Goal: Task Accomplishment & Management: Use online tool/utility

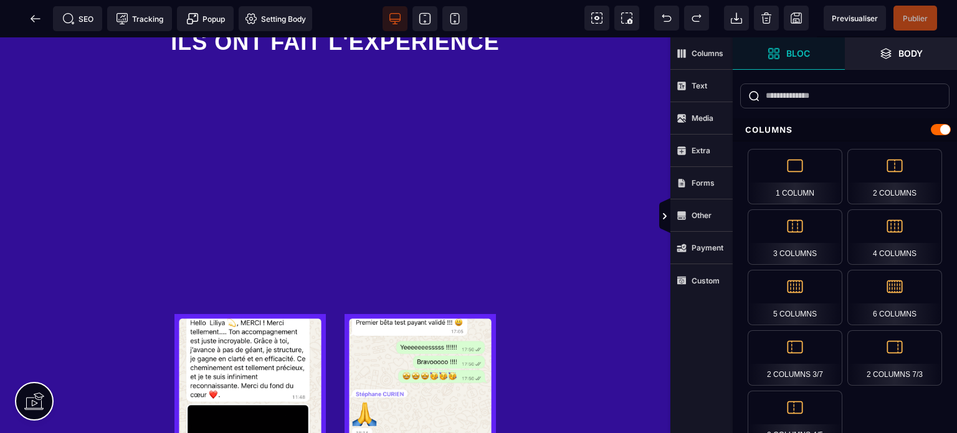
scroll to position [2077, 0]
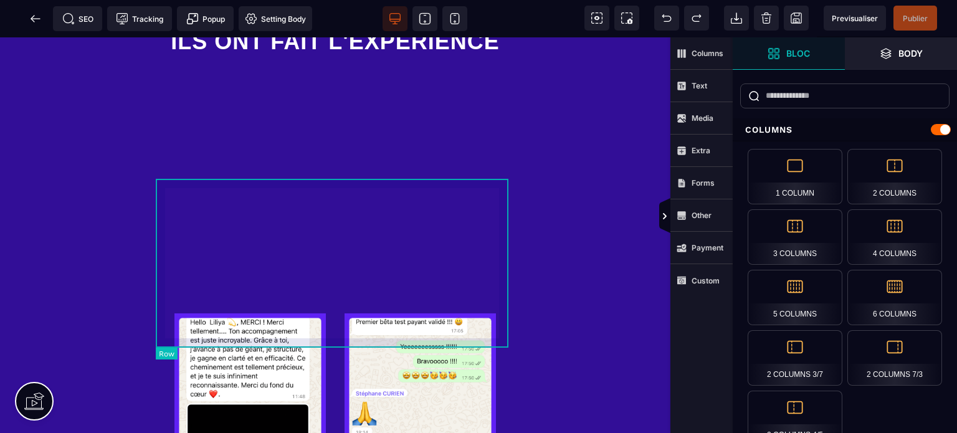
click at [336, 304] on div at bounding box center [335, 390] width 359 height 173
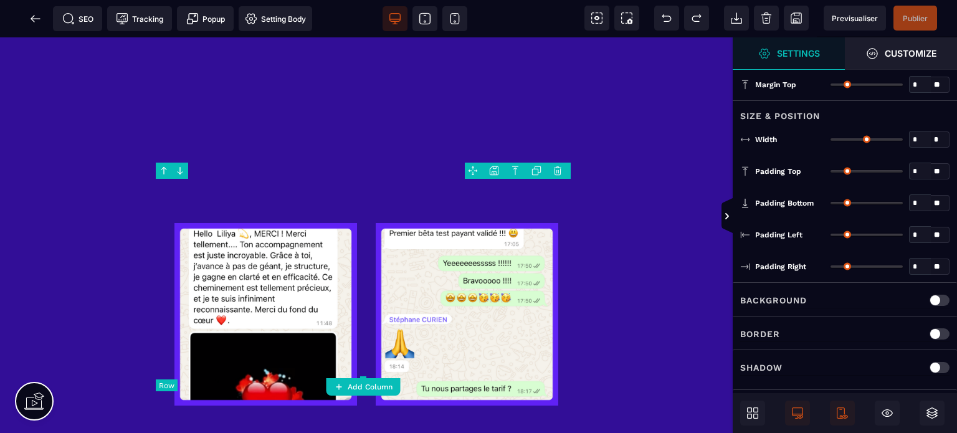
type input "*"
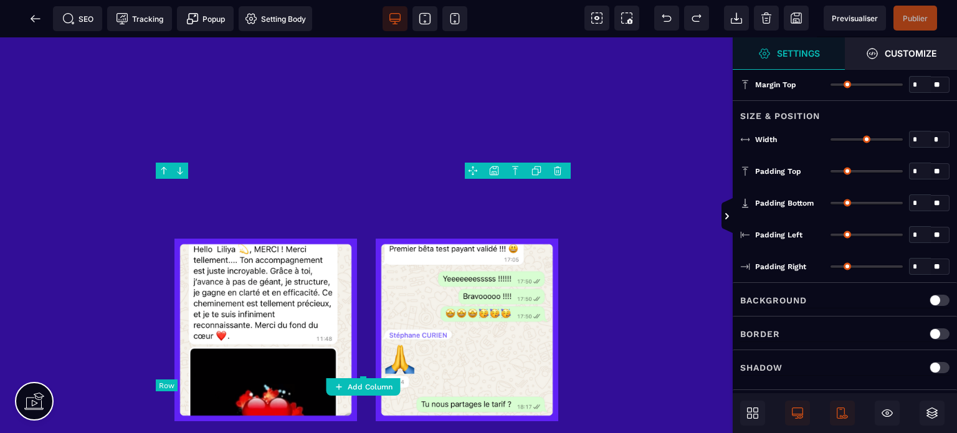
type input "***"
type input "**"
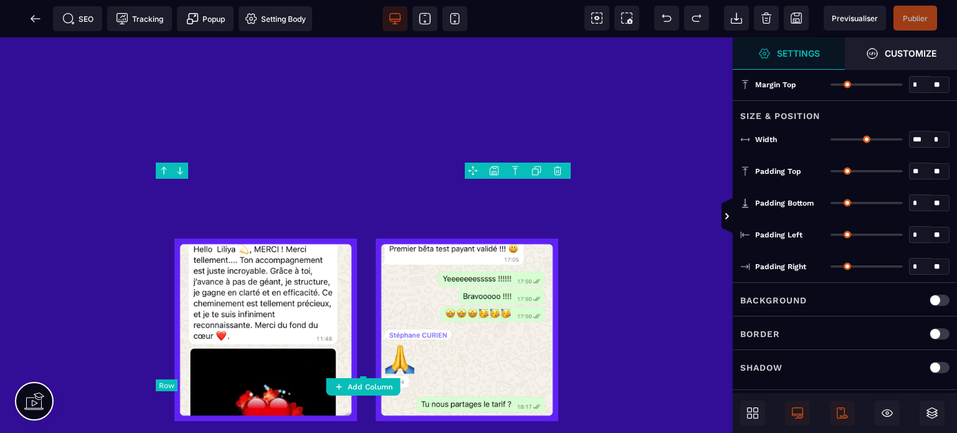
type input "**"
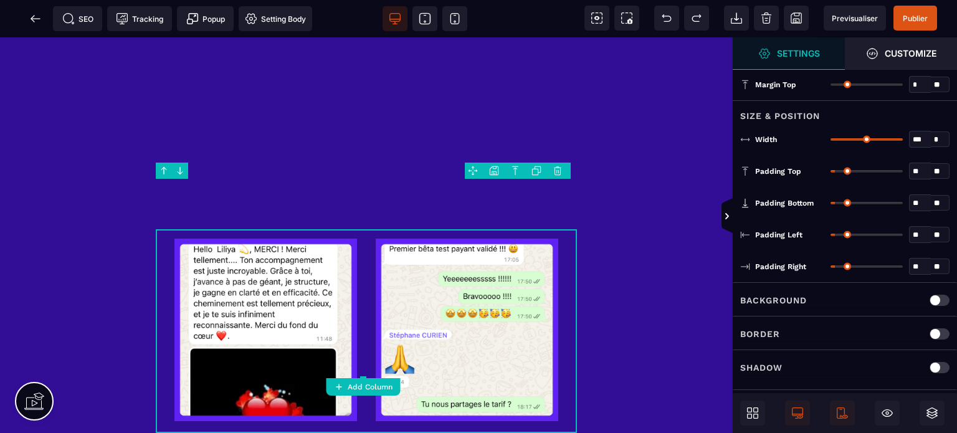
click at [531, 169] on body "B" at bounding box center [478, 216] width 957 height 433
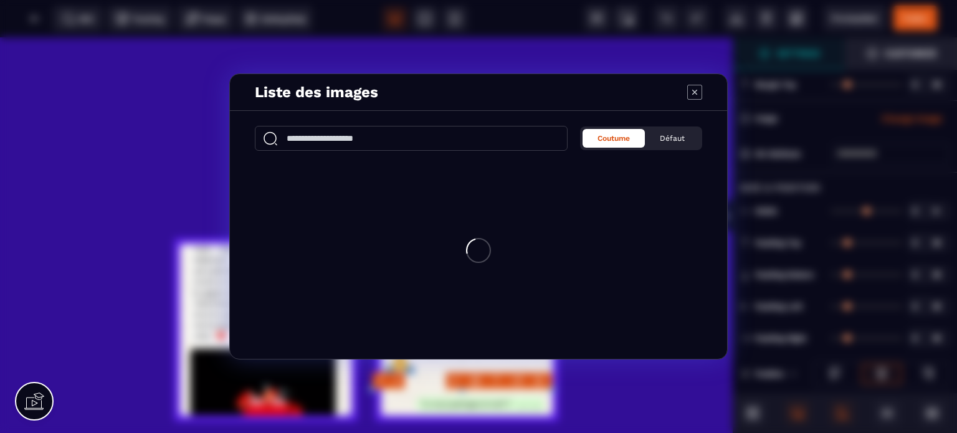
type input "*"
type input "***"
type input "*"
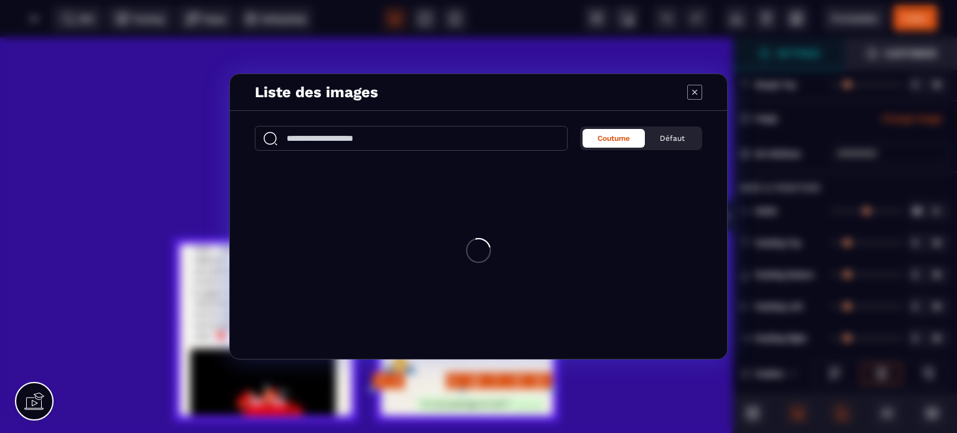
type input "*"
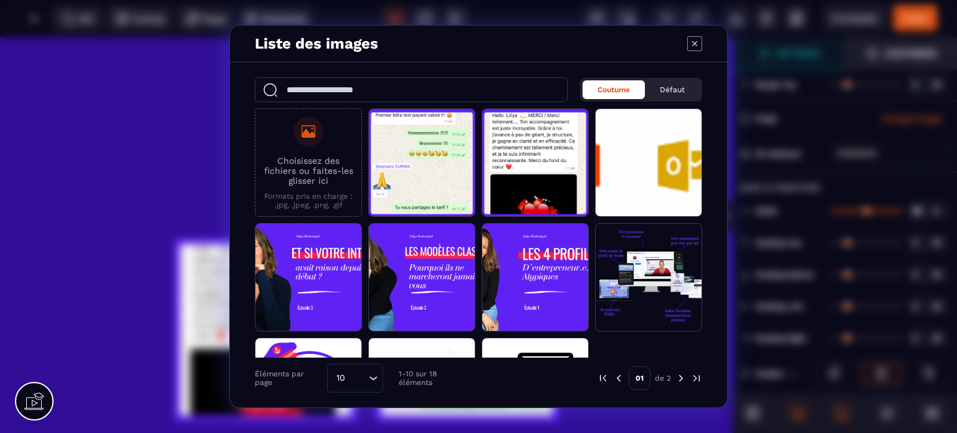
click at [696, 45] on icon "Modal window" at bounding box center [694, 43] width 5 height 5
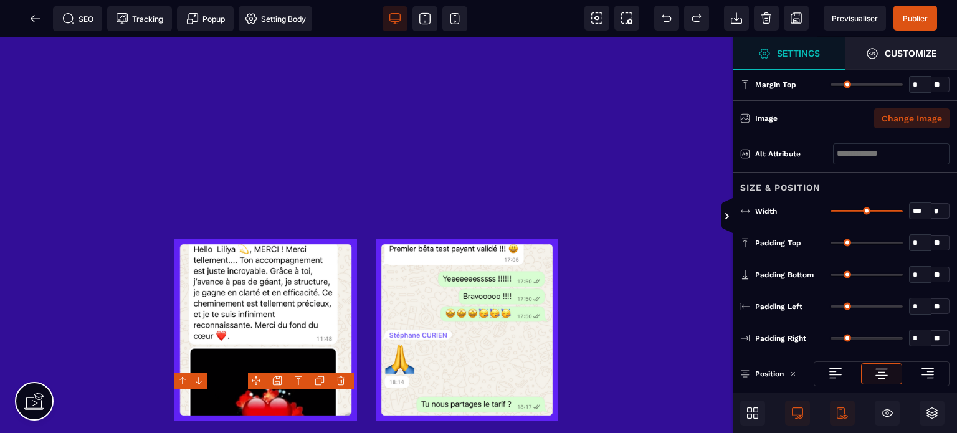
click at [915, 119] on button "Change Image" at bounding box center [911, 118] width 75 height 20
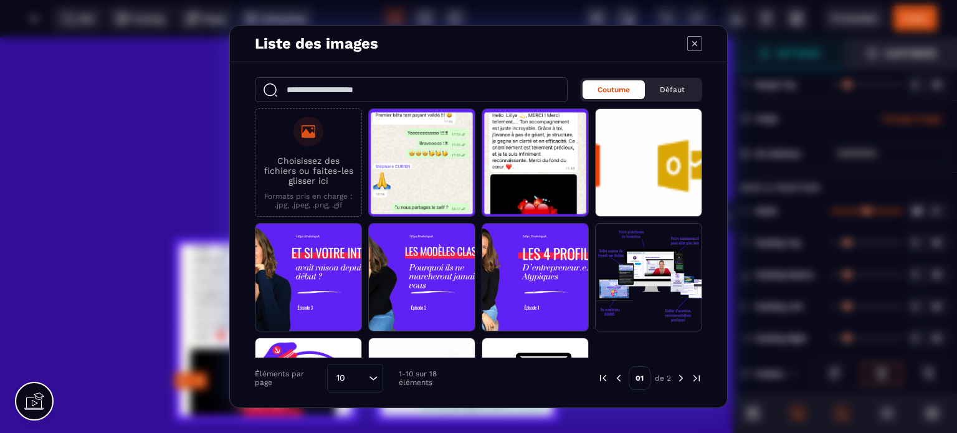
click at [300, 172] on p "Choisissez des fichiers ou faites-les glisser ici" at bounding box center [308, 171] width 93 height 30
click at [0, 0] on input "Choisissez des fichiers ou faites-les glisser ici Formats pris en charge : .jpg…" at bounding box center [0, 0] width 0 height 0
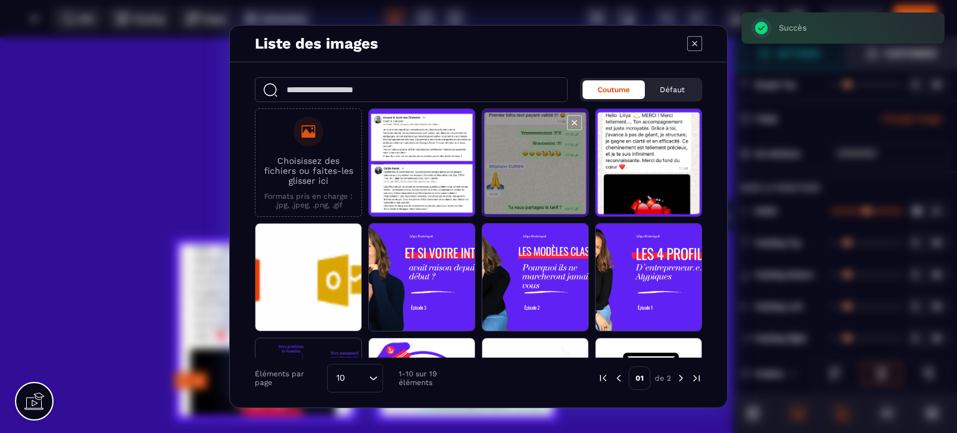
click at [399, 179] on span "Modal window" at bounding box center [422, 163] width 106 height 108
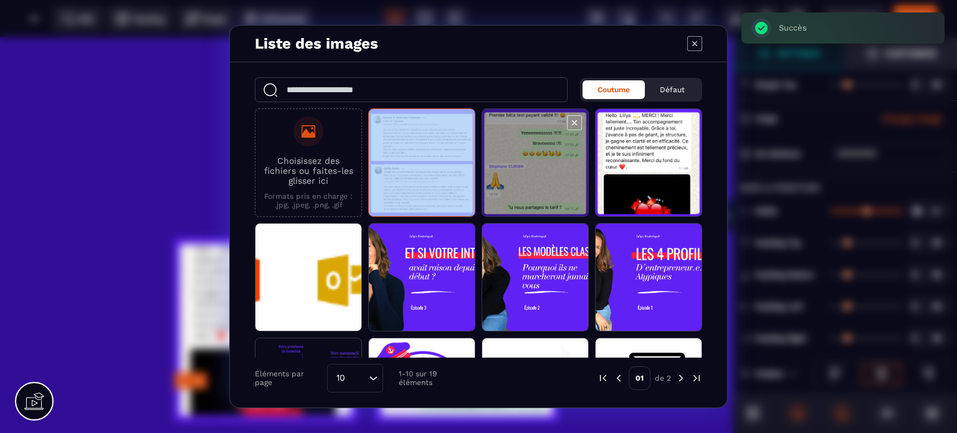
click at [399, 179] on span "Modal window" at bounding box center [422, 163] width 106 height 108
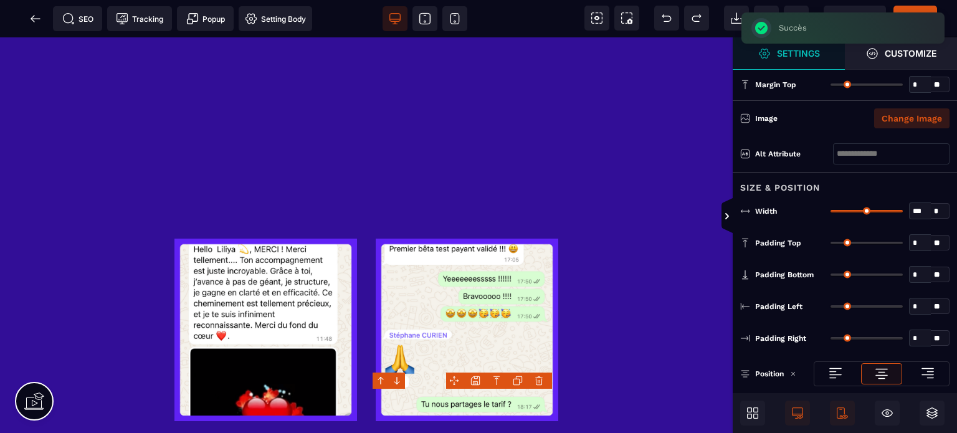
click at [928, 126] on button "Change Image" at bounding box center [911, 118] width 75 height 20
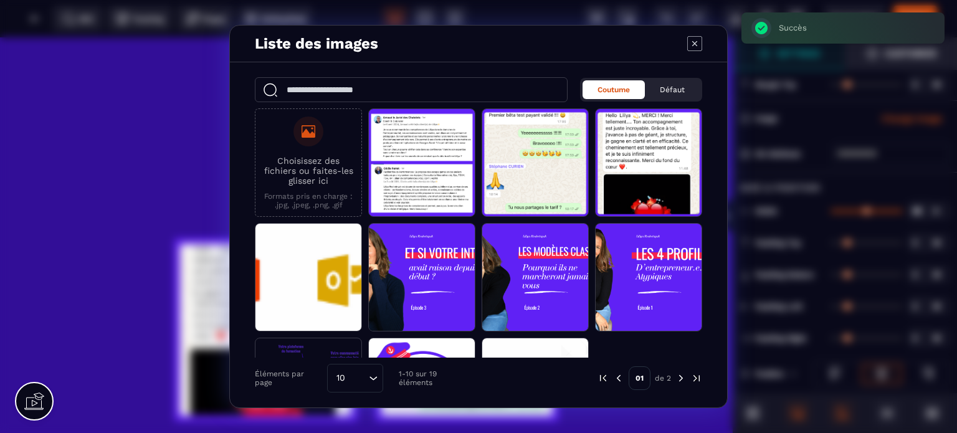
click at [323, 193] on p "Formats pris en charge : .jpg, .jpeg, .png, .gif" at bounding box center [308, 200] width 93 height 17
click at [0, 0] on input "Choisissez des fichiers ou faites-les glisser ici Formats pris en charge : .jpg…" at bounding box center [0, 0] width 0 height 0
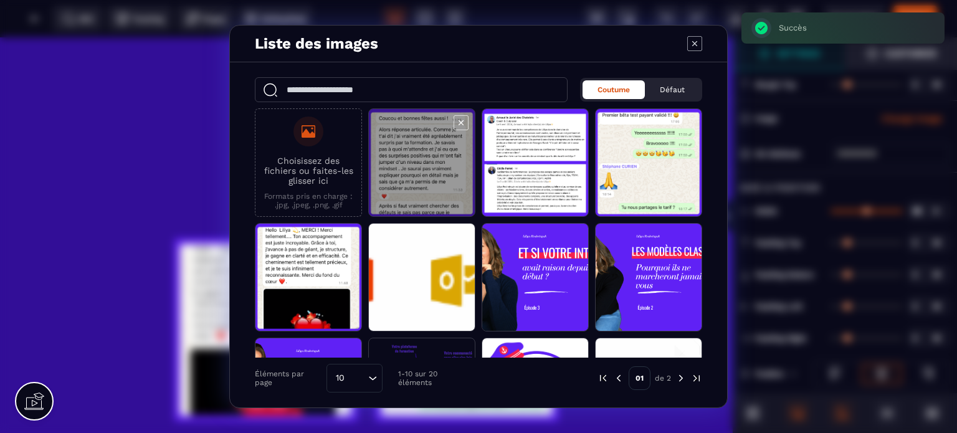
click at [402, 162] on span "Modal window" at bounding box center [422, 163] width 106 height 108
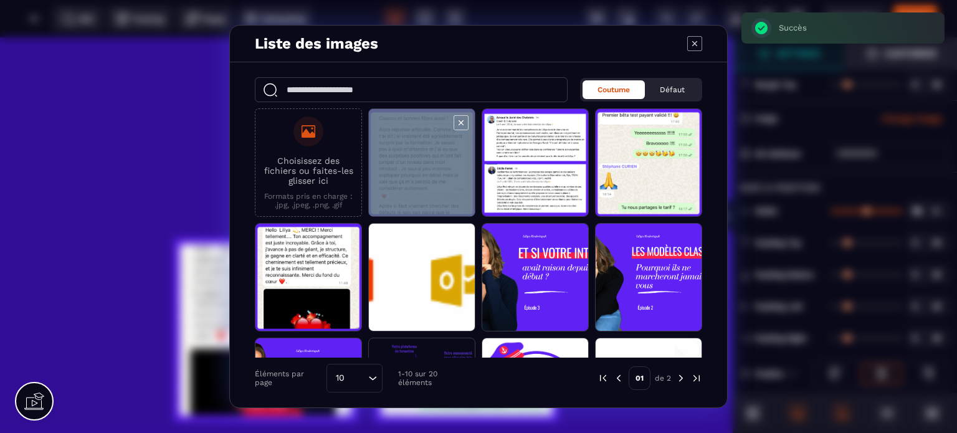
click at [402, 162] on span "Modal window" at bounding box center [422, 163] width 106 height 108
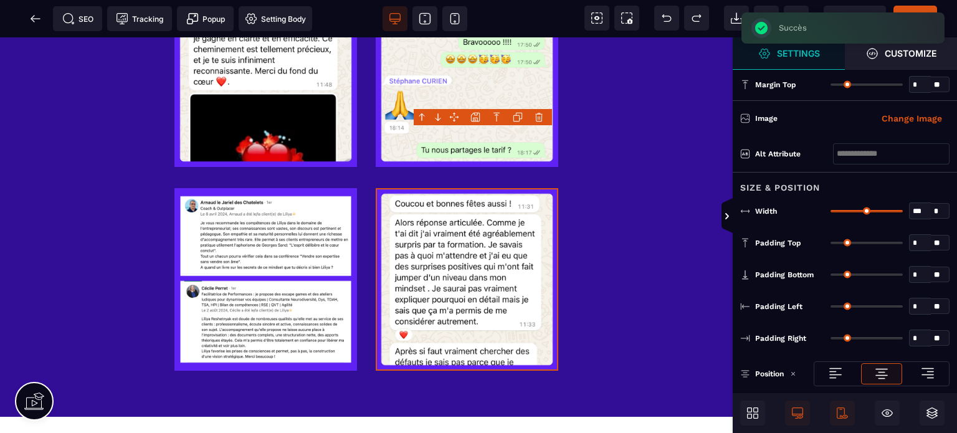
scroll to position [2328, 0]
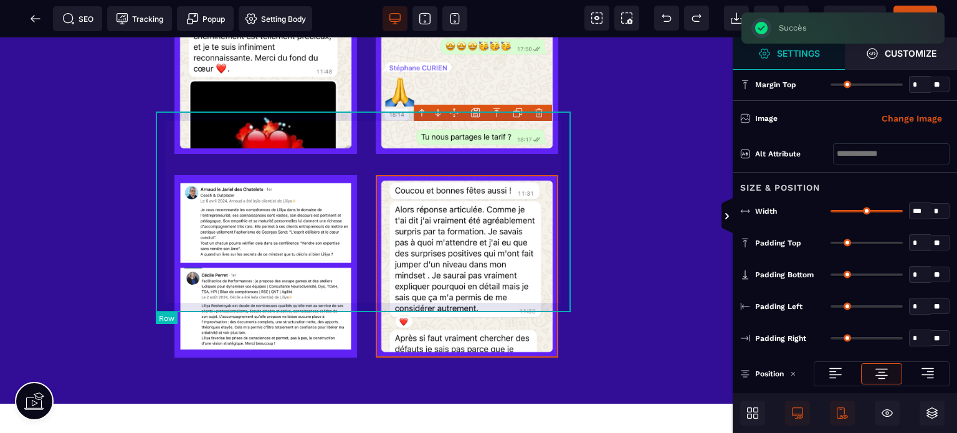
click at [353, 166] on div at bounding box center [366, 268] width 421 height 204
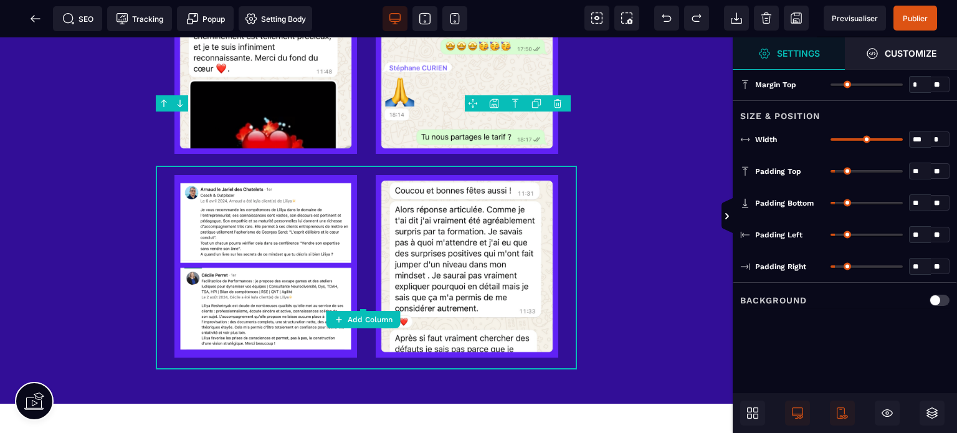
click at [536, 102] on body "B" at bounding box center [478, 216] width 957 height 433
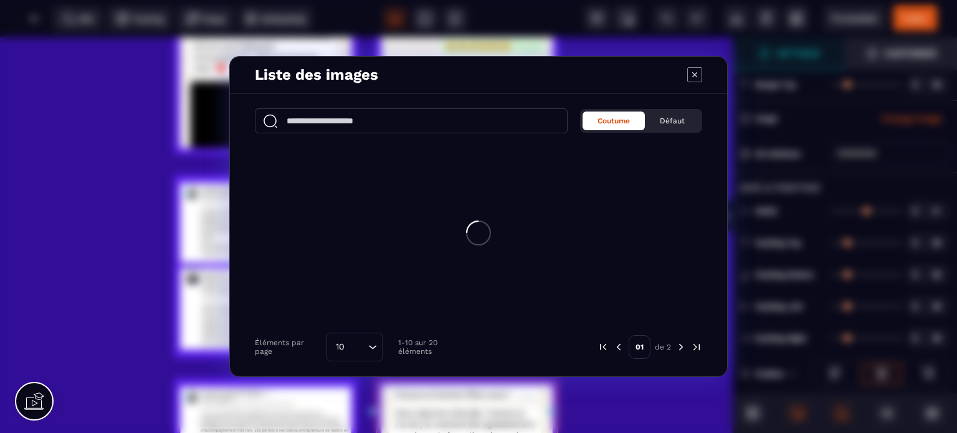
type input "*"
type input "***"
type input "*"
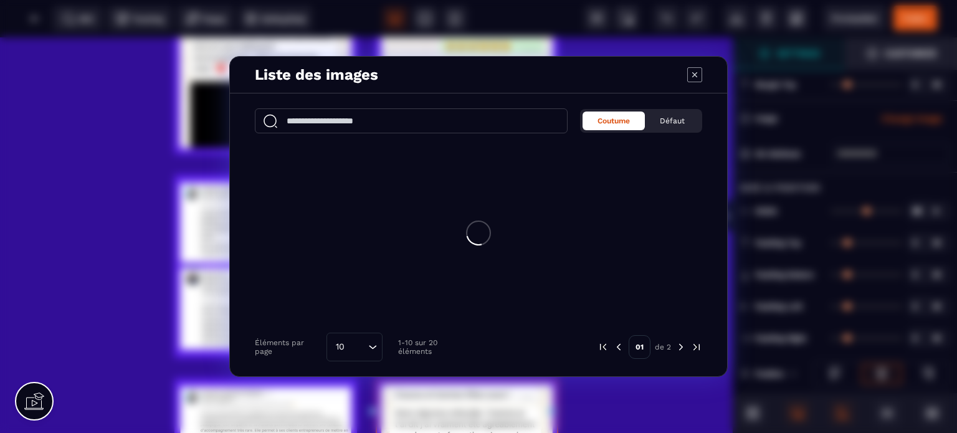
type input "*"
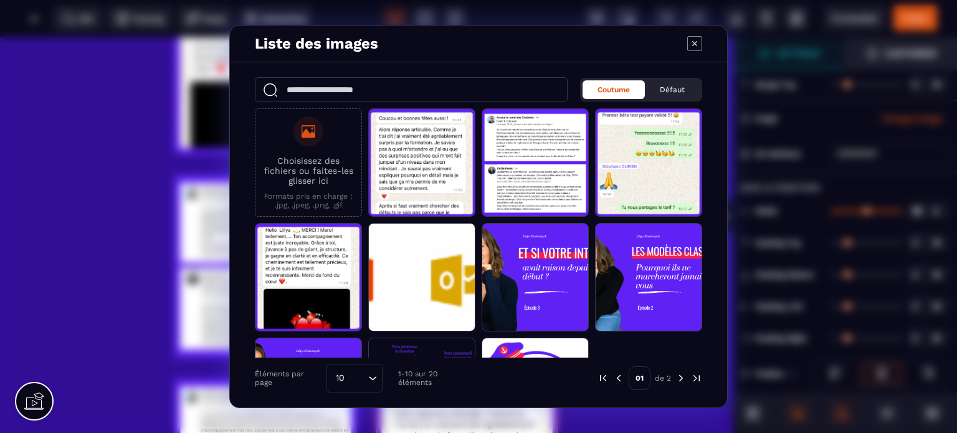
click at [188, 353] on div "Liste des images Coutume Défaut Choisissez des fichiers ou faites-les glisser i…" at bounding box center [478, 216] width 957 height 433
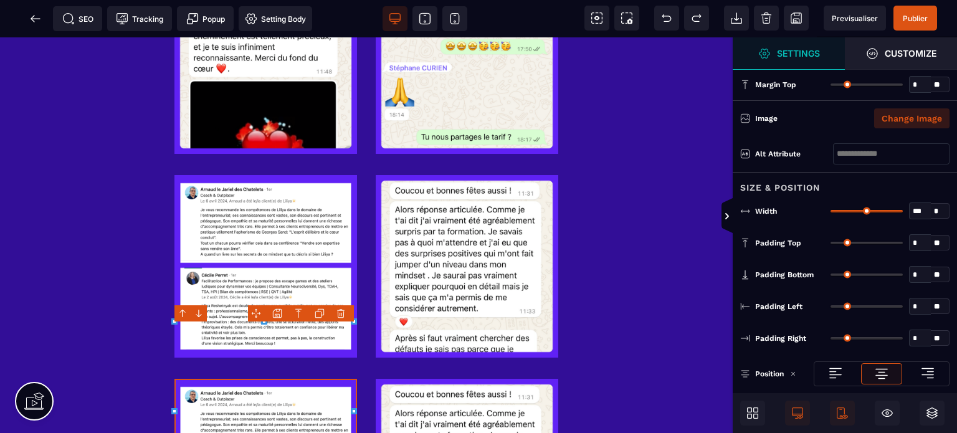
click at [901, 108] on button "Change Image" at bounding box center [911, 118] width 75 height 20
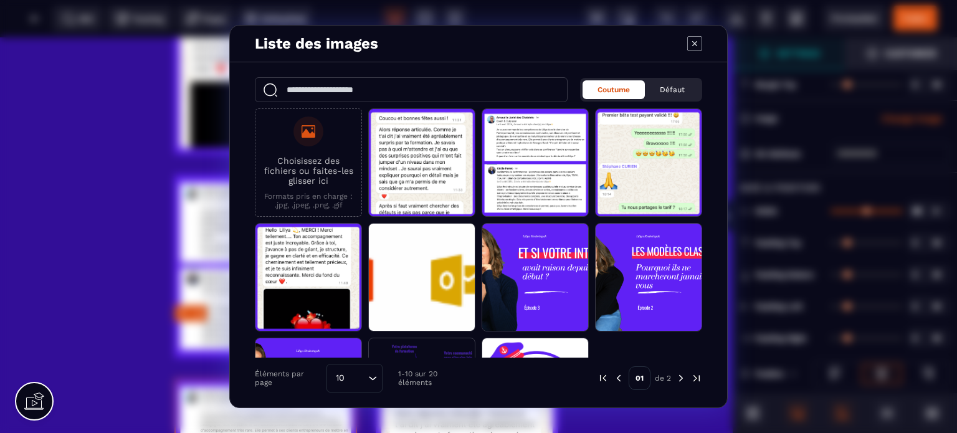
click at [315, 179] on p "Choisissez des fichiers ou faites-les glisser ici" at bounding box center [308, 171] width 93 height 30
click at [0, 0] on input "Choisissez des fichiers ou faites-les glisser ici Formats pris en charge : .jpg…" at bounding box center [0, 0] width 0 height 0
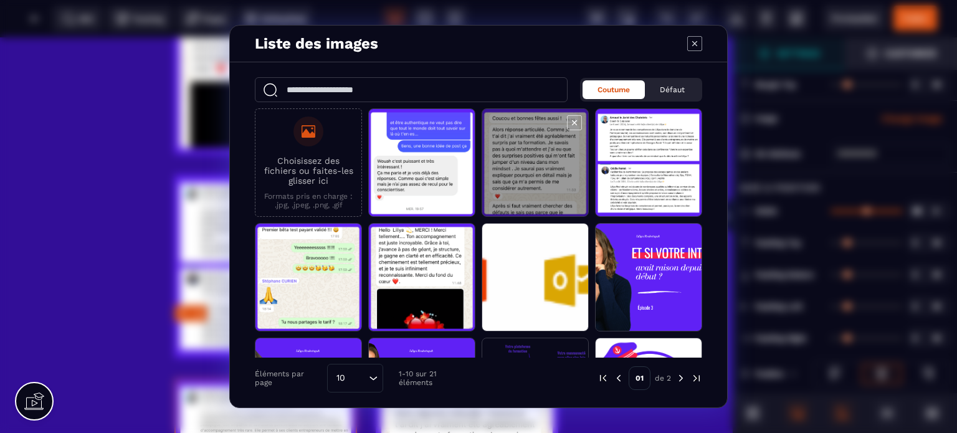
click at [419, 179] on span "Modal window" at bounding box center [422, 163] width 106 height 108
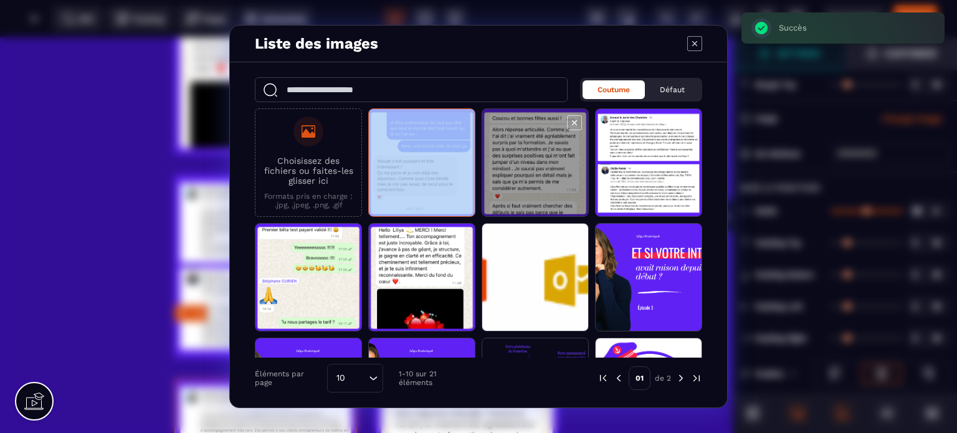
click at [419, 179] on span "Modal window" at bounding box center [422, 163] width 106 height 108
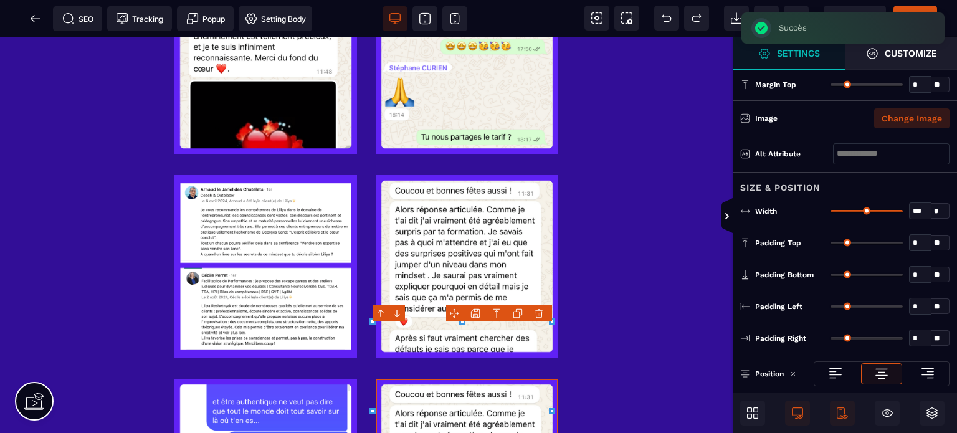
click at [940, 118] on button "Change Image" at bounding box center [911, 118] width 75 height 20
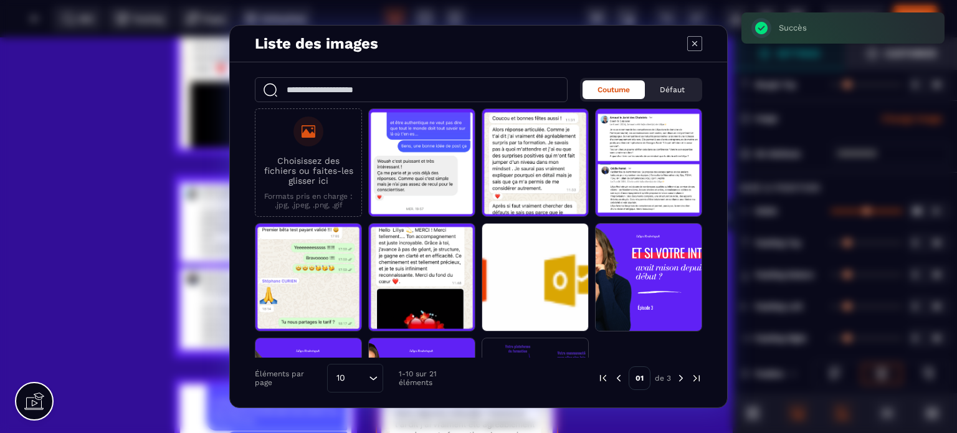
click at [307, 195] on p "Formats pris en charge : .jpg, .jpeg, .png, .gif" at bounding box center [308, 200] width 93 height 17
click at [0, 0] on input "Choisissez des fichiers ou faites-les glisser ici Formats pris en charge : .jpg…" at bounding box center [0, 0] width 0 height 0
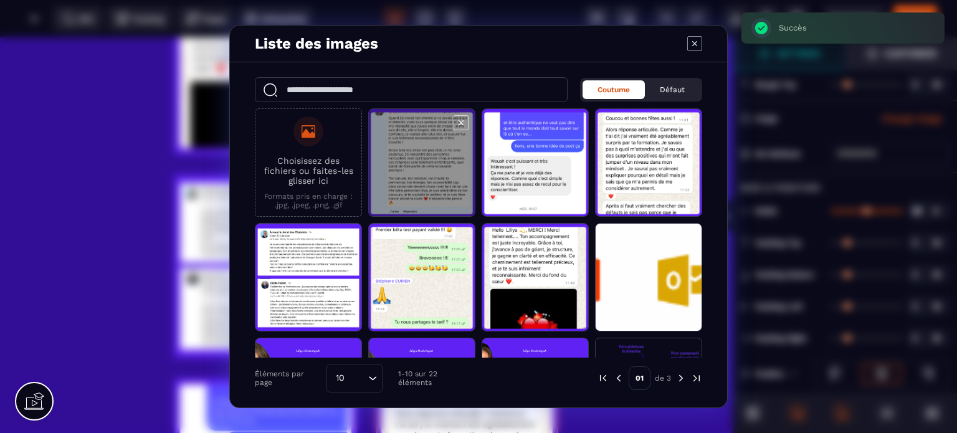
click at [405, 166] on span "Modal window" at bounding box center [422, 163] width 106 height 108
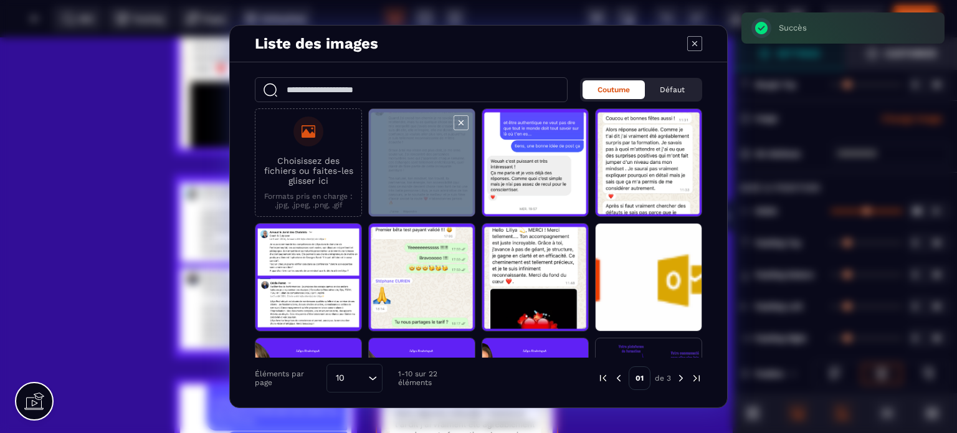
click at [405, 166] on span "Modal window" at bounding box center [422, 163] width 106 height 108
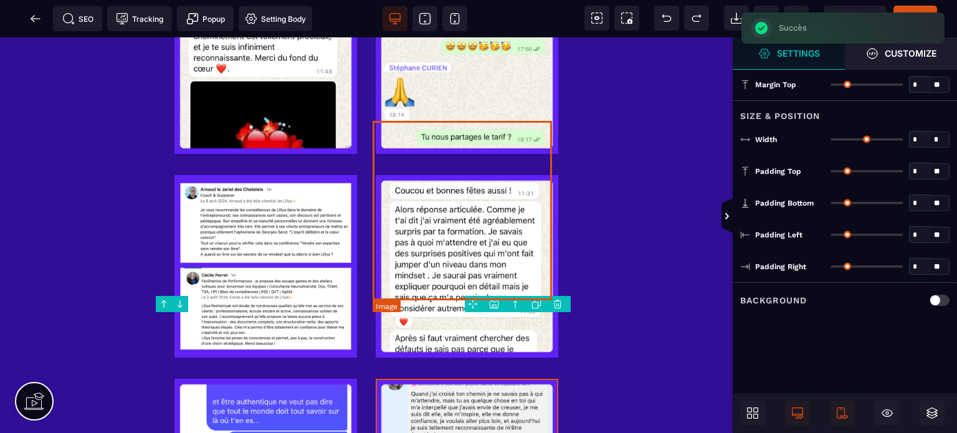
type input "*"
type input "***"
type input "**"
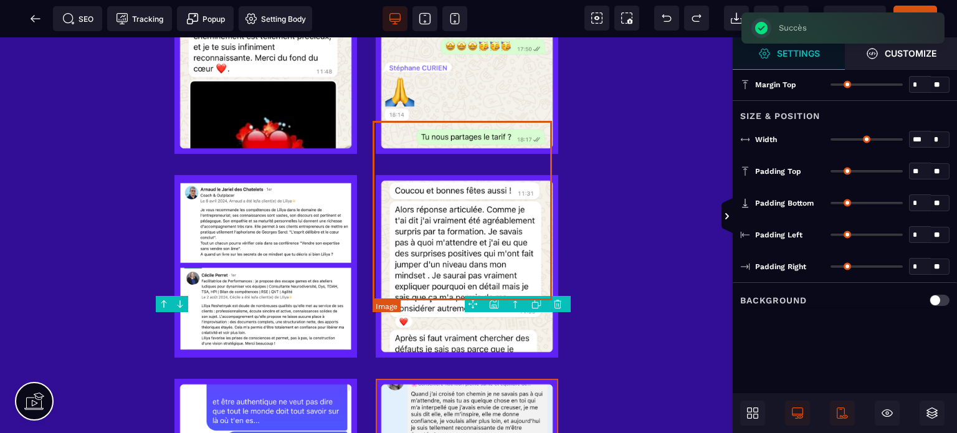
type input "**"
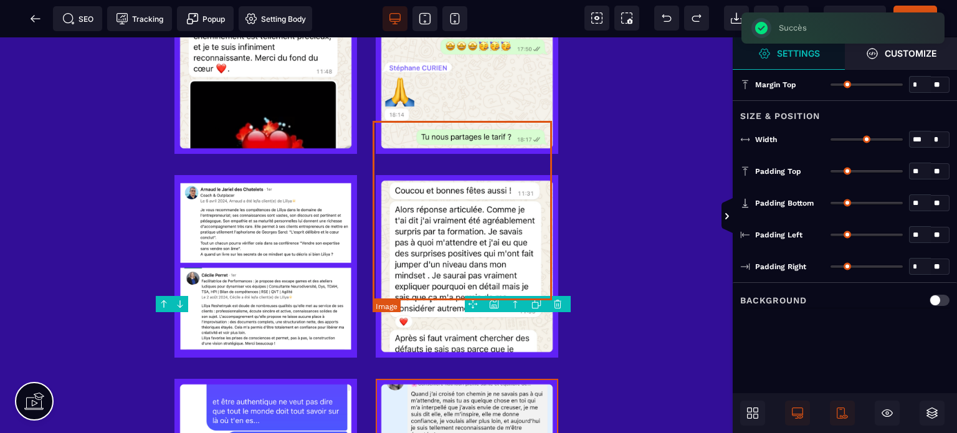
type input "**"
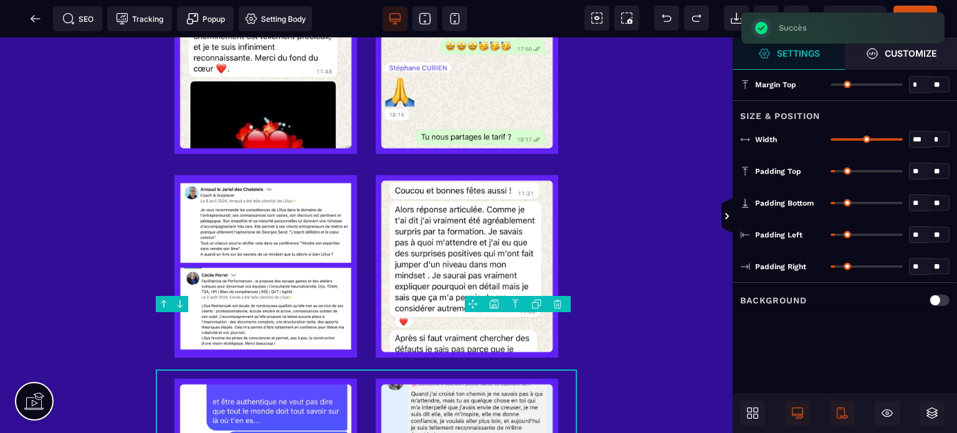
click at [540, 301] on icon at bounding box center [537, 303] width 6 height 6
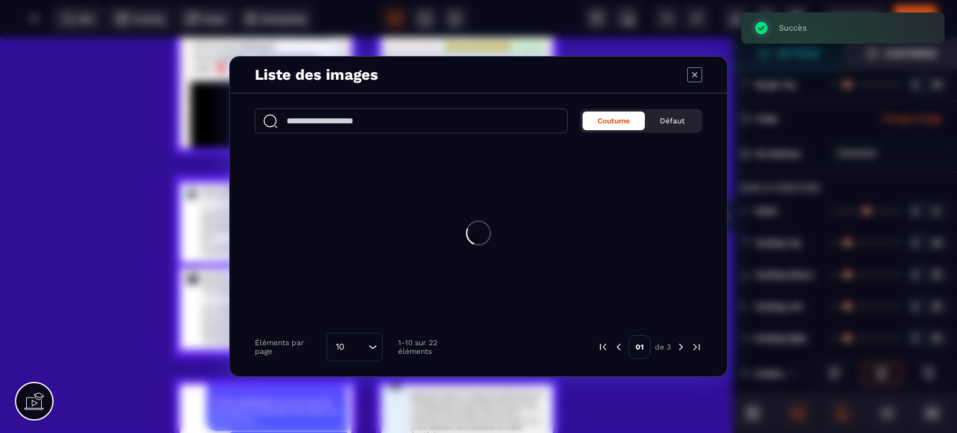
type input "*"
type input "***"
type input "*"
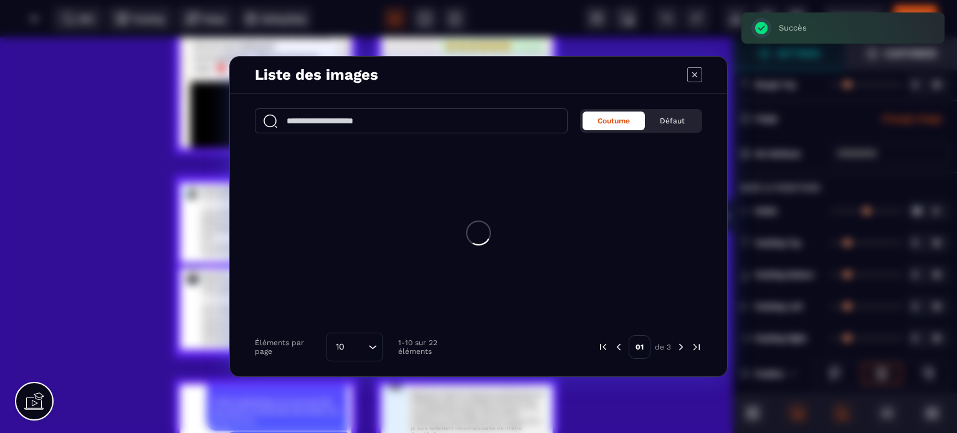
type input "*"
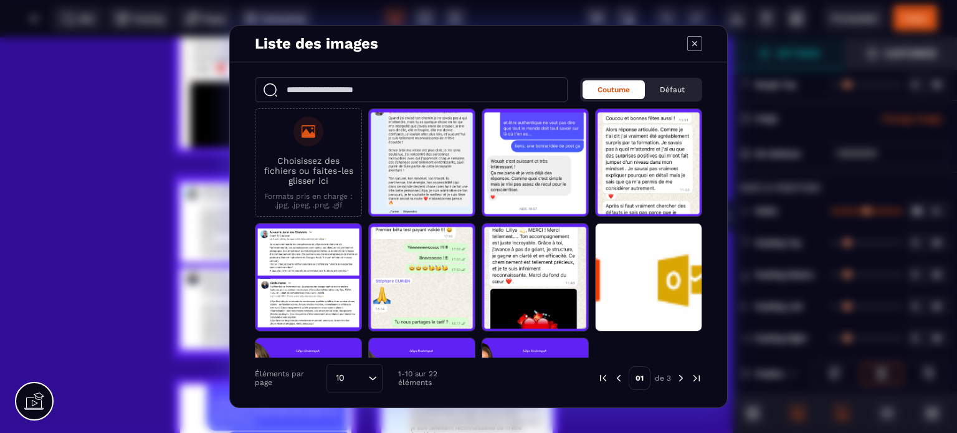
click at [694, 38] on icon "Modal window" at bounding box center [694, 43] width 15 height 15
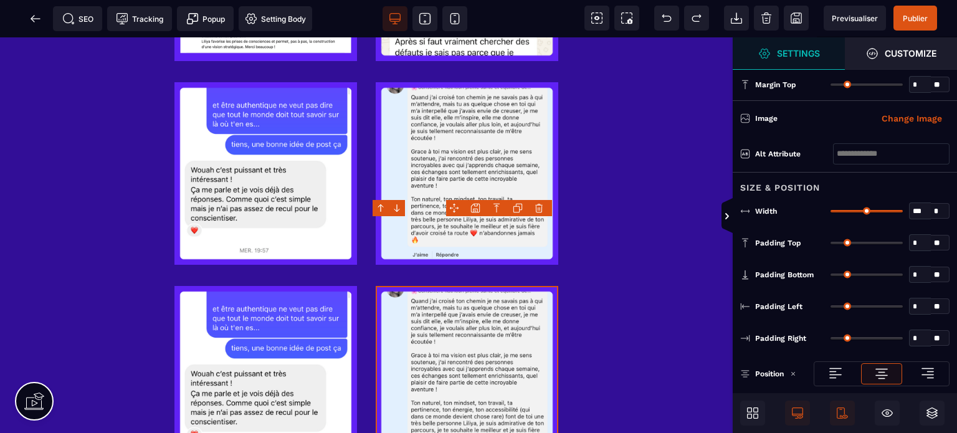
scroll to position [2664, 0]
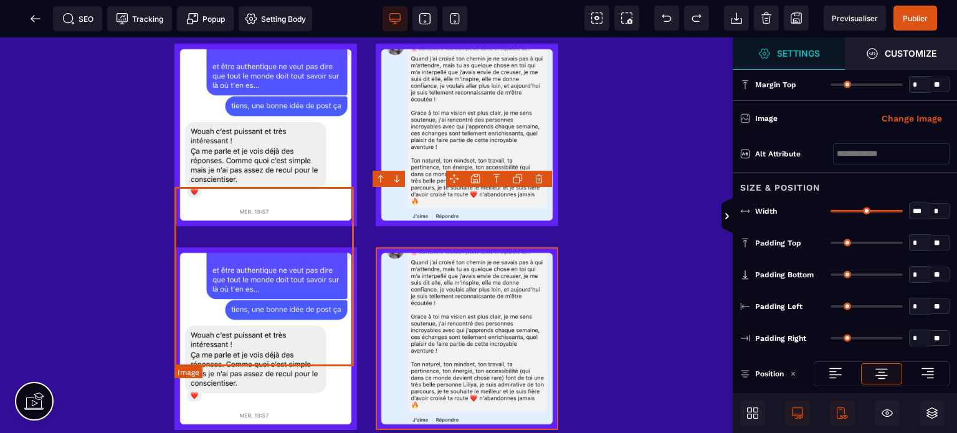
click at [304, 267] on img at bounding box center [265, 338] width 183 height 183
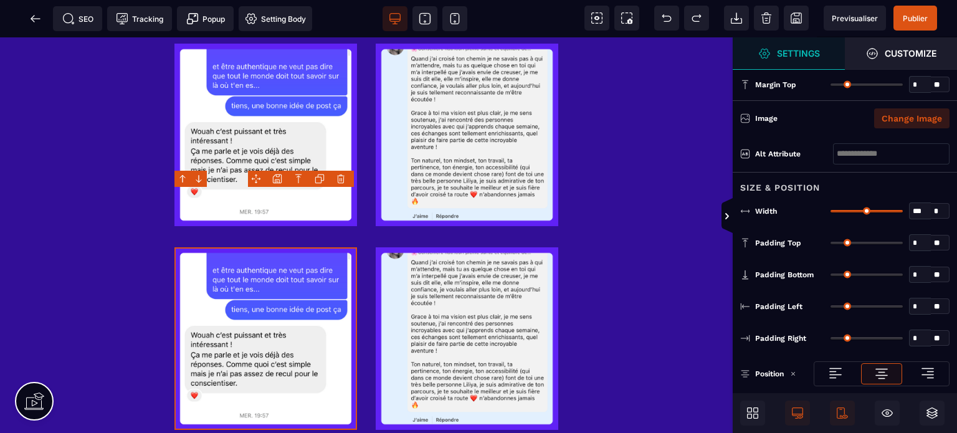
click at [908, 119] on button "Change Image" at bounding box center [911, 118] width 75 height 20
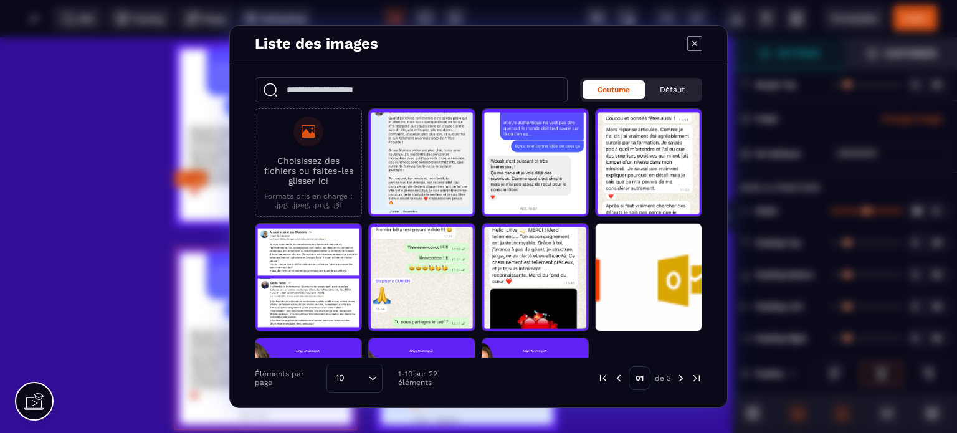
click at [296, 199] on p "Formats pris en charge : .jpg, .jpeg, .png, .gif" at bounding box center [308, 200] width 93 height 17
click at [0, 0] on input "Choisissez des fichiers ou faites-les glisser ici Formats pris en charge : .jpg…" at bounding box center [0, 0] width 0 height 0
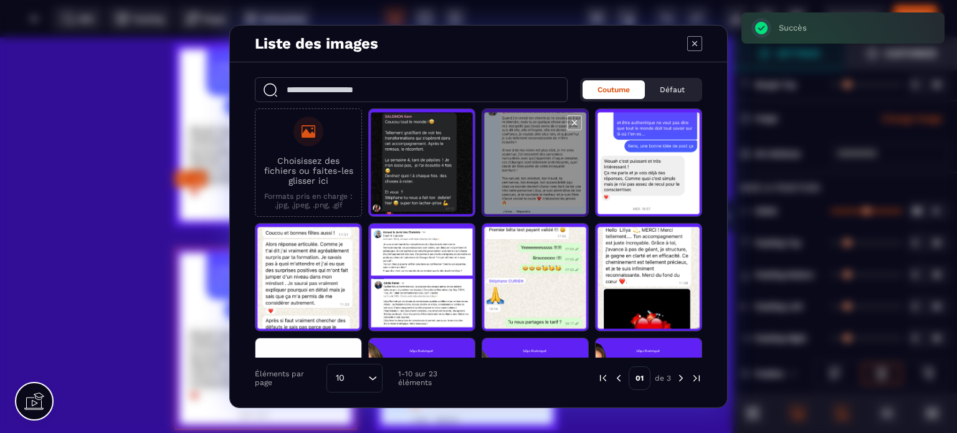
click at [415, 193] on span "Modal window" at bounding box center [422, 163] width 106 height 108
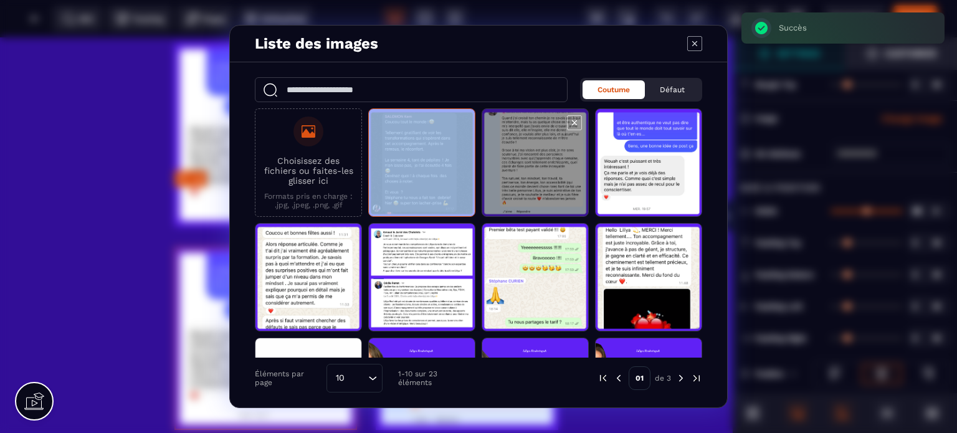
click at [415, 193] on span "Modal window" at bounding box center [422, 163] width 106 height 108
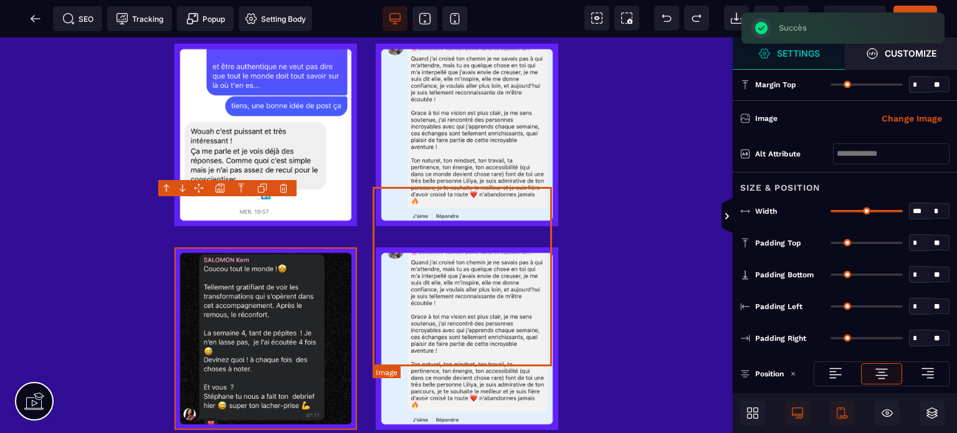
click at [428, 247] on img at bounding box center [467, 338] width 183 height 183
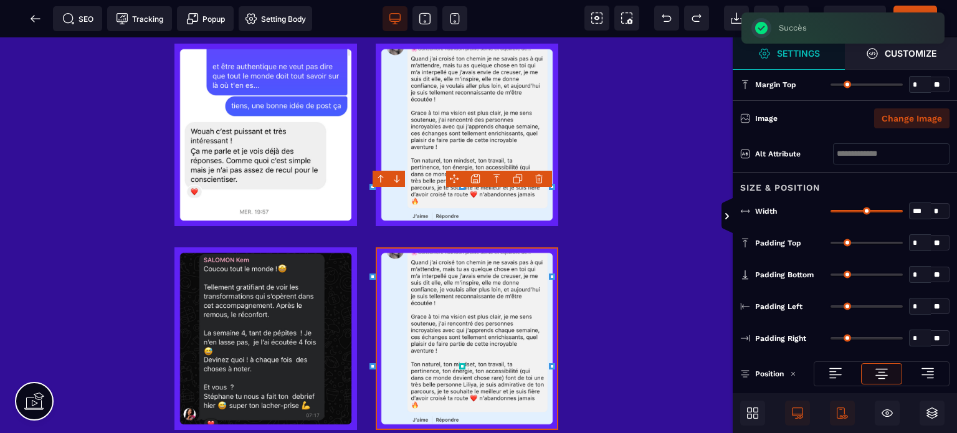
click at [915, 114] on button "Change Image" at bounding box center [911, 118] width 75 height 20
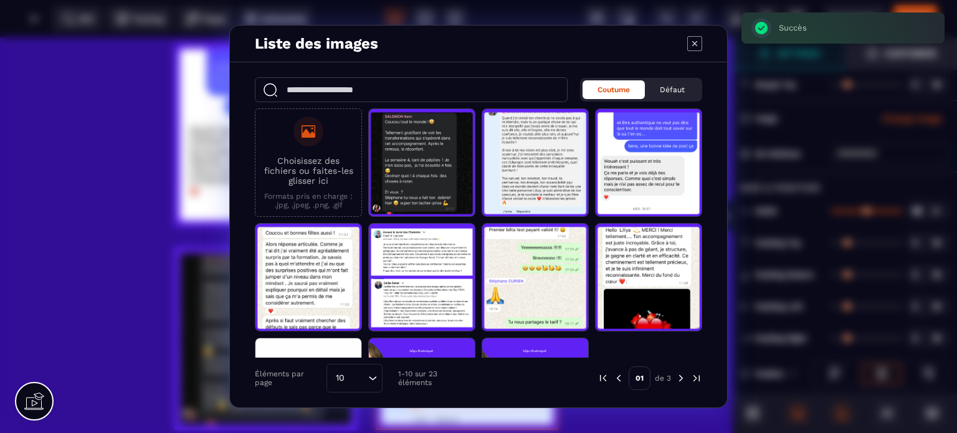
click at [356, 191] on div "Choisissez des fichiers ou faites-les glisser ici Formats pris en charge : .jpg…" at bounding box center [308, 162] width 107 height 108
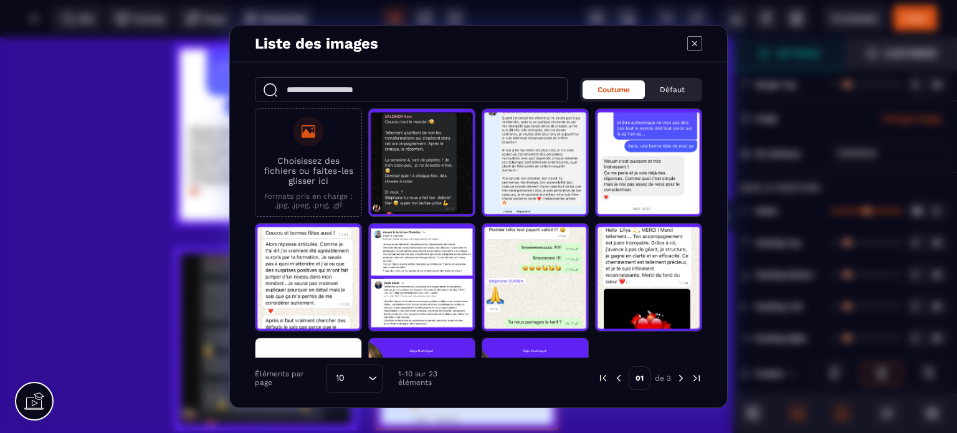
click at [312, 153] on label "Choisissez des fichiers ou faites-les glisser ici Formats pris en charge : .jpg…" at bounding box center [308, 163] width 93 height 93
click at [0, 0] on input "Choisissez des fichiers ou faites-les glisser ici Formats pris en charge : .jpg…" at bounding box center [0, 0] width 0 height 0
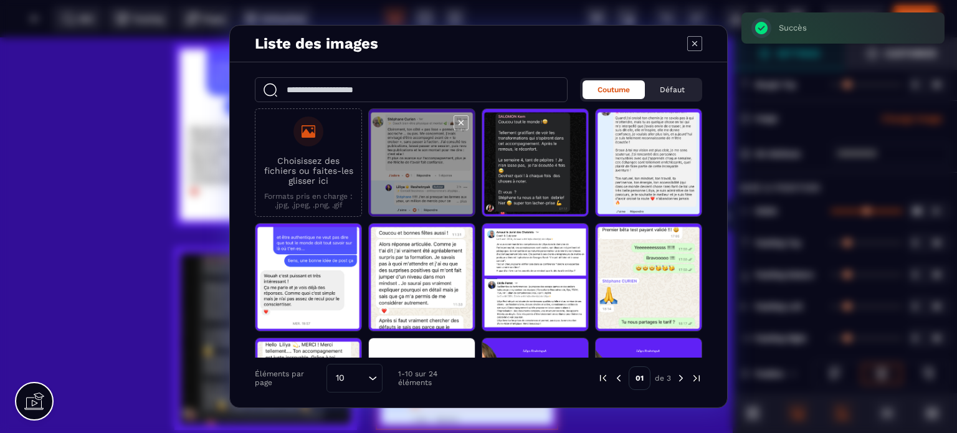
click at [397, 176] on span "Modal window" at bounding box center [422, 163] width 106 height 108
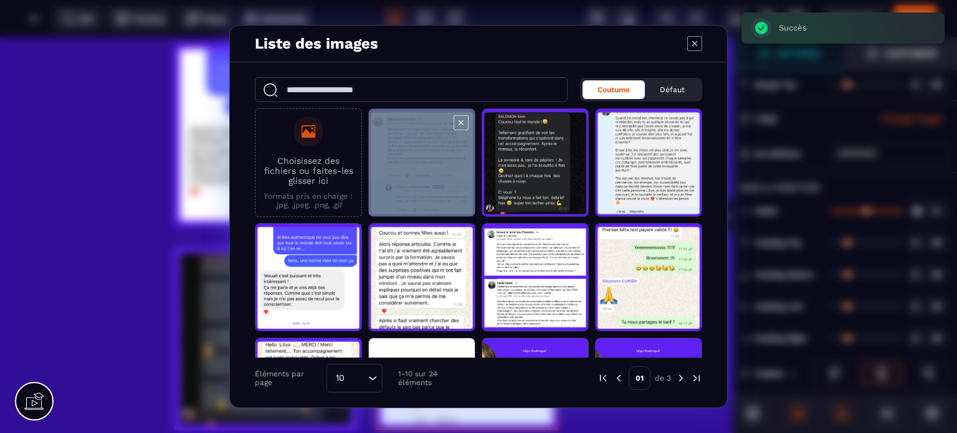
click at [397, 176] on span "Modal window" at bounding box center [422, 163] width 106 height 108
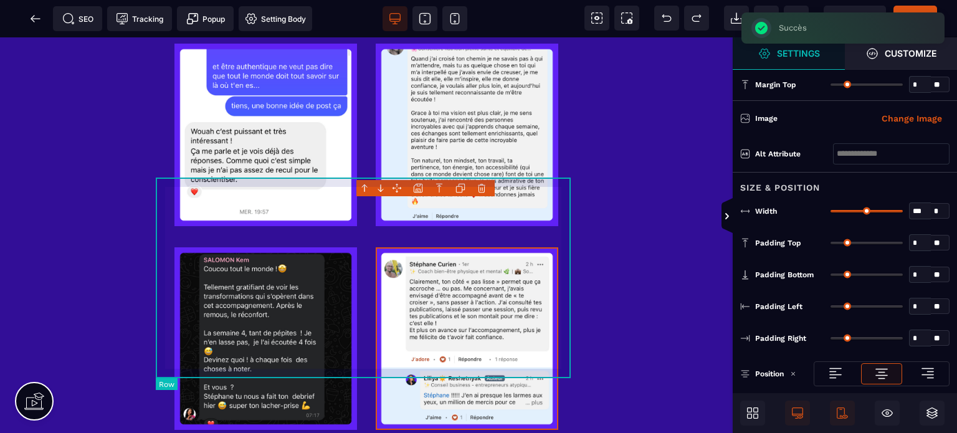
click at [565, 238] on div at bounding box center [366, 340] width 421 height 204
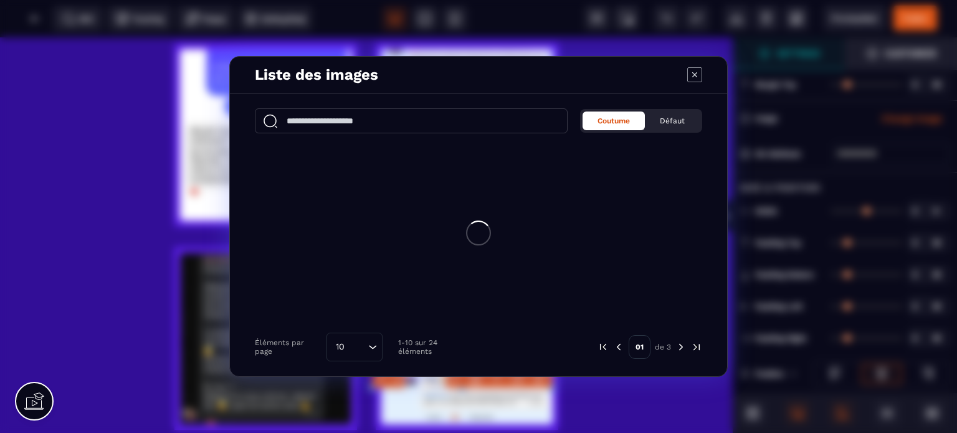
type input "*"
type input "***"
type input "*"
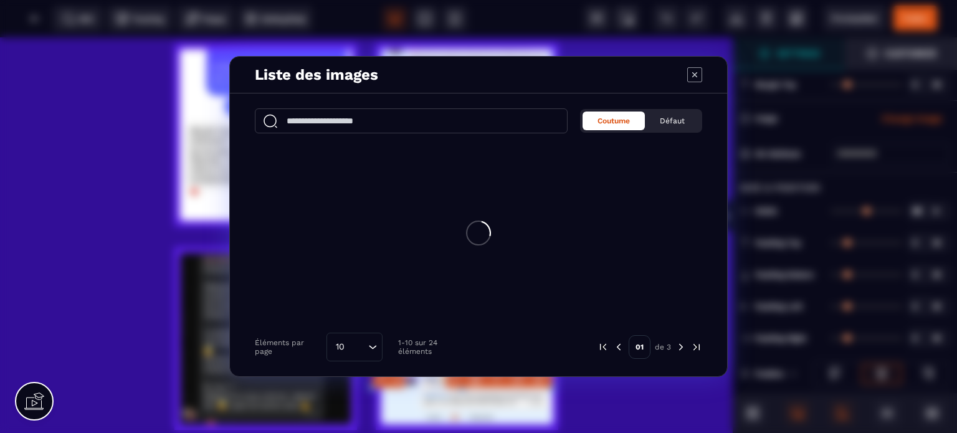
type input "*"
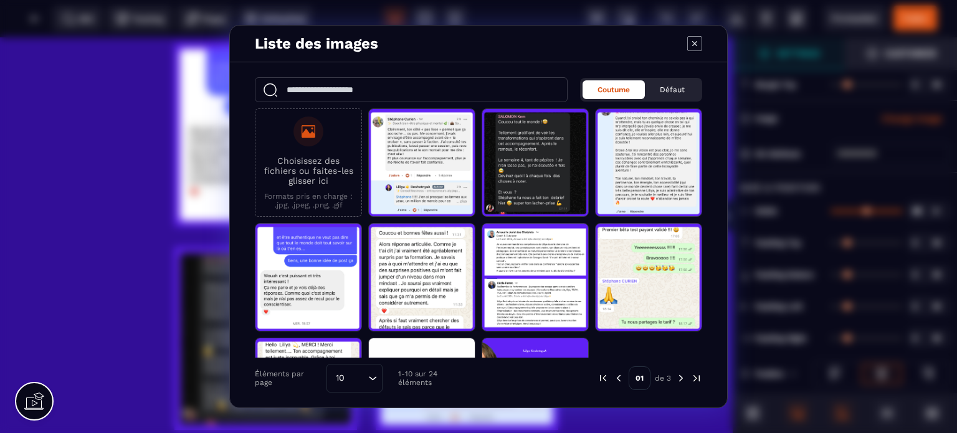
click at [701, 39] on icon "Modal window" at bounding box center [694, 43] width 15 height 15
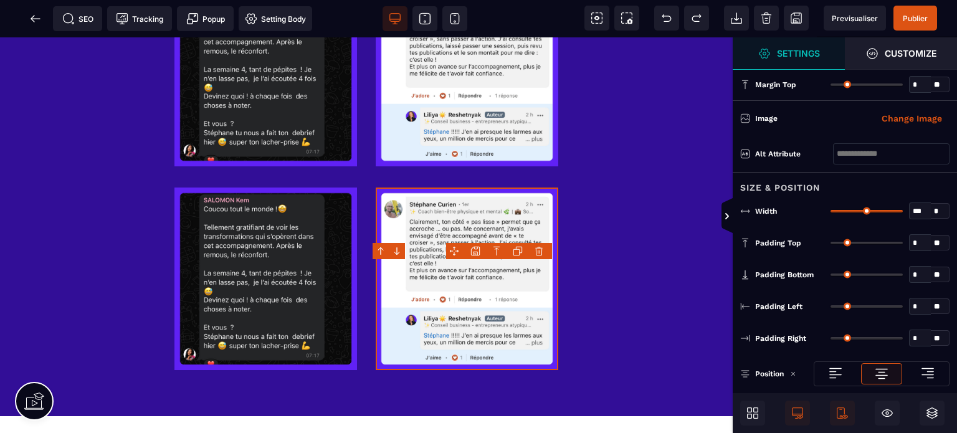
scroll to position [2937, 0]
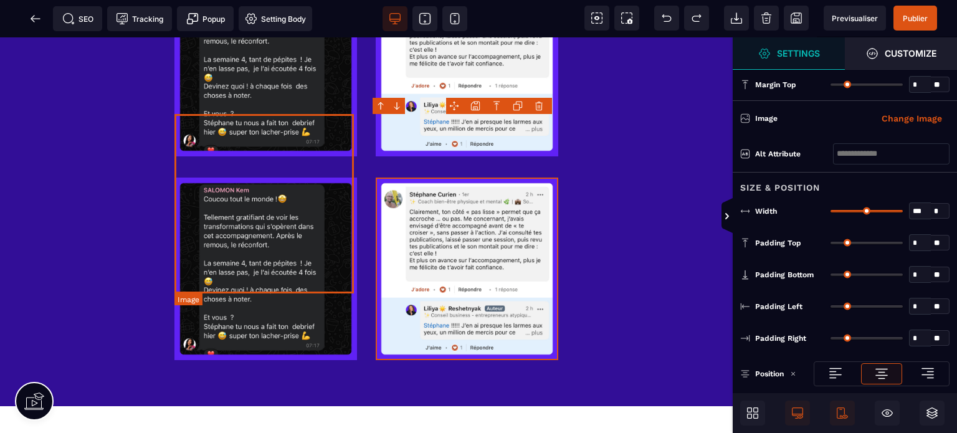
click at [297, 225] on img at bounding box center [265, 269] width 183 height 183
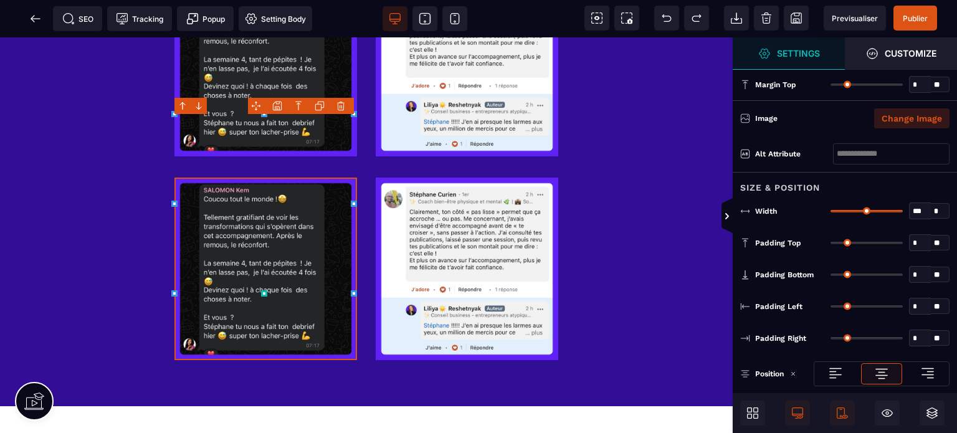
click at [942, 112] on button "Change Image" at bounding box center [911, 118] width 75 height 20
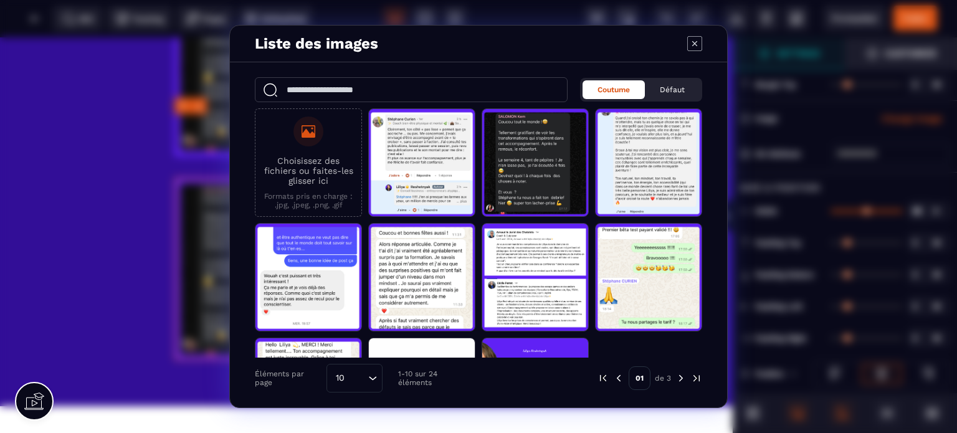
click at [288, 186] on label "Choisissez des fichiers ou faites-les glisser ici Formats pris en charge : .jpg…" at bounding box center [308, 163] width 93 height 93
click at [0, 0] on input "Choisissez des fichiers ou faites-les glisser ici Formats pris en charge : .jpg…" at bounding box center [0, 0] width 0 height 0
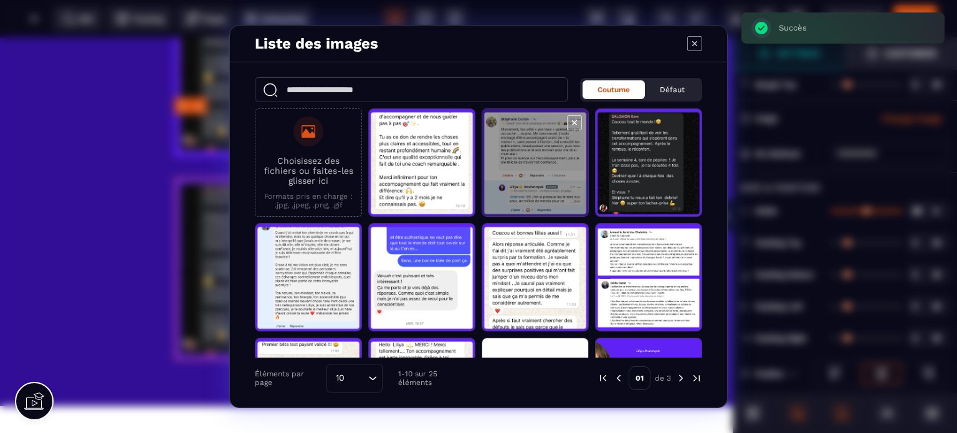
click at [412, 145] on span "Modal window" at bounding box center [422, 163] width 106 height 108
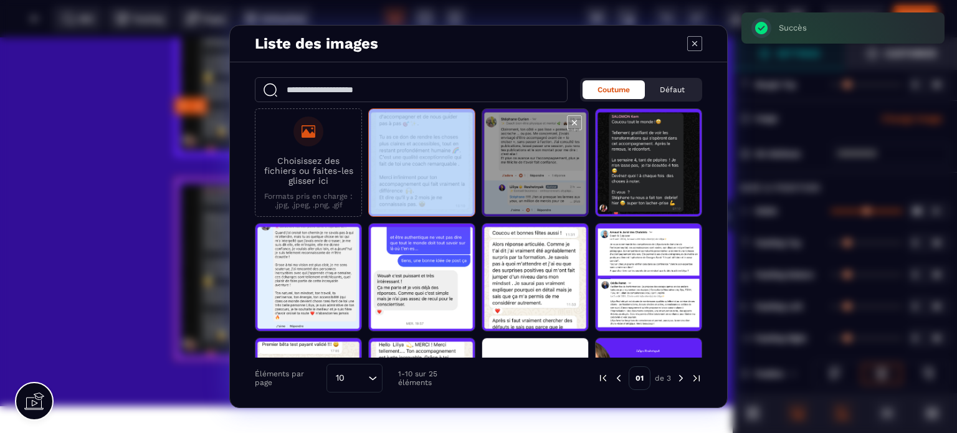
click at [412, 145] on span "Modal window" at bounding box center [422, 163] width 106 height 108
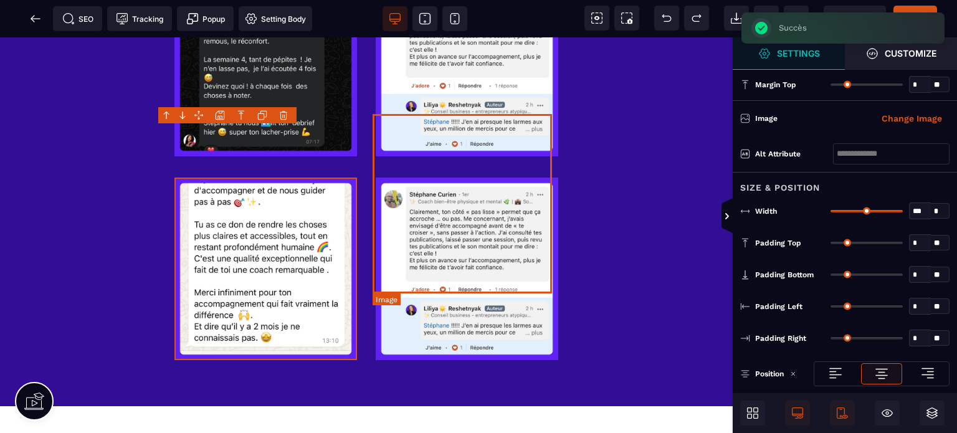
click at [412, 190] on img at bounding box center [467, 269] width 183 height 183
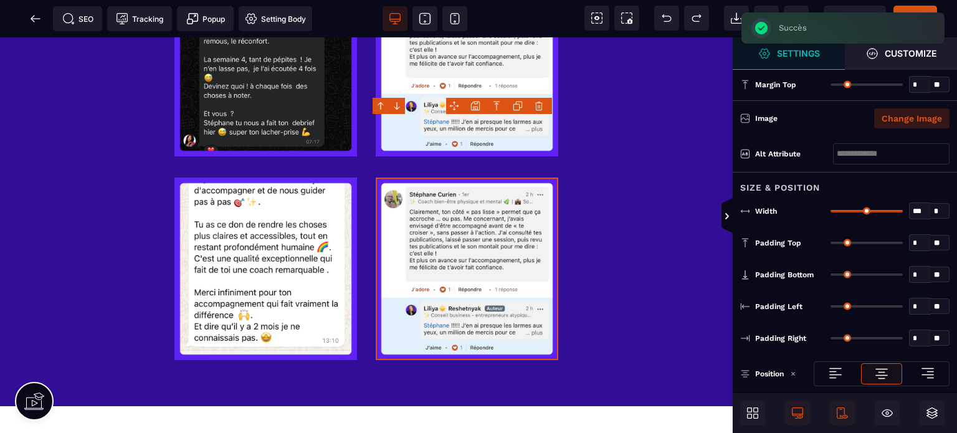
click at [895, 118] on button "Change Image" at bounding box center [911, 118] width 75 height 20
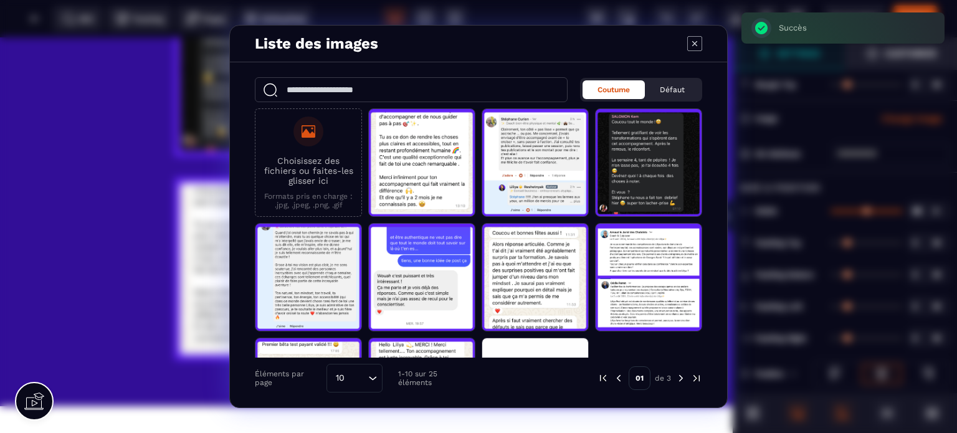
click at [310, 178] on p "Choisissez des fichiers ou faites-les glisser ici" at bounding box center [308, 171] width 93 height 30
click at [0, 0] on input "Choisissez des fichiers ou faites-les glisser ici Formats pris en charge : .jpg…" at bounding box center [0, 0] width 0 height 0
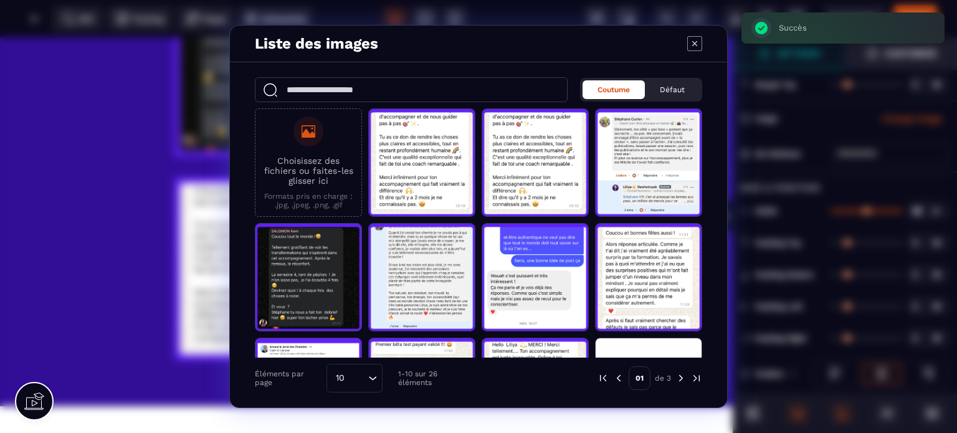
click at [314, 178] on p "Choisissez des fichiers ou faites-les glisser ici" at bounding box center [308, 171] width 93 height 30
click at [0, 0] on input "Choisissez des fichiers ou faites-les glisser ici Formats pris en charge : .jpg…" at bounding box center [0, 0] width 0 height 0
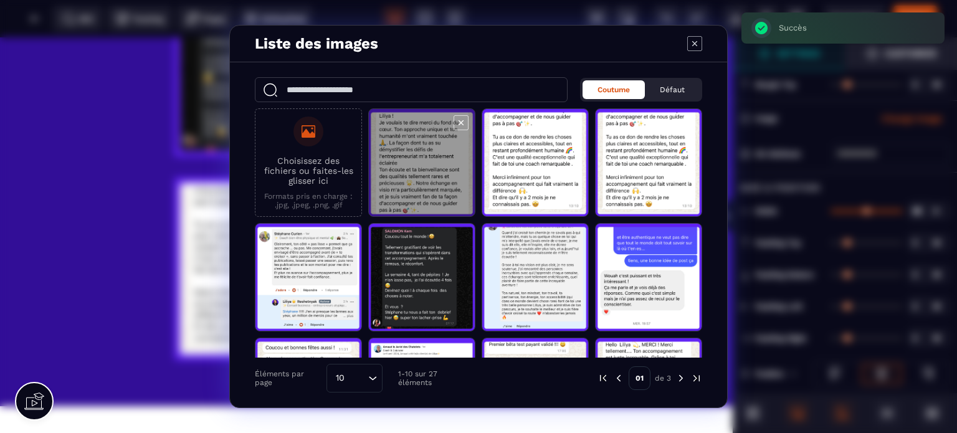
click at [410, 169] on span "Modal window" at bounding box center [422, 163] width 106 height 108
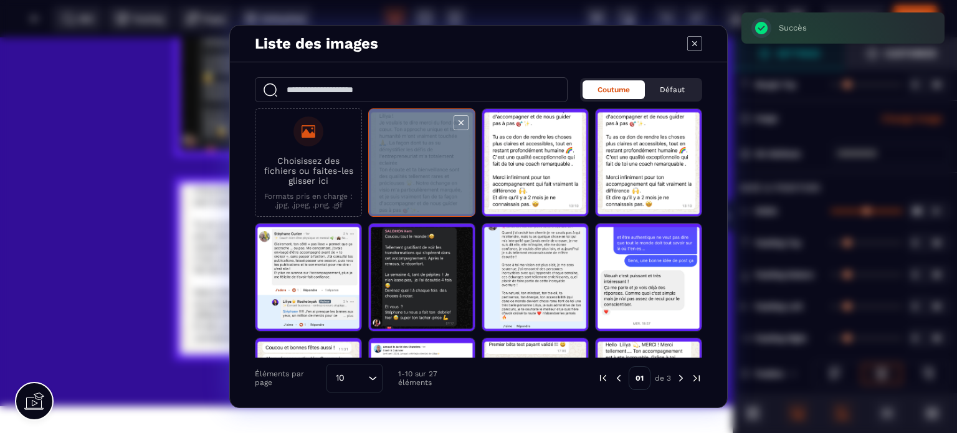
click at [410, 169] on span "Modal window" at bounding box center [422, 163] width 106 height 108
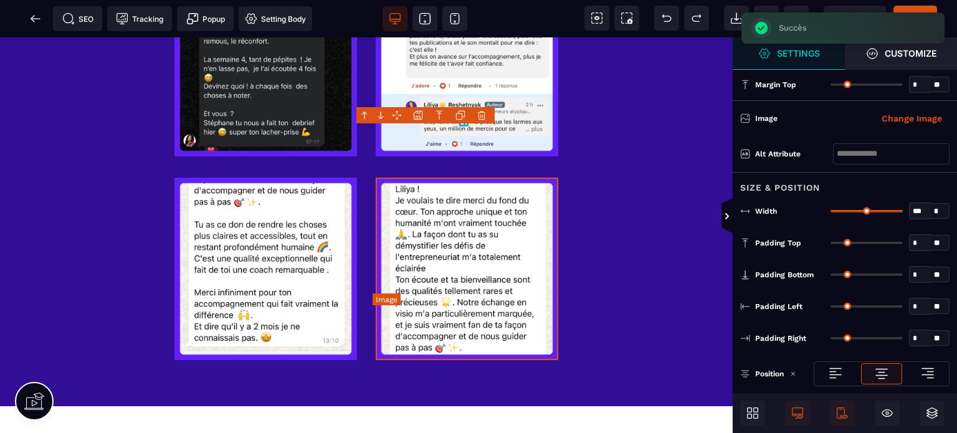
click at [528, 261] on img at bounding box center [467, 269] width 183 height 183
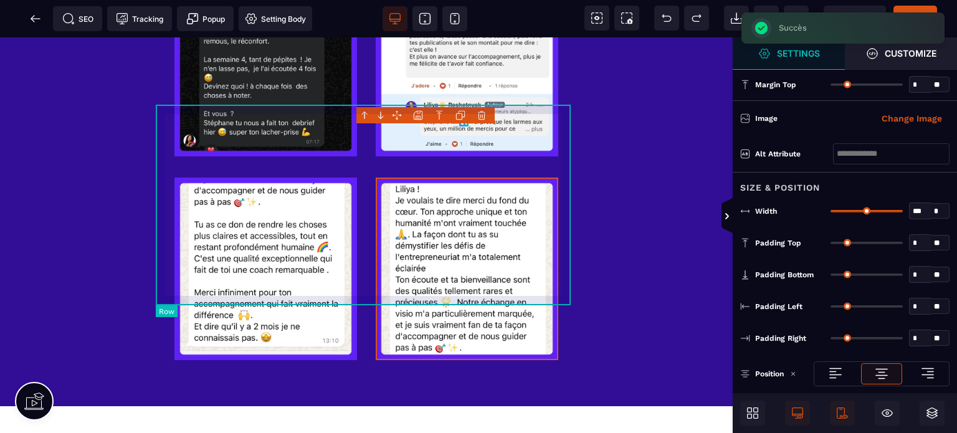
click at [310, 297] on div at bounding box center [366, 270] width 421 height 204
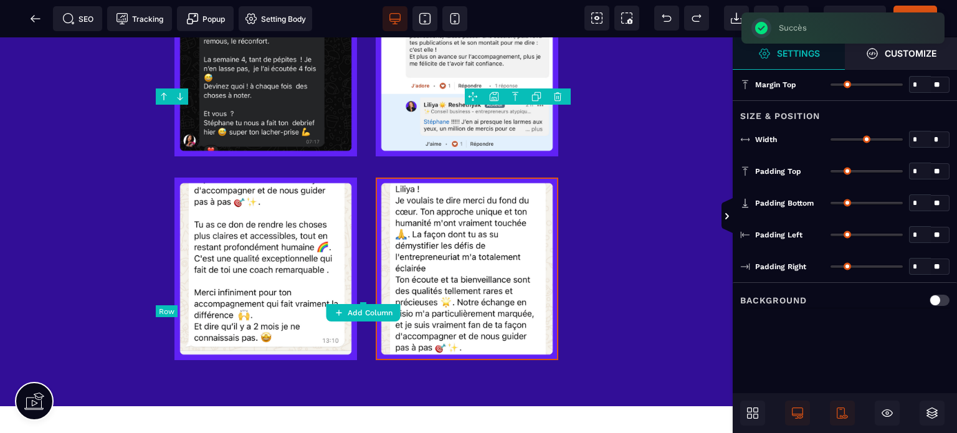
type input "*"
type input "***"
type input "**"
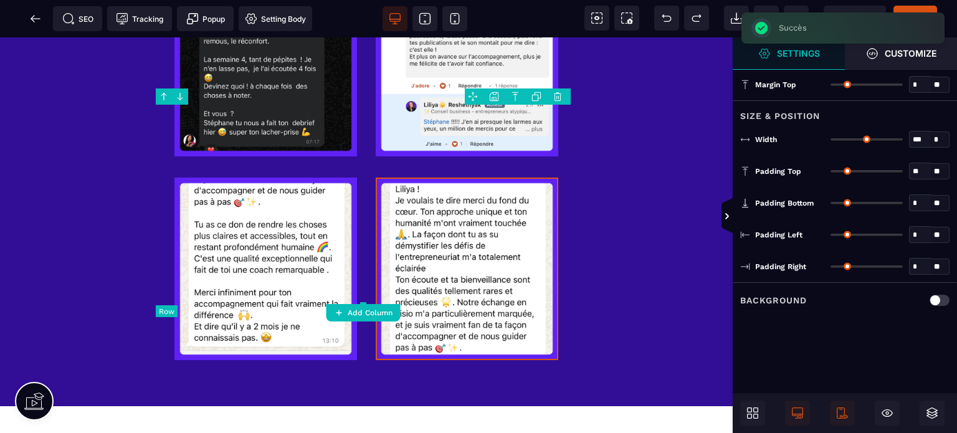
type input "**"
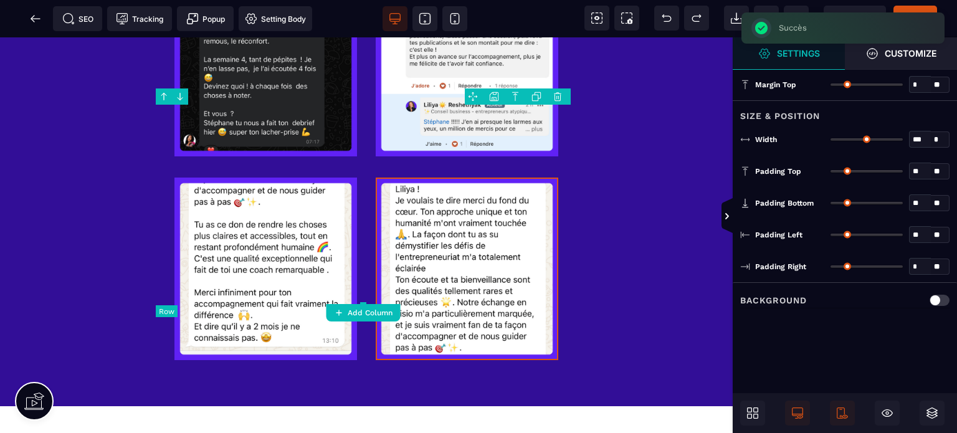
type input "**"
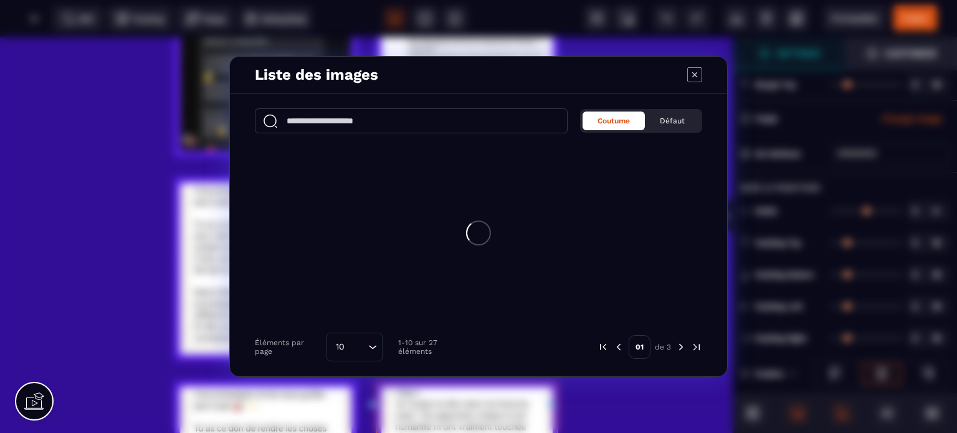
type input "*"
type input "***"
type input "*"
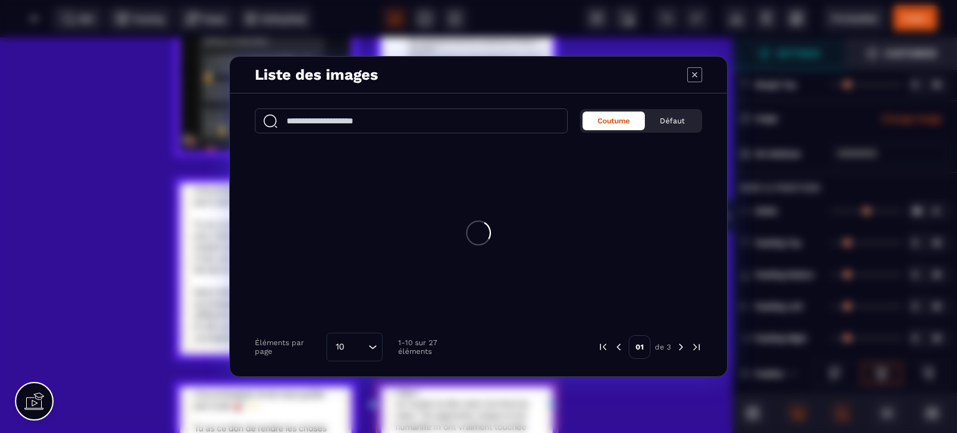
type input "*"
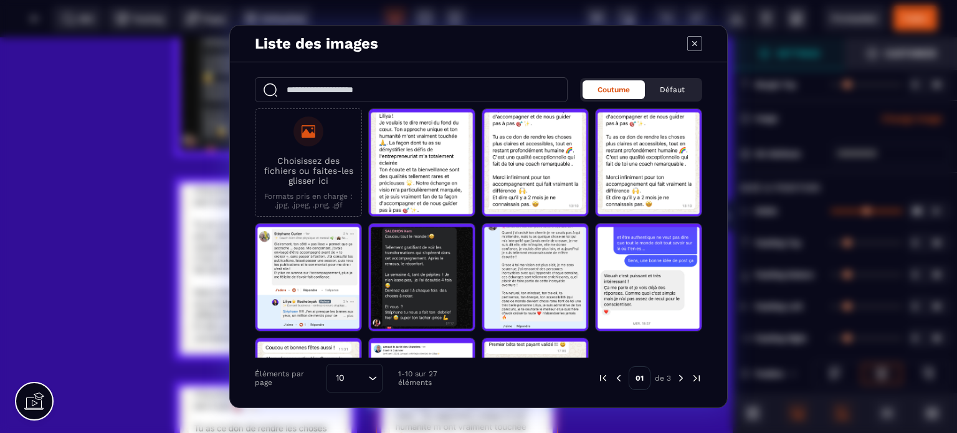
click at [213, 346] on div "Liste des images Coutume Défaut Choisissez des fichiers ou faites-les glisser i…" at bounding box center [478, 216] width 957 height 433
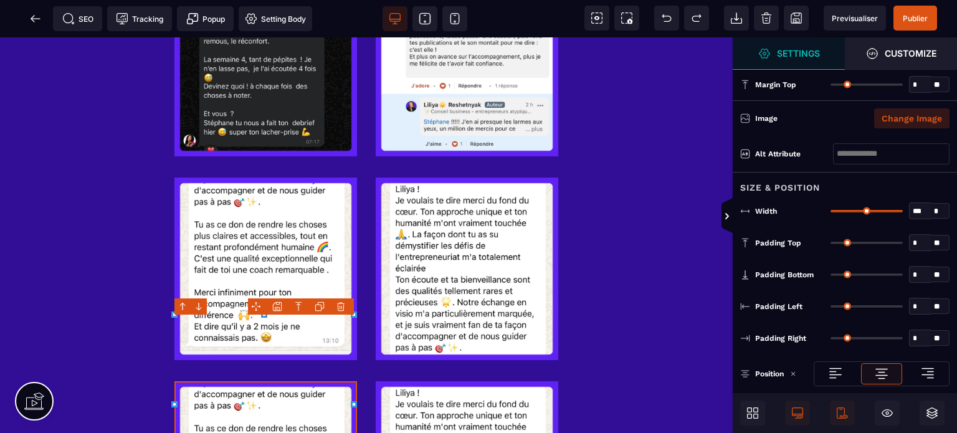
click at [891, 124] on button "Change Image" at bounding box center [911, 118] width 75 height 20
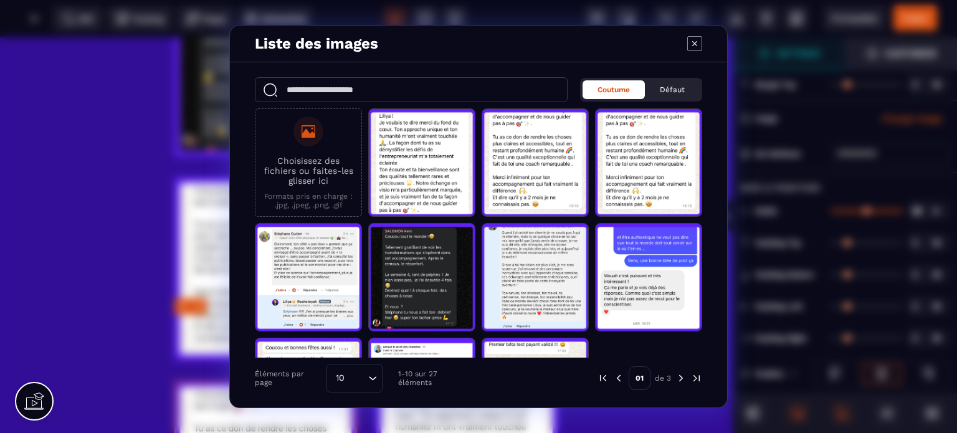
click at [300, 172] on p "Choisissez des fichiers ou faites-les glisser ici" at bounding box center [308, 171] width 93 height 30
click at [0, 0] on input "Choisissez des fichiers ou faites-les glisser ici Formats pris en charge : .jpg…" at bounding box center [0, 0] width 0 height 0
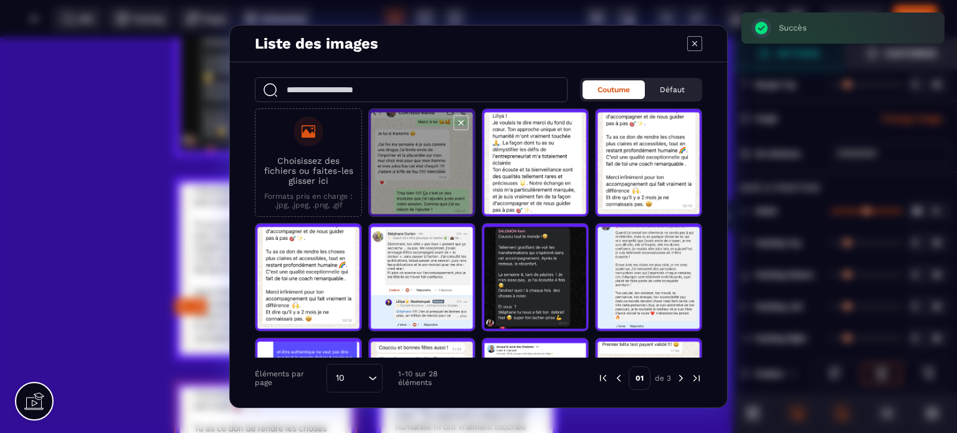
click at [398, 163] on span "Modal window" at bounding box center [422, 163] width 106 height 108
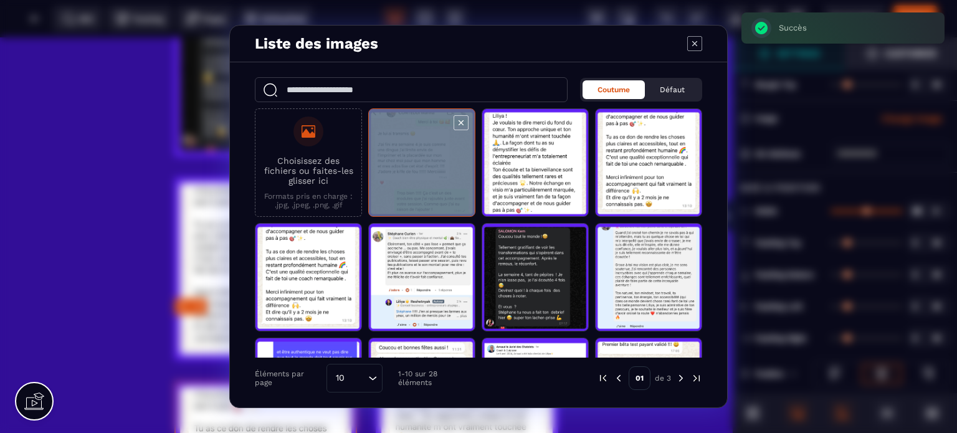
click at [398, 163] on span "Modal window" at bounding box center [422, 163] width 106 height 108
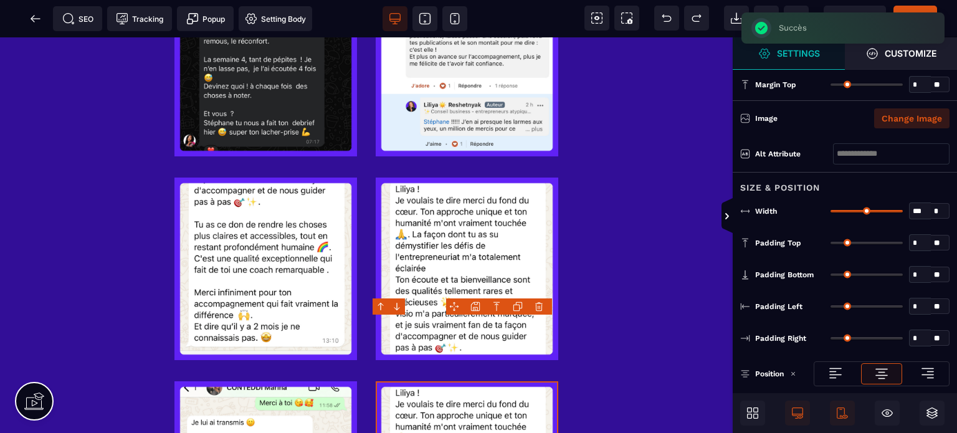
click at [924, 109] on button "Change Image" at bounding box center [911, 118] width 75 height 20
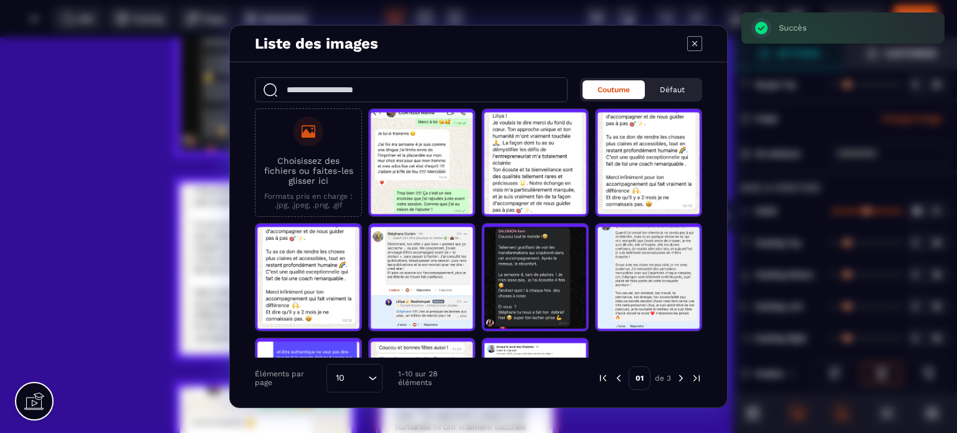
click at [313, 184] on p "Choisissez des fichiers ou faites-les glisser ici" at bounding box center [308, 171] width 93 height 30
click at [0, 0] on input "Choisissez des fichiers ou faites-les glisser ici Formats pris en charge : .jpg…" at bounding box center [0, 0] width 0 height 0
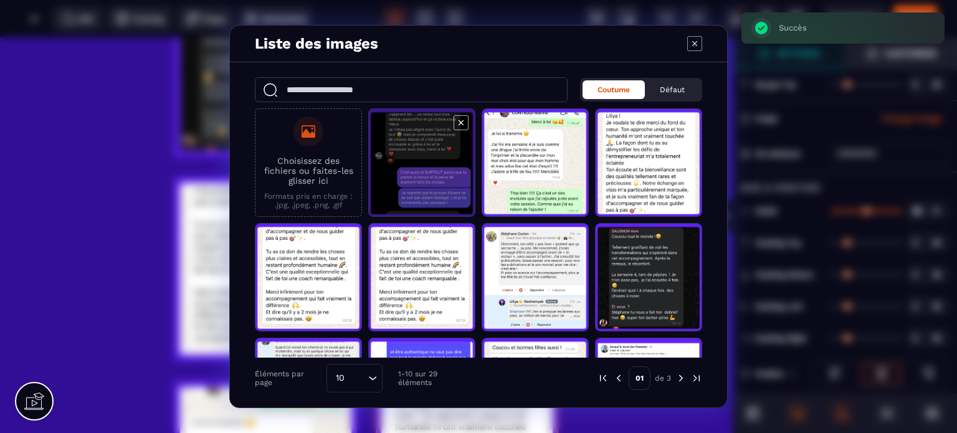
click at [411, 174] on span "Modal window" at bounding box center [422, 163] width 106 height 108
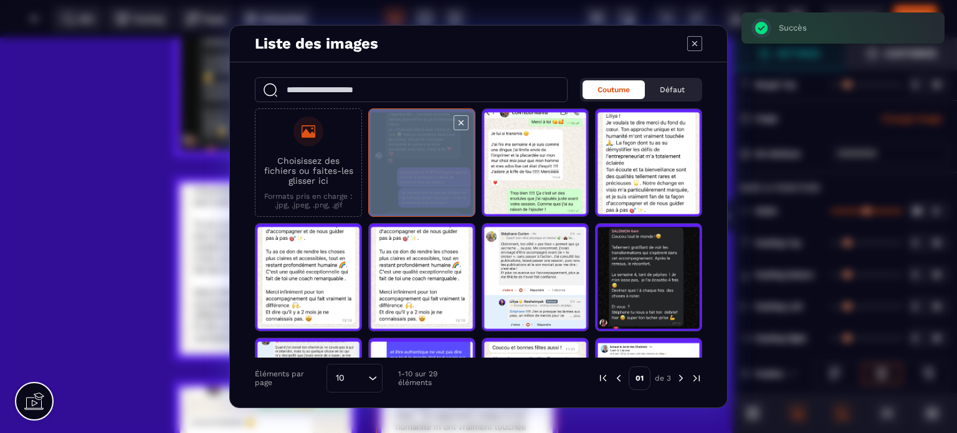
click at [411, 174] on span "Modal window" at bounding box center [422, 163] width 106 height 108
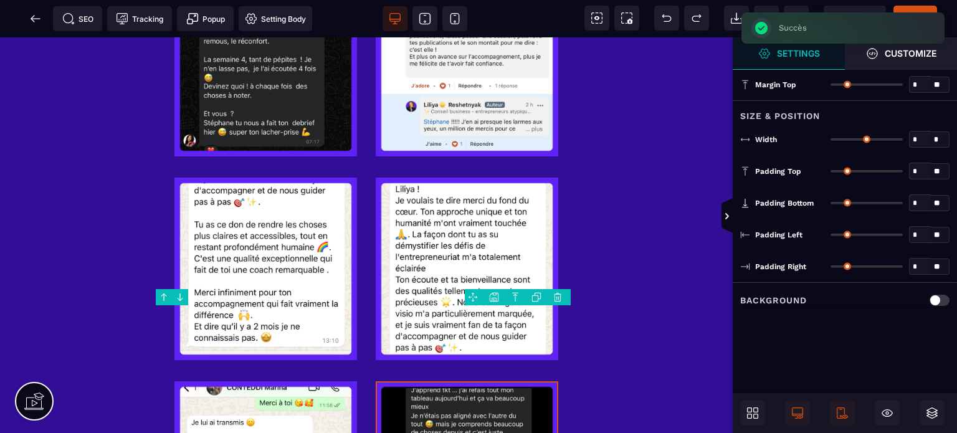
type input "*"
type input "***"
type input "**"
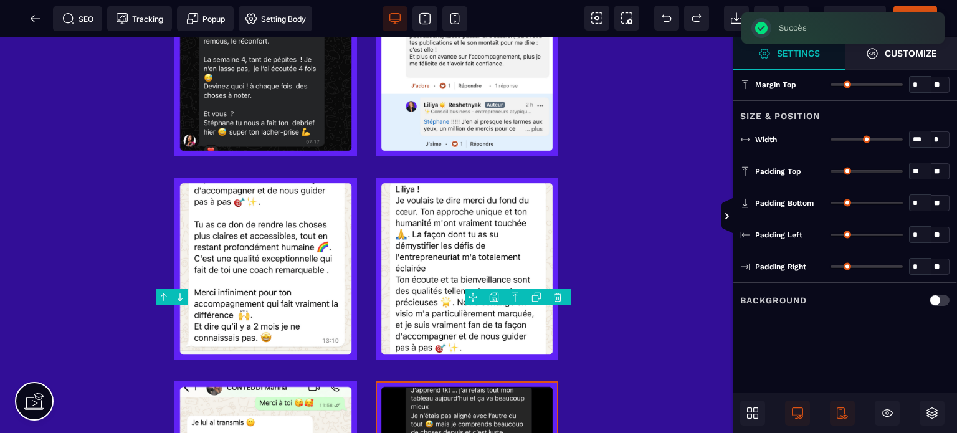
type input "**"
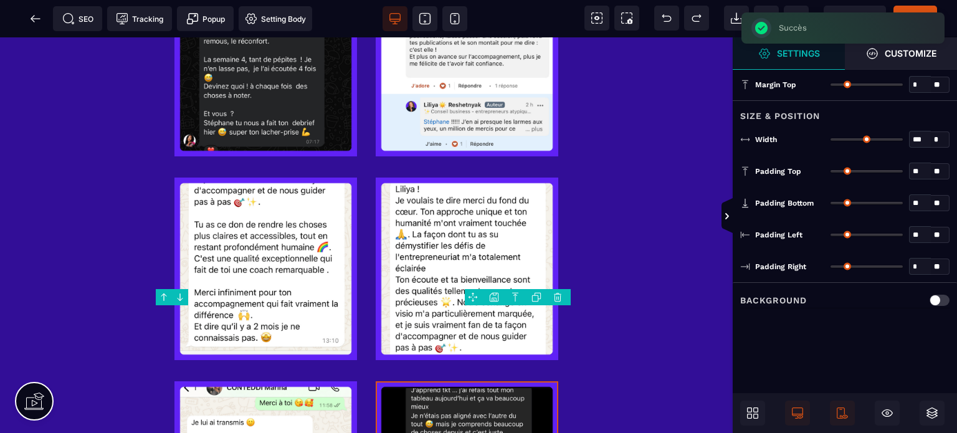
type input "**"
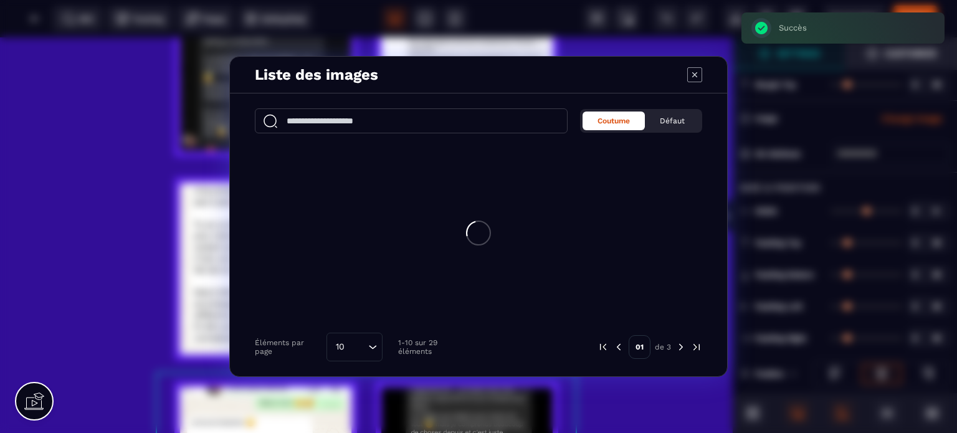
type input "*"
type input "***"
type input "*"
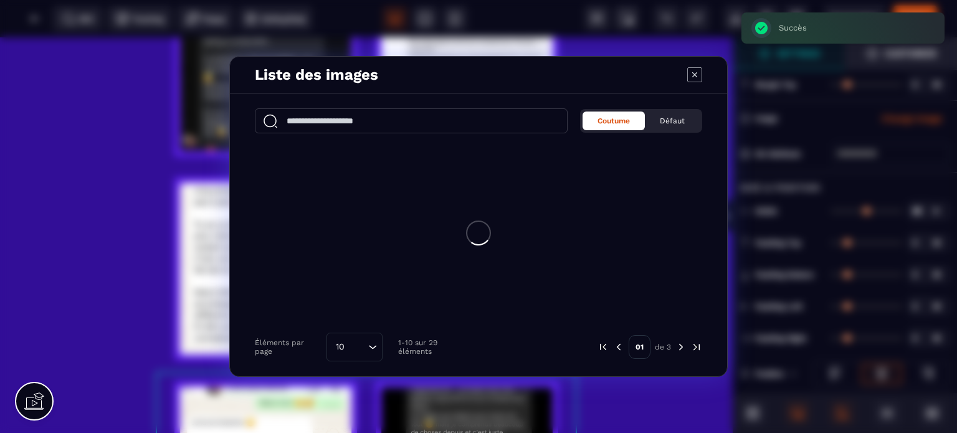
type input "*"
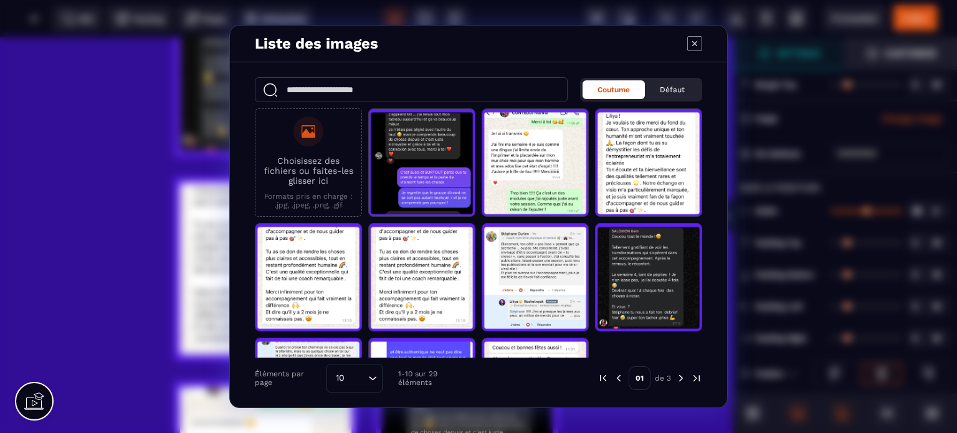
click at [693, 42] on icon "Modal window" at bounding box center [694, 43] width 5 height 5
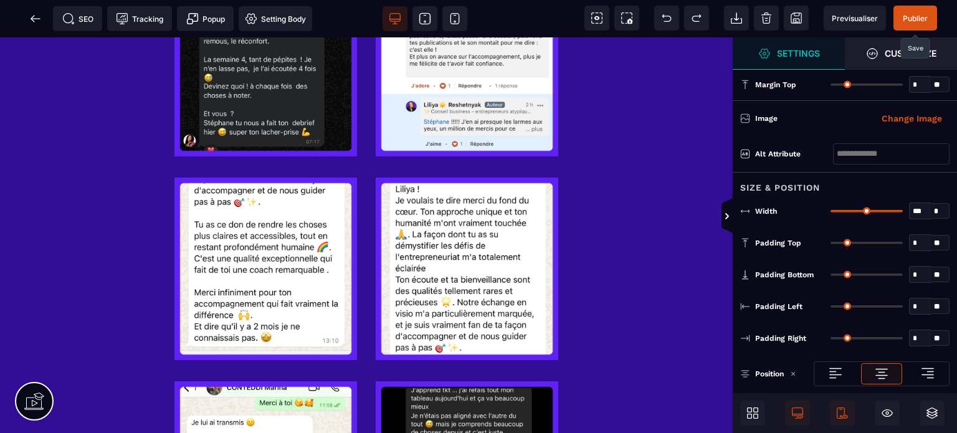
click at [905, 19] on span "Publier" at bounding box center [915, 18] width 25 height 9
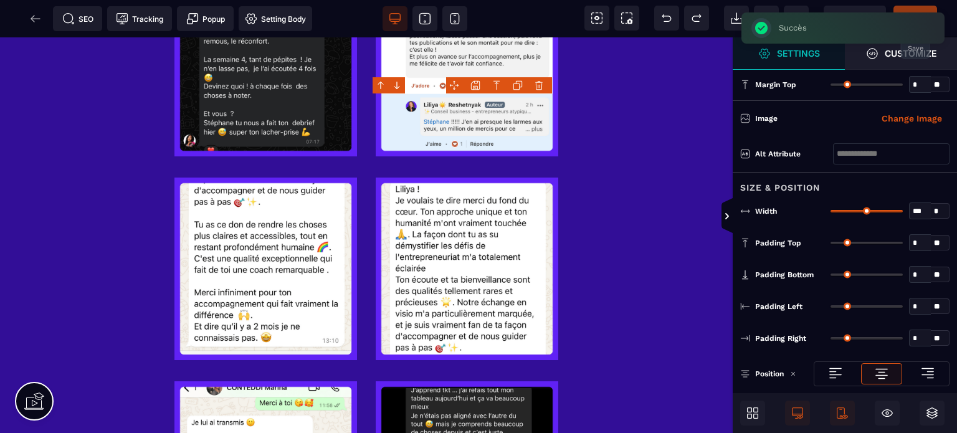
scroll to position [3364, 0]
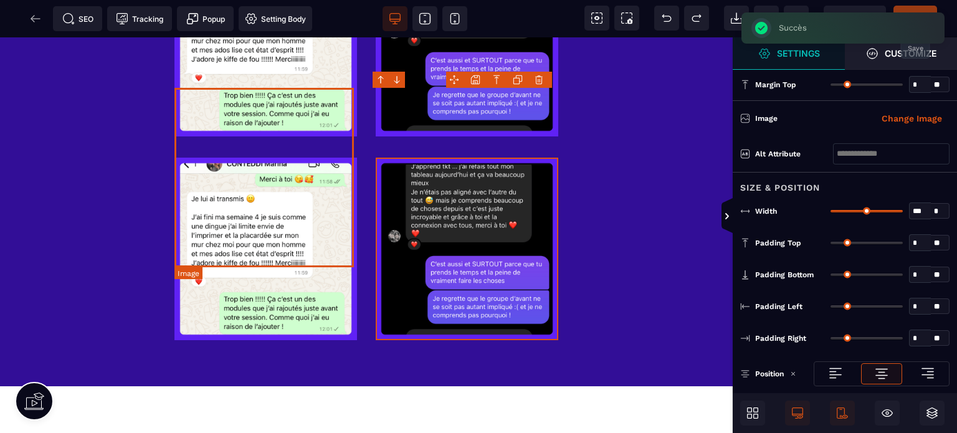
click at [278, 206] on img at bounding box center [265, 249] width 183 height 183
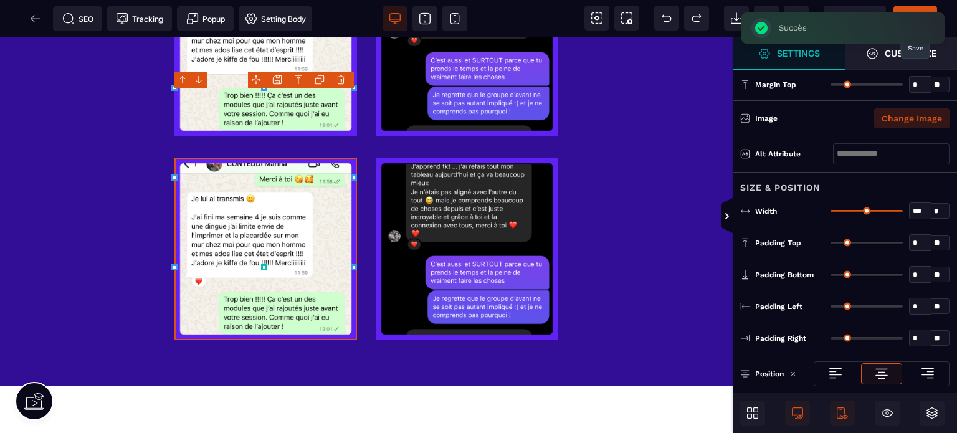
click at [940, 120] on button "Change Image" at bounding box center [911, 118] width 75 height 20
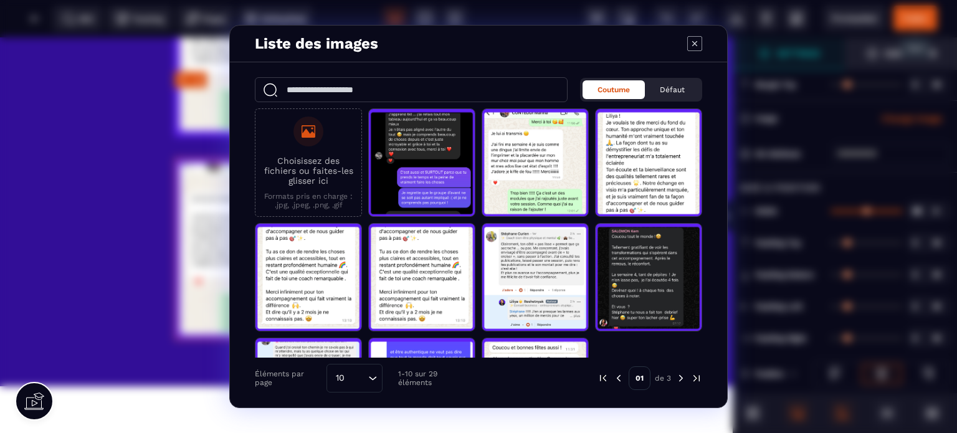
click at [330, 161] on p "Choisissez des fichiers ou faites-les glisser ici" at bounding box center [308, 171] width 93 height 30
click at [0, 0] on input "Choisissez des fichiers ou faites-les glisser ici Formats pris en charge : .jpg…" at bounding box center [0, 0] width 0 height 0
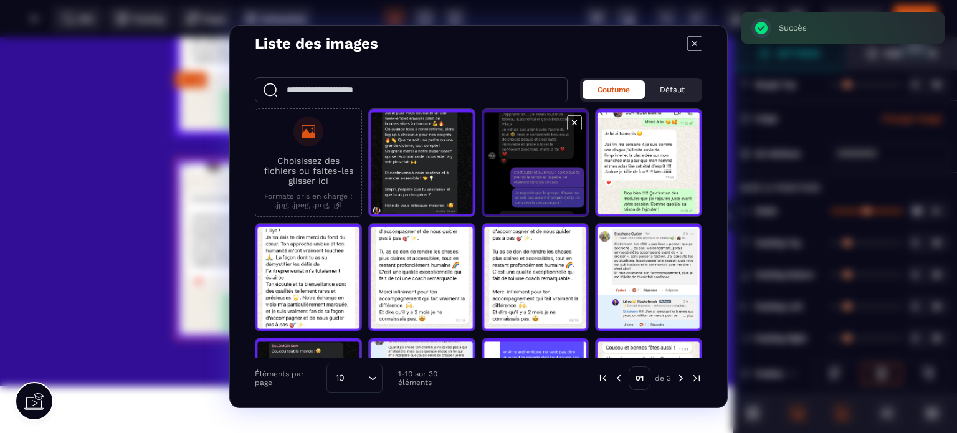
click at [414, 150] on span "Modal window" at bounding box center [422, 163] width 106 height 108
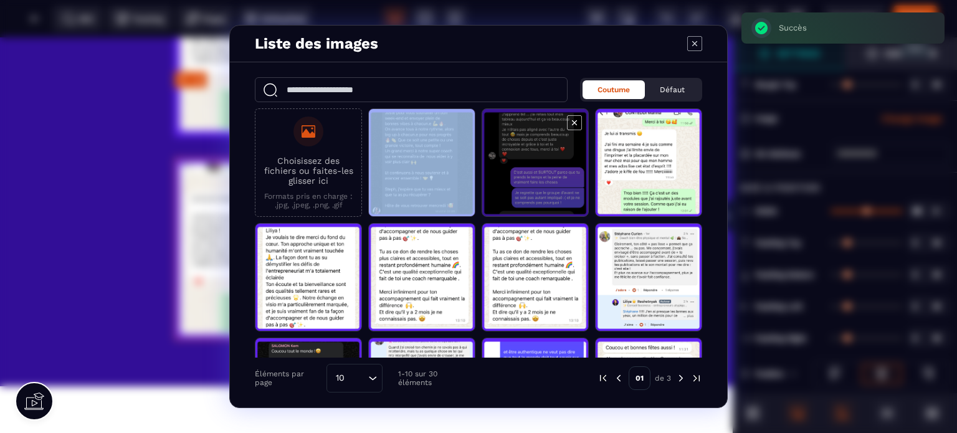
click at [414, 150] on span "Modal window" at bounding box center [422, 163] width 106 height 108
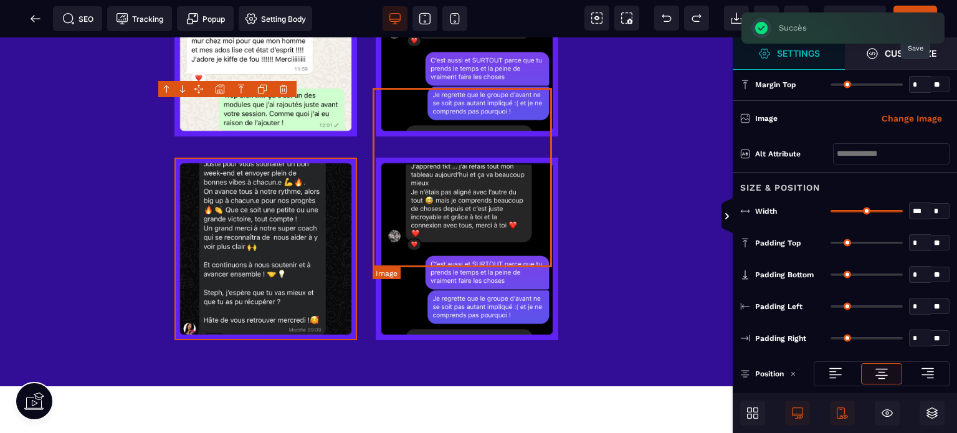
click at [419, 161] on img at bounding box center [467, 249] width 183 height 183
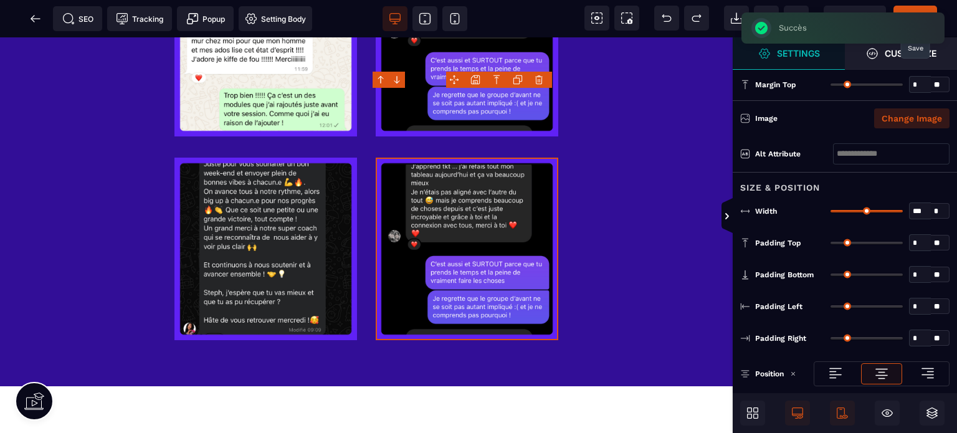
click at [895, 110] on button "Change Image" at bounding box center [911, 118] width 75 height 20
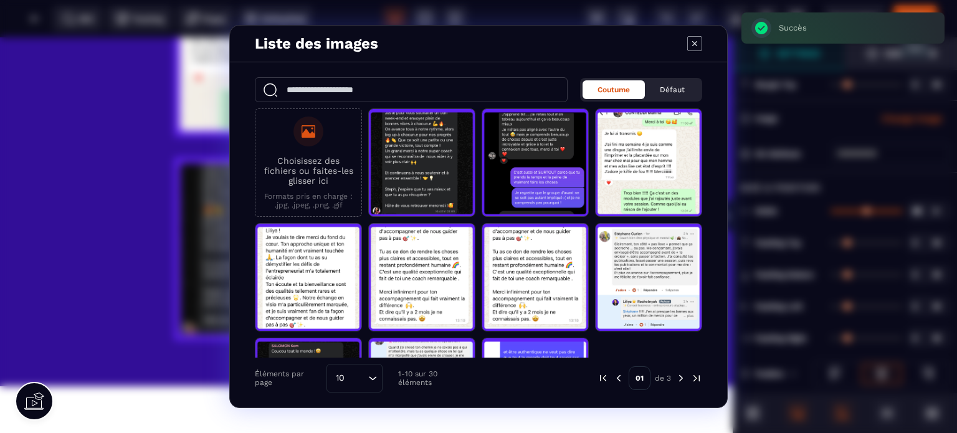
click at [305, 172] on p "Choisissez des fichiers ou faites-les glisser ici" at bounding box center [308, 171] width 93 height 30
click at [0, 0] on input "Choisissez des fichiers ou faites-les glisser ici Formats pris en charge : .jpg…" at bounding box center [0, 0] width 0 height 0
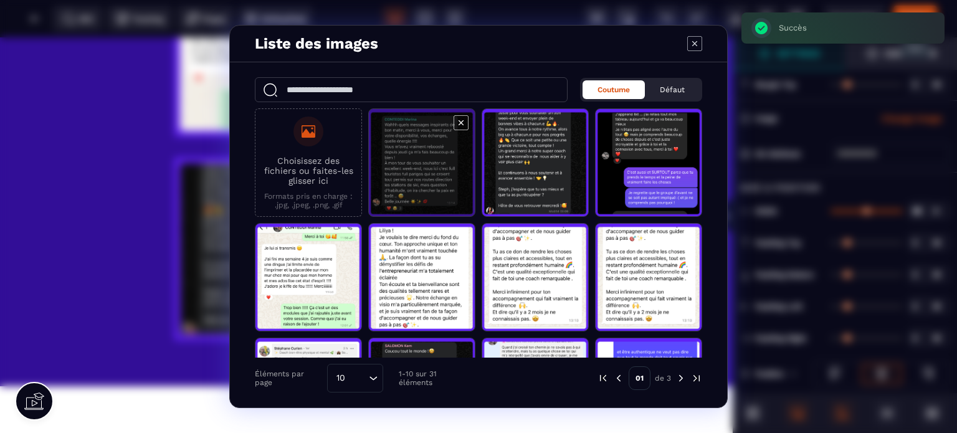
click at [402, 164] on span "Modal window" at bounding box center [422, 163] width 106 height 108
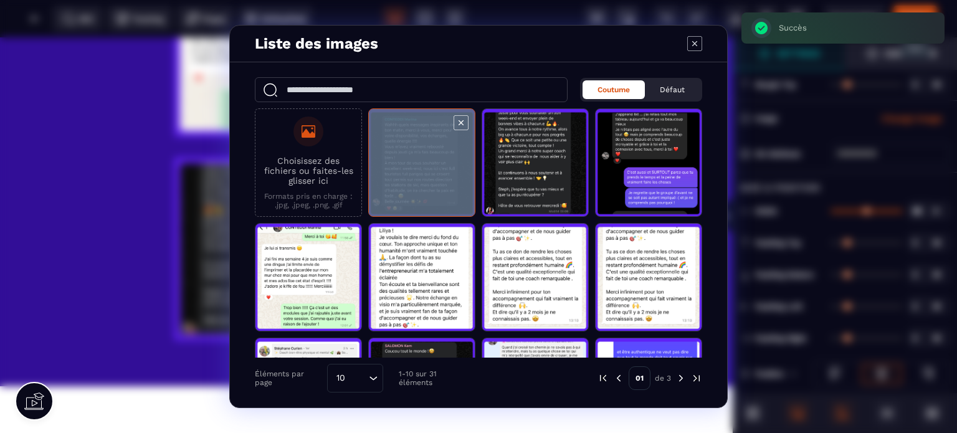
click at [402, 164] on span "Modal window" at bounding box center [422, 163] width 106 height 108
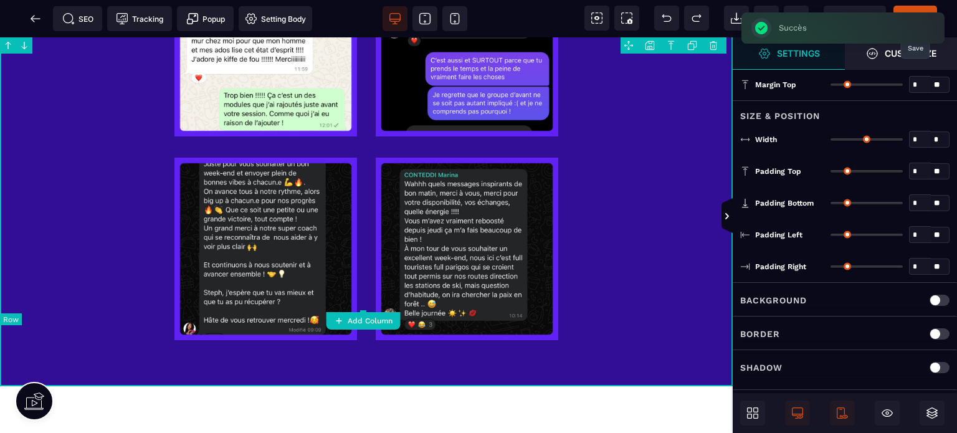
type input "*"
type input "***"
type input "**"
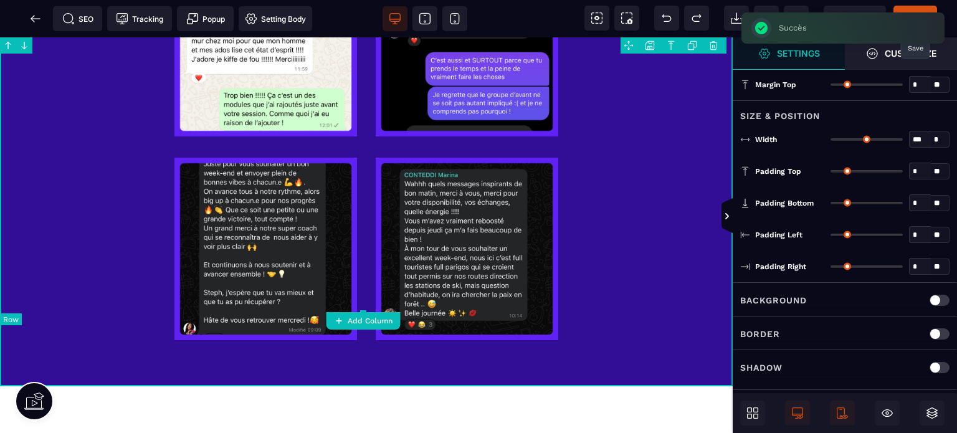
type input "**"
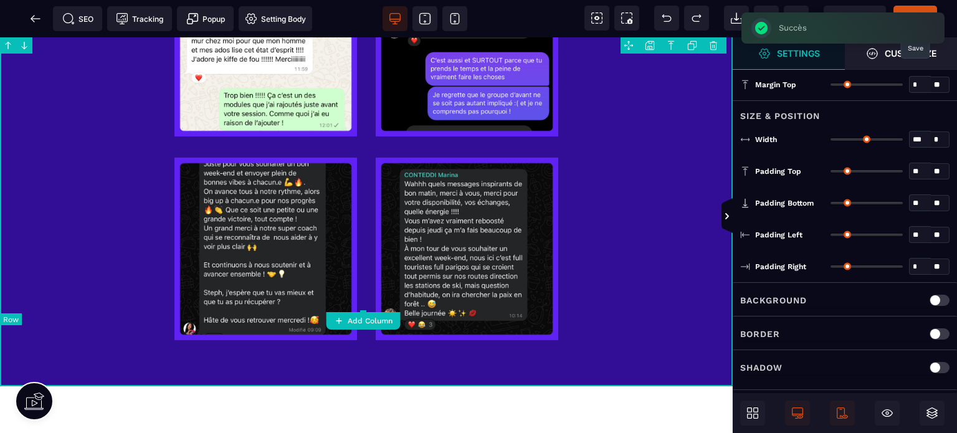
type input "**"
click at [725, 214] on icon at bounding box center [727, 216] width 10 height 10
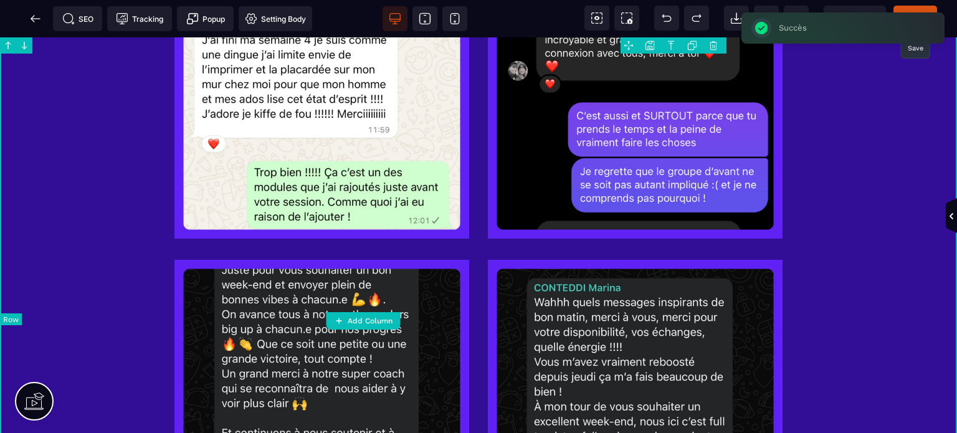
scroll to position [3389, 0]
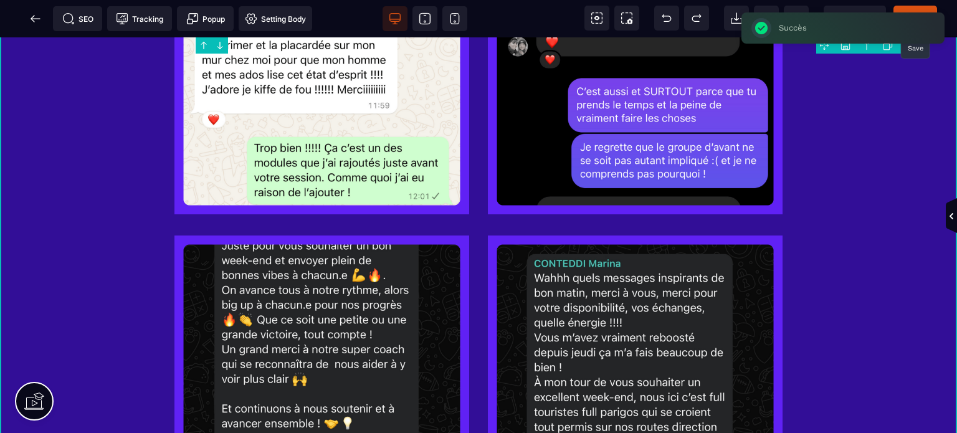
click at [910, 10] on span "Publier" at bounding box center [915, 18] width 44 height 25
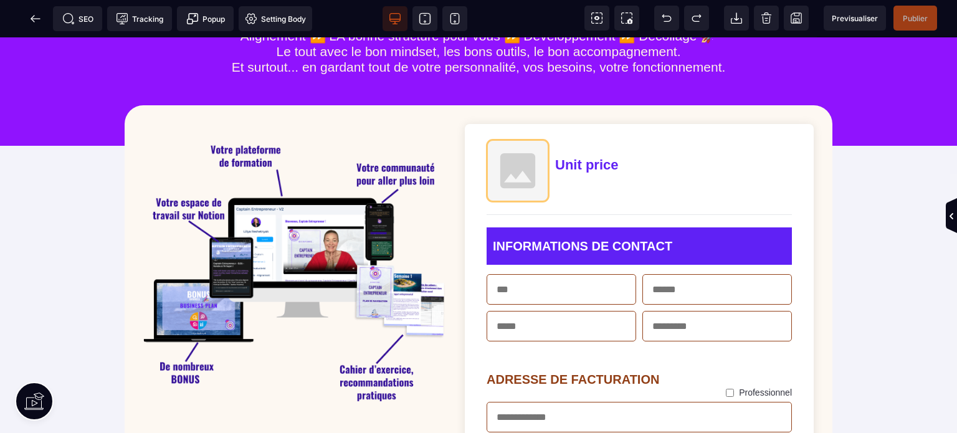
scroll to position [0, 0]
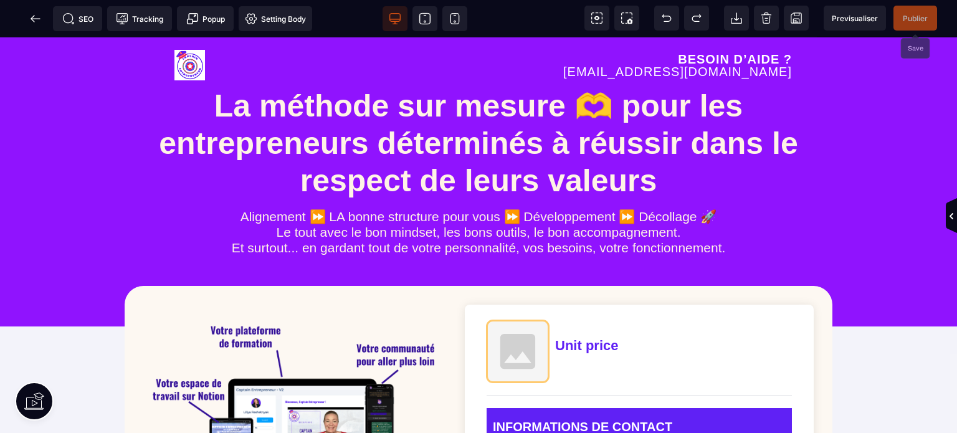
click at [897, 16] on span "Publier" at bounding box center [915, 18] width 44 height 25
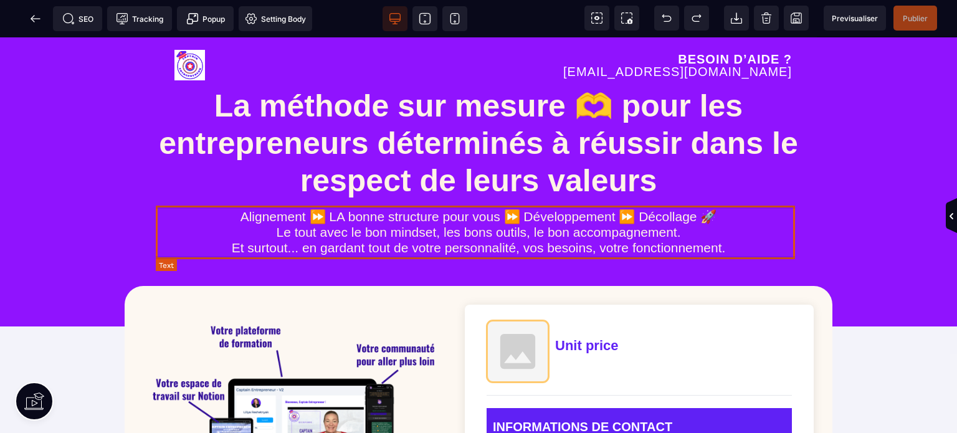
click at [310, 217] on text "Alignement ⏩ LA bonne structure pour vous ⏩ Développement ⏩ Décollage 🚀 Le tout…" at bounding box center [478, 233] width 645 height 54
select select "***"
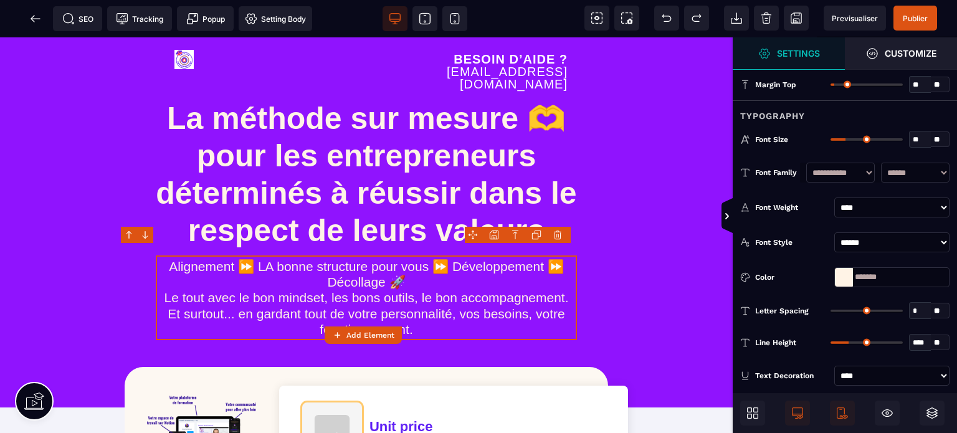
drag, startPoint x: 925, startPoint y: 87, endPoint x: 907, endPoint y: 92, distance: 19.3
click at [907, 92] on div "** * **" at bounding box center [890, 84] width 119 height 17
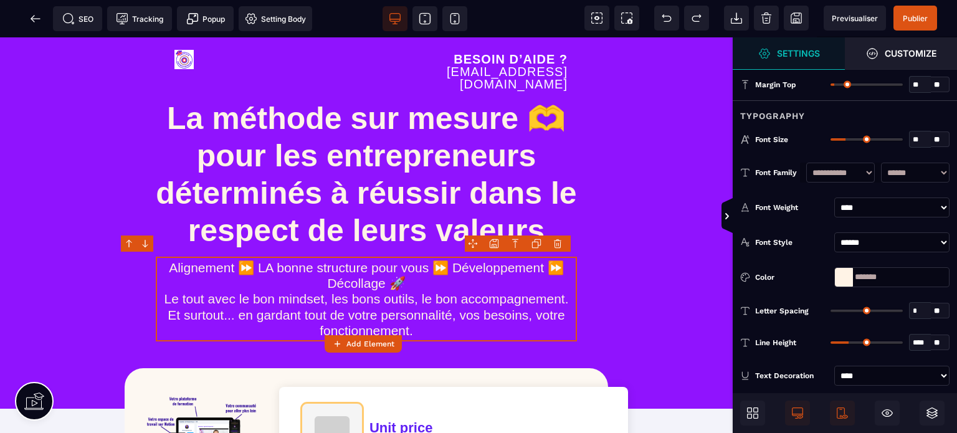
type input "*"
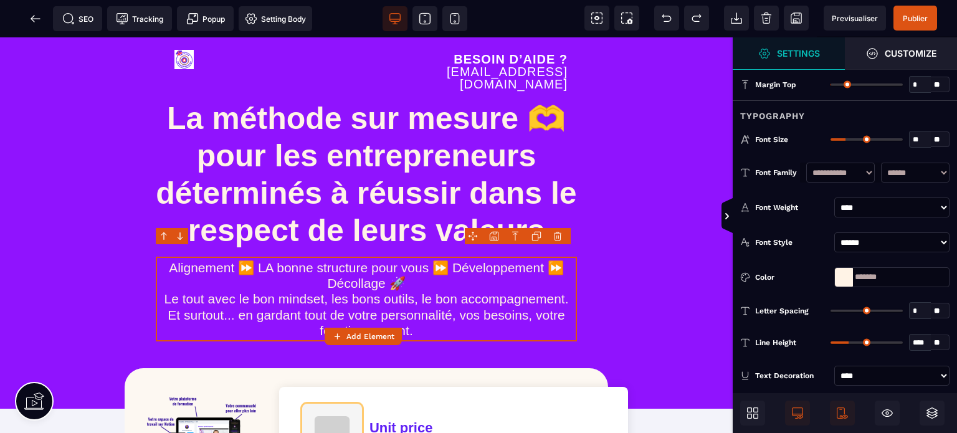
type input "**"
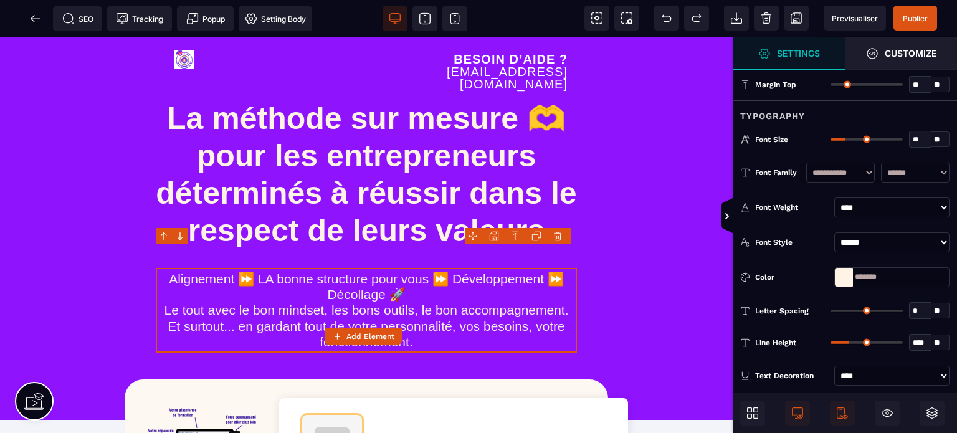
type input "**"
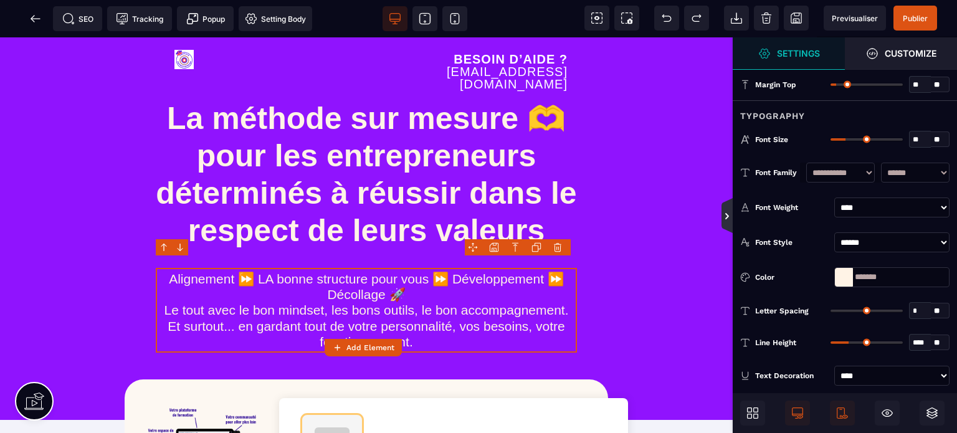
type input "**"
click at [726, 212] on icon at bounding box center [727, 216] width 10 height 10
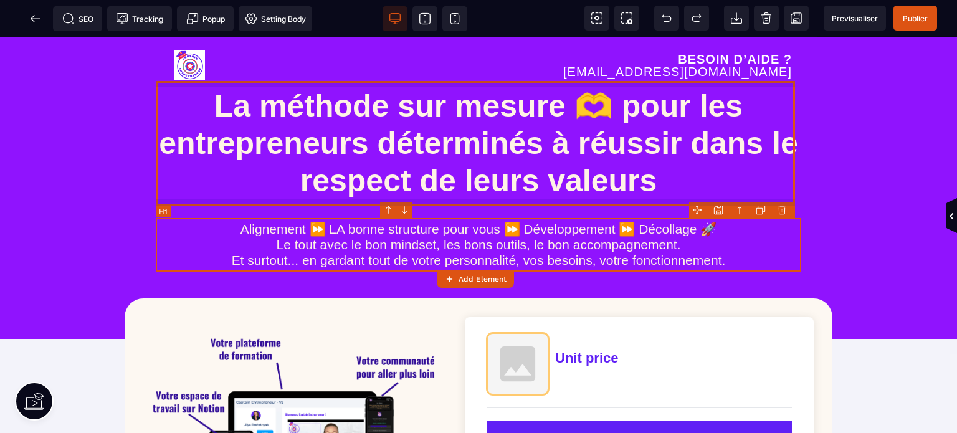
click at [758, 109] on h1 "La méthode sur mesure 🫶 pour les entrepreneurs déterminés à réussir dans le res…" at bounding box center [478, 143] width 645 height 125
select select "***"
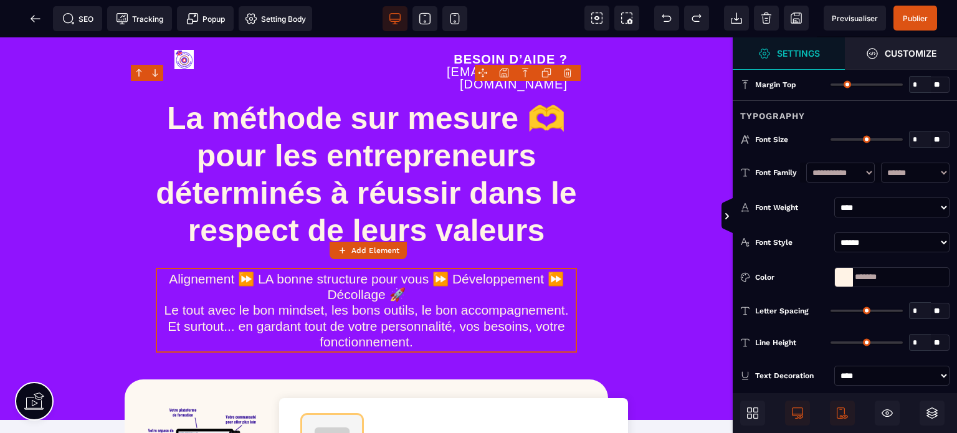
type input "*"
type input "**"
type input "*"
type input "**"
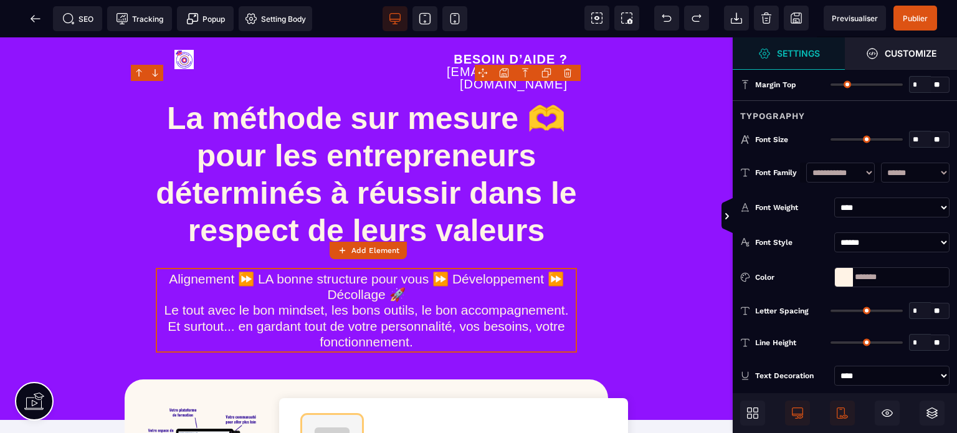
type input "**"
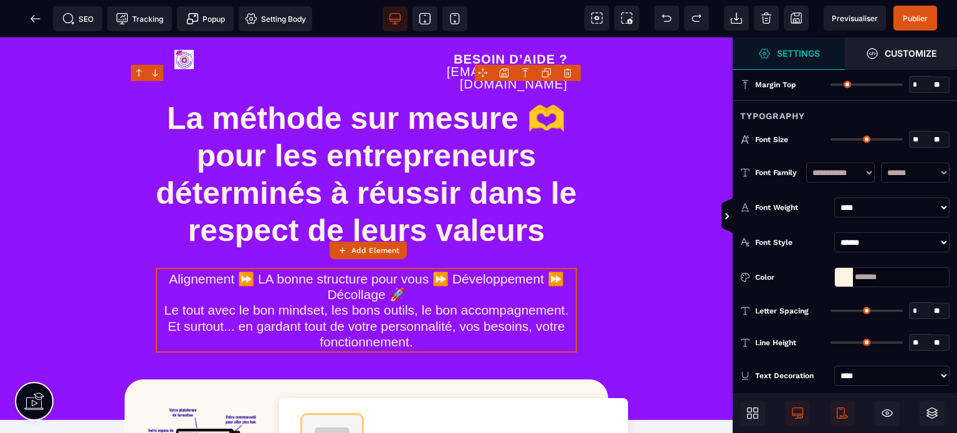
type input "*"
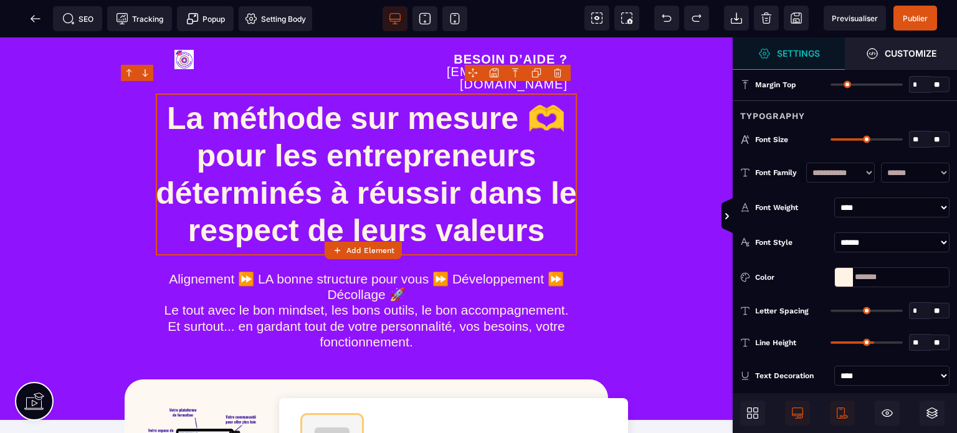
click at [912, 79] on input "*" at bounding box center [920, 85] width 21 height 14
type input "**"
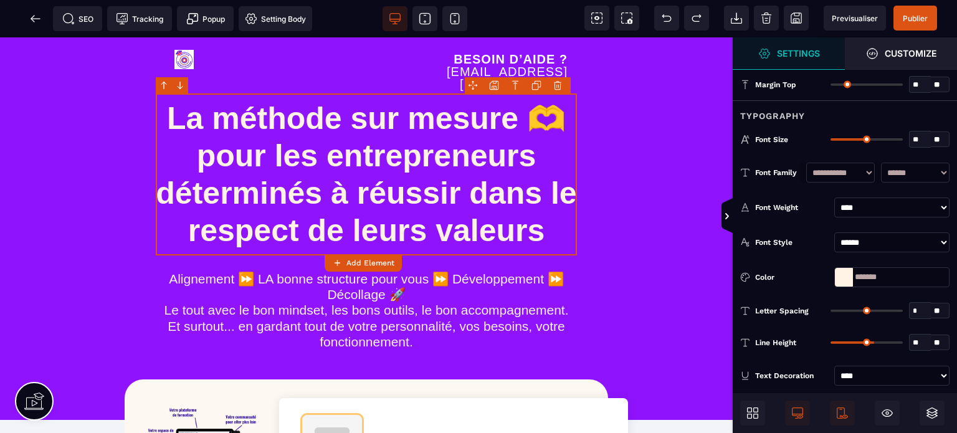
type input "**"
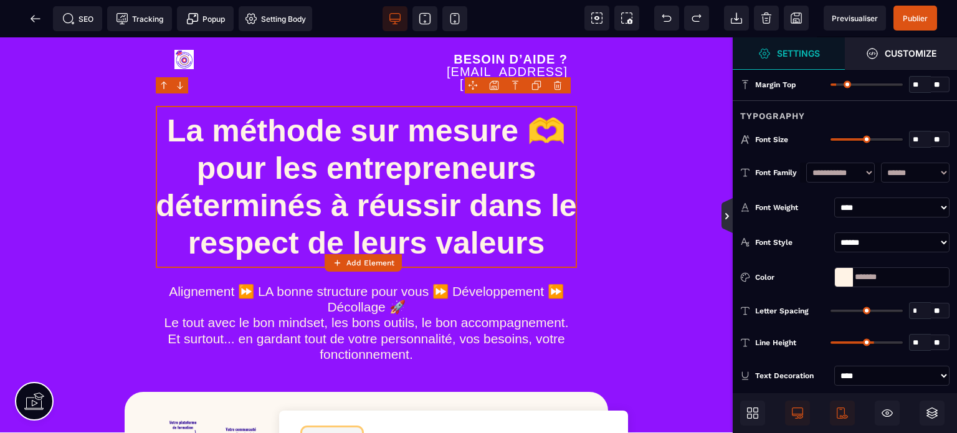
type input "**"
click at [723, 214] on icon at bounding box center [727, 216] width 10 height 10
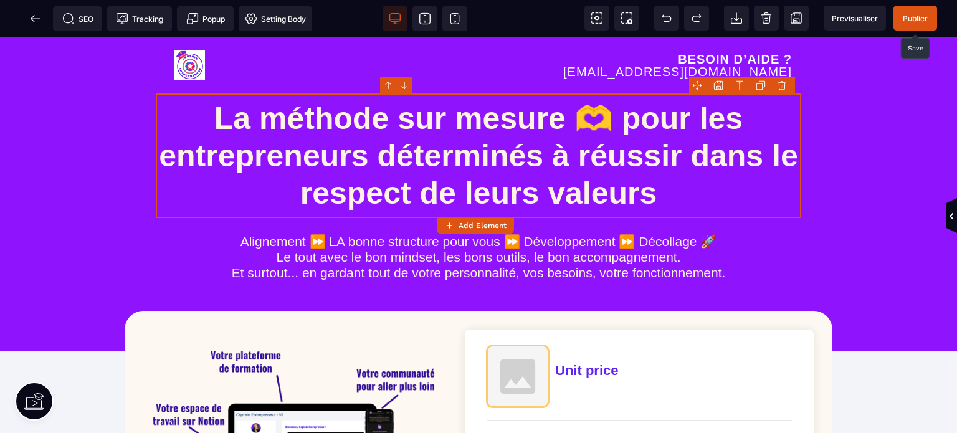
click at [917, 19] on span "Publier" at bounding box center [915, 18] width 25 height 9
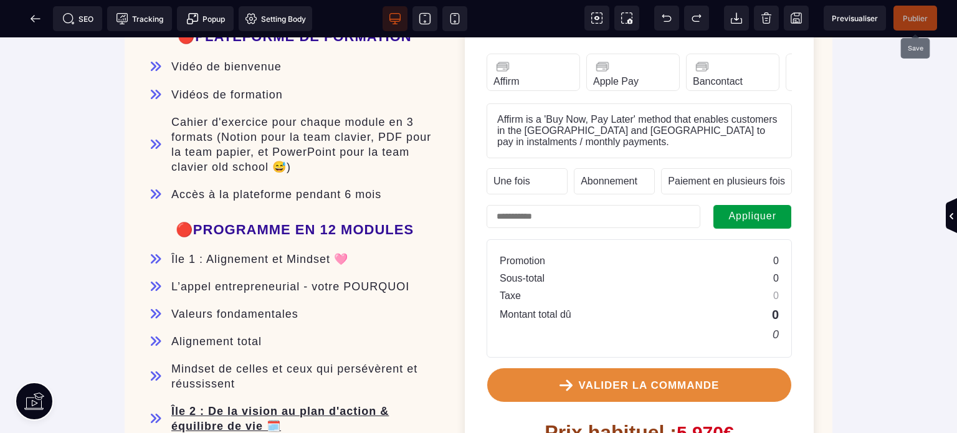
scroll to position [656, 0]
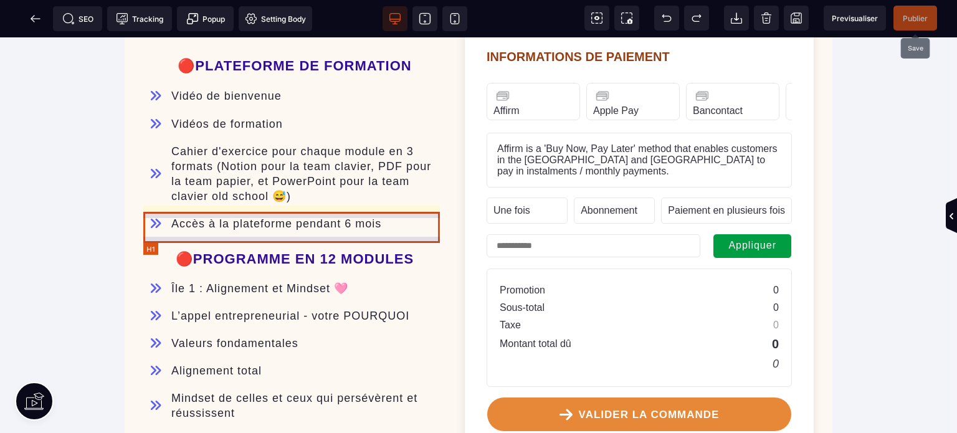
click at [198, 244] on h1 "🔴PROGRAMME EN 12 MODULES" at bounding box center [294, 259] width 303 height 31
select select "***"
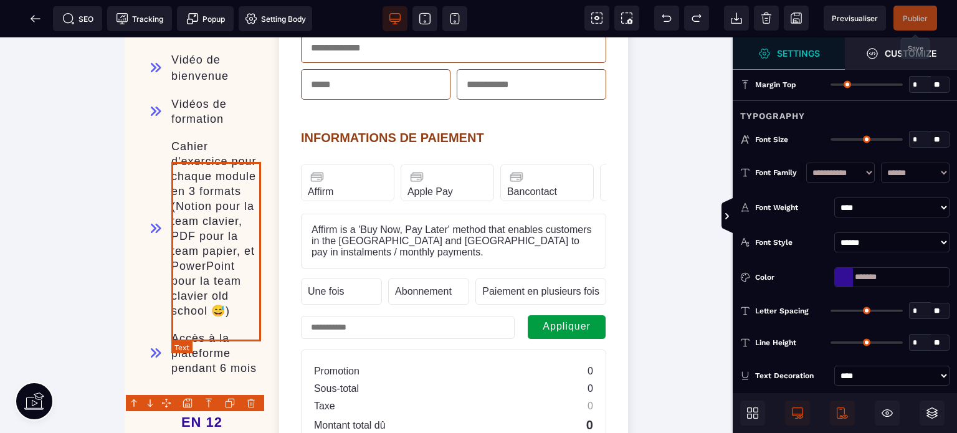
type input "**"
type input "*"
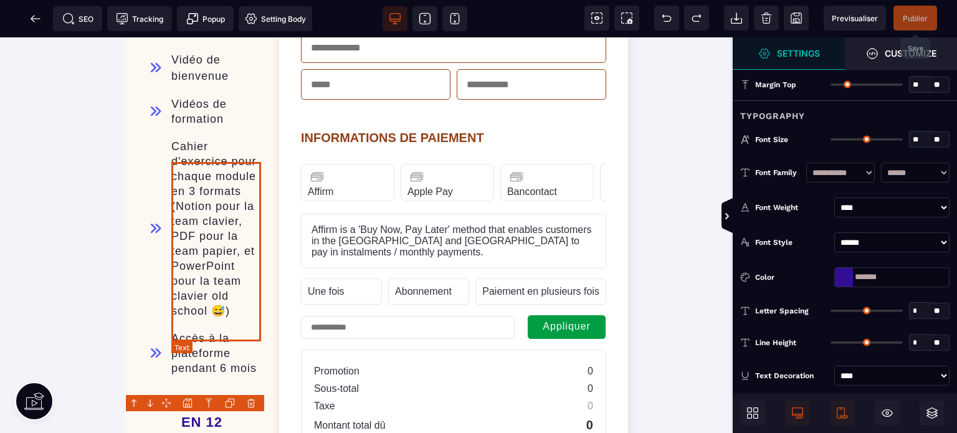
type input "*"
type input "**"
type input "****"
type input "**"
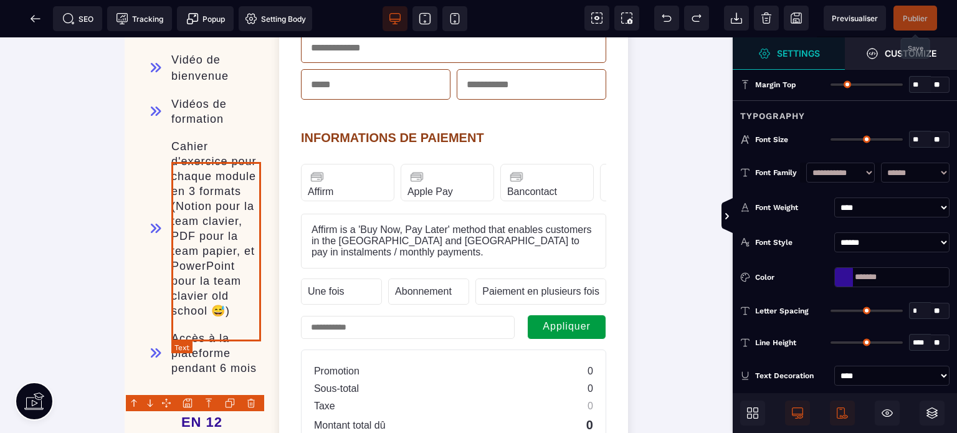
type input "**"
type input "*"
type input "**"
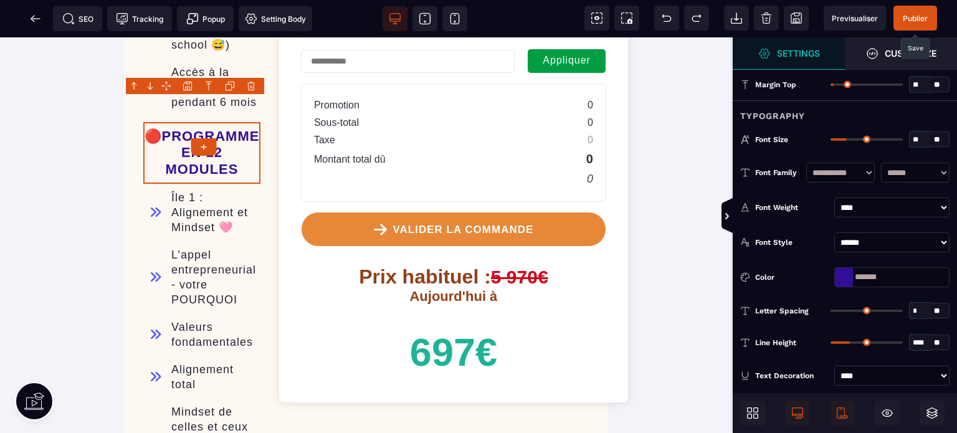
scroll to position [917, 0]
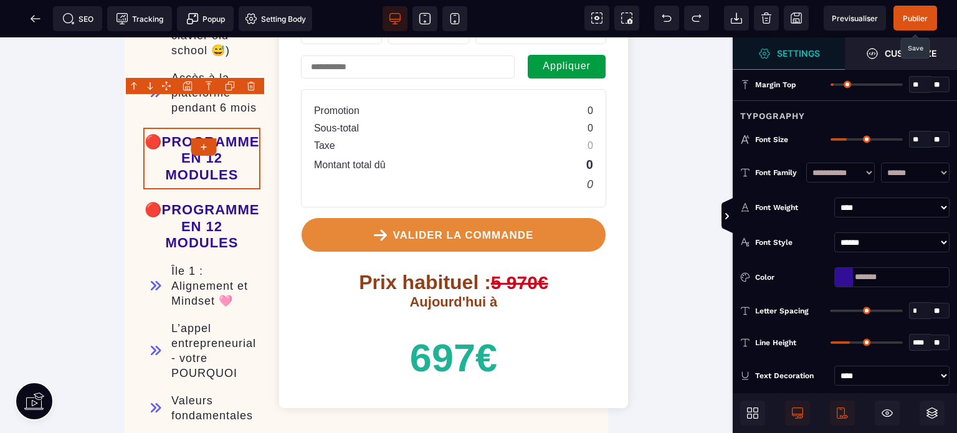
click at [227, 87] on div at bounding box center [195, 86] width 138 height 16
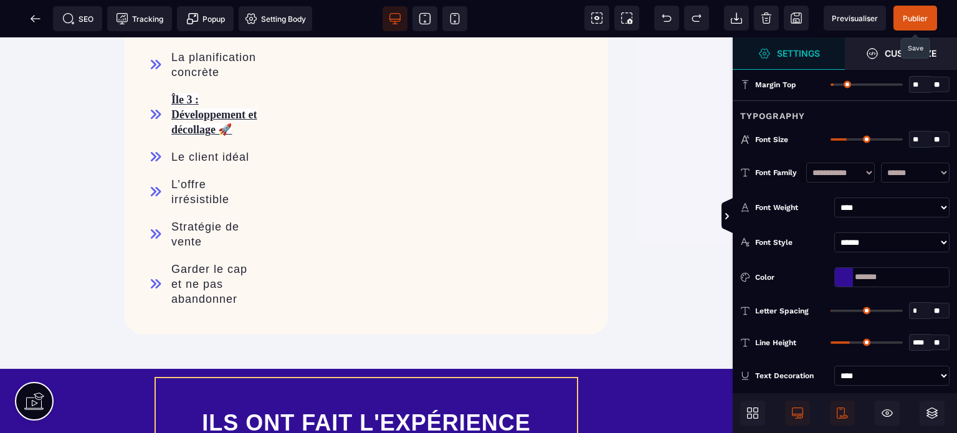
scroll to position [1692, 0]
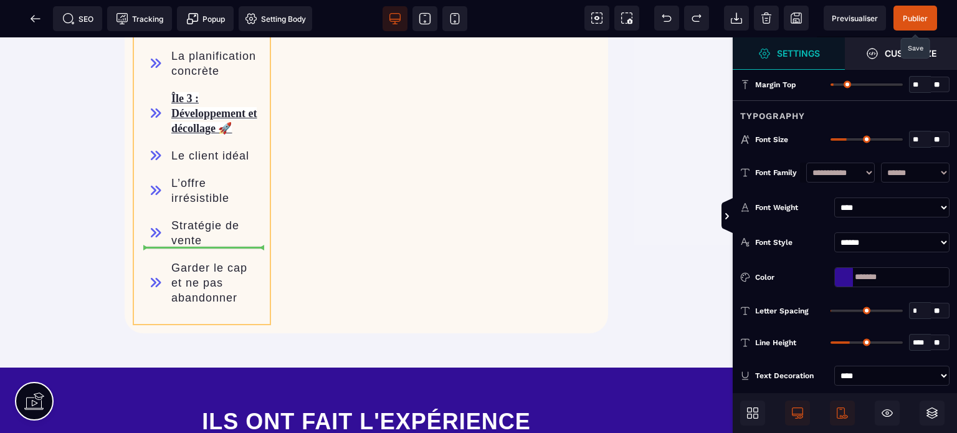
drag, startPoint x: 198, startPoint y: 120, endPoint x: 174, endPoint y: 247, distance: 128.7
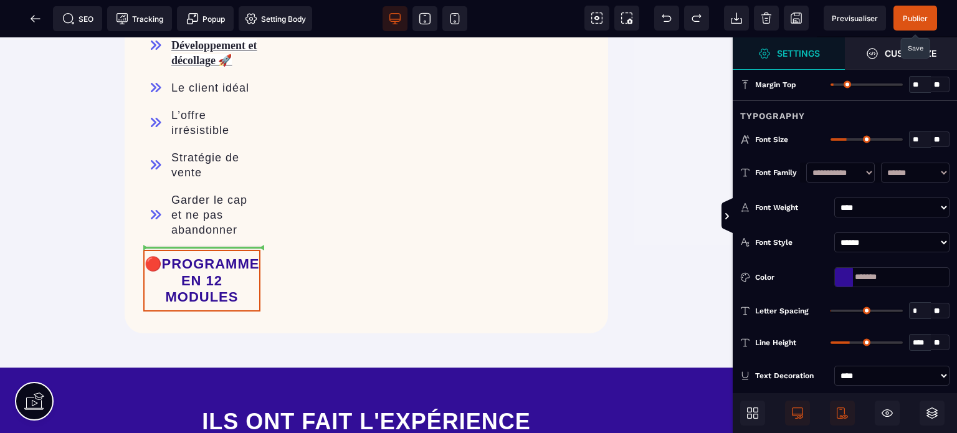
scroll to position [1640, 0]
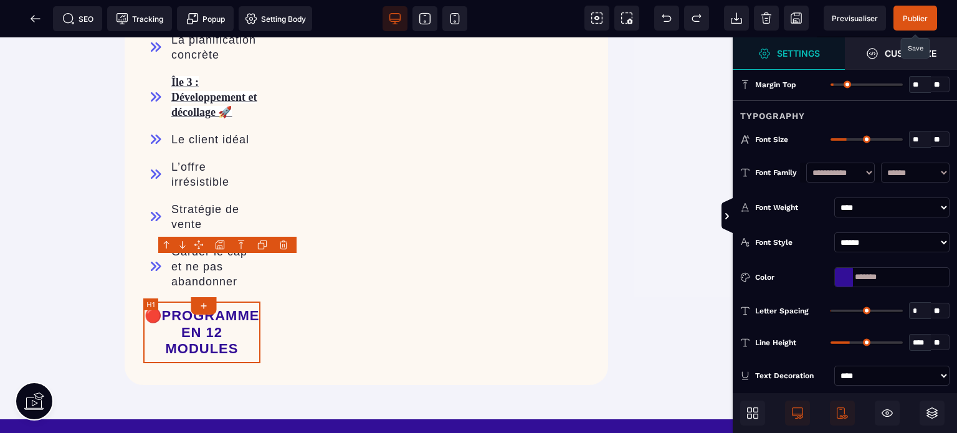
click at [184, 302] on h1 "🔴PROGRAMME EN 12 MODULES" at bounding box center [201, 333] width 117 height 62
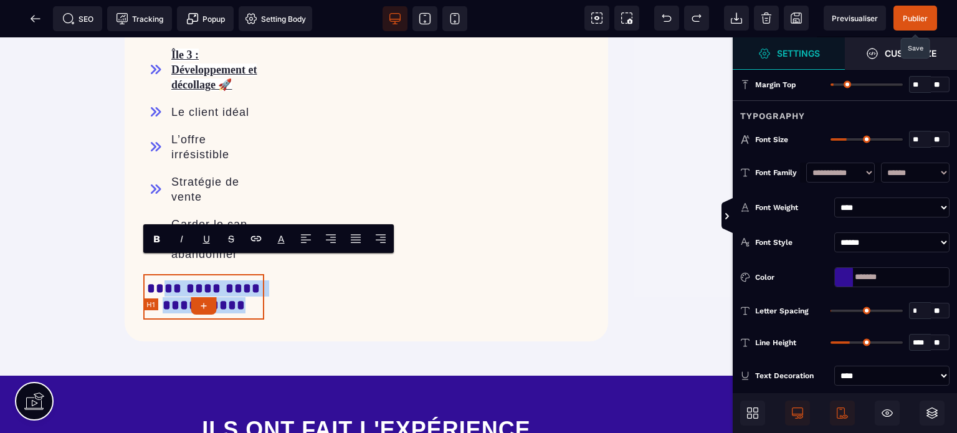
drag, startPoint x: 165, startPoint y: 269, endPoint x: 247, endPoint y: 290, distance: 84.3
click at [247, 290] on h1 "**********" at bounding box center [203, 296] width 121 height 45
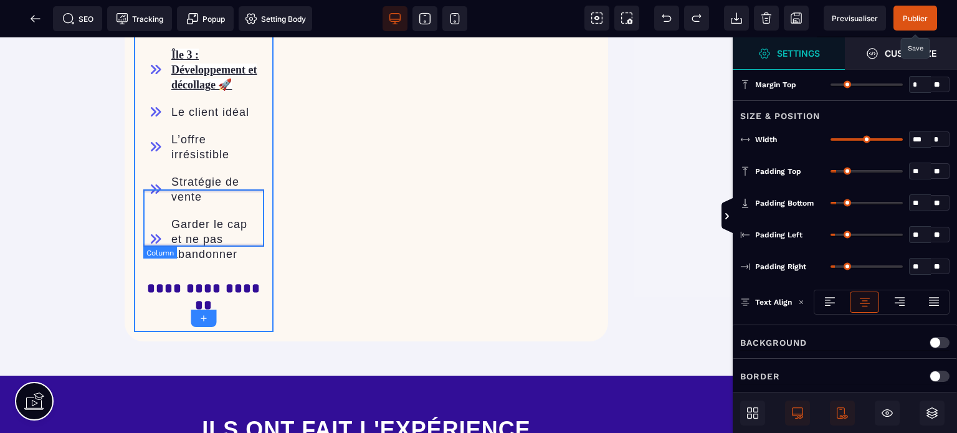
click at [169, 245] on div "Garder le cap et ne pas abandonner" at bounding box center [203, 239] width 121 height 57
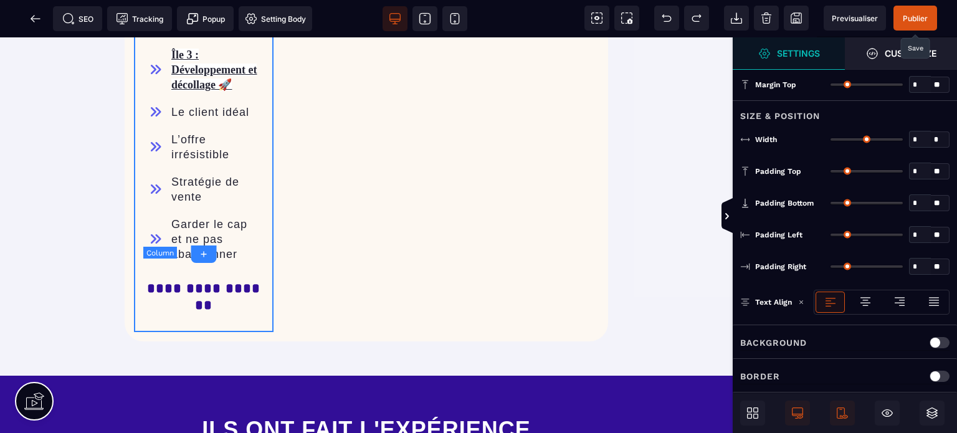
type input "*"
type input "***"
type input "*"
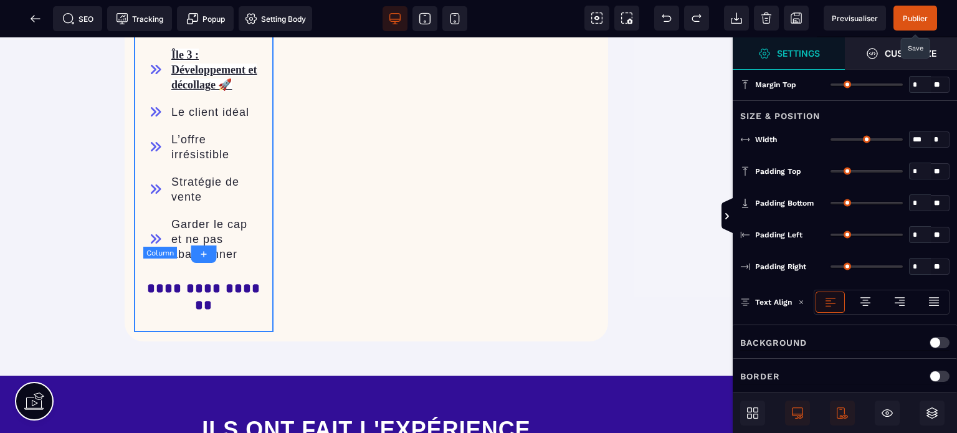
type input "*"
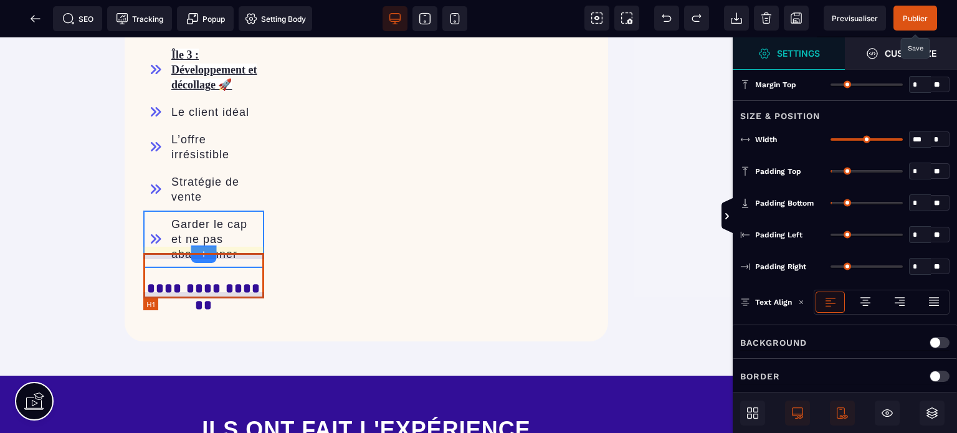
click at [177, 293] on h1 "**********" at bounding box center [203, 296] width 121 height 45
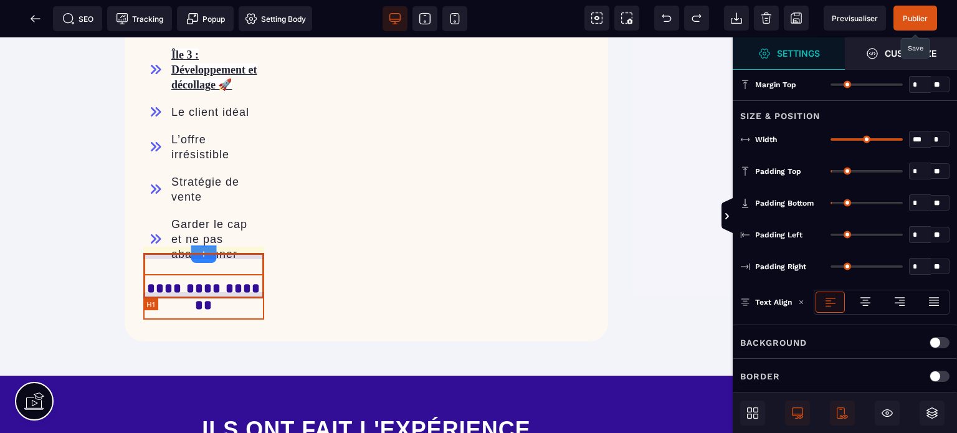
select select "***"
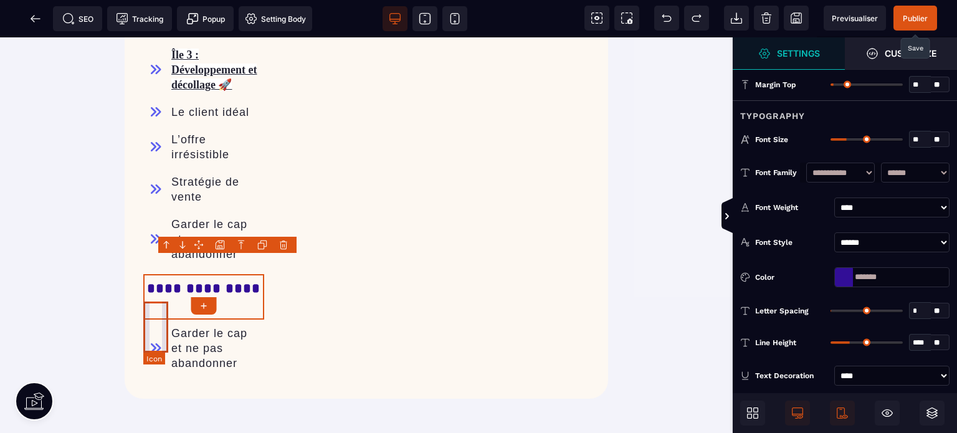
click at [157, 331] on icon at bounding box center [155, 348] width 25 height 51
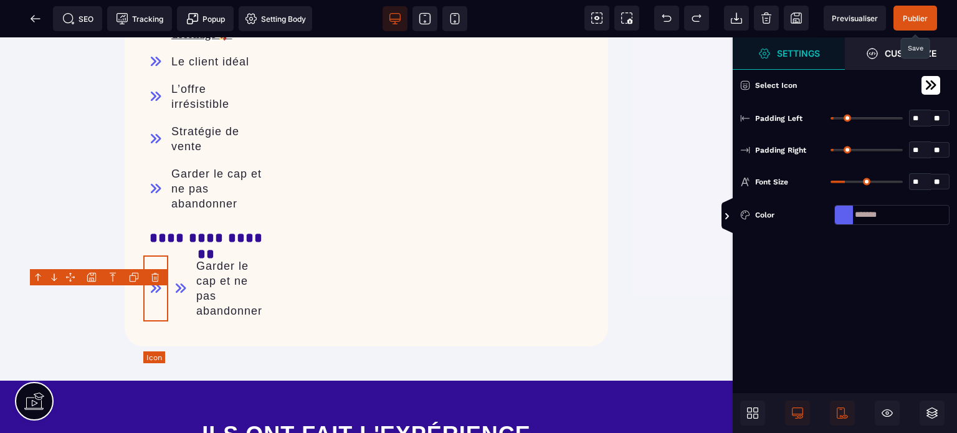
scroll to position [1630, 0]
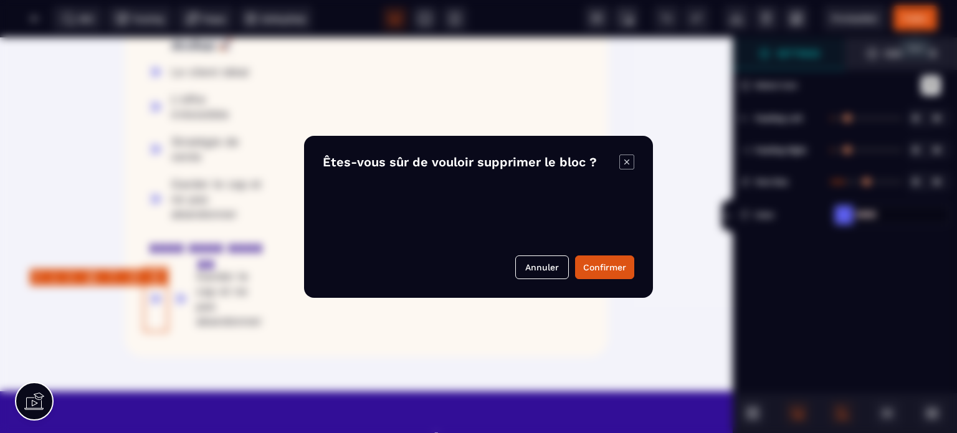
click at [155, 276] on body "B" at bounding box center [478, 216] width 957 height 433
click at [603, 270] on button "Confirmer" at bounding box center [604, 267] width 59 height 24
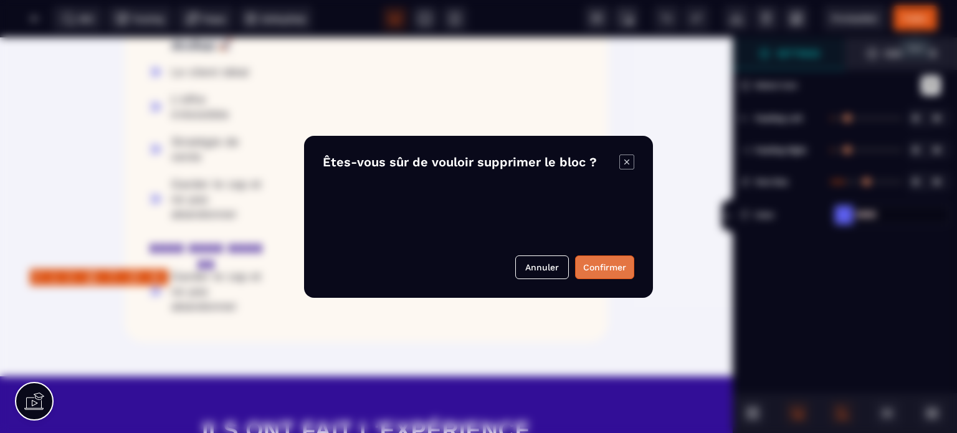
scroll to position [1656, 0]
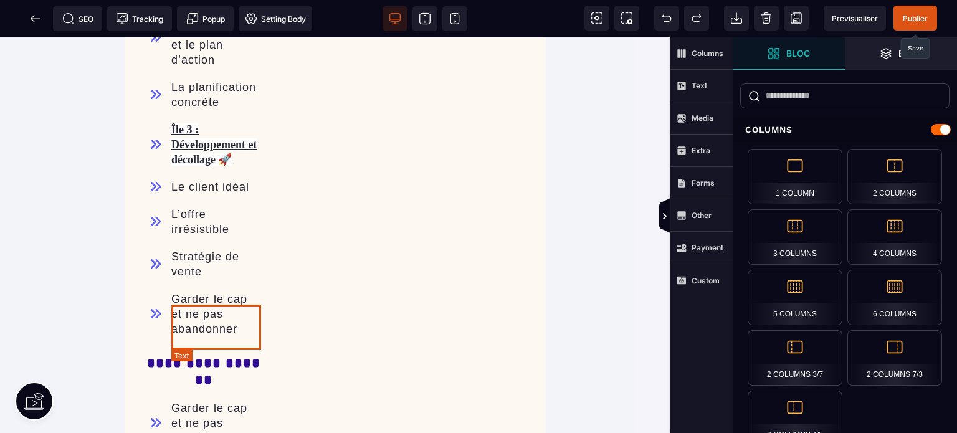
click at [222, 401] on div "Garder le cap et ne pas abandonner" at bounding box center [216, 423] width 90 height 45
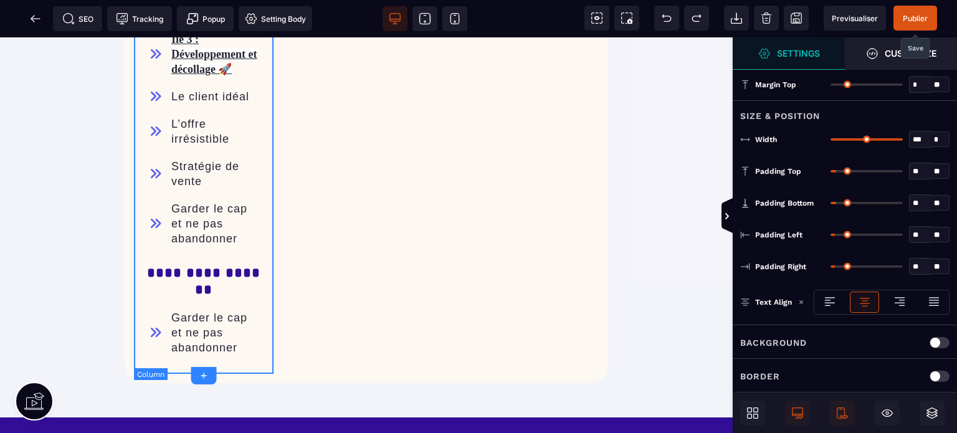
scroll to position [1640, 0]
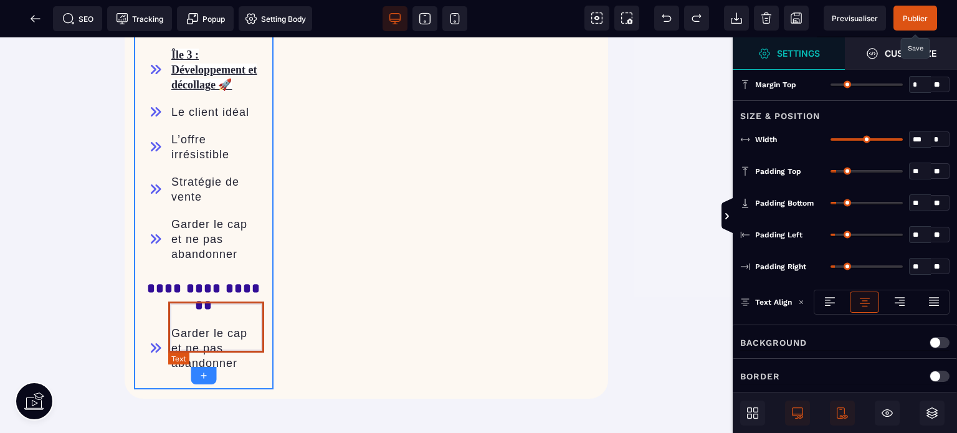
click at [179, 350] on text "Garder le cap et ne pas abandonner" at bounding box center [216, 348] width 96 height 51
click at [179, 350] on div "Garder le cap et ne pas abandonner" at bounding box center [203, 348] width 121 height 57
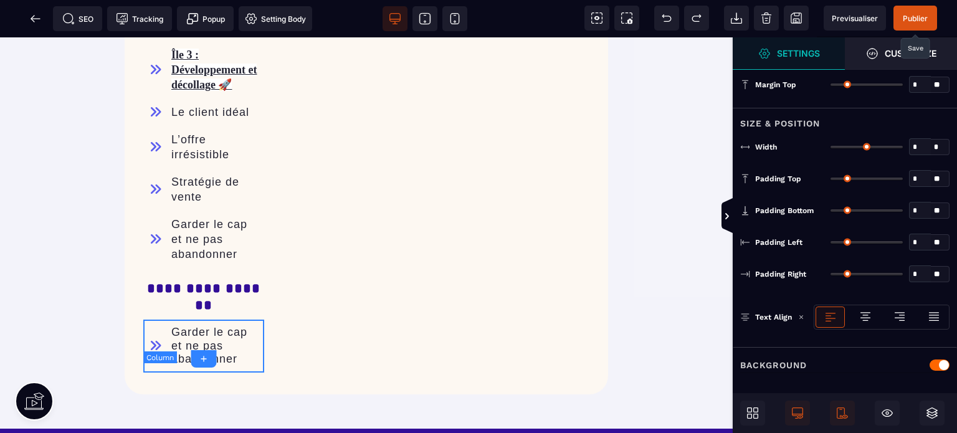
type input "*"
type input "***"
type input "*"
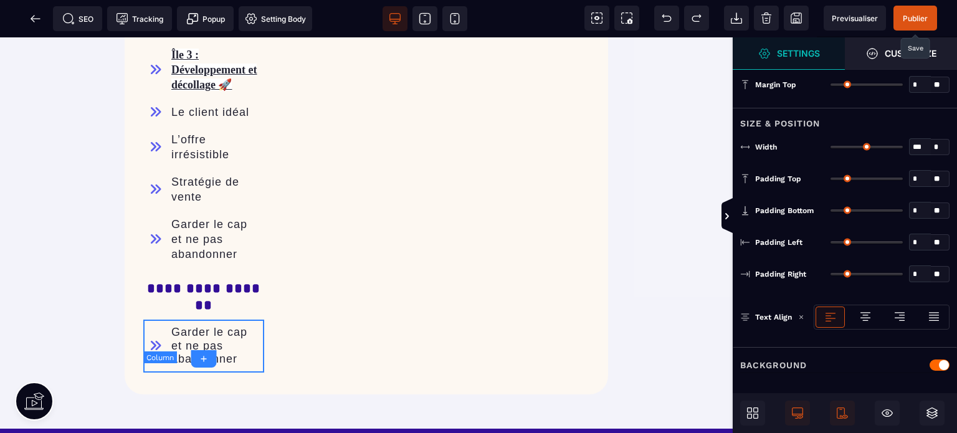
type input "*"
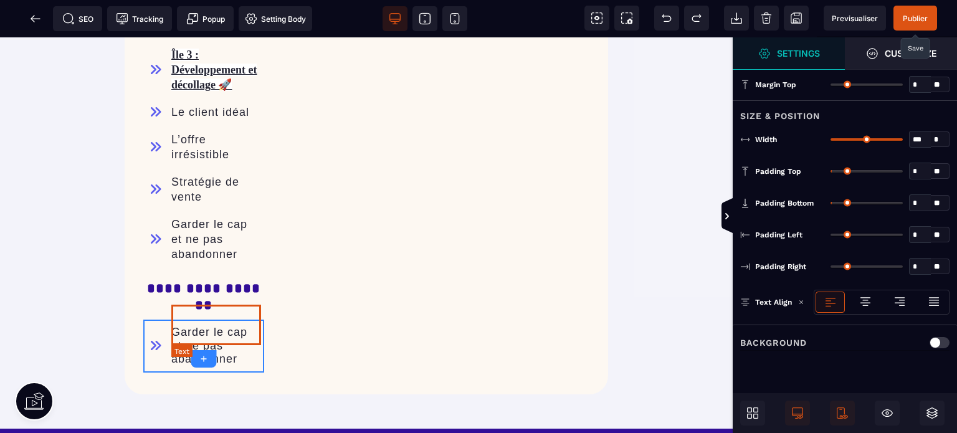
click at [179, 331] on div "Garder le cap et ne pas abandonner" at bounding box center [216, 346] width 90 height 40
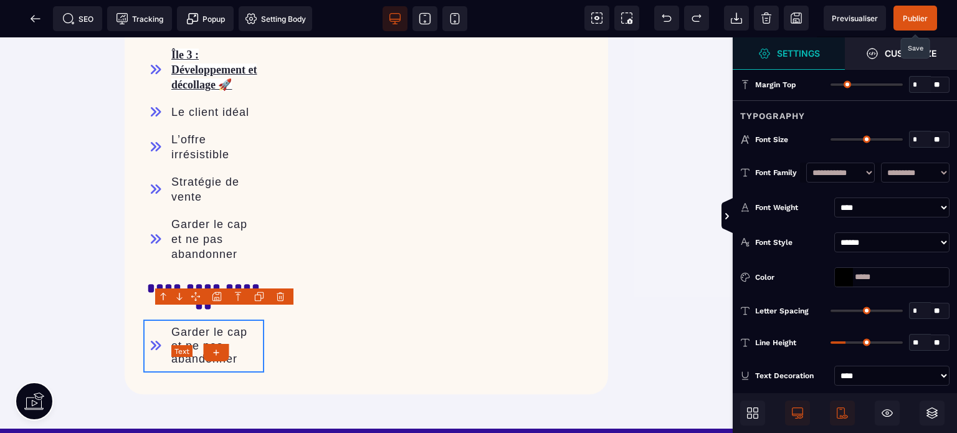
click at [179, 331] on div "Garder le cap et ne pas abandonner" at bounding box center [216, 346] width 90 height 40
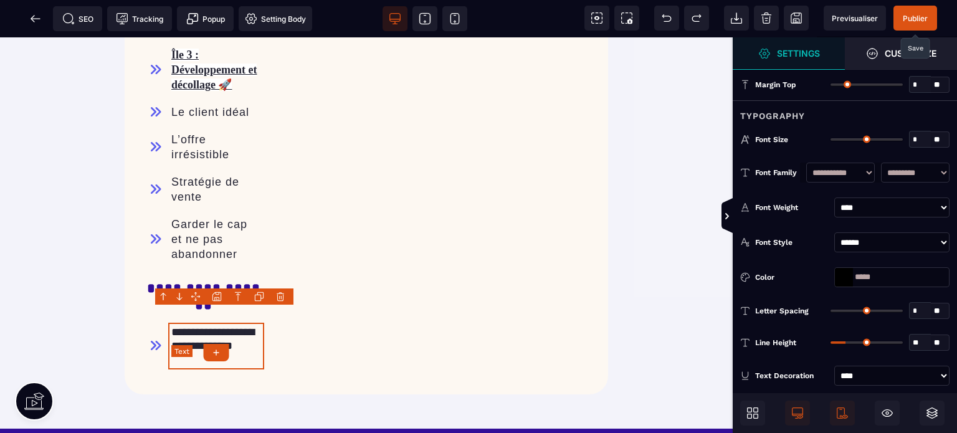
select select "***"
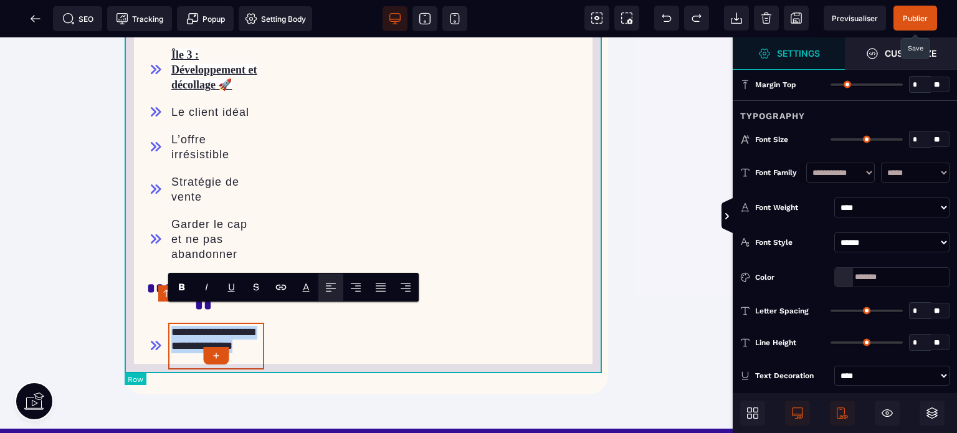
paste text
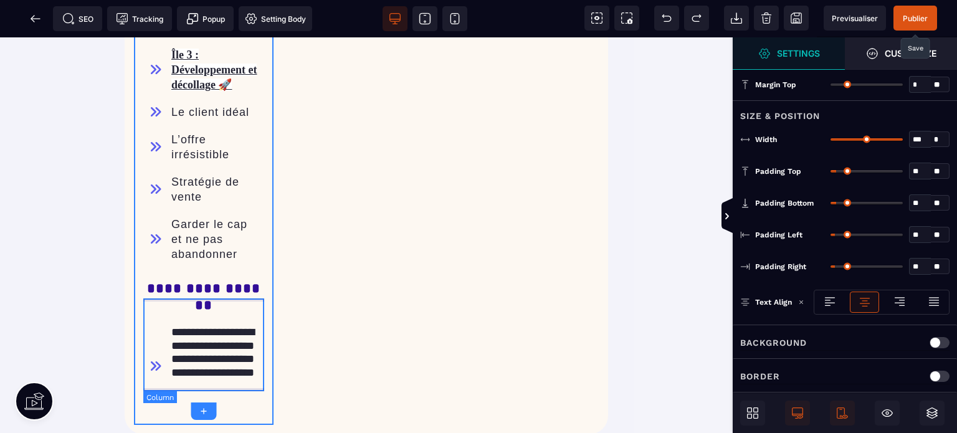
click at [154, 389] on div "**********" at bounding box center [203, 366] width 121 height 93
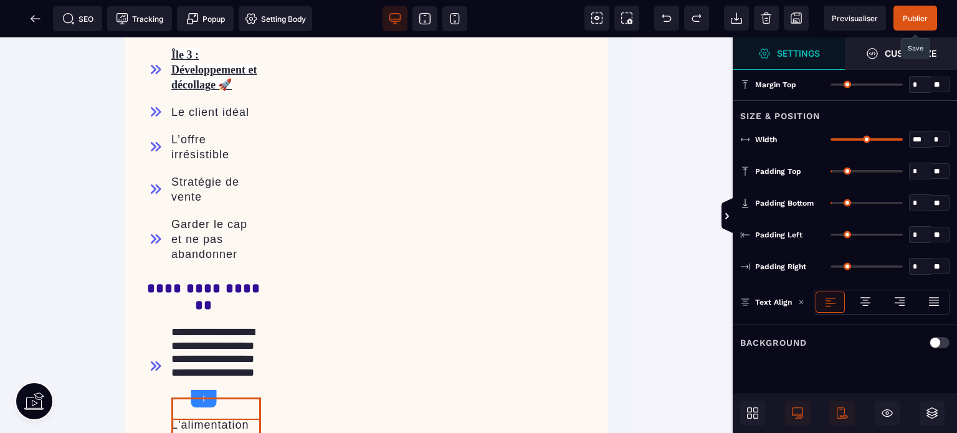
select select "***"
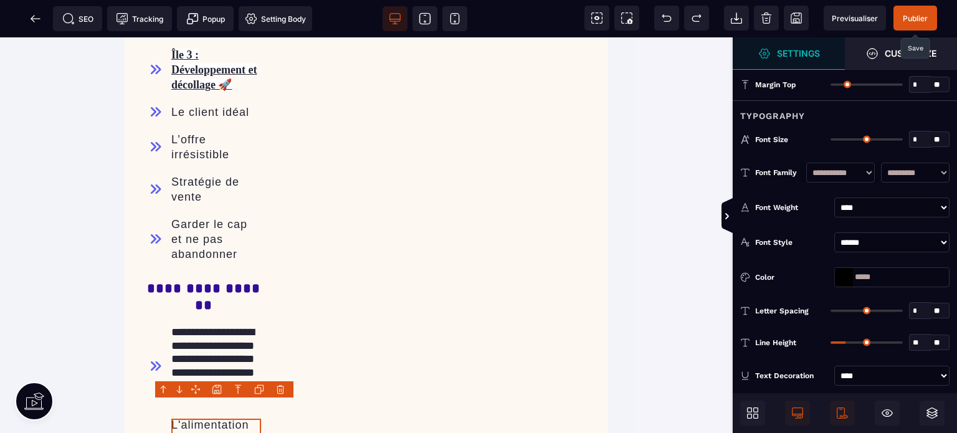
select select "***"
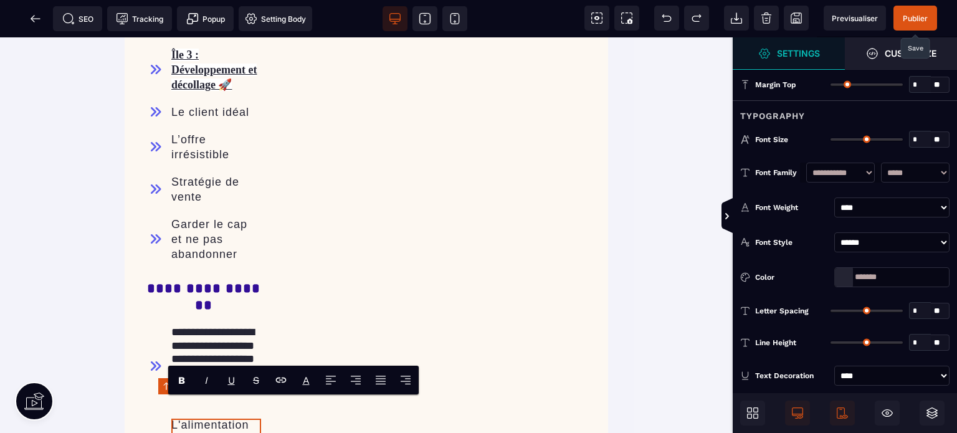
type input "**"
type input "*"
type input "**"
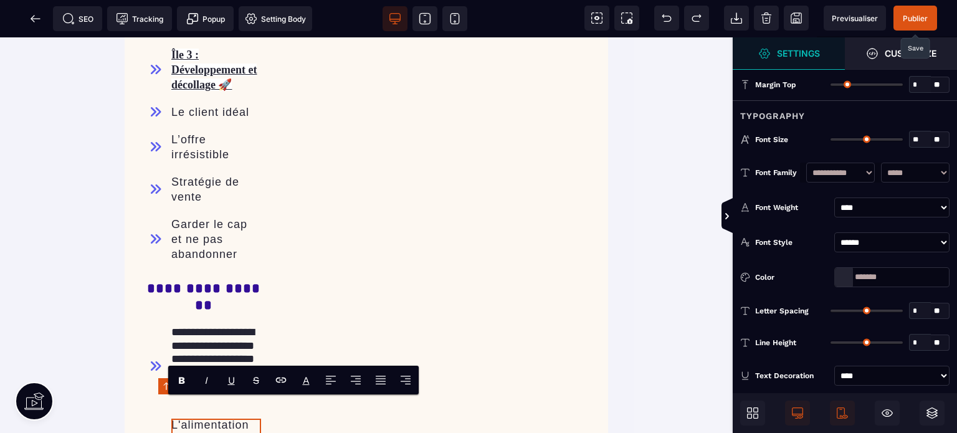
type input "****"
type input "**"
type input "*"
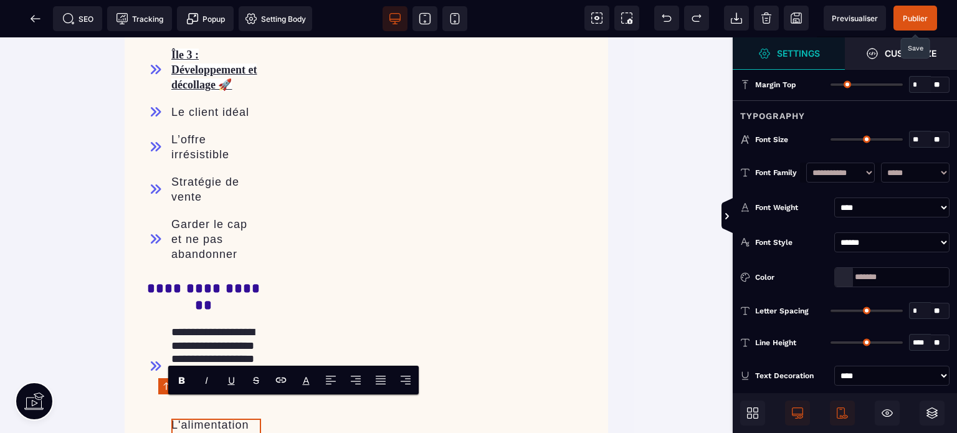
type input "*"
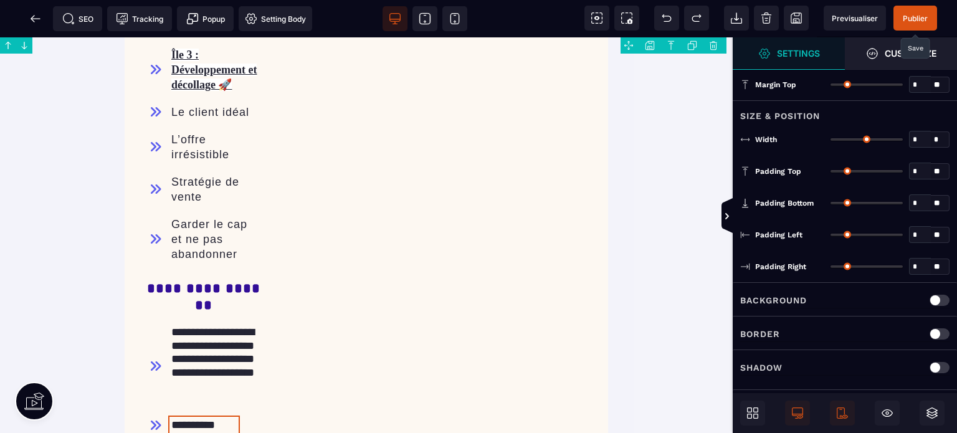
type input "*"
type input "***"
type input "**"
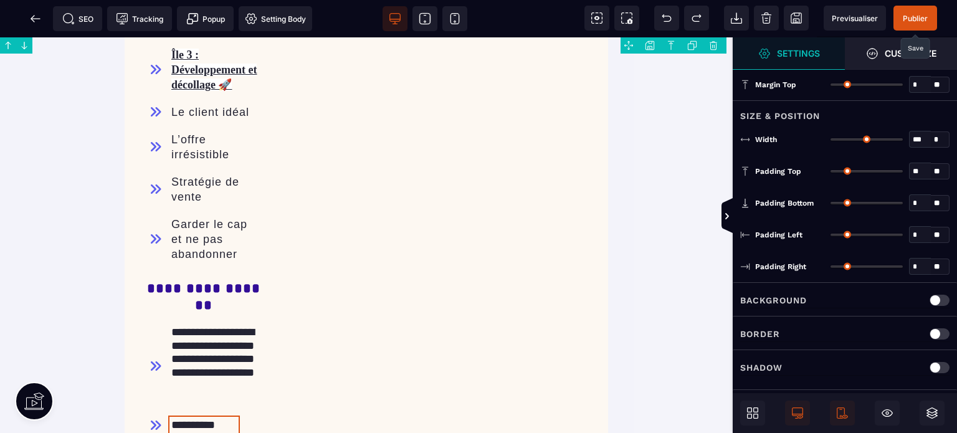
type input "**"
type input "***"
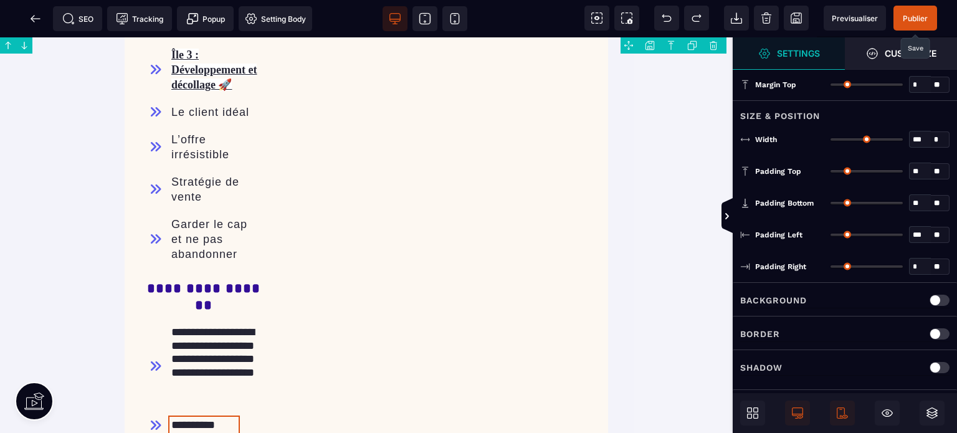
type input "***"
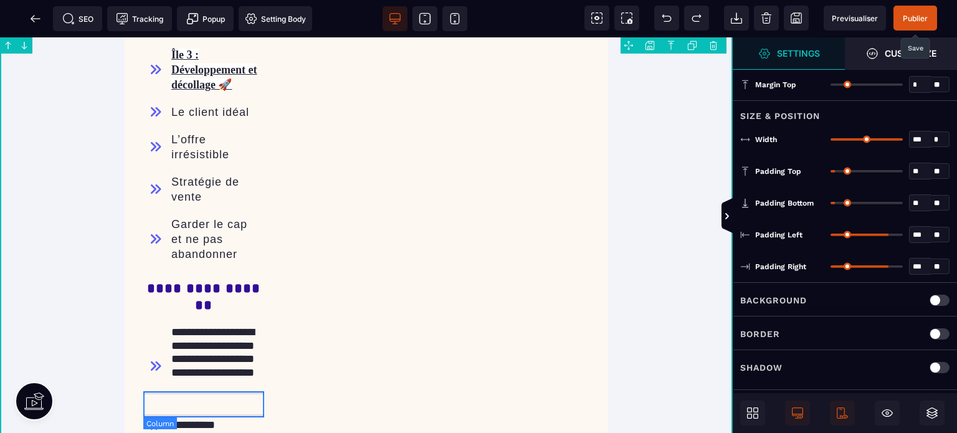
click at [156, 417] on div "**********" at bounding box center [203, 425] width 121 height 26
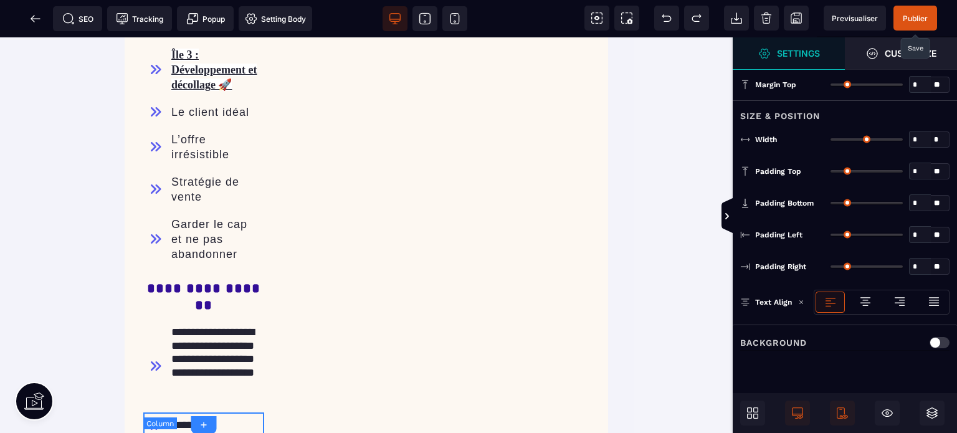
type input "*"
type input "***"
type input "*"
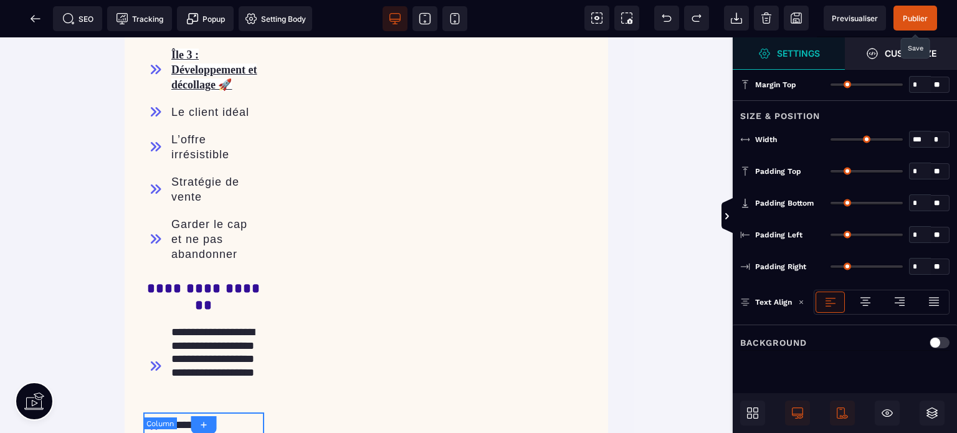
type input "*"
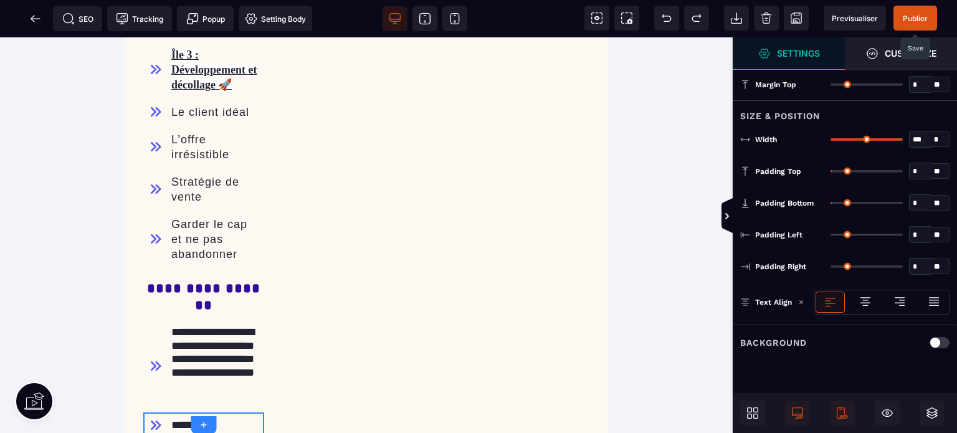
type input "*"
drag, startPoint x: 837, startPoint y: 199, endPoint x: 822, endPoint y: 204, distance: 15.2
type input "*"
click at [831, 204] on input "range" at bounding box center [867, 203] width 72 height 2
type input "*"
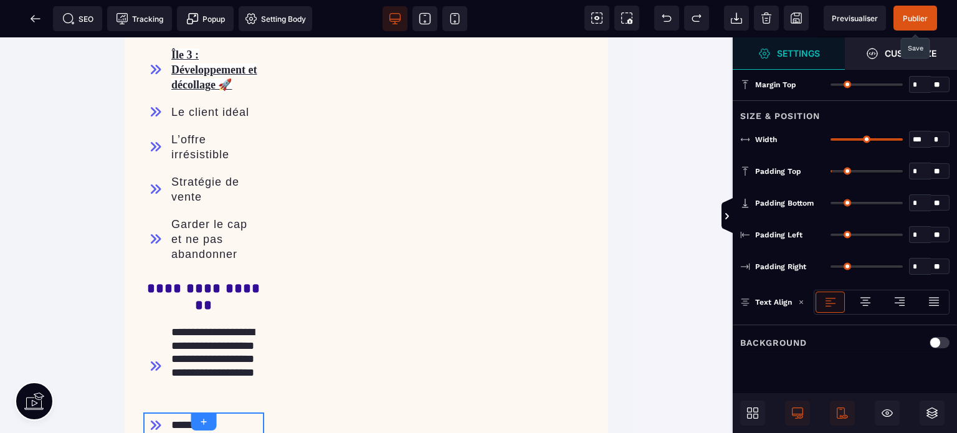
type input "*"
drag, startPoint x: 836, startPoint y: 170, endPoint x: 740, endPoint y: 183, distance: 96.2
click at [831, 173] on input "range" at bounding box center [867, 171] width 72 height 2
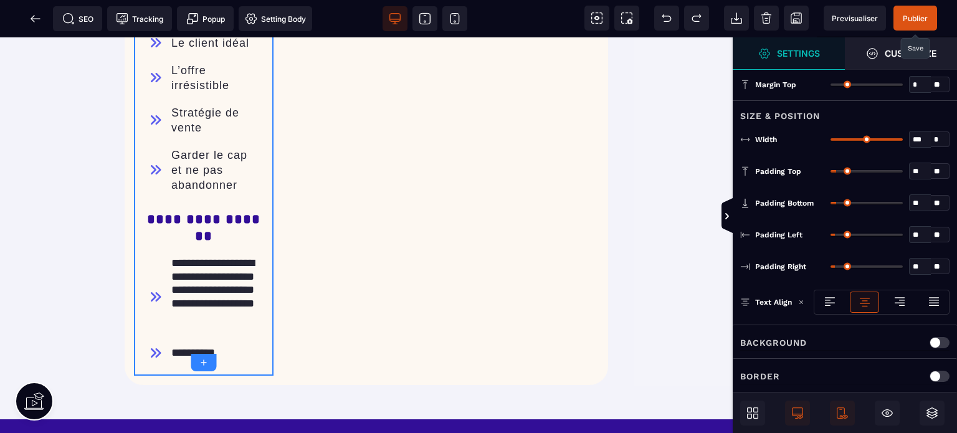
scroll to position [1745, 0]
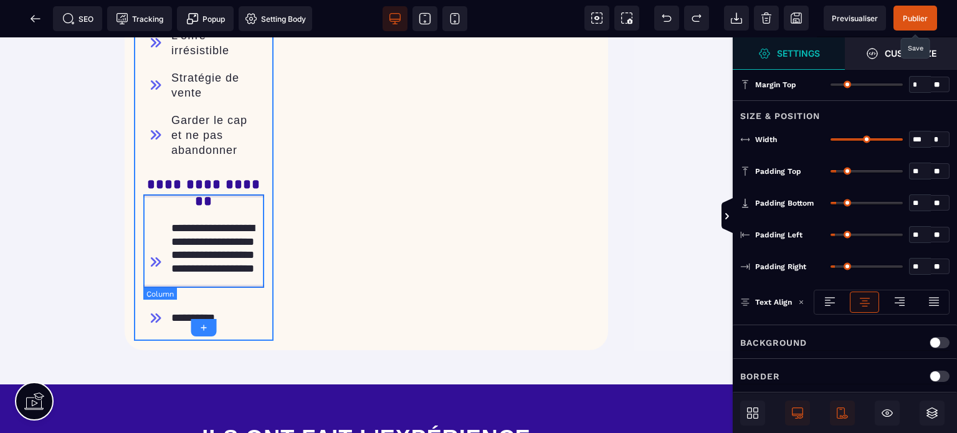
click at [164, 287] on div "**********" at bounding box center [203, 262] width 121 height 93
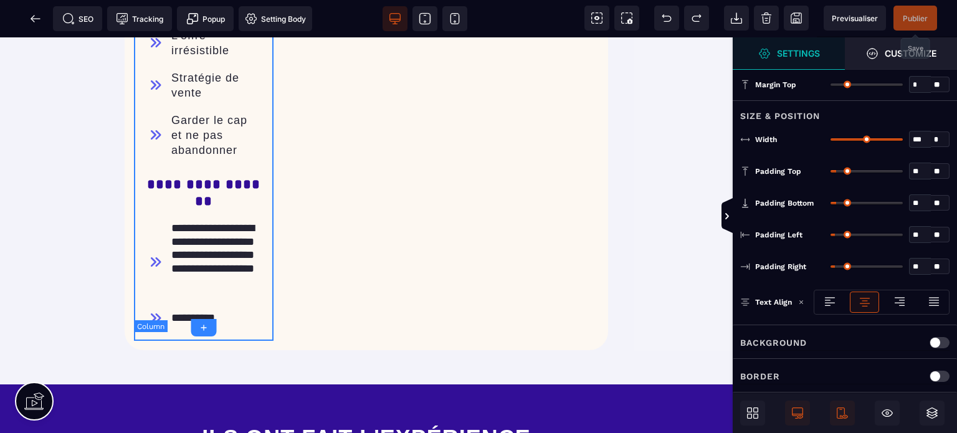
click at [596, 19] on icon at bounding box center [596, 18] width 5 height 4
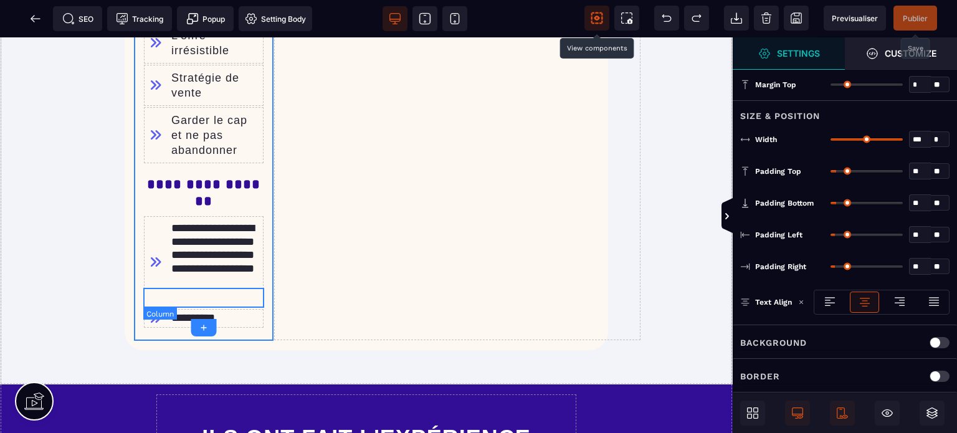
click at [263, 308] on div "**********" at bounding box center [203, 318] width 121 height 20
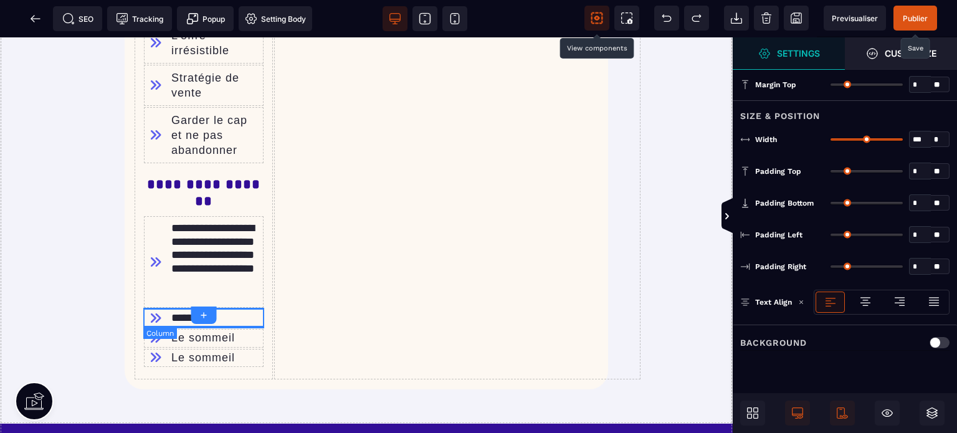
click at [240, 328] on div "Le sommeil" at bounding box center [203, 338] width 121 height 20
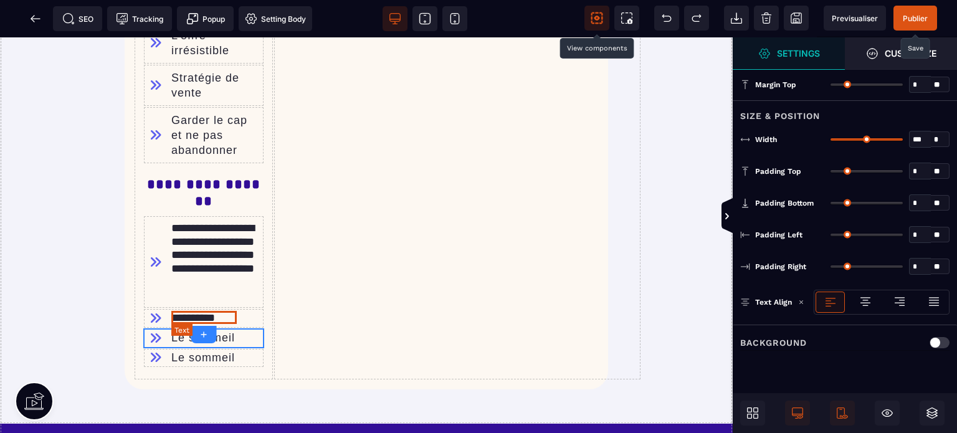
click at [226, 331] on div "Le sommeil" at bounding box center [203, 338] width 64 height 14
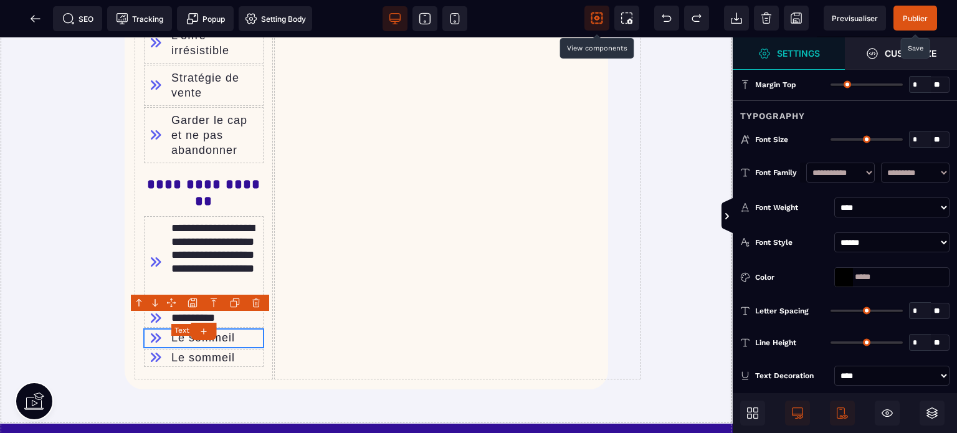
click at [226, 331] on div "Le sommeil" at bounding box center [203, 338] width 64 height 14
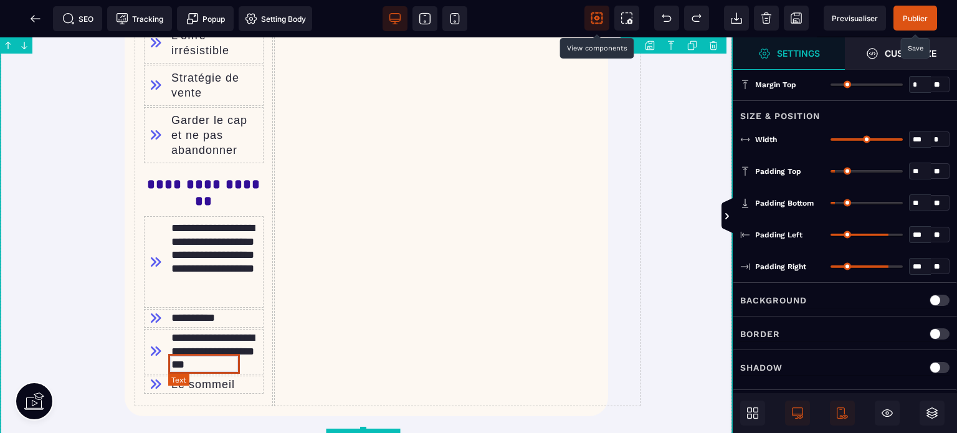
click at [214, 375] on text "Le sommeil" at bounding box center [203, 385] width 70 height 20
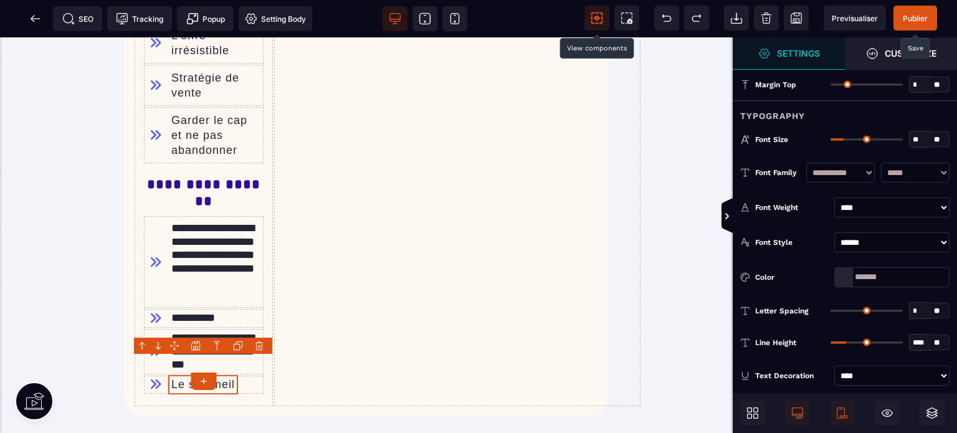
click at [214, 373] on button at bounding box center [204, 381] width 26 height 17
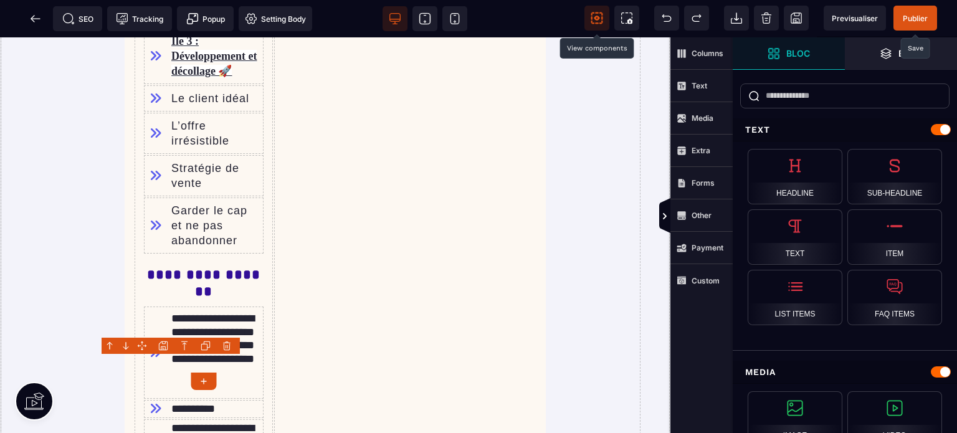
scroll to position [1760, 0]
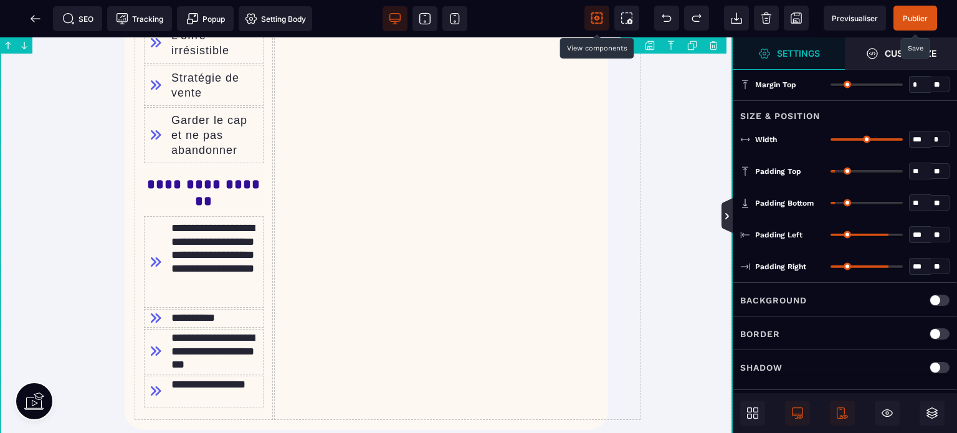
click at [722, 215] on icon at bounding box center [727, 216] width 10 height 10
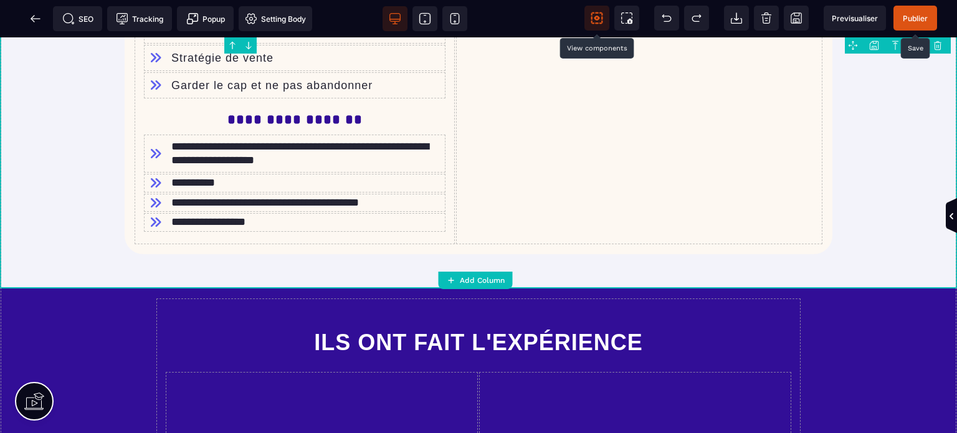
click at [929, 18] on span "Publier" at bounding box center [915, 18] width 44 height 25
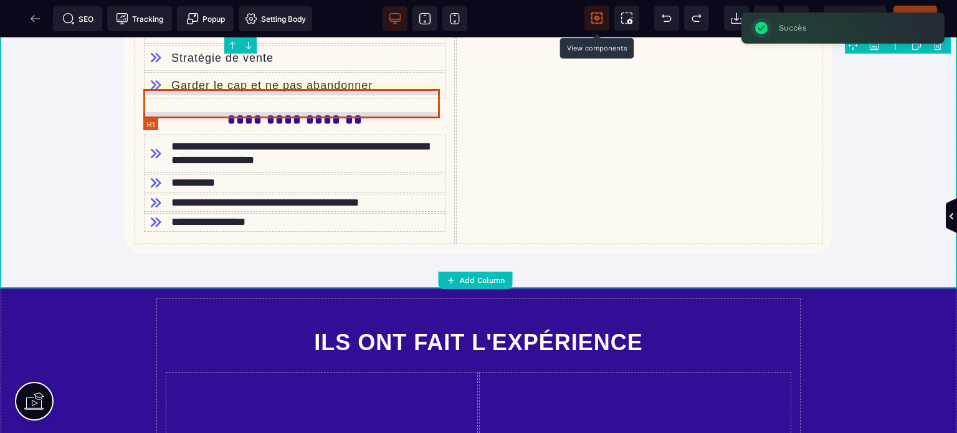
click at [190, 105] on h1 "**********" at bounding box center [294, 119] width 297 height 29
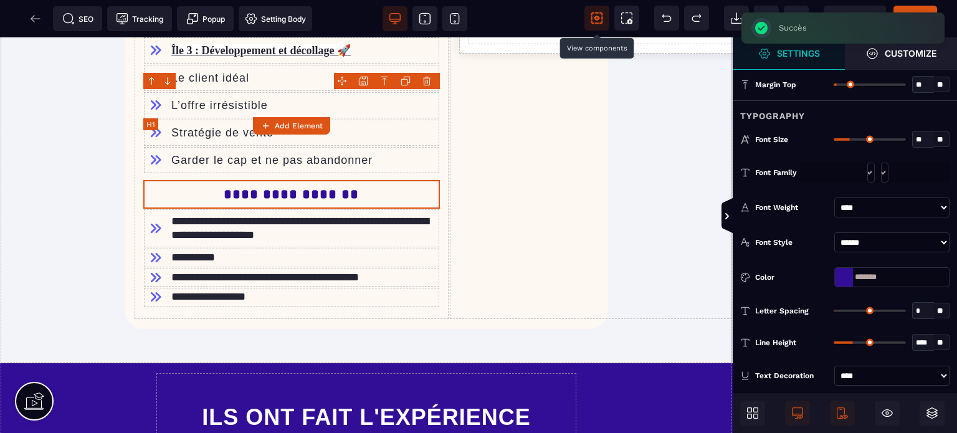
scroll to position [1745, 0]
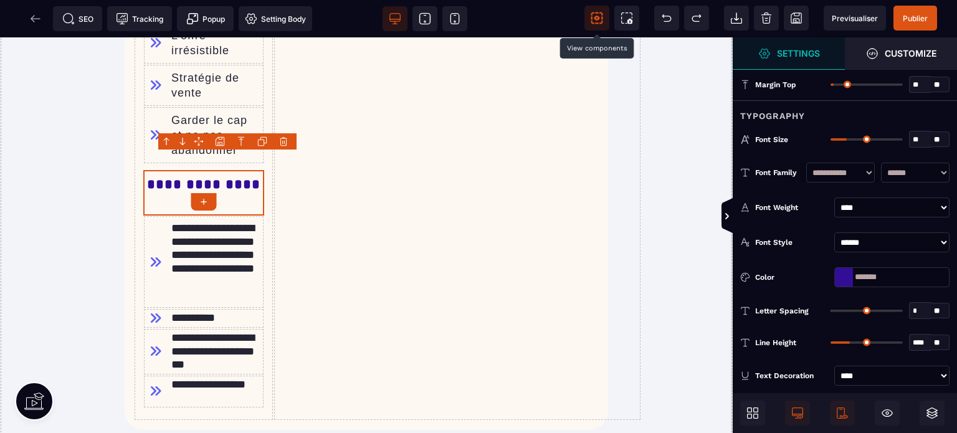
click at [230, 139] on div at bounding box center [227, 141] width 138 height 16
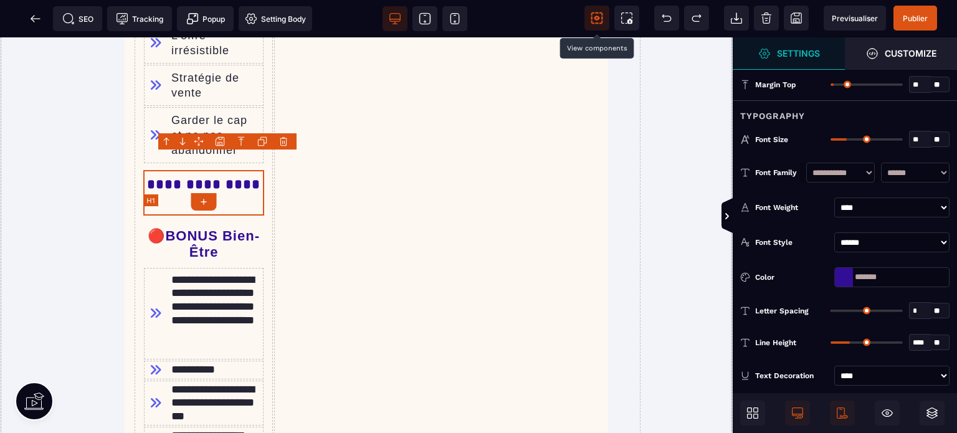
click at [199, 185] on h1 "**********" at bounding box center [203, 192] width 121 height 45
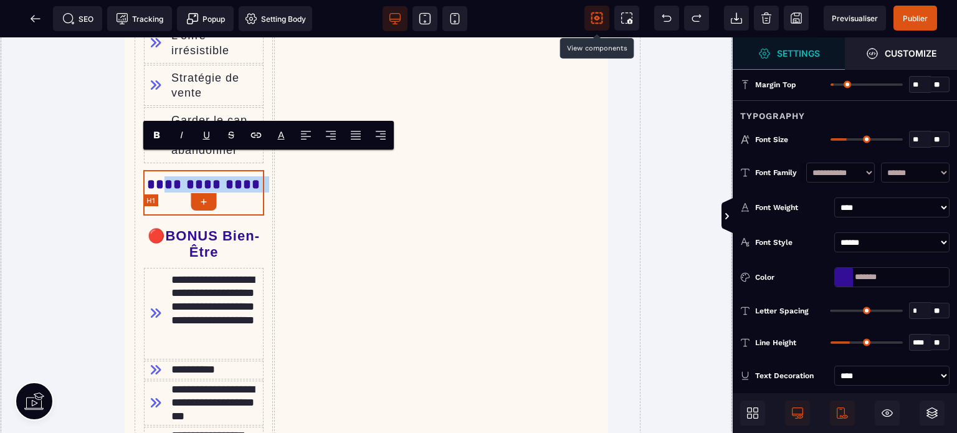
drag, startPoint x: 228, startPoint y: 177, endPoint x: 177, endPoint y: 168, distance: 51.8
click at [177, 170] on h1 "**********" at bounding box center [203, 192] width 121 height 45
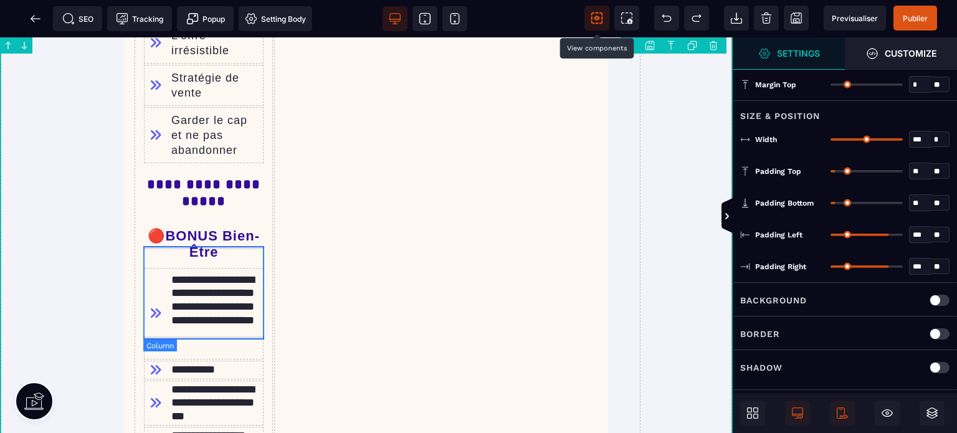
click at [152, 267] on div "**********" at bounding box center [203, 313] width 121 height 93
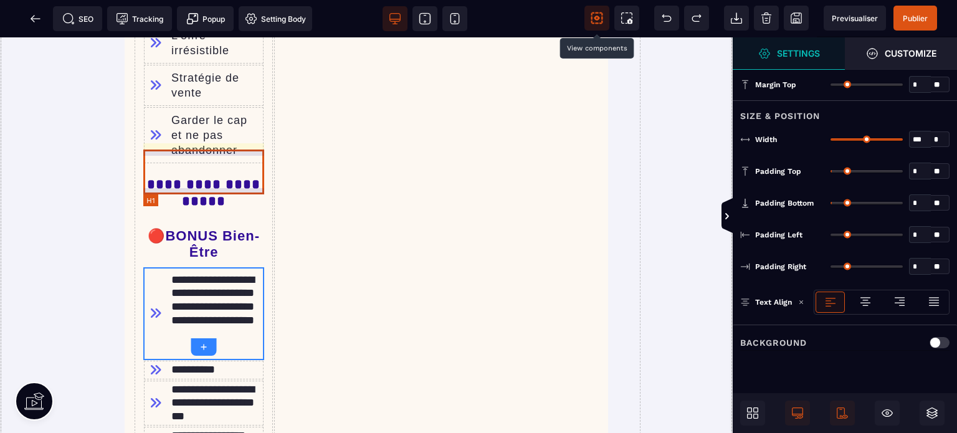
click at [153, 186] on h1 "**********" at bounding box center [203, 192] width 121 height 45
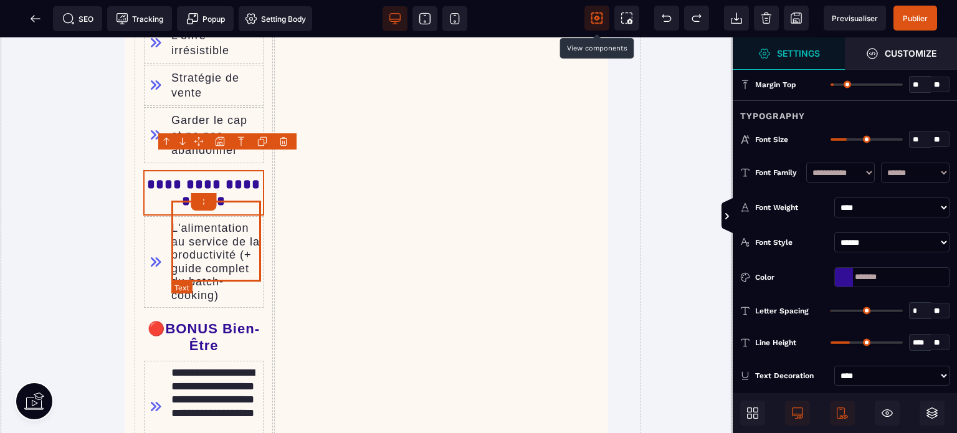
click at [188, 269] on div "L'alimentation au service de la productivité (+ guide complet du batch-cooking)" at bounding box center [216, 262] width 90 height 81
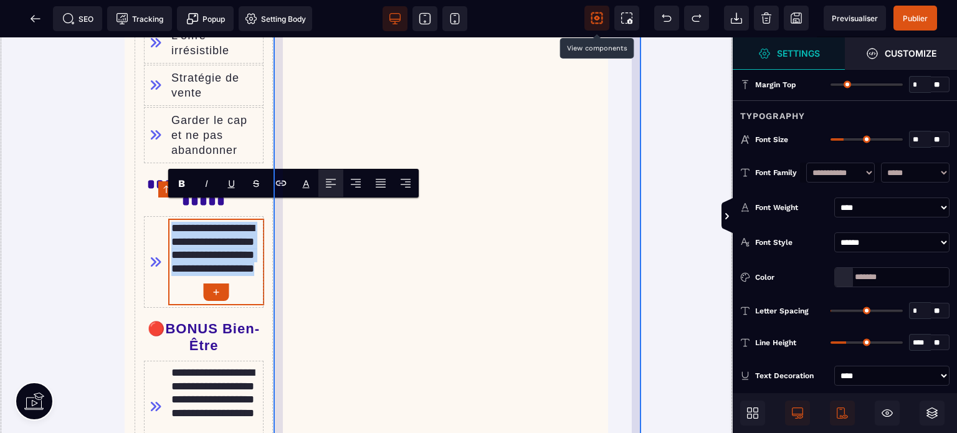
paste text
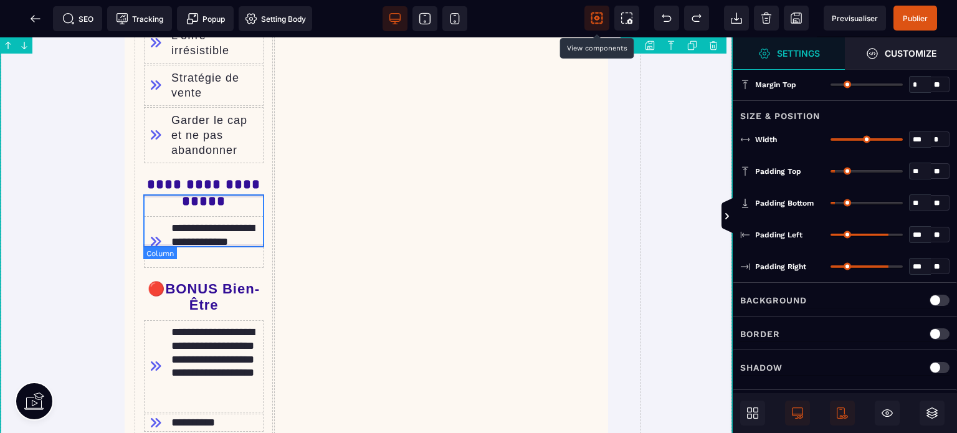
click at [148, 246] on div "**********" at bounding box center [203, 242] width 121 height 53
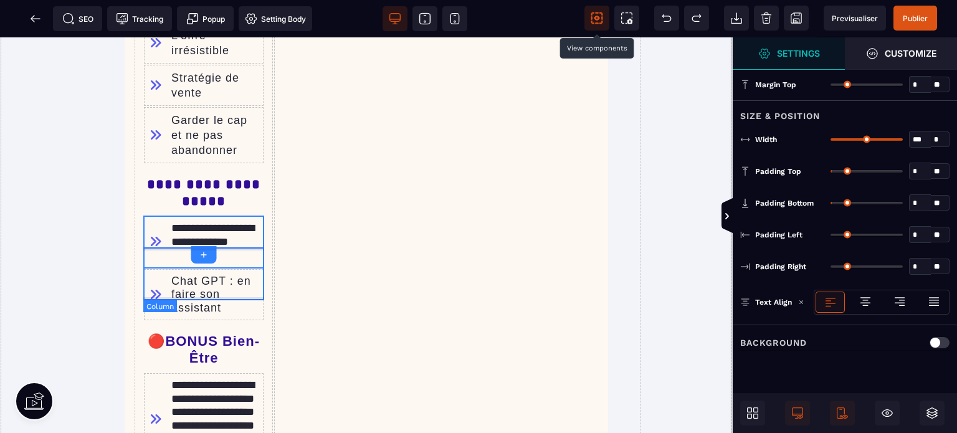
click at [152, 298] on div "Chat GPT : en faire son assistant" at bounding box center [203, 295] width 121 height 53
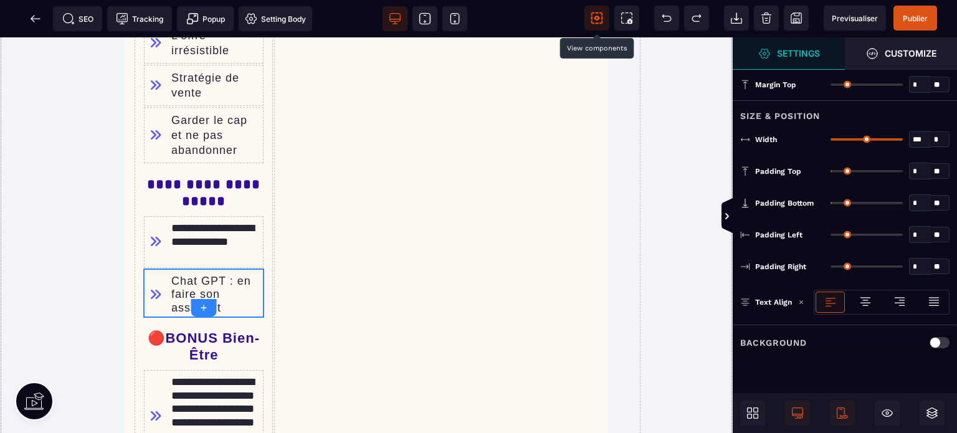
drag, startPoint x: 834, startPoint y: 198, endPoint x: 828, endPoint y: 201, distance: 6.4
click at [831, 202] on input "range" at bounding box center [867, 203] width 72 height 2
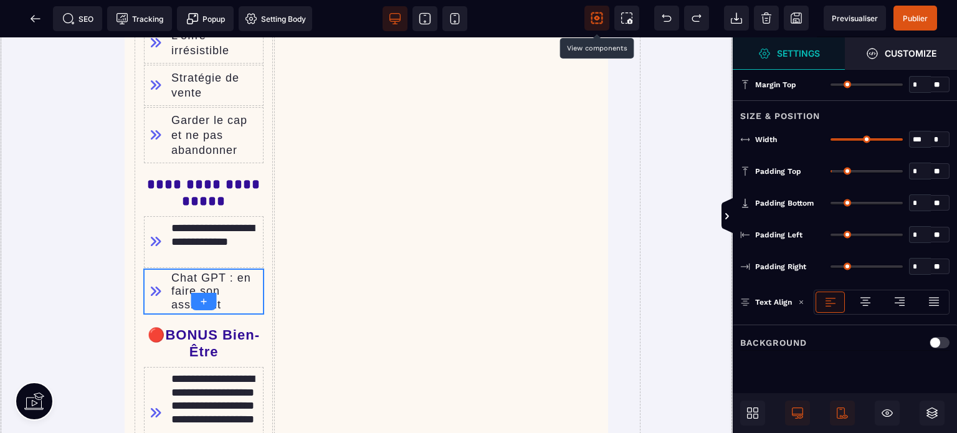
drag, startPoint x: 837, startPoint y: 168, endPoint x: 786, endPoint y: 178, distance: 52.1
click at [831, 173] on input "range" at bounding box center [867, 171] width 72 height 2
click at [187, 279] on div "Chat GPT : en faire son assistant" at bounding box center [216, 292] width 90 height 40
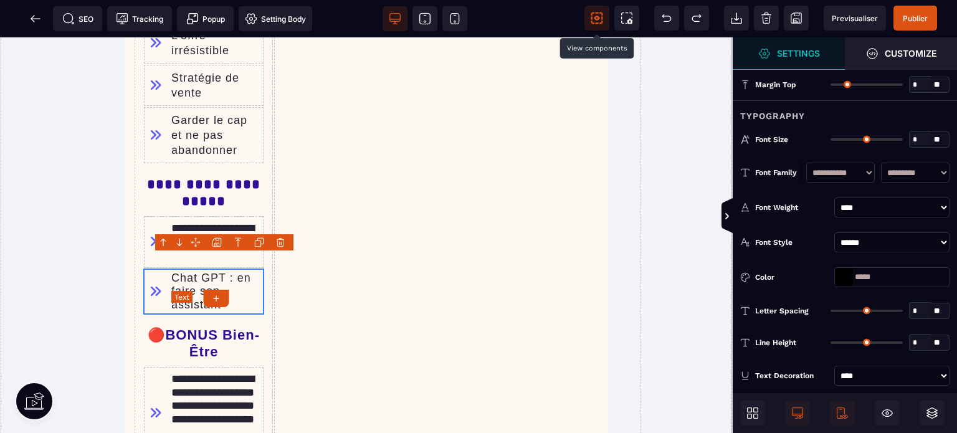
click at [187, 279] on div "Chat GPT : en faire son assistant" at bounding box center [216, 292] width 90 height 40
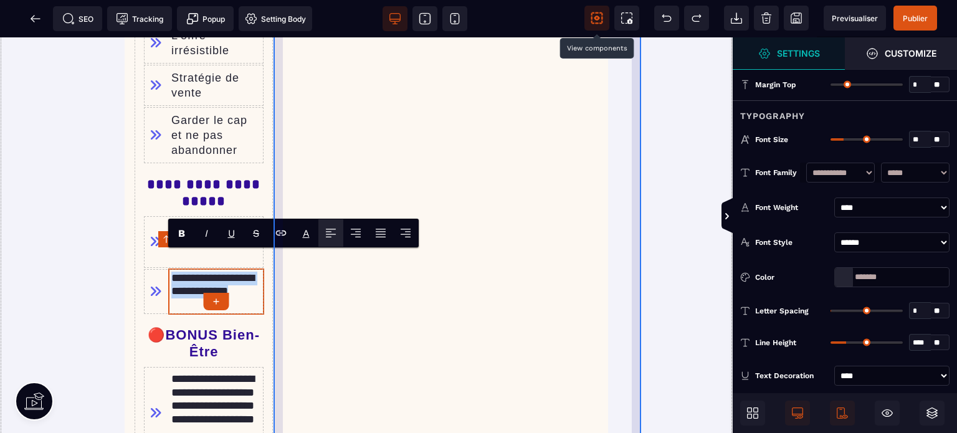
paste text
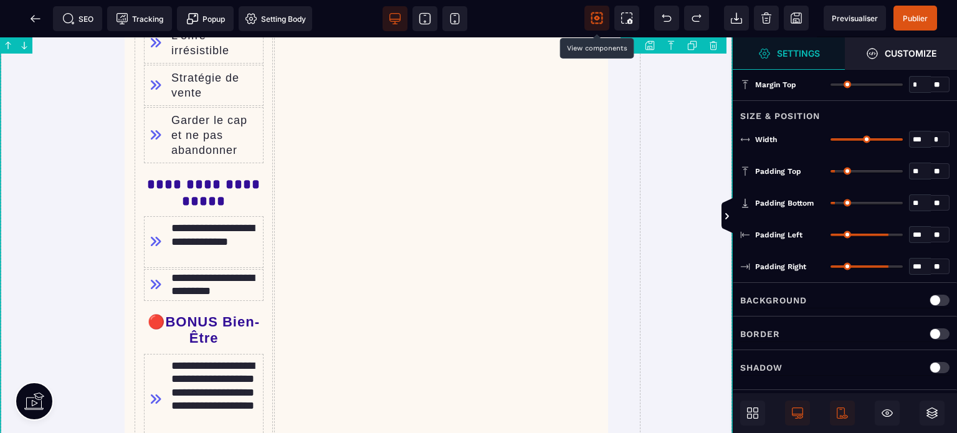
click at [598, 17] on icon at bounding box center [596, 18] width 5 height 4
click at [597, 17] on icon at bounding box center [597, 18] width 12 height 12
click at [145, 269] on icon at bounding box center [155, 285] width 25 height 33
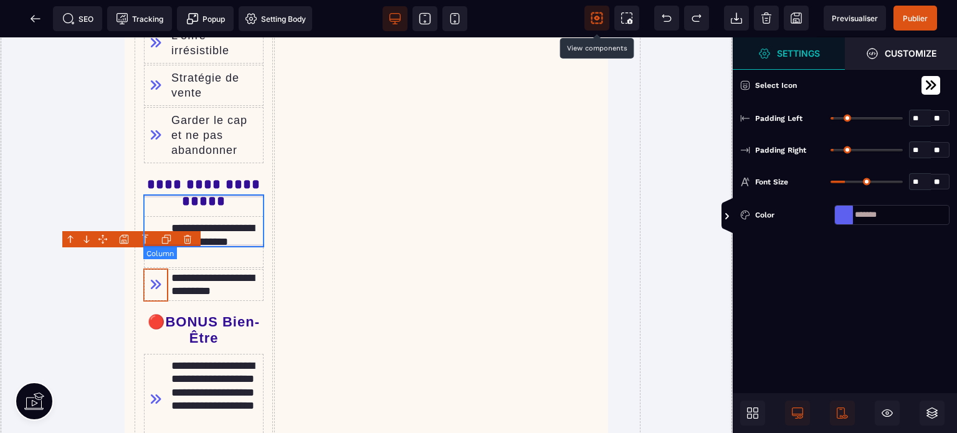
click at [145, 216] on div "**********" at bounding box center [203, 242] width 121 height 53
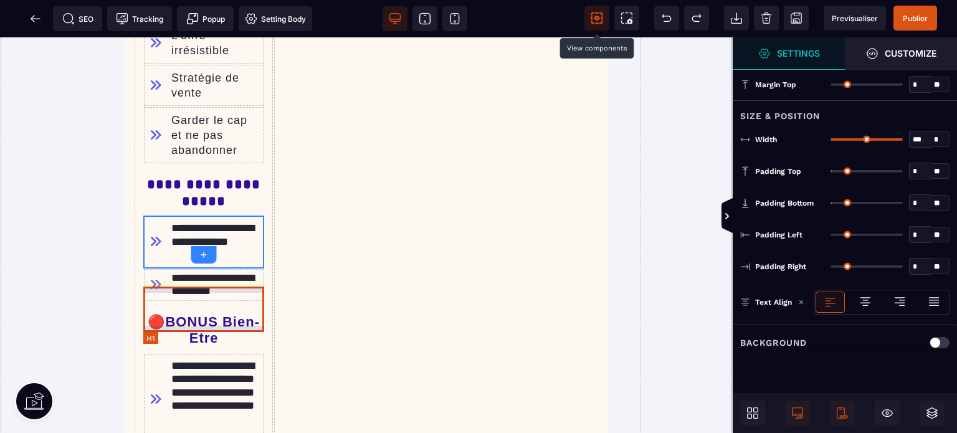
click at [149, 308] on h1 "🔴BONUS Bien-Être" at bounding box center [203, 330] width 121 height 45
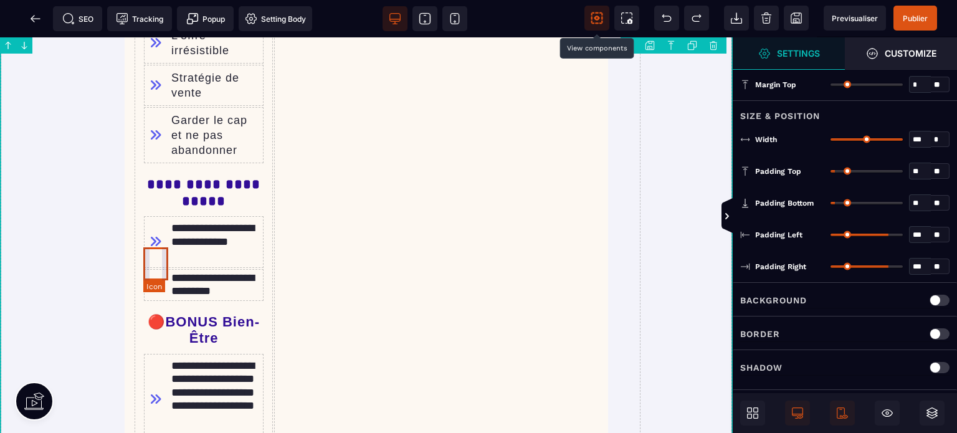
click at [147, 280] on icon at bounding box center [155, 285] width 25 height 33
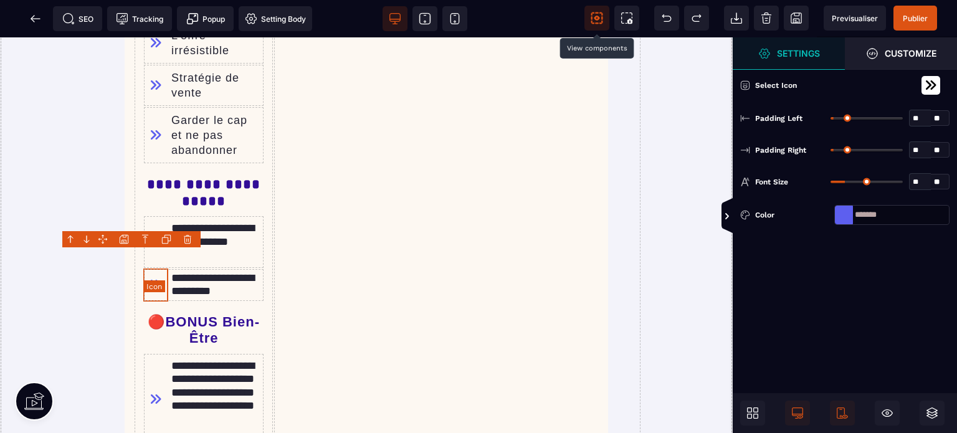
click at [147, 280] on icon at bounding box center [155, 285] width 25 height 33
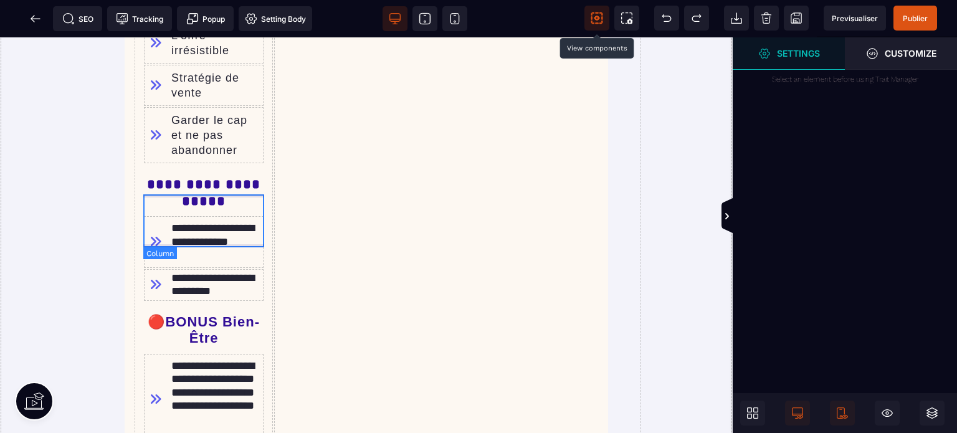
click at [150, 246] on div "**********" at bounding box center [203, 242] width 121 height 53
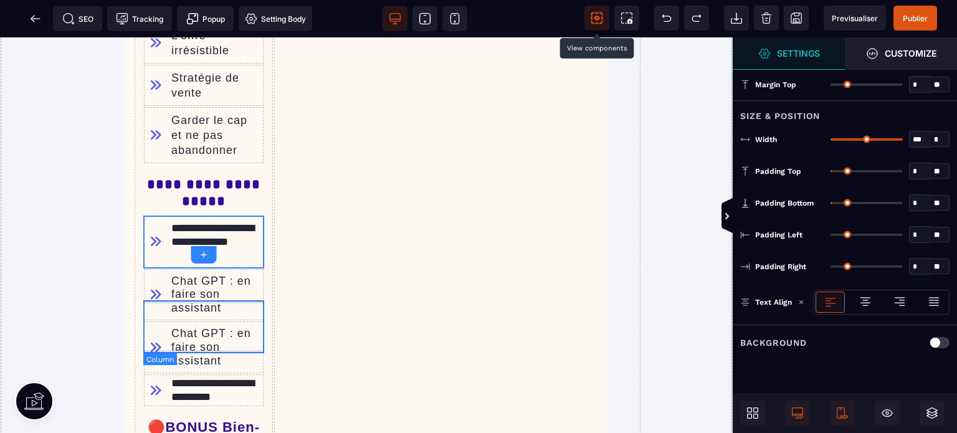
click at [158, 351] on div "Chat GPT : en faire son assistant" at bounding box center [203, 347] width 121 height 53
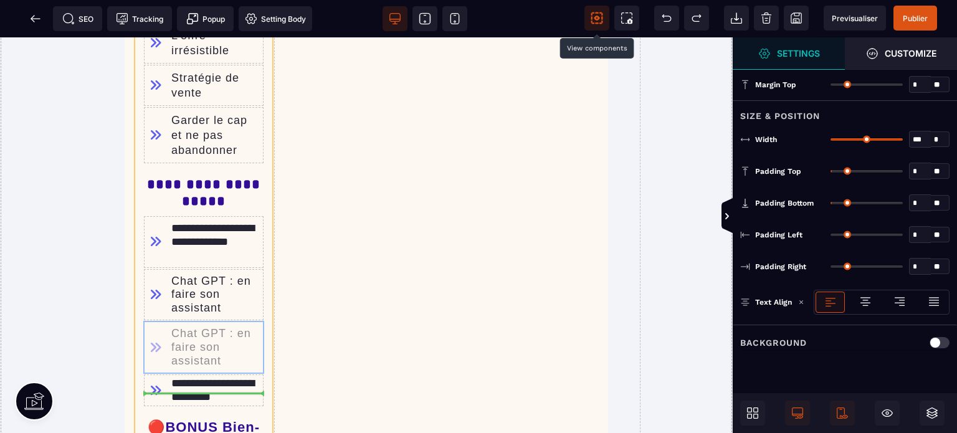
drag, startPoint x: 158, startPoint y: 351, endPoint x: 156, endPoint y: 388, distance: 37.4
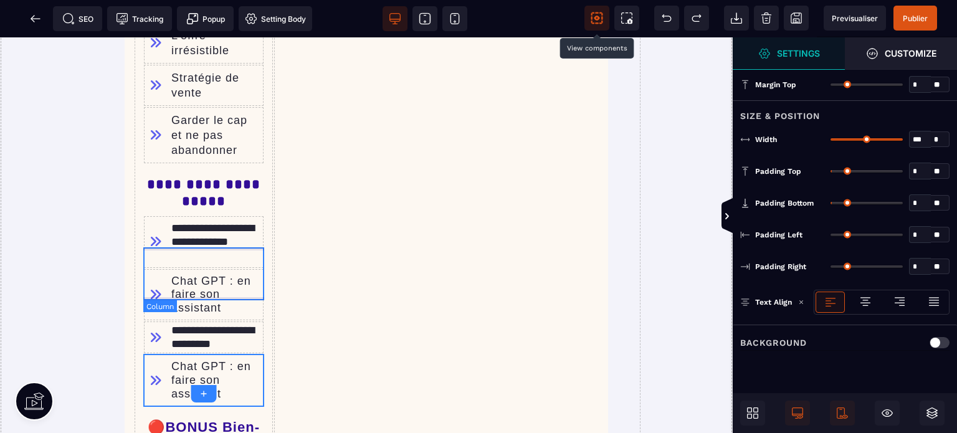
click at [151, 298] on div "Chat GPT : en faire son assistant" at bounding box center [203, 295] width 121 height 53
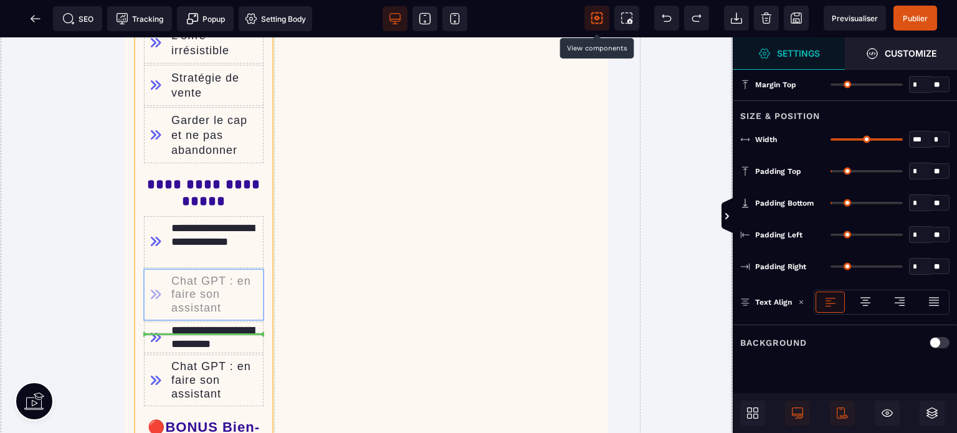
drag, startPoint x: 151, startPoint y: 298, endPoint x: 155, endPoint y: 336, distance: 37.6
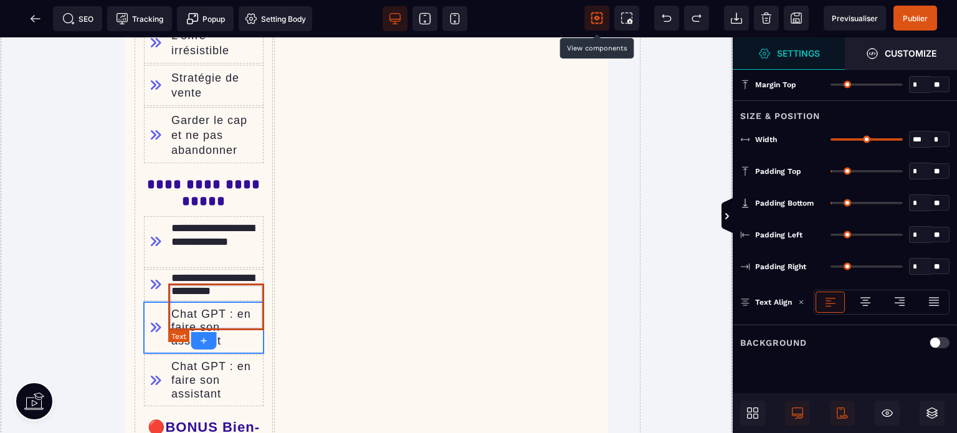
click at [245, 328] on text "Chat GPT : en faire son assistant" at bounding box center [216, 328] width 96 height 47
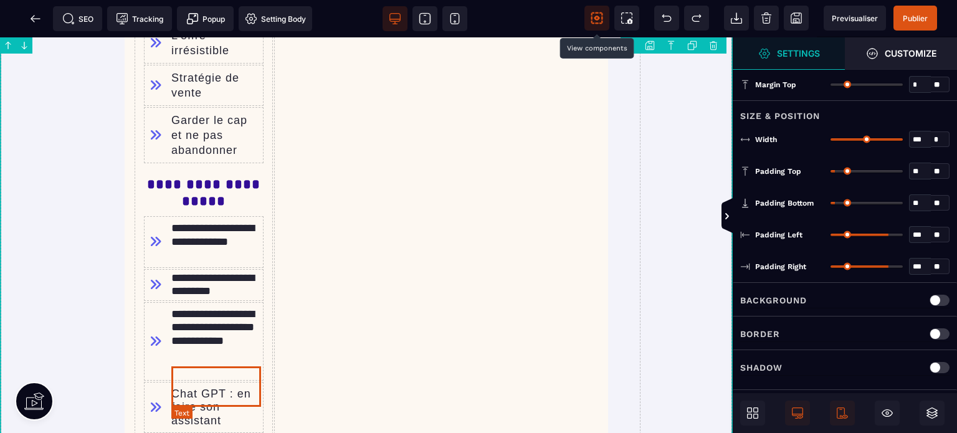
click at [187, 388] on div "Chat GPT : en faire son assistant" at bounding box center [216, 408] width 90 height 40
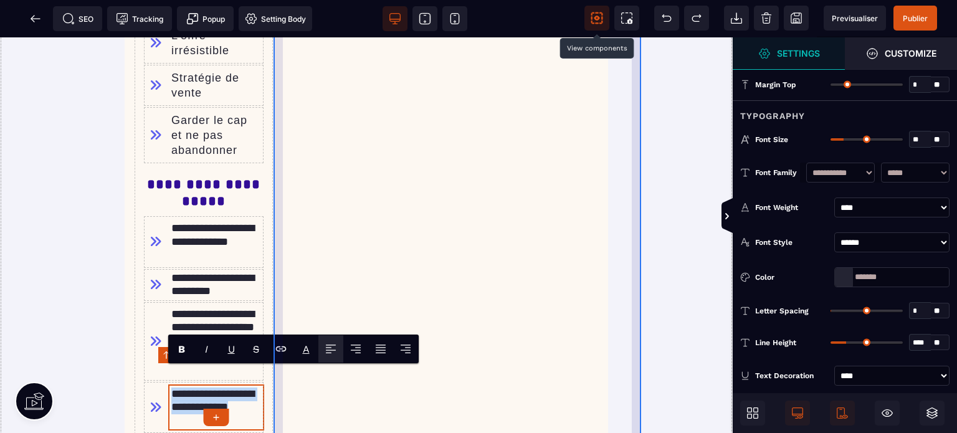
paste text
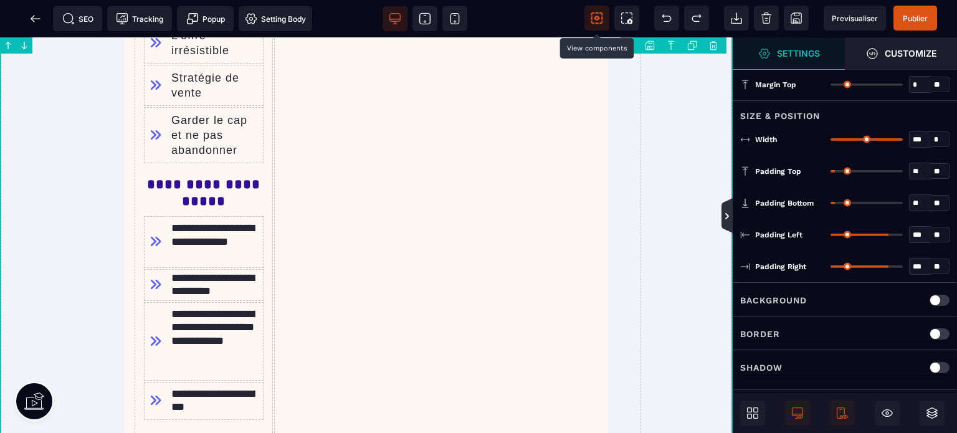
click at [721, 214] on icon at bounding box center [726, 215] width 11 height 35
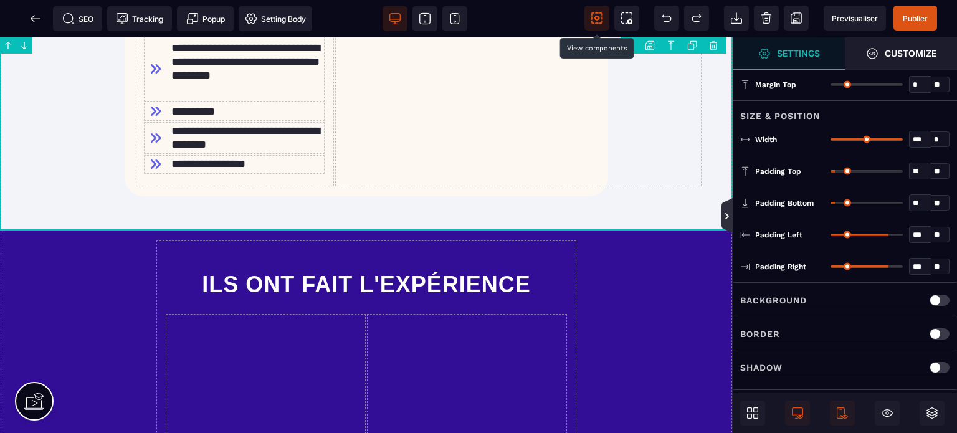
scroll to position [1270, 0]
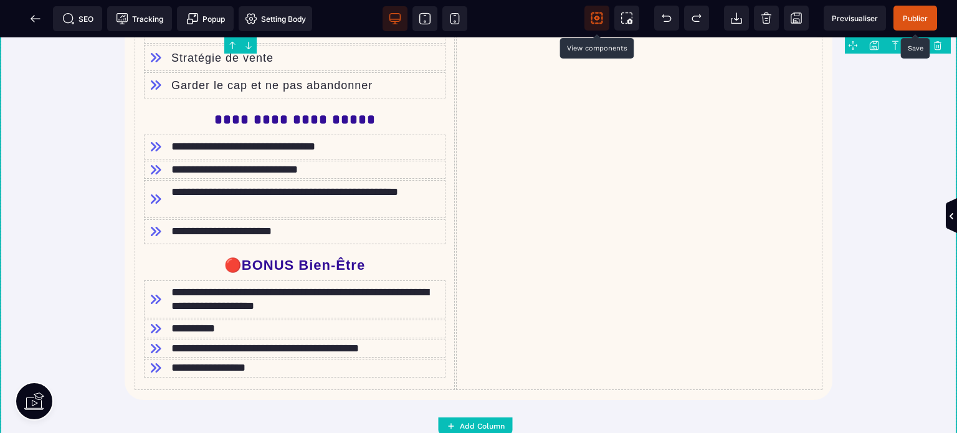
click at [909, 16] on span "Publier" at bounding box center [915, 18] width 25 height 9
click at [359, 105] on h1 "**********" at bounding box center [294, 119] width 297 height 29
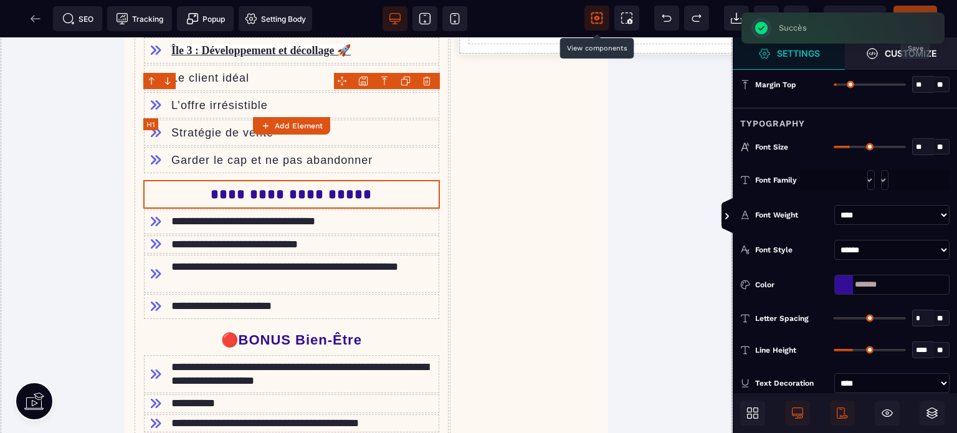
scroll to position [1745, 0]
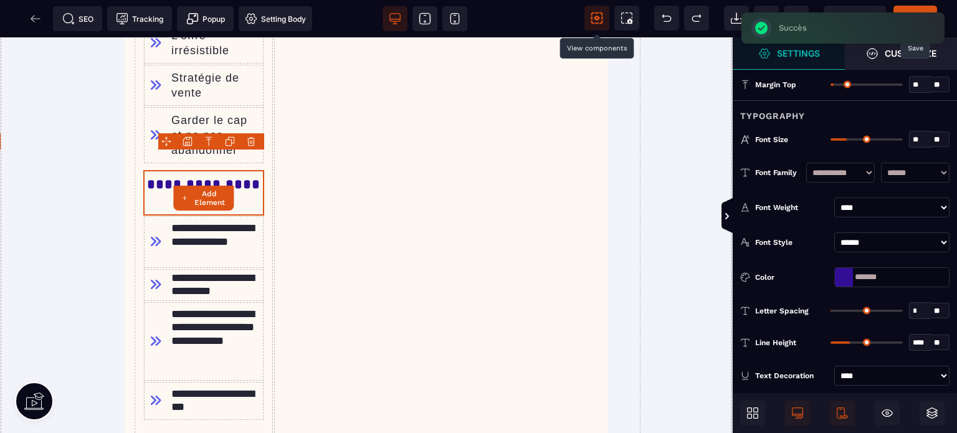
click at [920, 141] on input "**" at bounding box center [920, 140] width 21 height 14
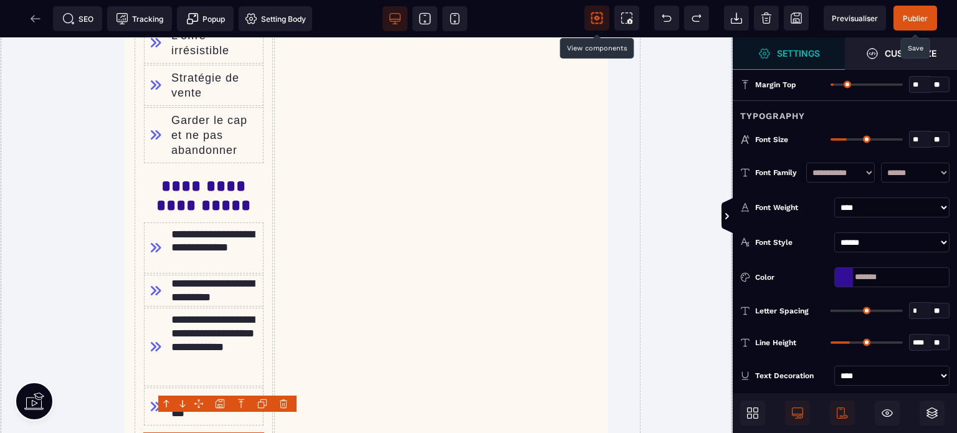
drag, startPoint x: 917, startPoint y: 139, endPoint x: 925, endPoint y: 139, distance: 7.5
click at [925, 139] on input "**" at bounding box center [920, 140] width 21 height 14
click at [723, 219] on icon at bounding box center [727, 216] width 10 height 10
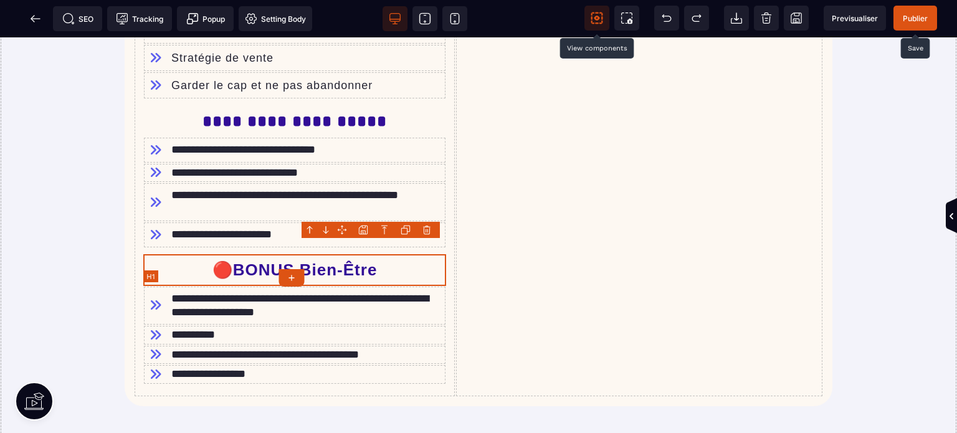
click at [153, 254] on h1 "🔴BONUS Bien-Être" at bounding box center [294, 270] width 303 height 32
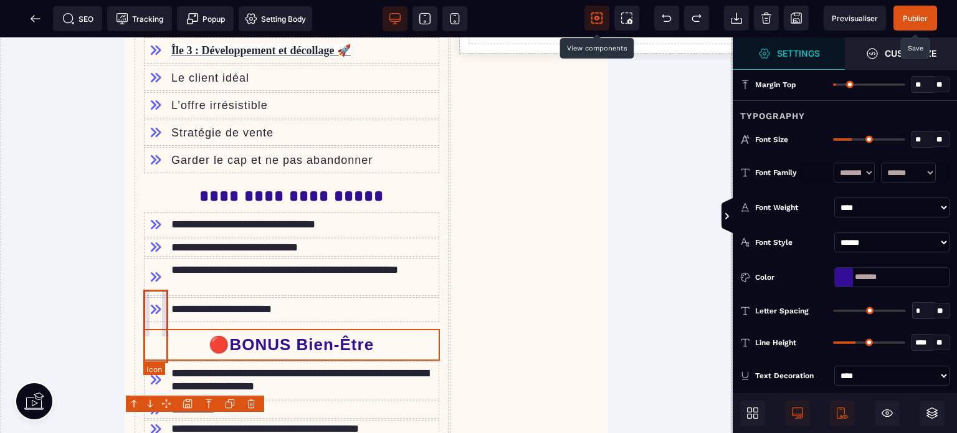
scroll to position [1745, 0]
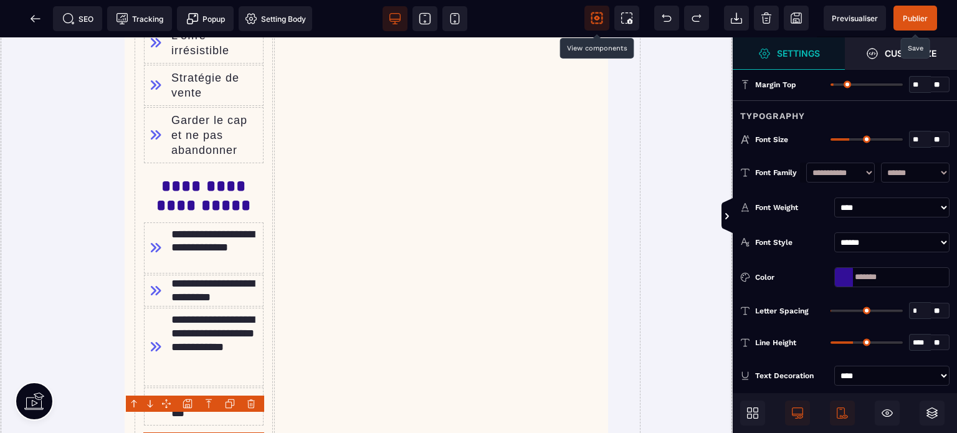
drag, startPoint x: 917, startPoint y: 87, endPoint x: 910, endPoint y: 89, distance: 7.3
click at [910, 89] on input "**" at bounding box center [920, 85] width 21 height 14
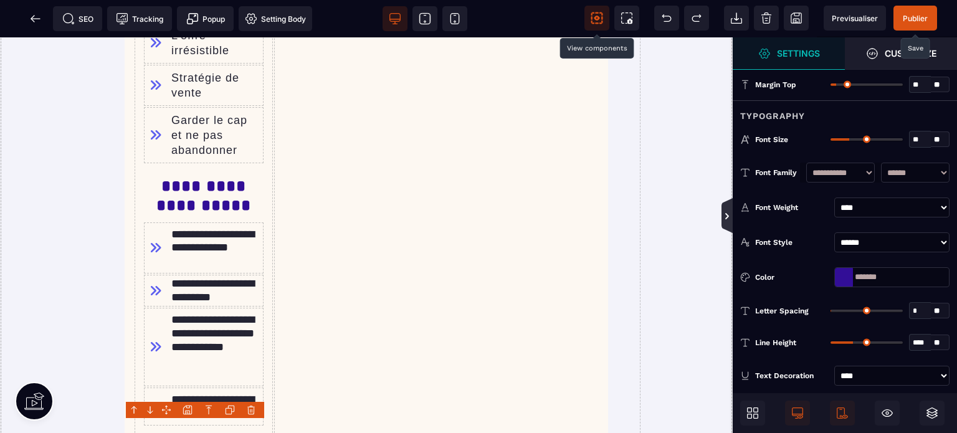
click at [730, 212] on icon at bounding box center [727, 216] width 10 height 10
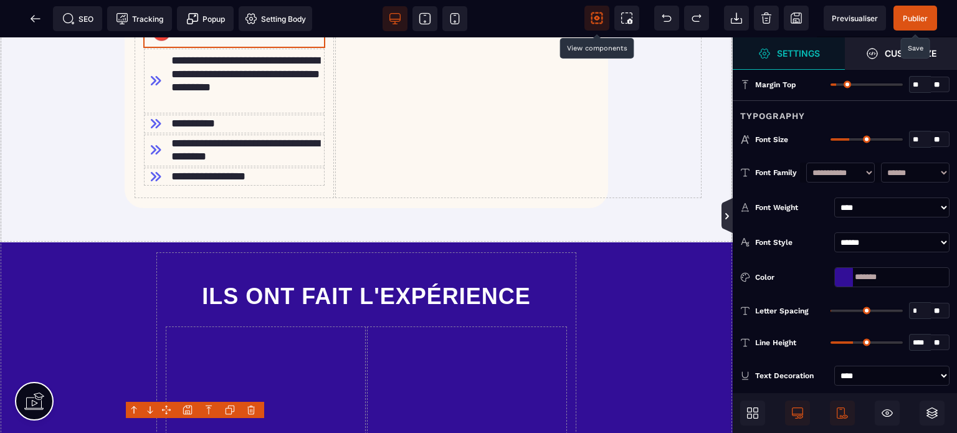
scroll to position [1270, 0]
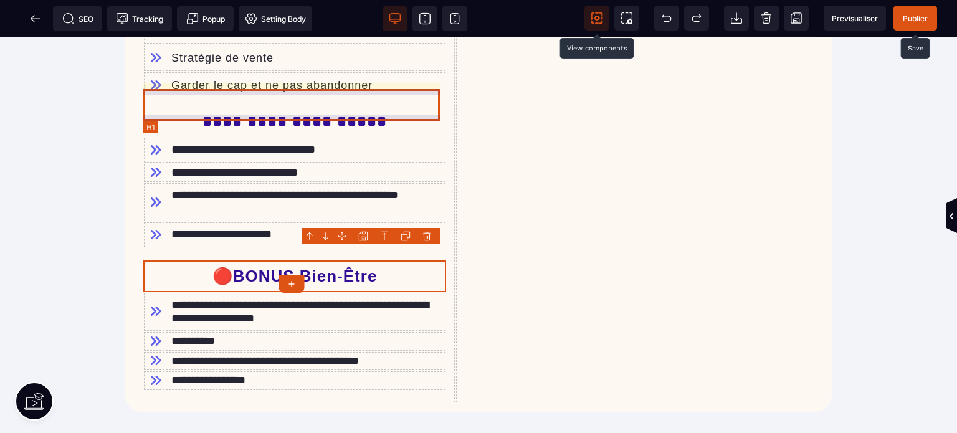
click at [174, 105] on h1 "**********" at bounding box center [294, 121] width 297 height 32
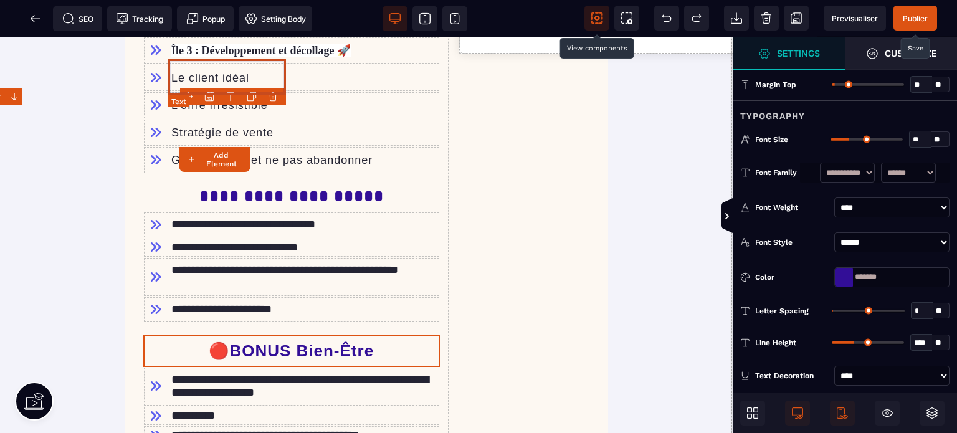
scroll to position [1745, 0]
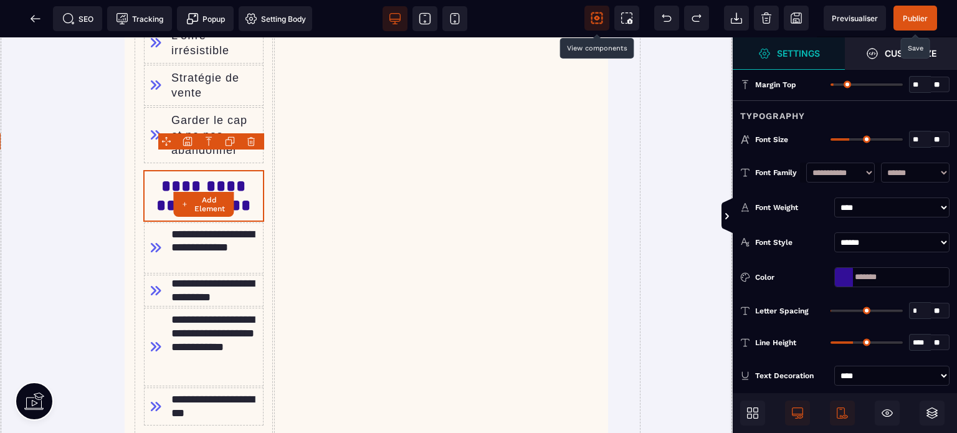
click at [917, 84] on input "**" at bounding box center [920, 85] width 21 height 14
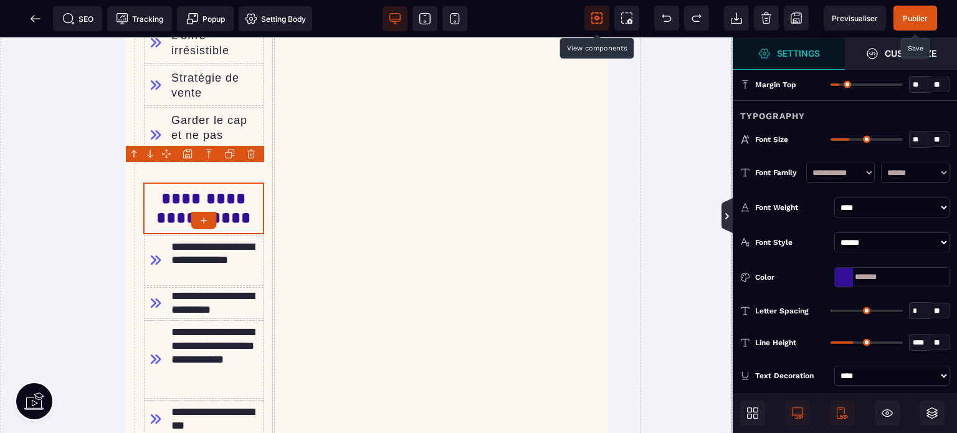
click at [723, 217] on icon at bounding box center [727, 216] width 10 height 10
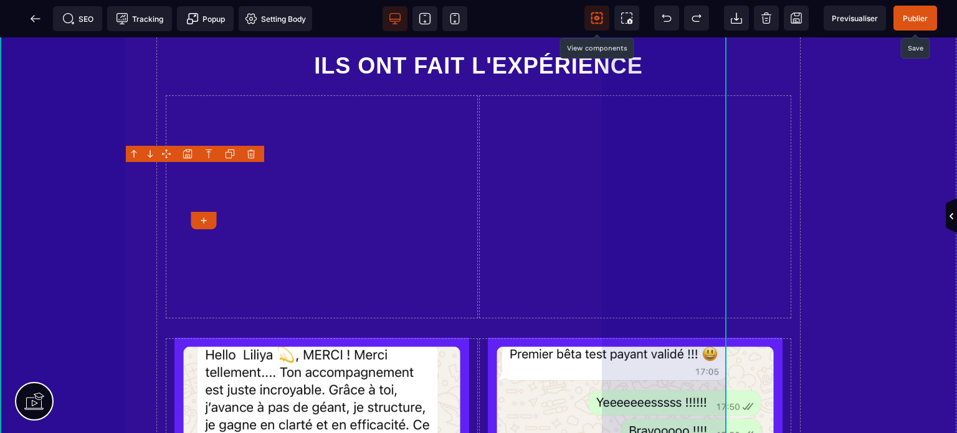
scroll to position [1270, 0]
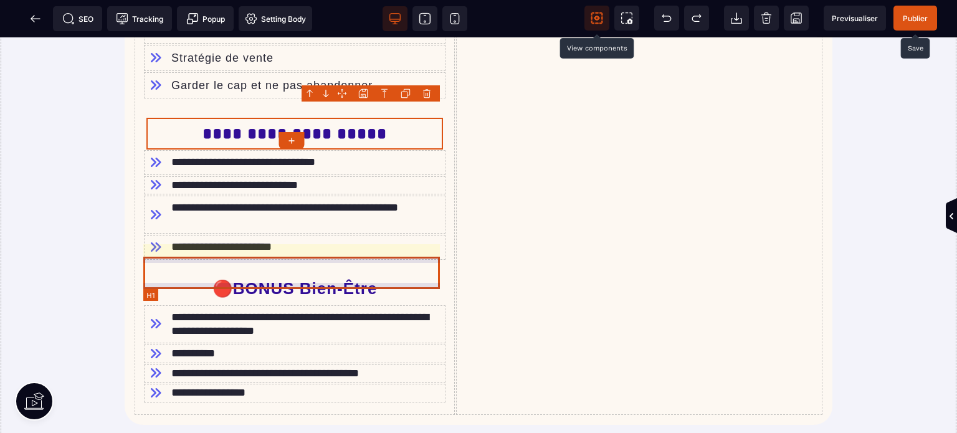
click at [164, 273] on h1 "🔴BONUS Bien-Être" at bounding box center [294, 289] width 303 height 32
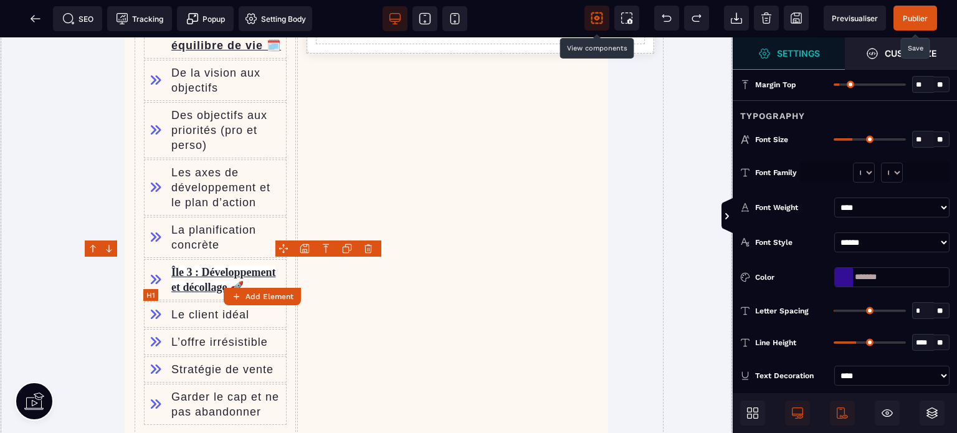
scroll to position [1745, 0]
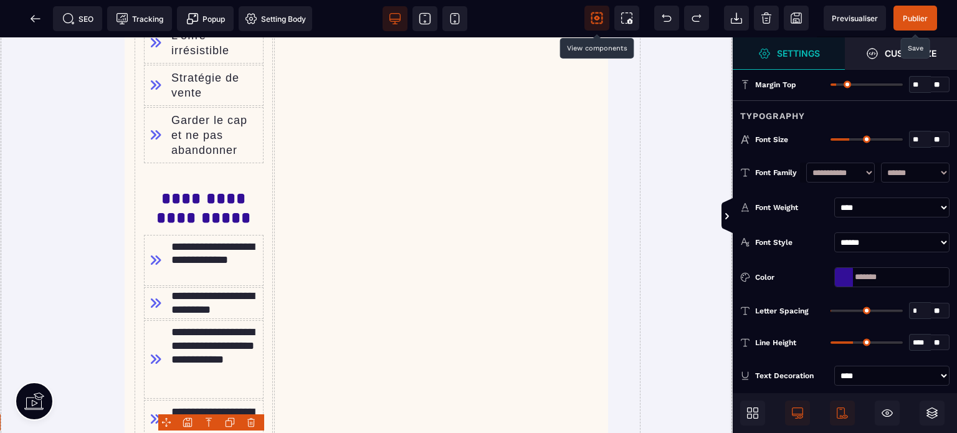
click at [912, 85] on input "**" at bounding box center [920, 85] width 21 height 14
click at [726, 209] on icon at bounding box center [726, 215] width 11 height 35
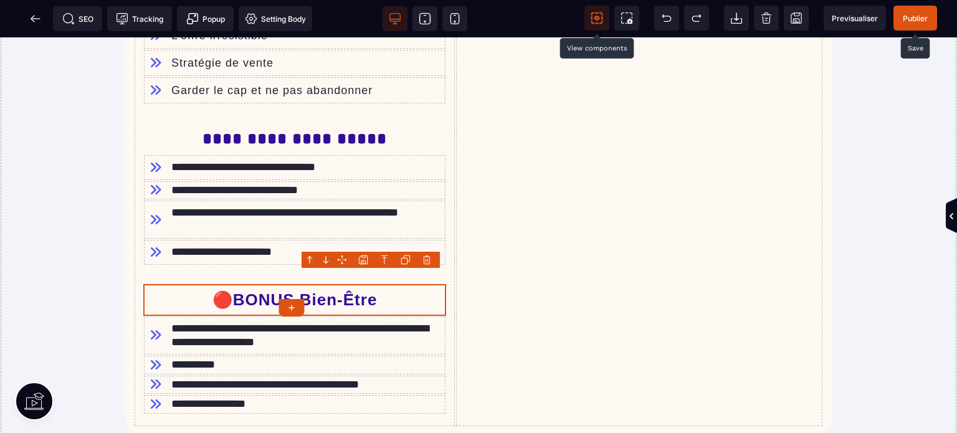
scroll to position [1182, 0]
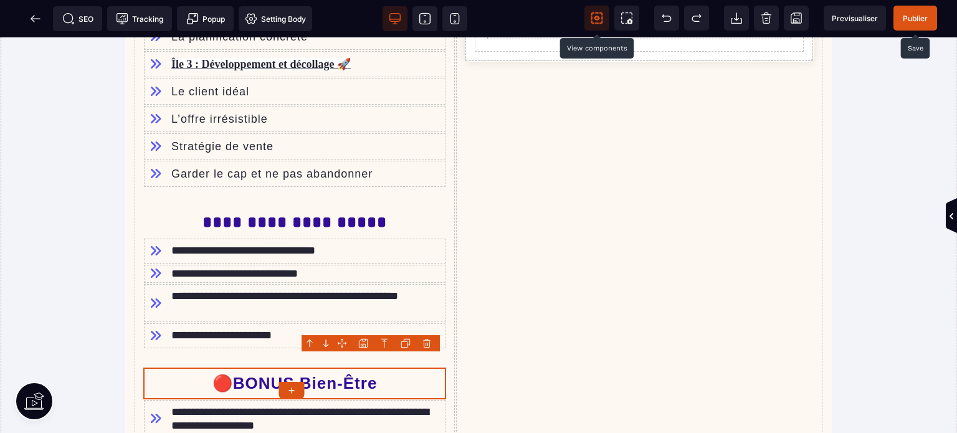
click at [907, 19] on span "Publier" at bounding box center [915, 18] width 25 height 9
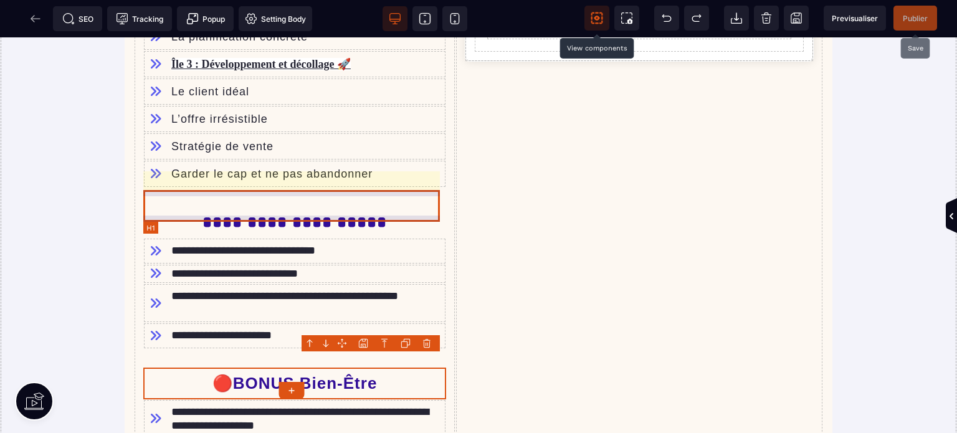
click at [206, 206] on h1 "**********" at bounding box center [294, 222] width 297 height 32
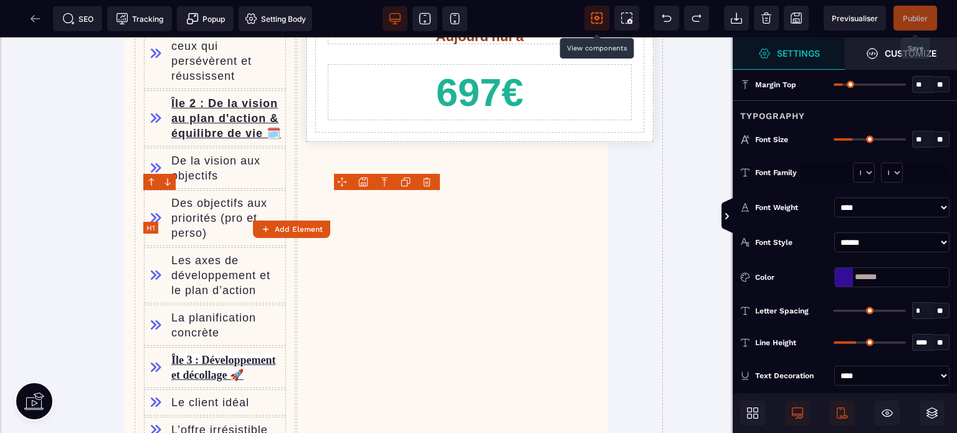
scroll to position [1641, 0]
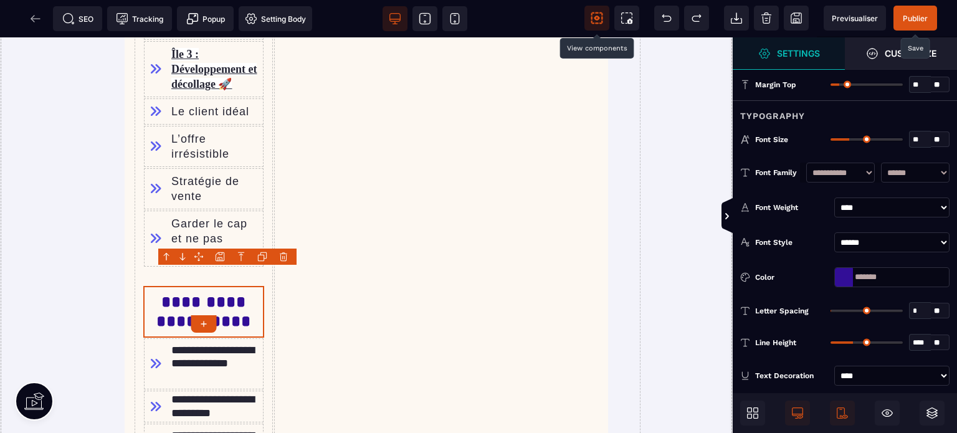
click at [233, 255] on div at bounding box center [227, 257] width 138 height 16
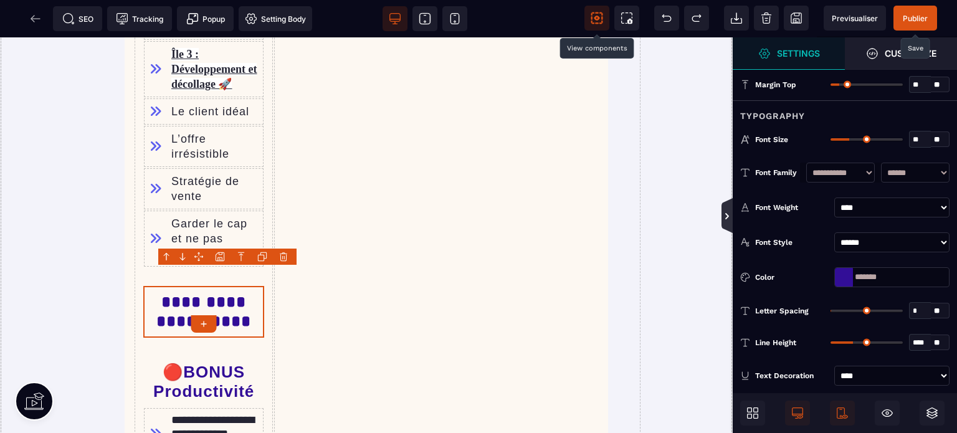
click at [728, 224] on icon at bounding box center [726, 215] width 11 height 35
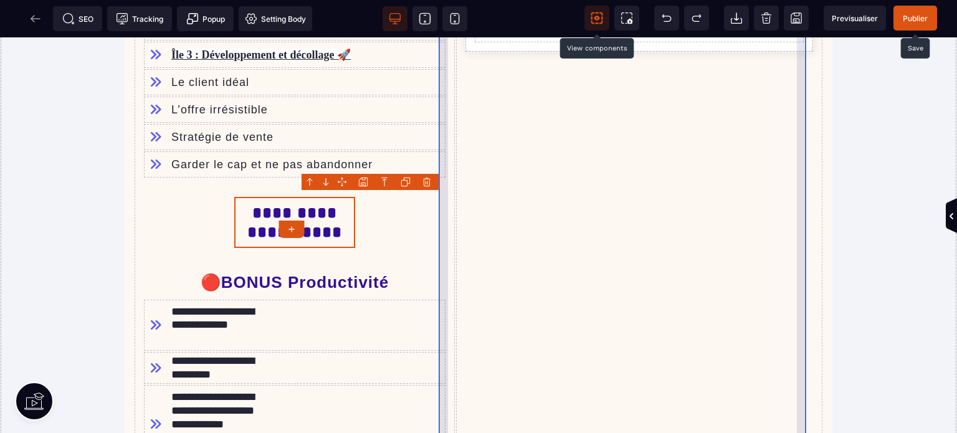
scroll to position [1182, 0]
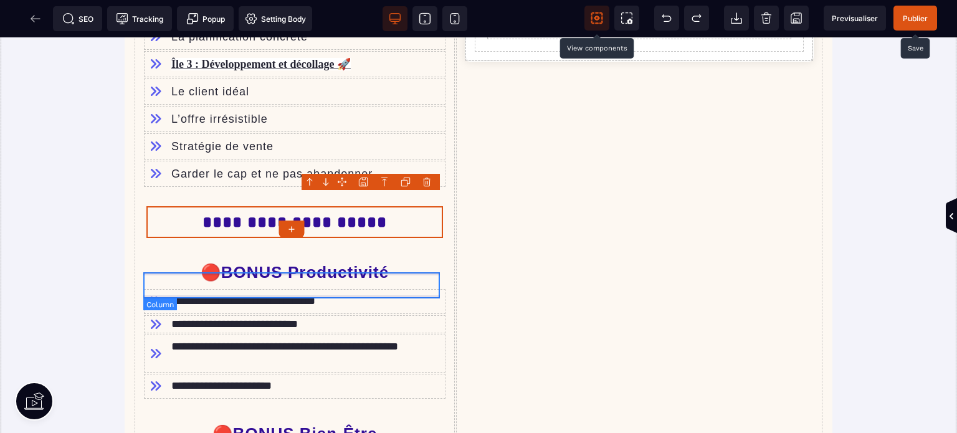
click at [177, 296] on div "**********" at bounding box center [294, 301] width 303 height 26
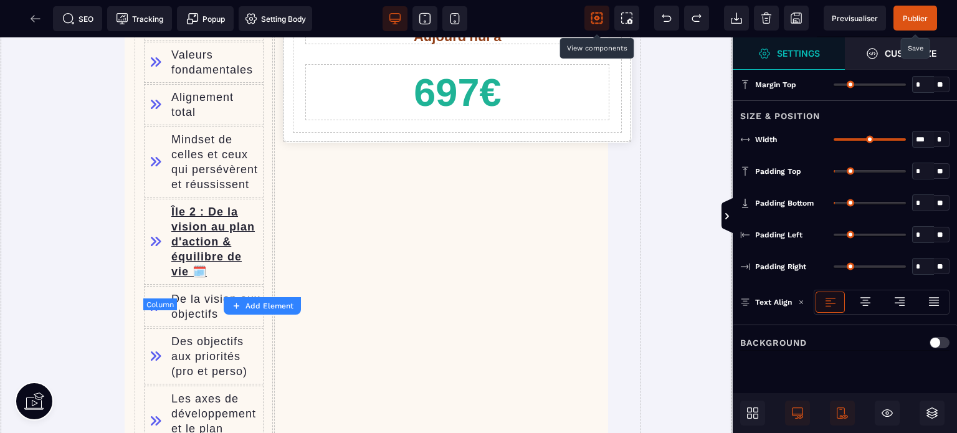
scroll to position [1641, 0]
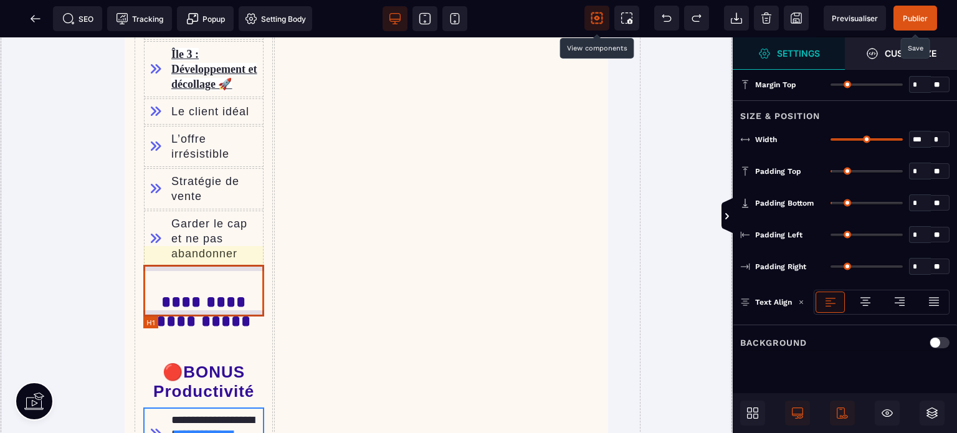
click at [177, 311] on h1 "**********" at bounding box center [203, 311] width 121 height 51
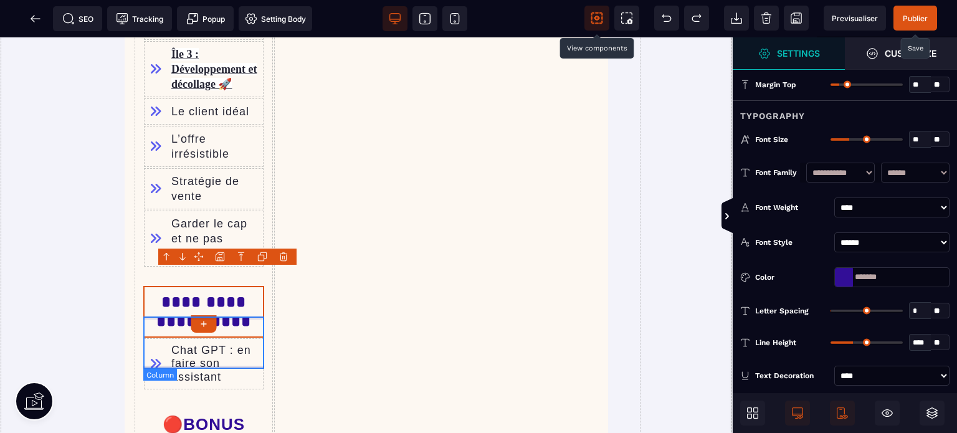
click at [152, 367] on div "Chat GPT : en faire son assistant" at bounding box center [203, 364] width 121 height 53
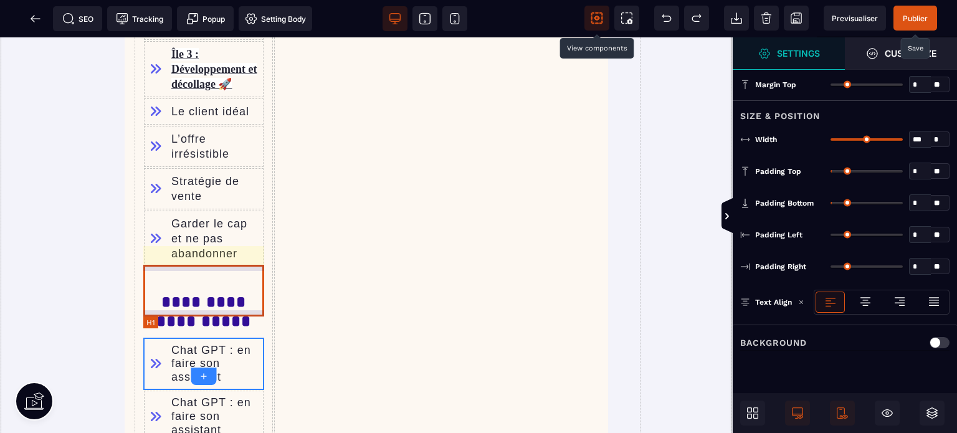
click at [176, 293] on h1 "**********" at bounding box center [203, 311] width 121 height 51
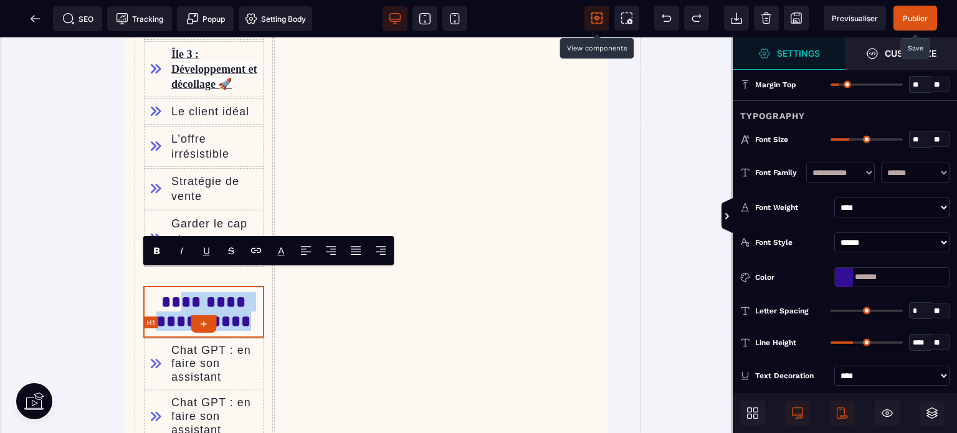
drag, startPoint x: 195, startPoint y: 279, endPoint x: 248, endPoint y: 300, distance: 56.8
click at [248, 300] on h1 "**********" at bounding box center [203, 311] width 121 height 51
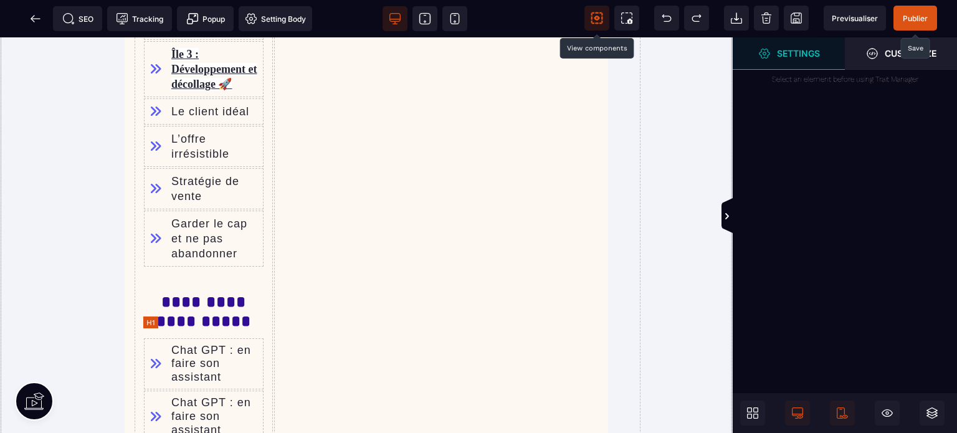
scroll to position [1657, 0]
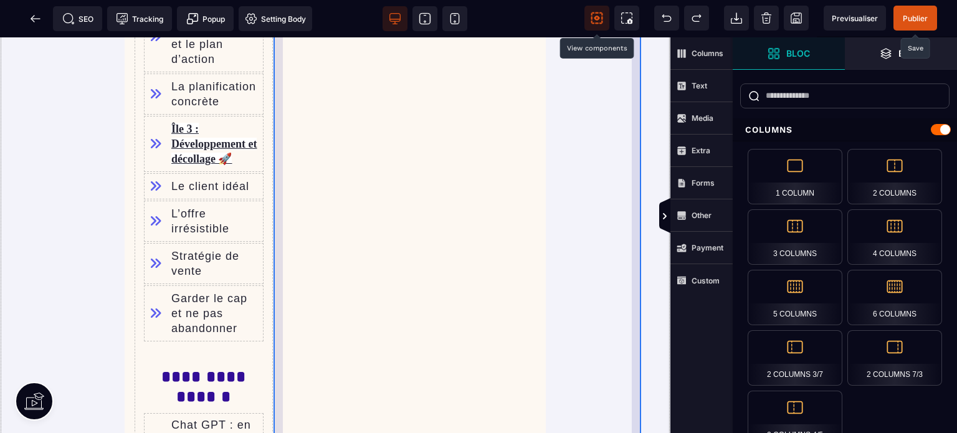
click at [365, 321] on div "Unit price INFORMATIONS DE CONTACT ADRESSE DE FACTURATION Professionnel INFORMA…" at bounding box center [458, 30] width 368 height 2391
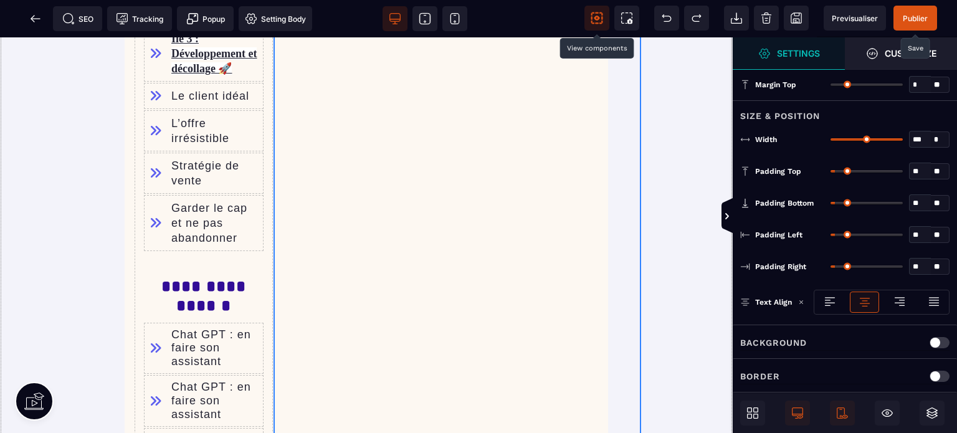
scroll to position [1641, 0]
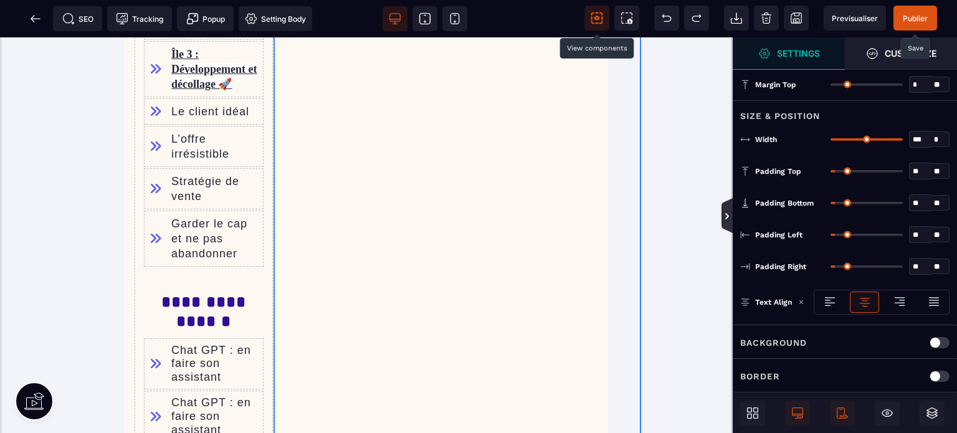
click at [723, 217] on icon at bounding box center [727, 216] width 10 height 10
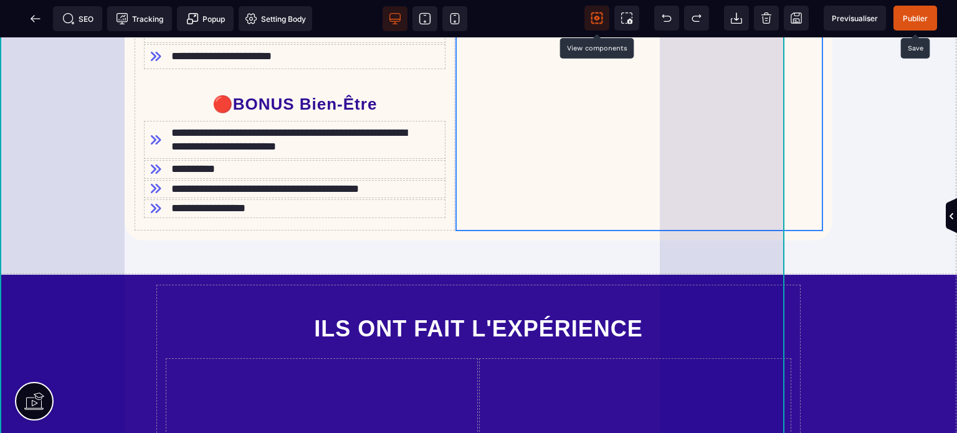
scroll to position [1182, 0]
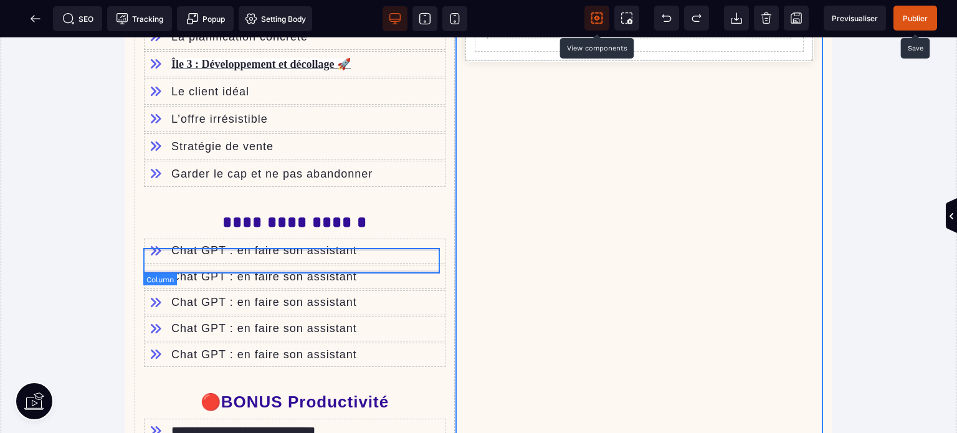
click at [169, 264] on div "Chat GPT : en faire son assistant" at bounding box center [294, 277] width 303 height 26
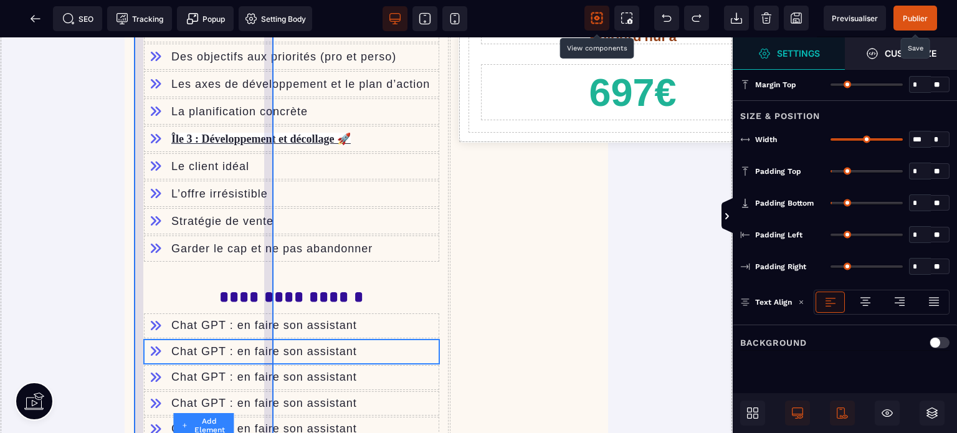
scroll to position [1641, 0]
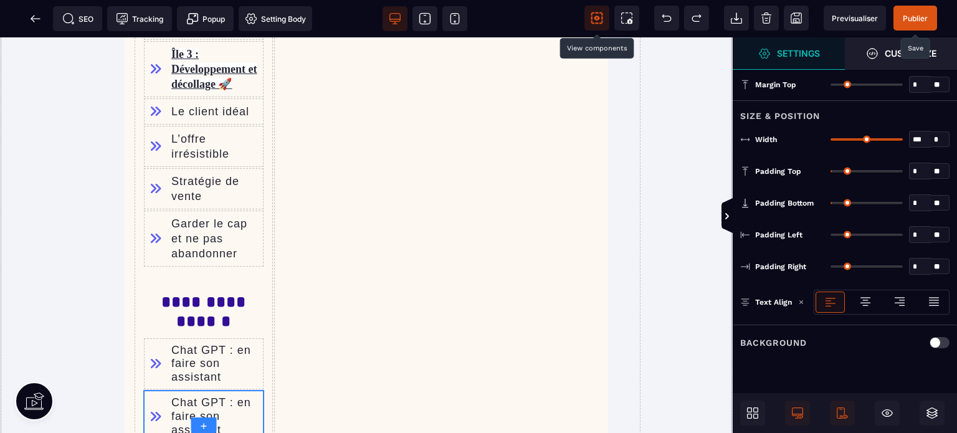
drag, startPoint x: 837, startPoint y: 201, endPoint x: 812, endPoint y: 207, distance: 25.1
click at [831, 204] on input "range" at bounding box center [867, 203] width 72 height 2
drag, startPoint x: 834, startPoint y: 168, endPoint x: 779, endPoint y: 183, distance: 57.0
click at [831, 173] on input "range" at bounding box center [867, 171] width 72 height 2
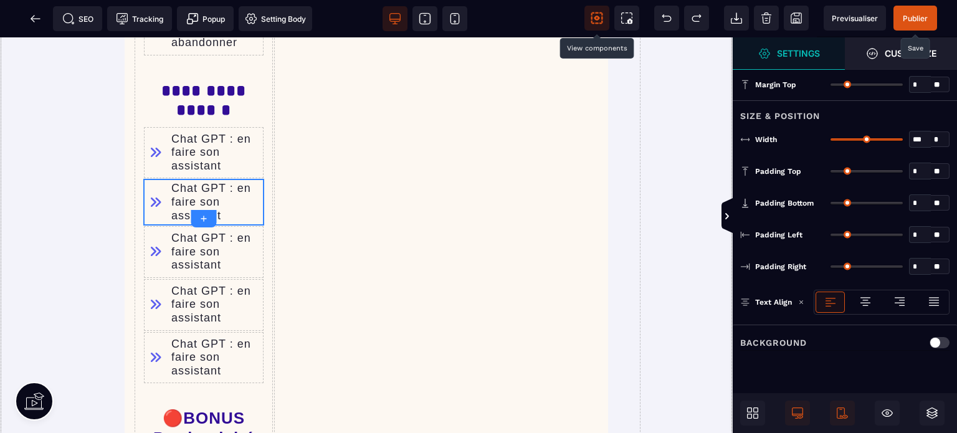
scroll to position [1919, 0]
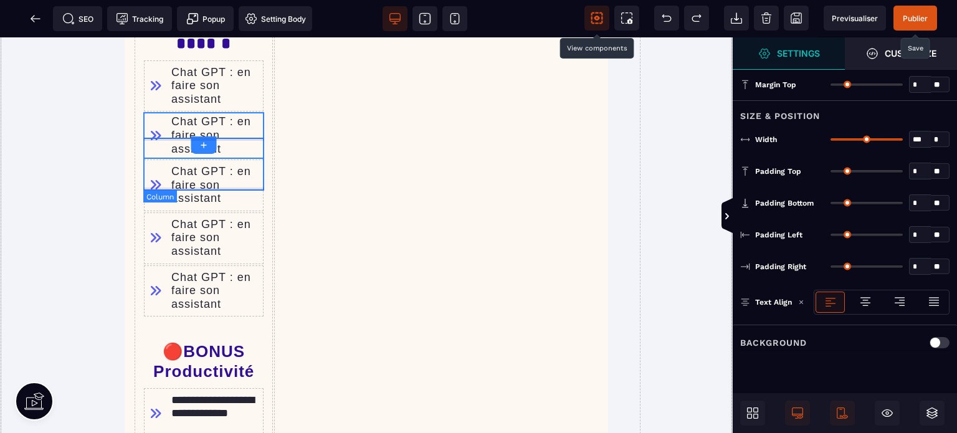
click at [178, 189] on div "Chat GPT : en faire son assistant" at bounding box center [203, 185] width 121 height 53
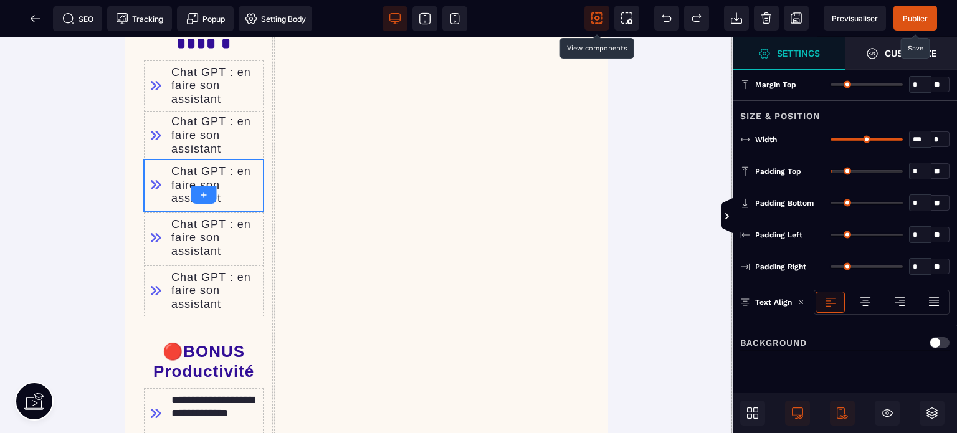
drag, startPoint x: 834, startPoint y: 200, endPoint x: 810, endPoint y: 205, distance: 24.2
click at [831, 204] on input "range" at bounding box center [867, 203] width 72 height 2
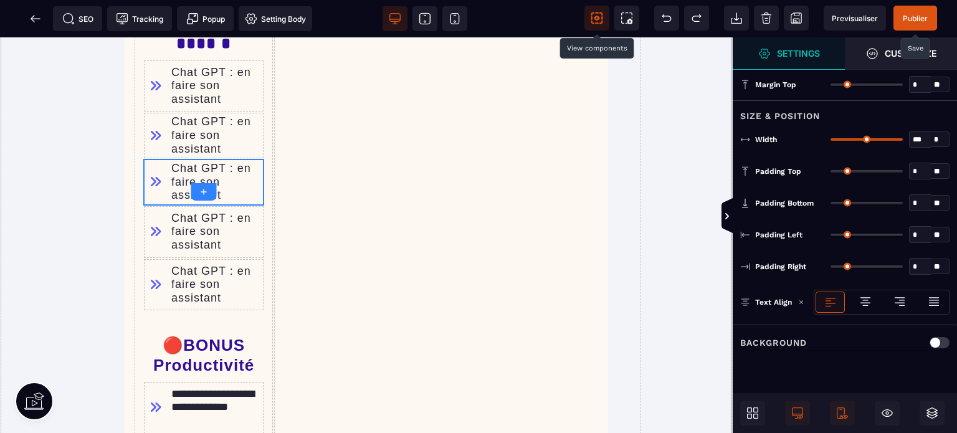
drag, startPoint x: 835, startPoint y: 166, endPoint x: 753, endPoint y: 179, distance: 83.3
click at [831, 173] on input "range" at bounding box center [867, 171] width 72 height 2
click at [162, 234] on div "Chat GPT : en faire son assistant" at bounding box center [203, 232] width 121 height 53
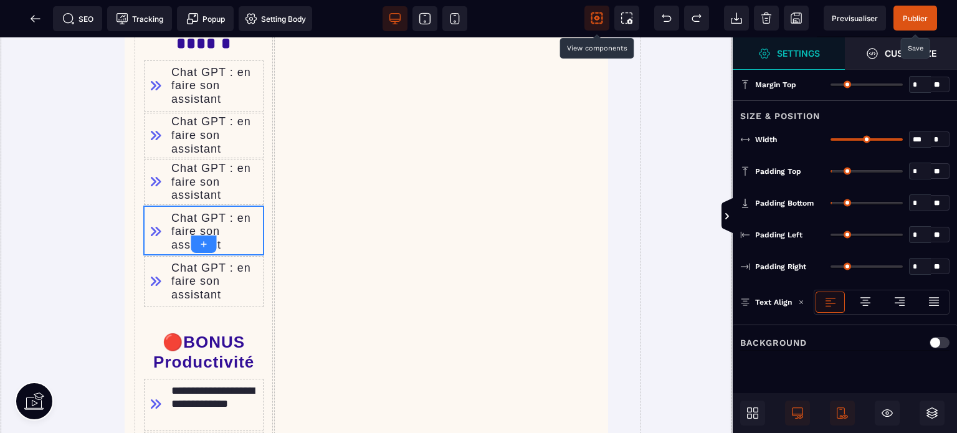
drag, startPoint x: 835, startPoint y: 201, endPoint x: 807, endPoint y: 211, distance: 29.2
click at [831, 204] on input "range" at bounding box center [867, 203] width 72 height 2
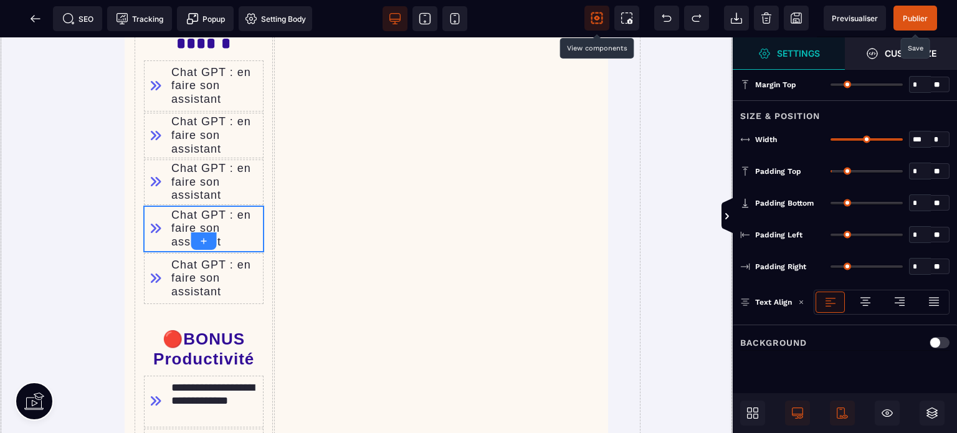
drag, startPoint x: 837, startPoint y: 169, endPoint x: 715, endPoint y: 196, distance: 124.4
click at [831, 173] on input "range" at bounding box center [867, 171] width 72 height 2
click at [242, 282] on div "Chat GPT : en faire son assistant" at bounding box center [203, 278] width 121 height 53
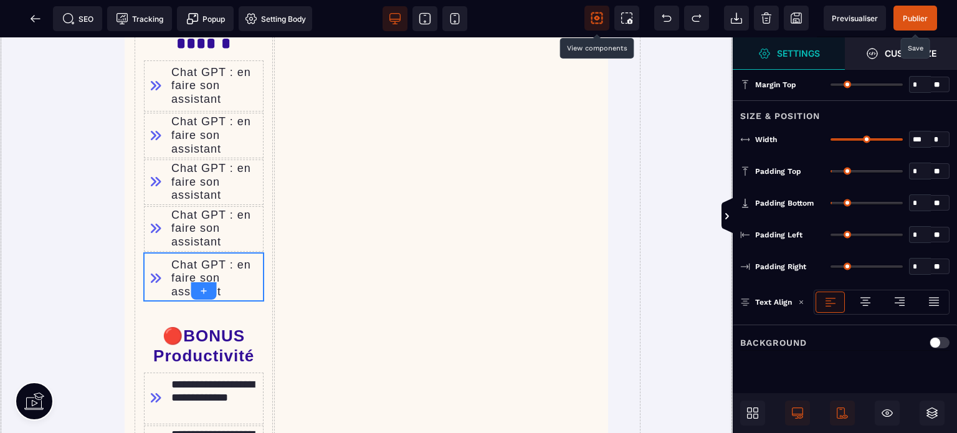
drag, startPoint x: 834, startPoint y: 201, endPoint x: 811, endPoint y: 207, distance: 23.7
click at [831, 204] on input "range" at bounding box center [867, 203] width 72 height 2
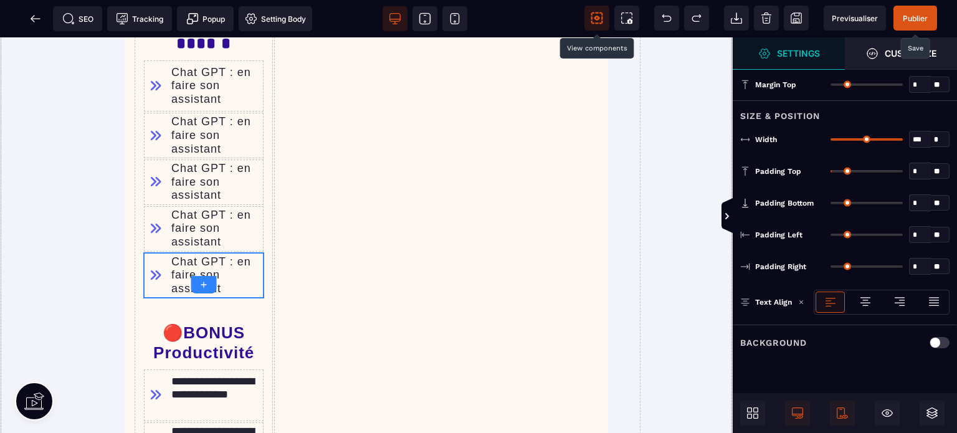
drag, startPoint x: 838, startPoint y: 168, endPoint x: 780, endPoint y: 181, distance: 59.5
click at [831, 173] on input "range" at bounding box center [867, 171] width 72 height 2
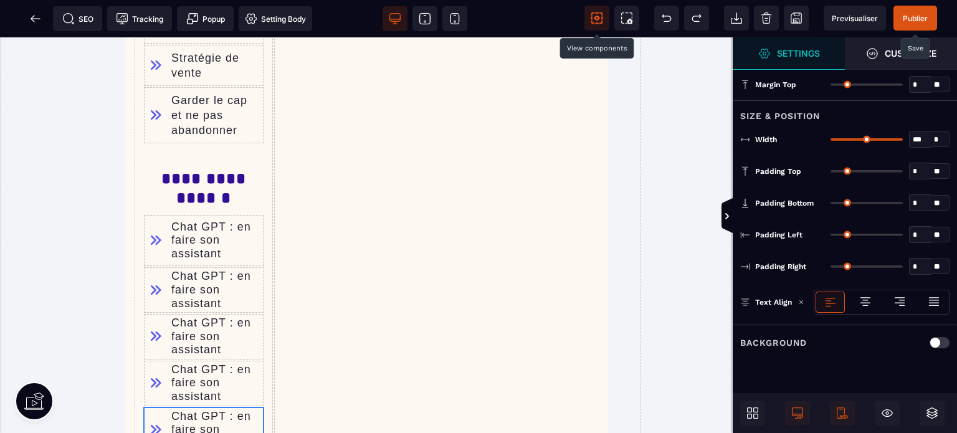
scroll to position [1752, 0]
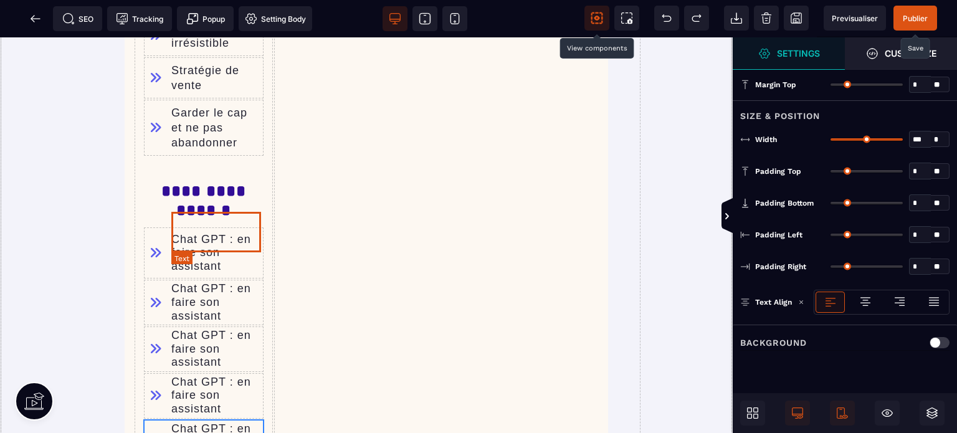
click at [208, 239] on div "Chat GPT : en faire son assistant" at bounding box center [216, 253] width 90 height 40
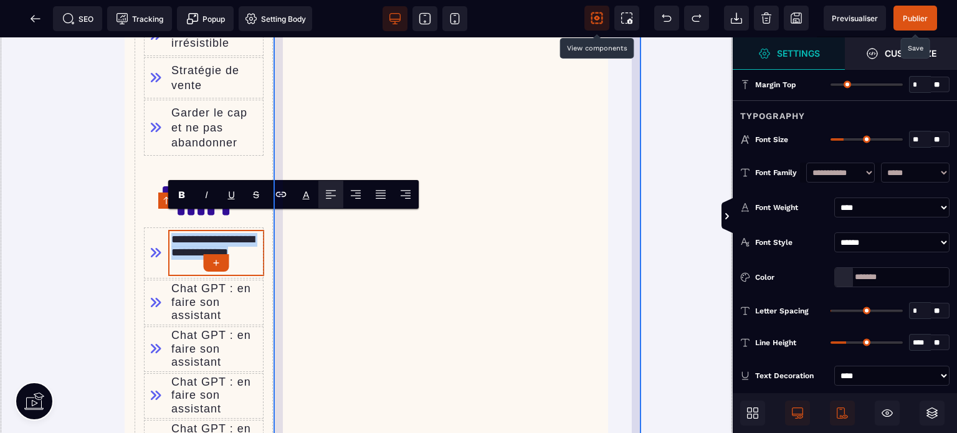
paste text
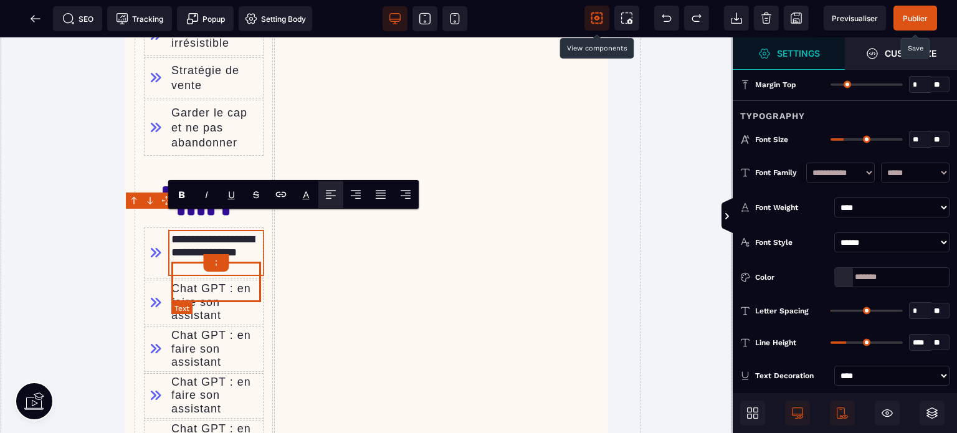
click at [192, 291] on div "Chat GPT : en faire son assistant" at bounding box center [216, 302] width 90 height 40
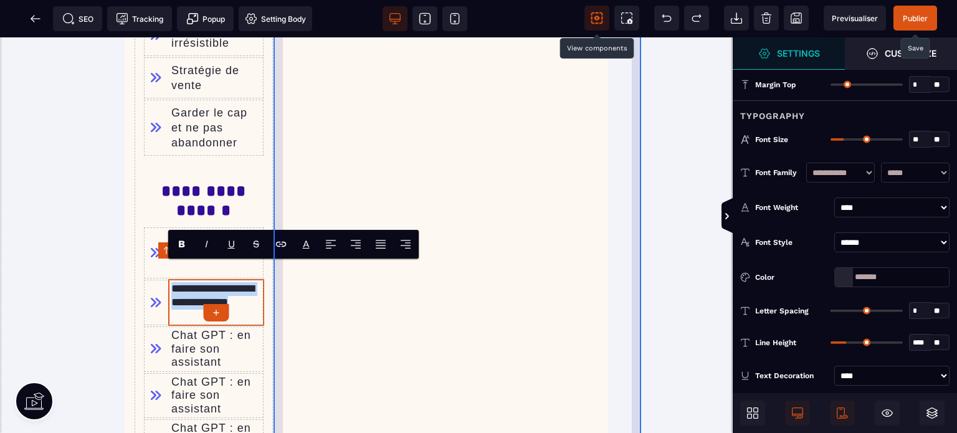
paste text
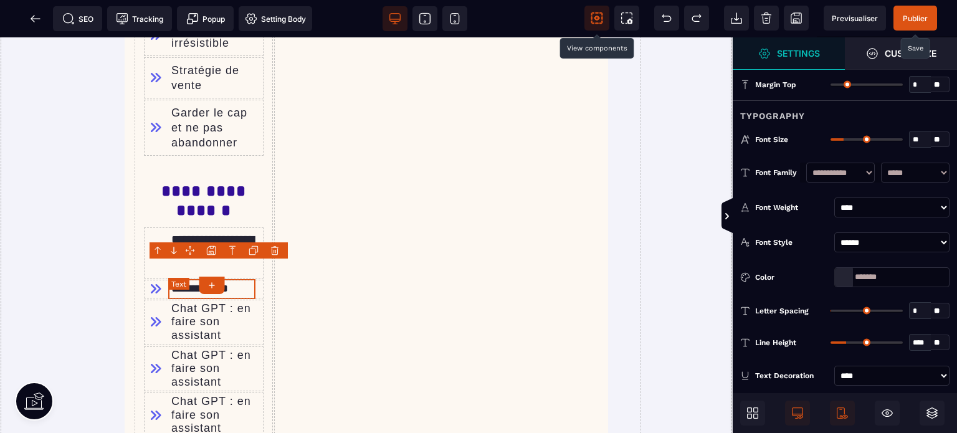
click at [186, 306] on div "Chat GPT : en faire son assistant" at bounding box center [216, 322] width 90 height 40
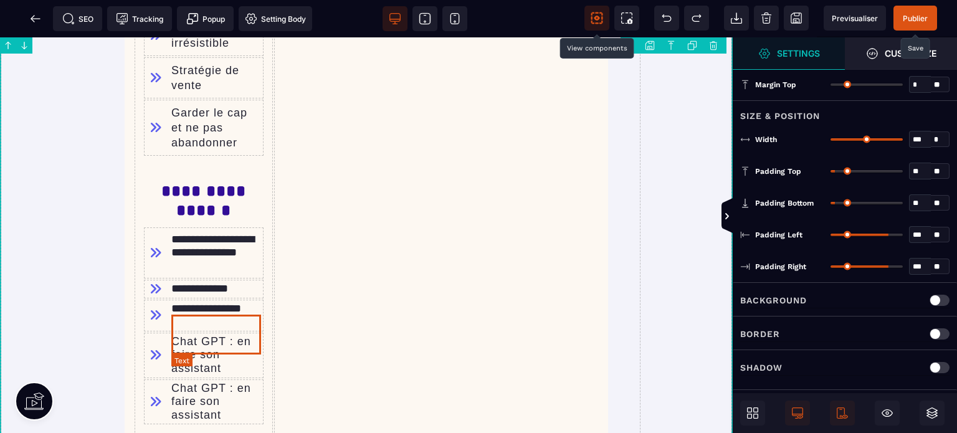
click at [225, 335] on div "Chat GPT : en faire son assistant" at bounding box center [216, 355] width 90 height 40
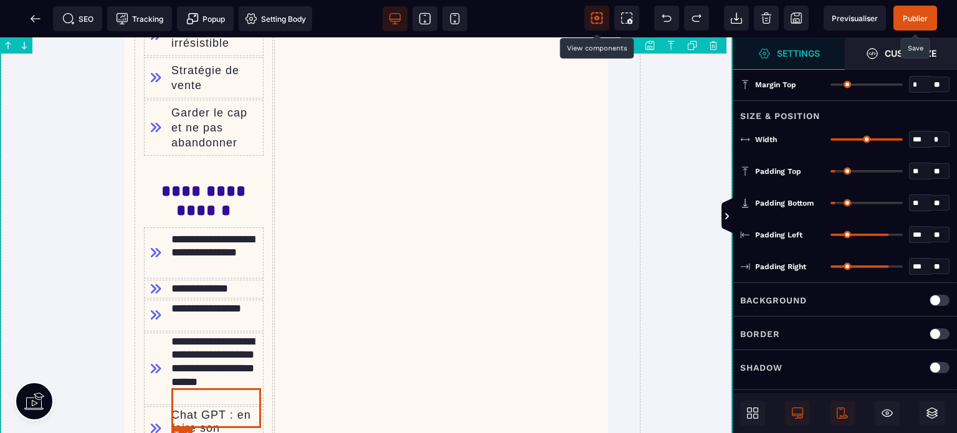
click at [224, 409] on div "Chat GPT : en faire son assistant" at bounding box center [216, 429] width 90 height 40
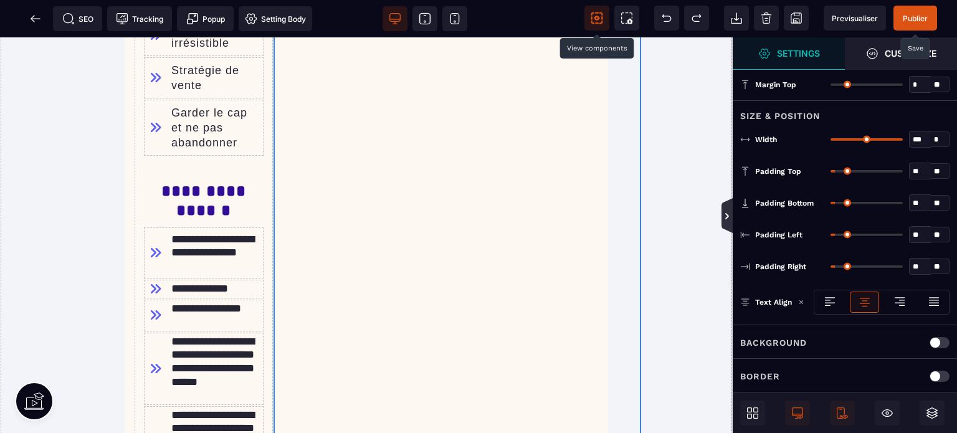
click at [728, 221] on icon at bounding box center [727, 216] width 10 height 10
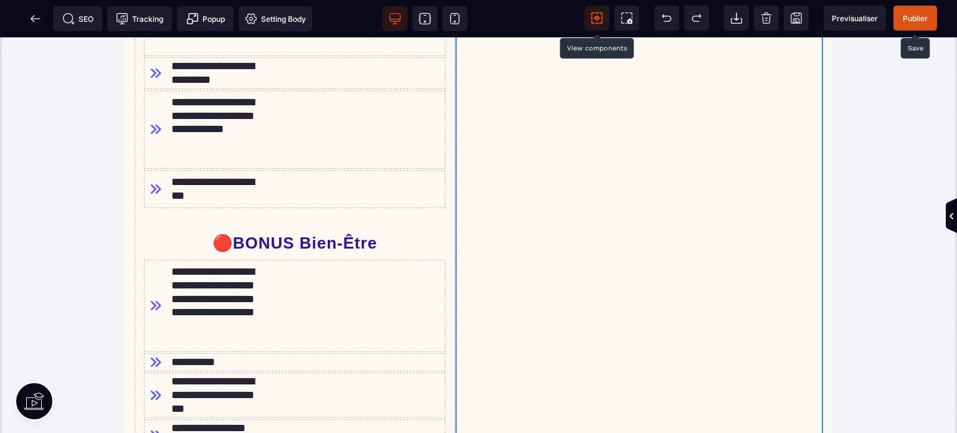
scroll to position [1263, 0]
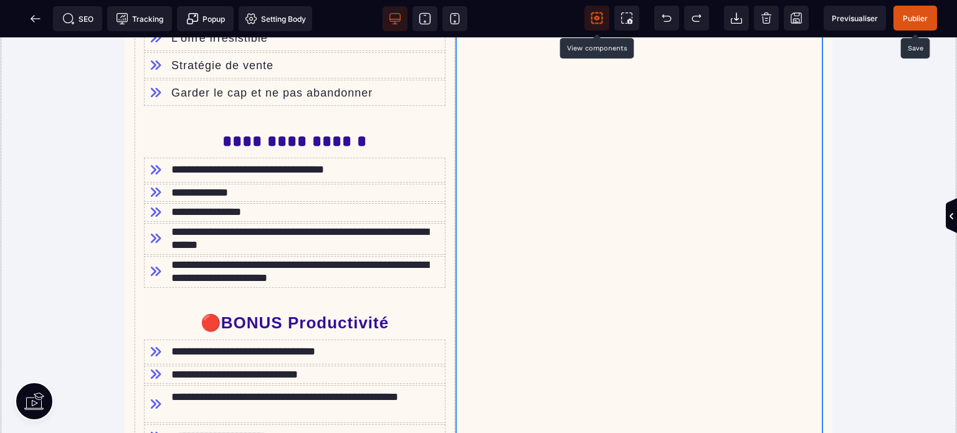
click at [914, 12] on span "Publier" at bounding box center [915, 18] width 44 height 25
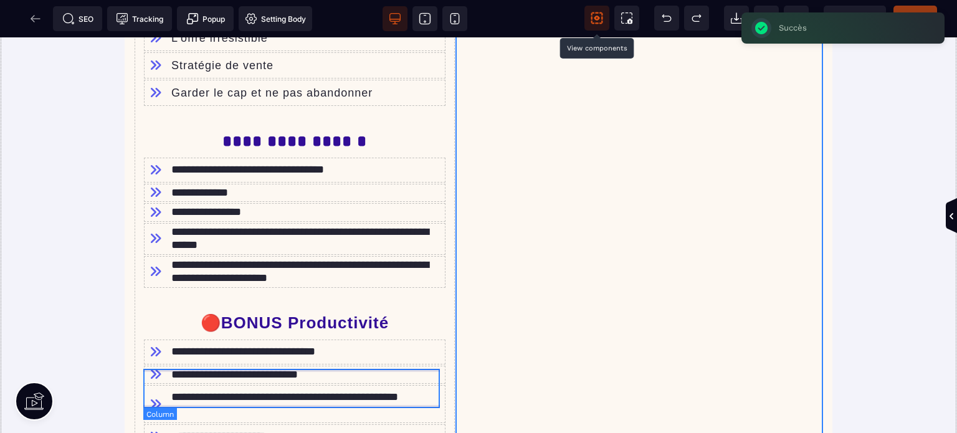
click at [147, 406] on div "**********" at bounding box center [294, 403] width 303 height 39
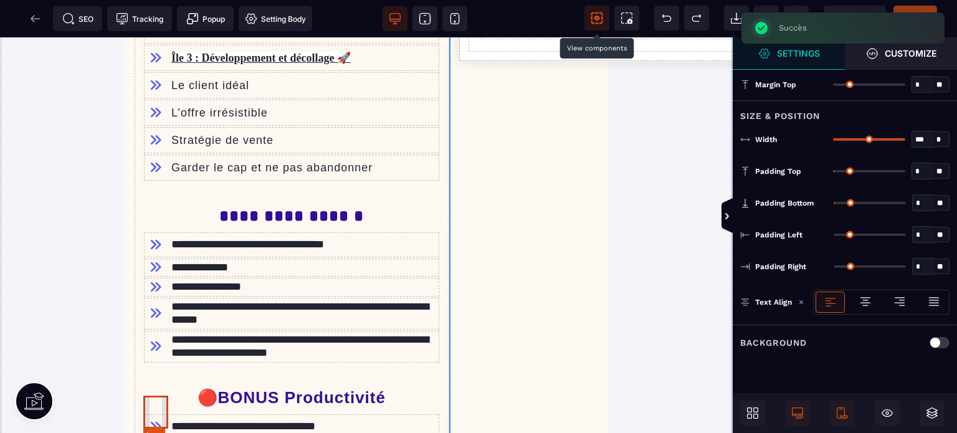
scroll to position [1752, 0]
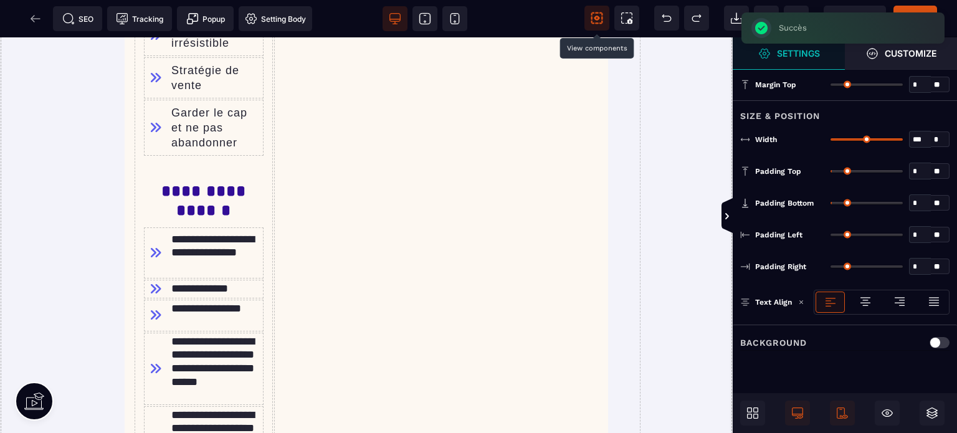
drag, startPoint x: 834, startPoint y: 199, endPoint x: 816, endPoint y: 202, distance: 17.8
click at [831, 202] on input "range" at bounding box center [867, 203] width 72 height 2
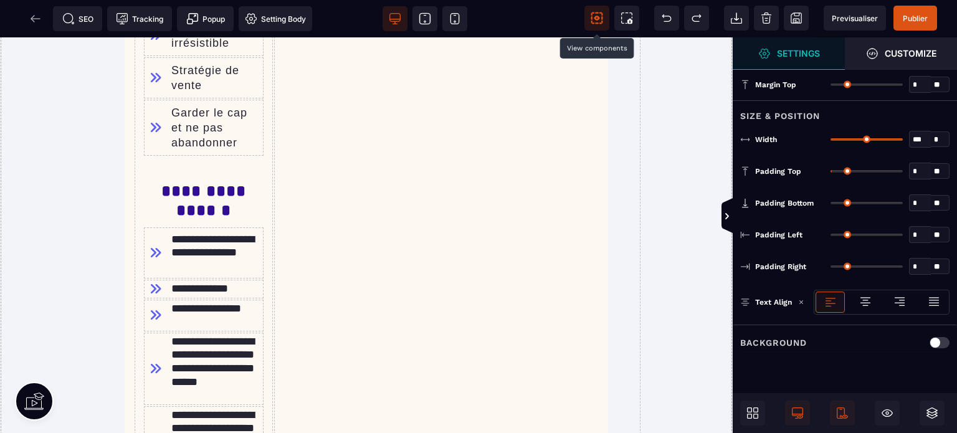
drag, startPoint x: 836, startPoint y: 169, endPoint x: 748, endPoint y: 186, distance: 89.0
click at [831, 173] on input "range" at bounding box center [867, 171] width 72 height 2
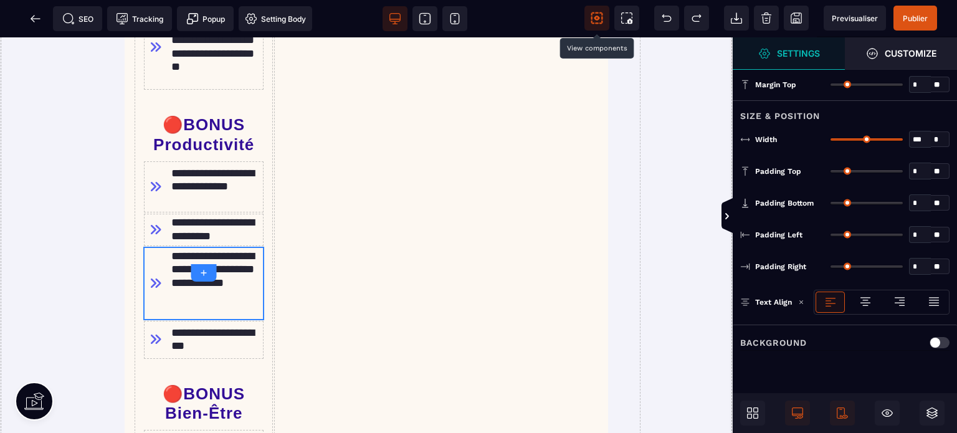
scroll to position [2121, 0]
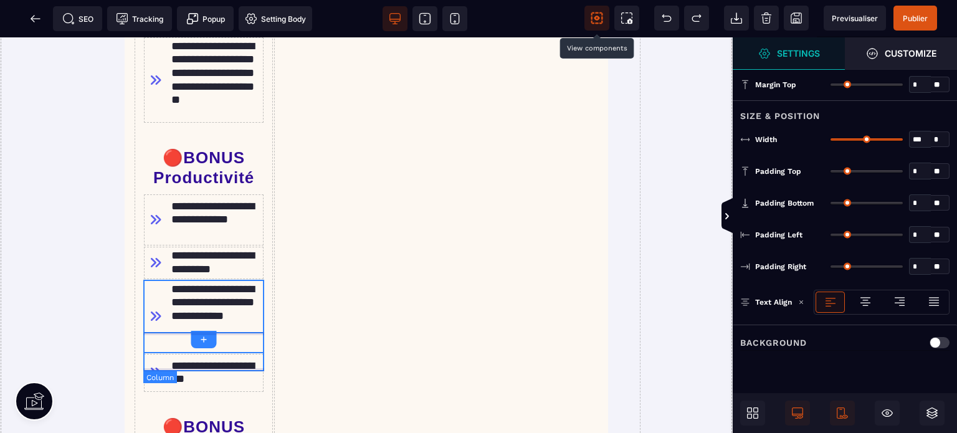
click at [145, 353] on div "**********" at bounding box center [203, 372] width 121 height 39
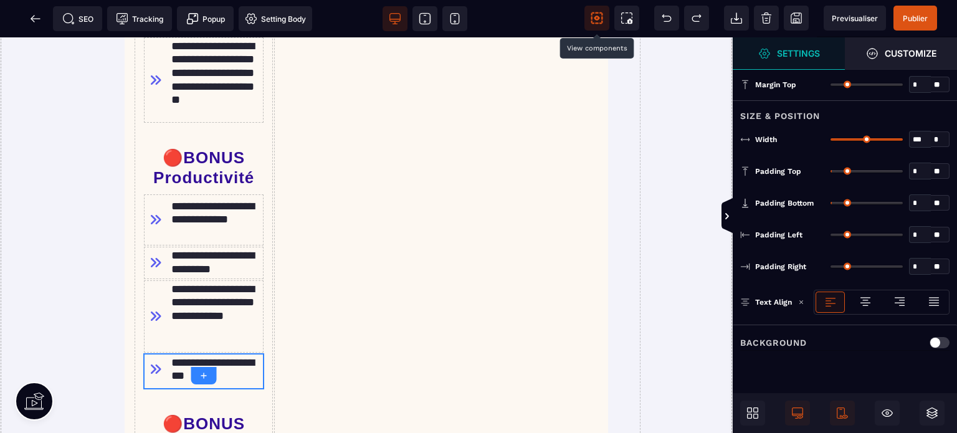
drag, startPoint x: 835, startPoint y: 169, endPoint x: 807, endPoint y: 176, distance: 28.3
click at [831, 173] on input "range" at bounding box center [867, 171] width 72 height 2
click at [925, 17] on span "Publier" at bounding box center [915, 18] width 25 height 9
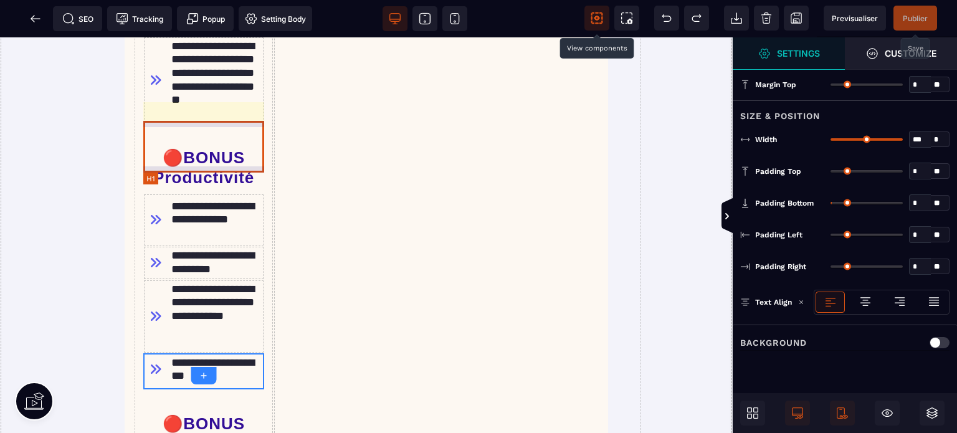
click at [181, 146] on h1 "🔴BONUS Productivité" at bounding box center [203, 167] width 121 height 51
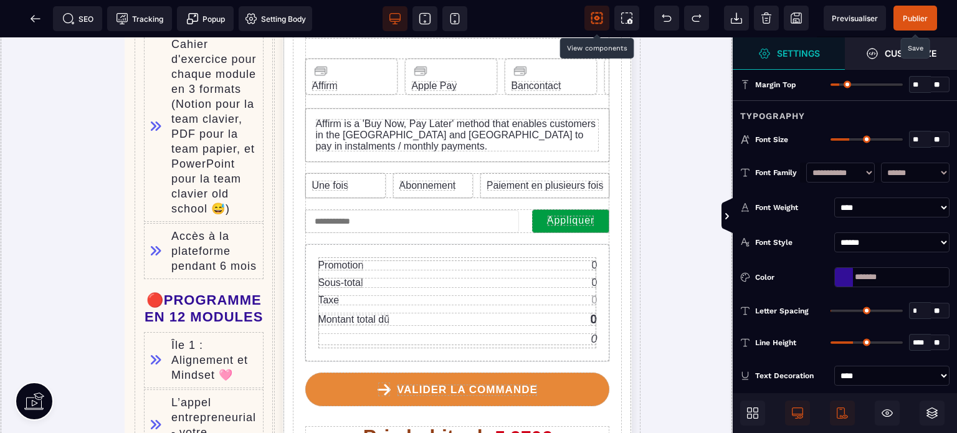
scroll to position [735, 0]
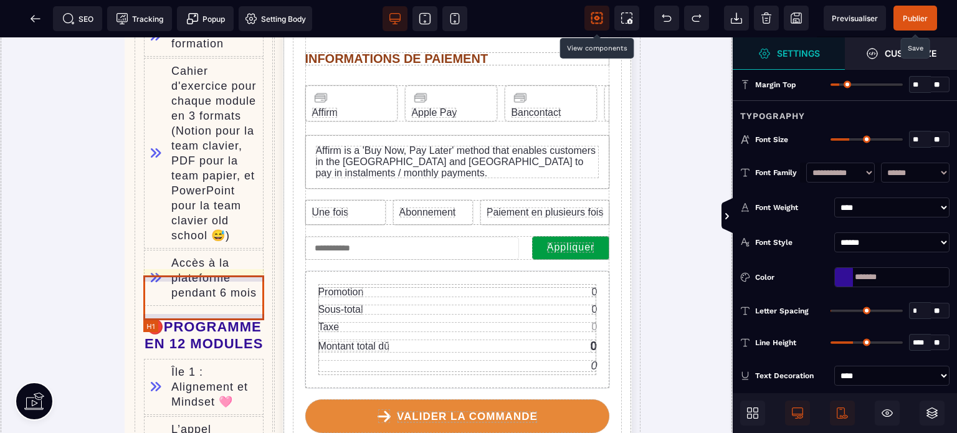
click at [155, 313] on h1 "🔴PROGRAMME EN 12 MODULES" at bounding box center [203, 335] width 121 height 45
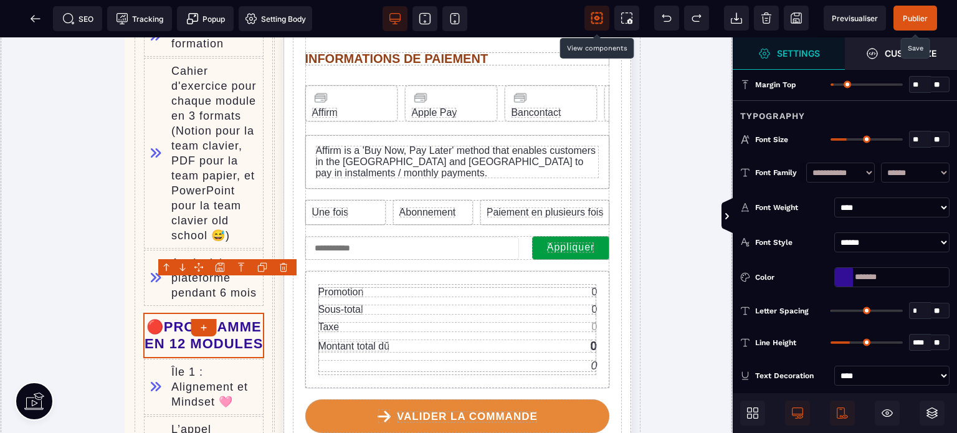
click at [923, 137] on input "**" at bounding box center [920, 140] width 21 height 14
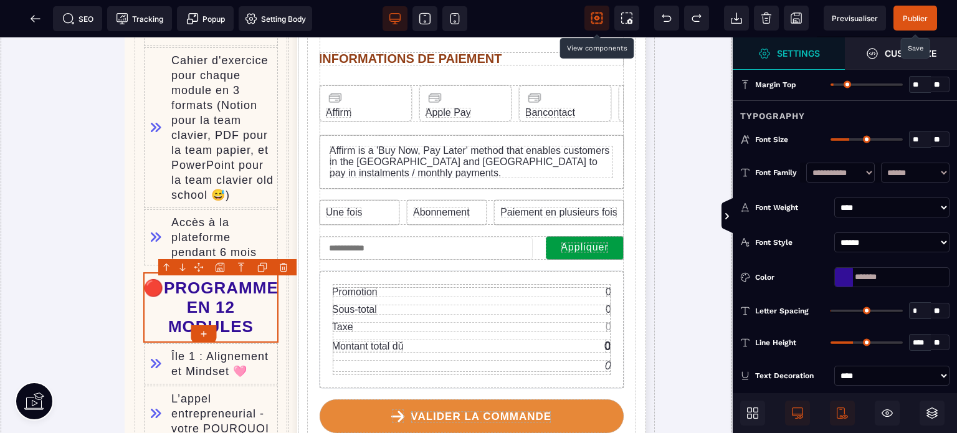
click at [915, 92] on div "Margin Top ** * ** All" at bounding box center [845, 85] width 224 height 32
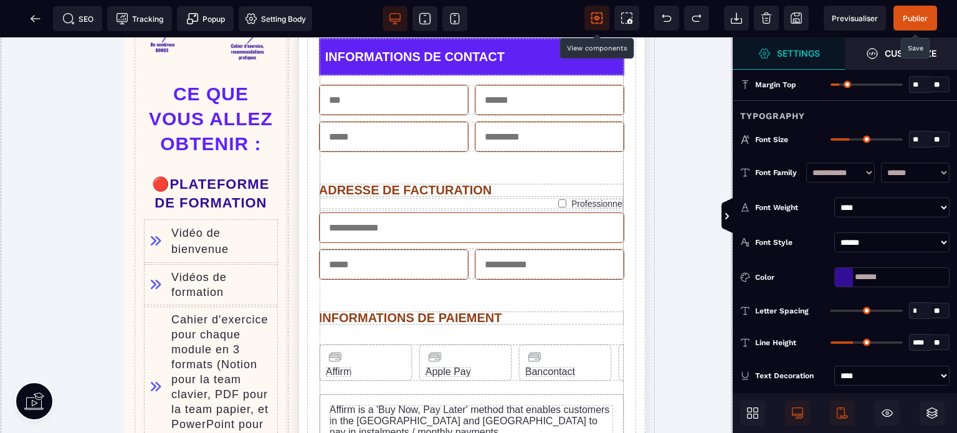
scroll to position [463, 0]
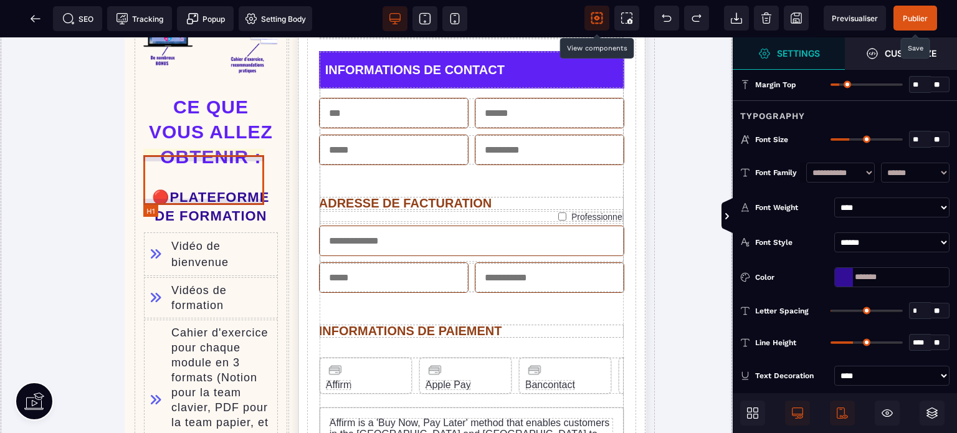
click at [188, 182] on h1 "🔴PLATEFORME DE FORMATION" at bounding box center [210, 207] width 135 height 50
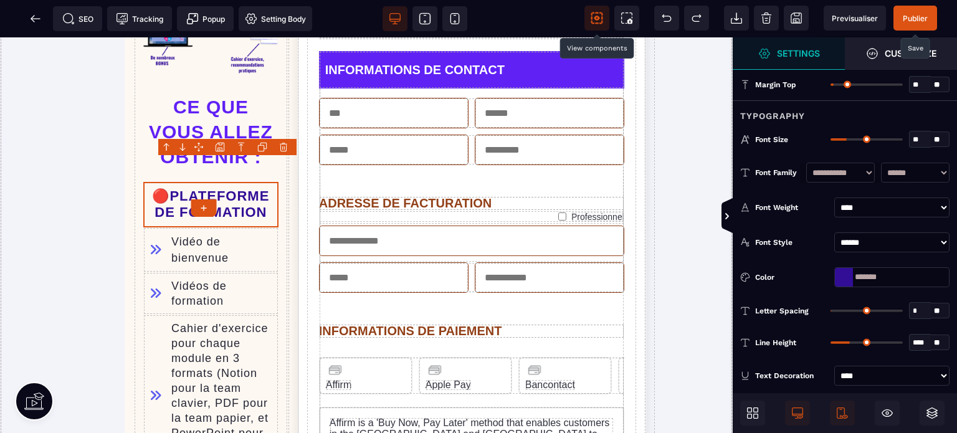
drag, startPoint x: 916, startPoint y: 84, endPoint x: 905, endPoint y: 88, distance: 12.0
click at [905, 88] on div "** * **" at bounding box center [890, 84] width 119 height 17
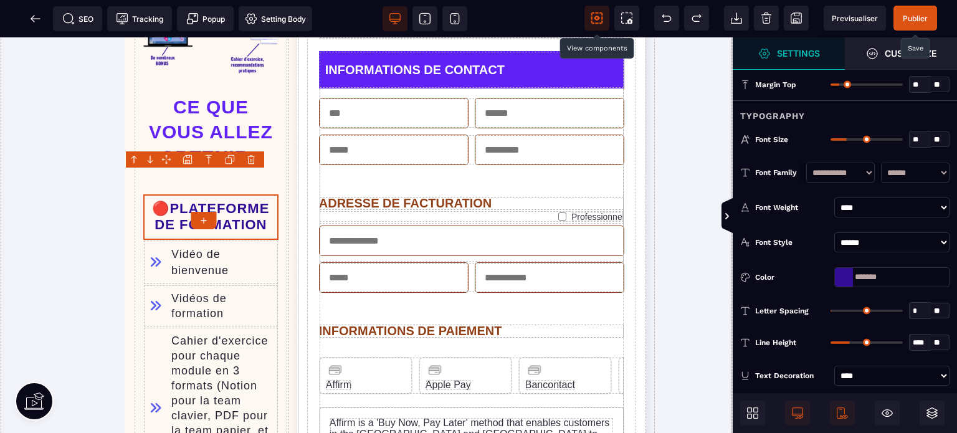
click at [922, 134] on input "**" at bounding box center [920, 140] width 21 height 14
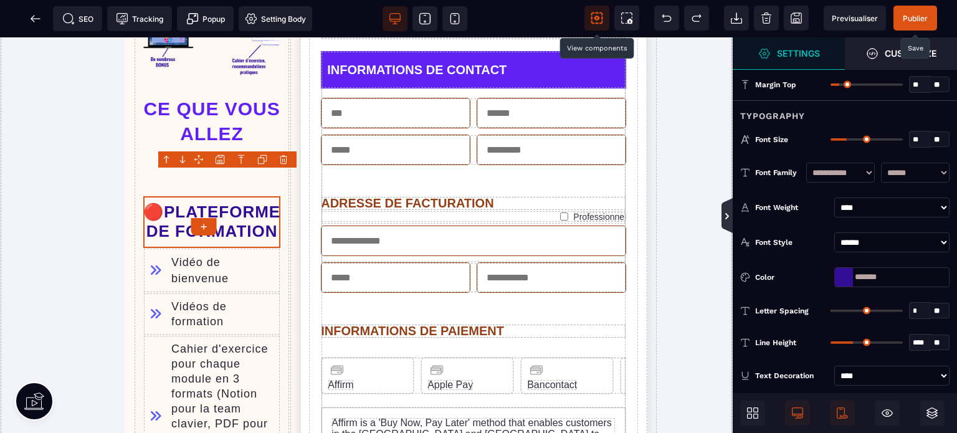
click at [722, 215] on icon at bounding box center [727, 216] width 10 height 10
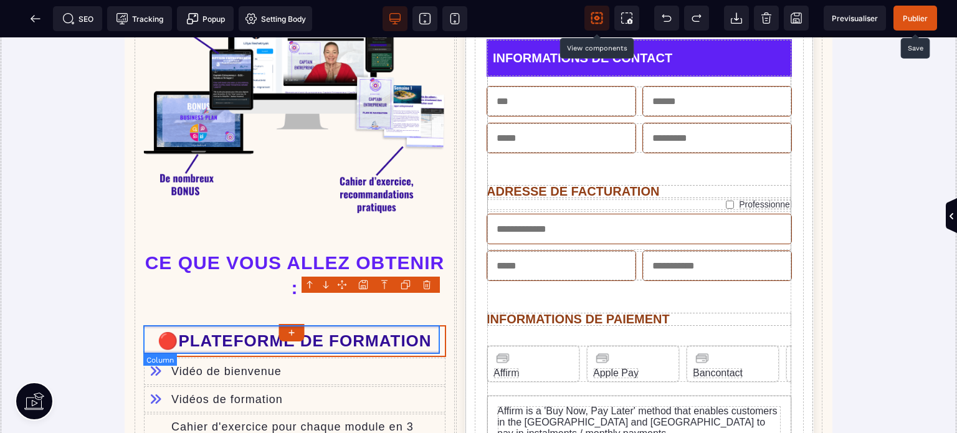
click at [184, 357] on div "Vidéo de bienvenue" at bounding box center [294, 371] width 303 height 29
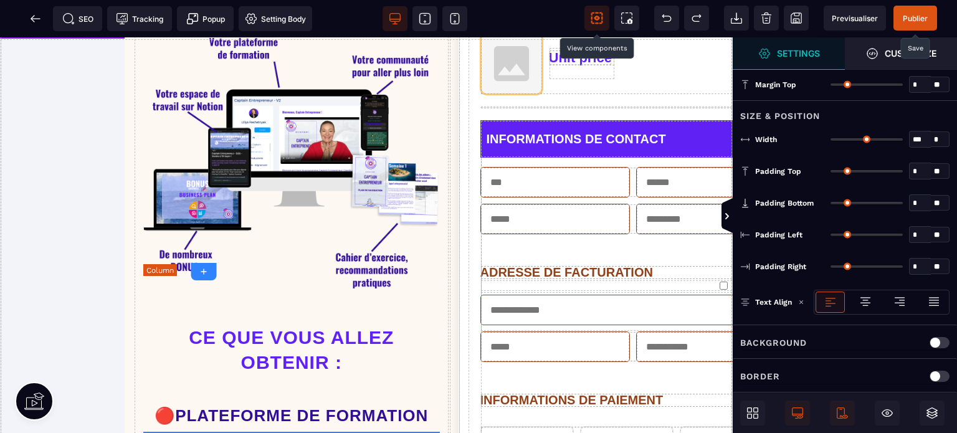
scroll to position [463, 0]
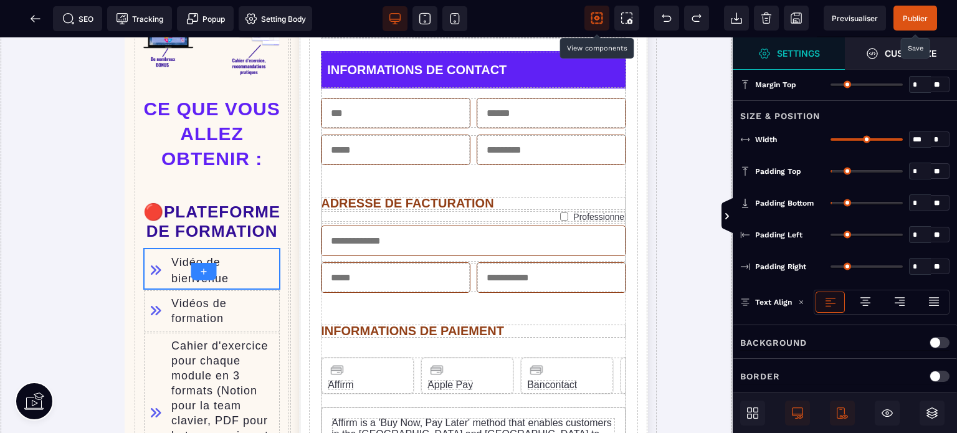
drag, startPoint x: 836, startPoint y: 199, endPoint x: 801, endPoint y: 204, distance: 35.3
click at [831, 204] on input "range" at bounding box center [867, 203] width 72 height 2
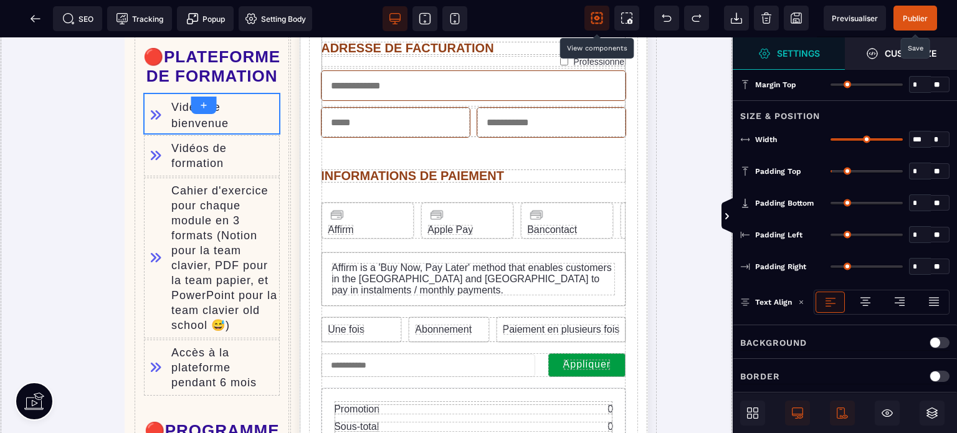
scroll to position [626, 0]
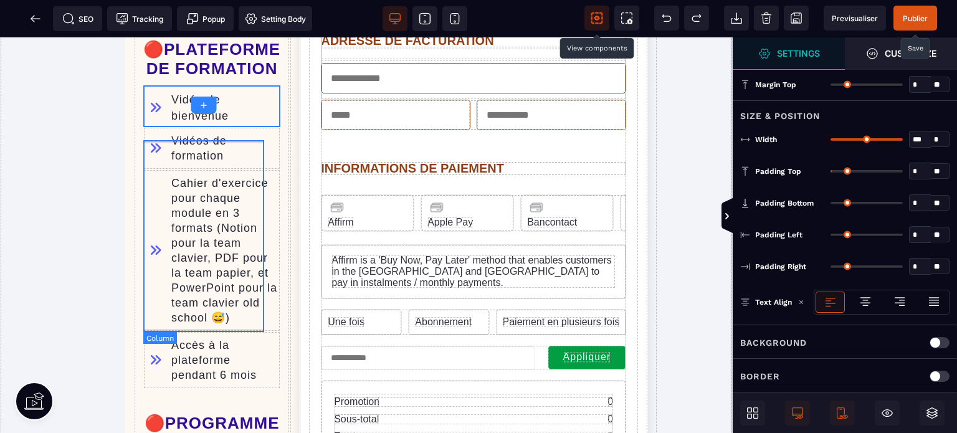
click at [146, 169] on div "Cahier d'exercice pour chaque module en 3 formats (Notion pour la team clavier,…" at bounding box center [211, 250] width 137 height 162
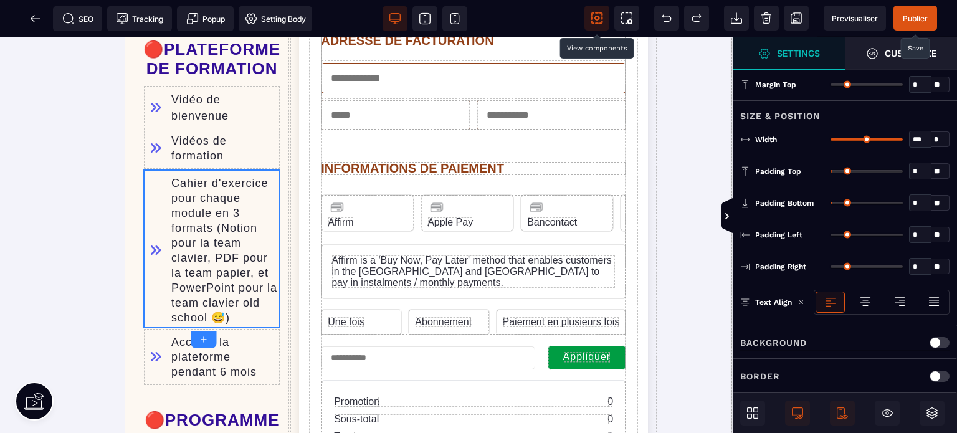
drag, startPoint x: 835, startPoint y: 201, endPoint x: 812, endPoint y: 206, distance: 22.8
click at [831, 204] on input "range" at bounding box center [867, 203] width 72 height 2
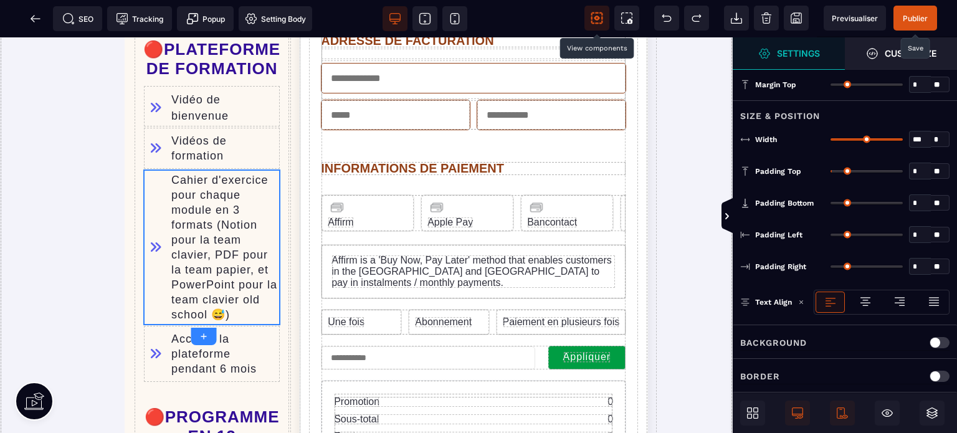
drag, startPoint x: 837, startPoint y: 169, endPoint x: 710, endPoint y: 184, distance: 128.1
click at [831, 173] on input "range" at bounding box center [867, 171] width 72 height 2
click at [150, 327] on div "Accès à la plateforme pendant 6 mois" at bounding box center [211, 353] width 137 height 57
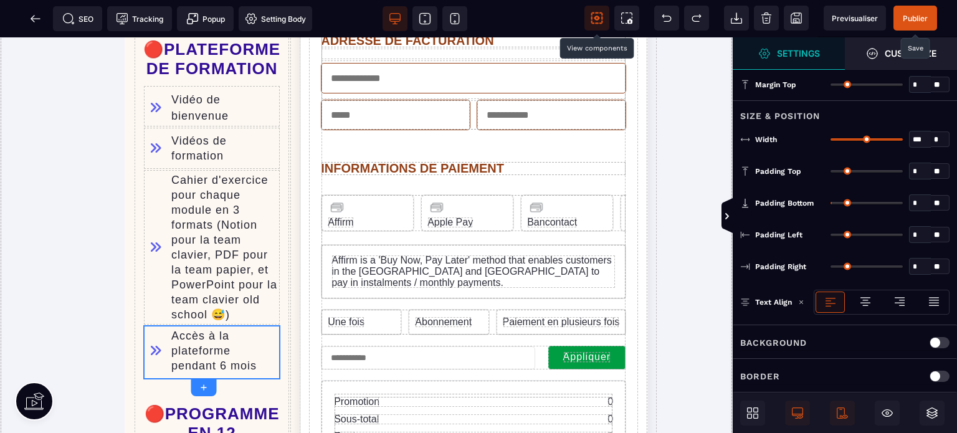
drag, startPoint x: 837, startPoint y: 166, endPoint x: 799, endPoint y: 179, distance: 40.8
click at [831, 173] on input "range" at bounding box center [867, 171] width 72 height 2
click at [155, 127] on div "Vidéos de formation" at bounding box center [211, 148] width 137 height 42
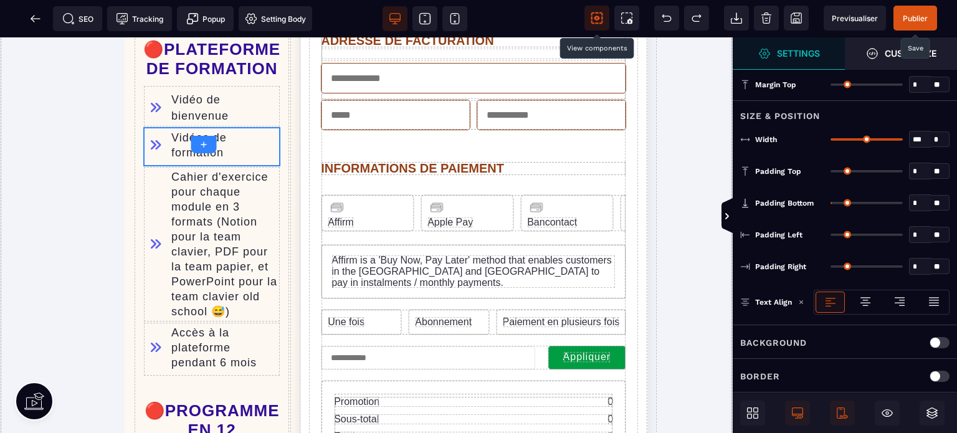
drag, startPoint x: 837, startPoint y: 168, endPoint x: 824, endPoint y: 176, distance: 14.9
click at [831, 173] on input "range" at bounding box center [867, 171] width 72 height 2
click at [917, 17] on span "Publier" at bounding box center [915, 18] width 25 height 9
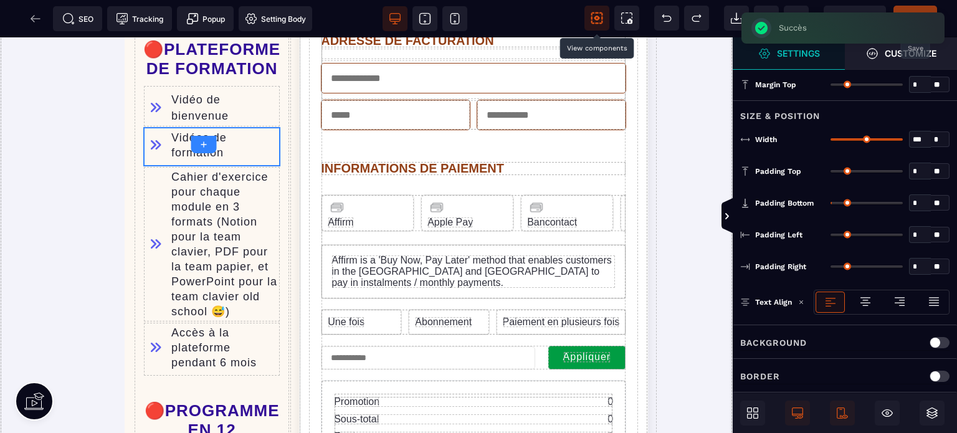
click at [725, 214] on icon at bounding box center [727, 216] width 4 height 6
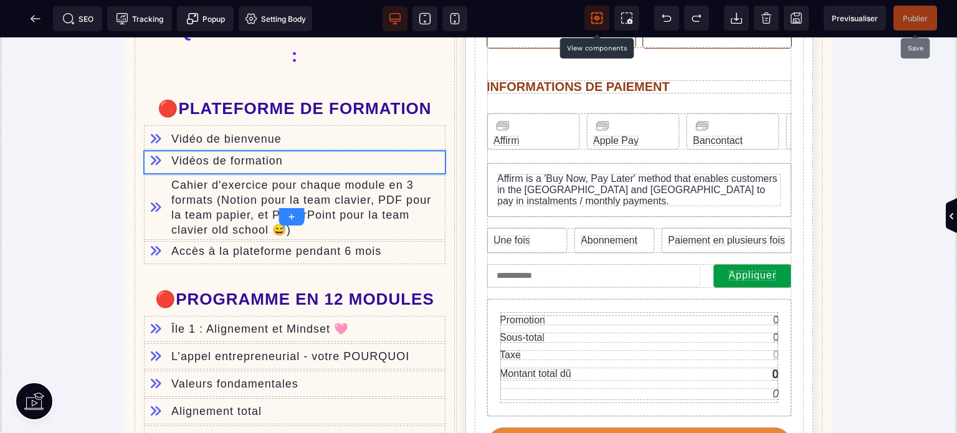
scroll to position [639, 0]
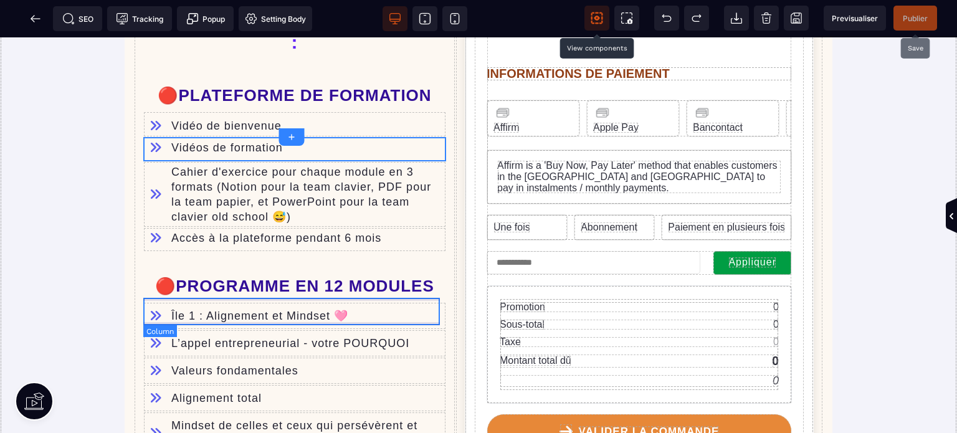
click at [204, 330] on div "L’appel entrepreneurial - votre POURQUOI" at bounding box center [294, 343] width 303 height 27
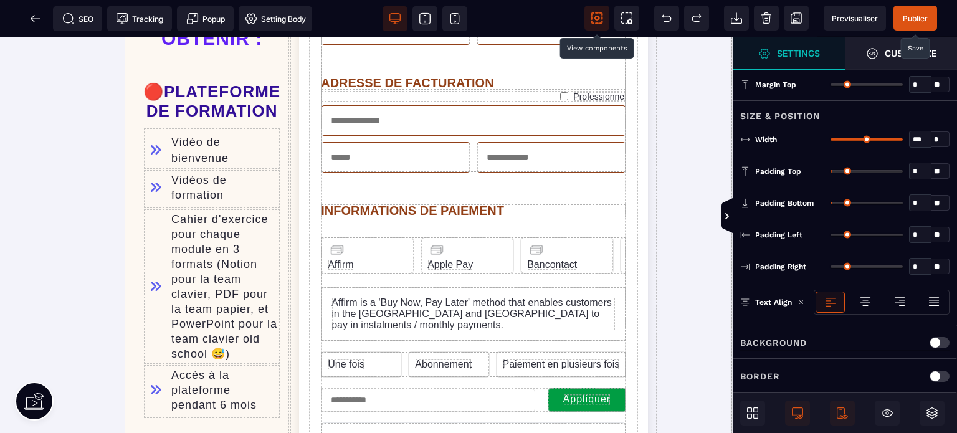
drag, startPoint x: 837, startPoint y: 199, endPoint x: 804, endPoint y: 207, distance: 34.8
click at [831, 204] on input "range" at bounding box center [867, 203] width 72 height 2
drag, startPoint x: 834, startPoint y: 168, endPoint x: 807, endPoint y: 175, distance: 27.1
click at [831, 173] on input "range" at bounding box center [867, 171] width 72 height 2
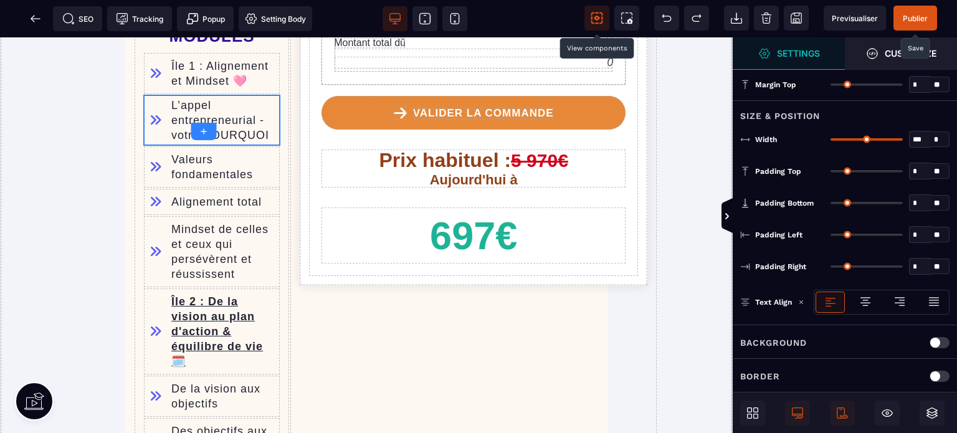
scroll to position [1072, 0]
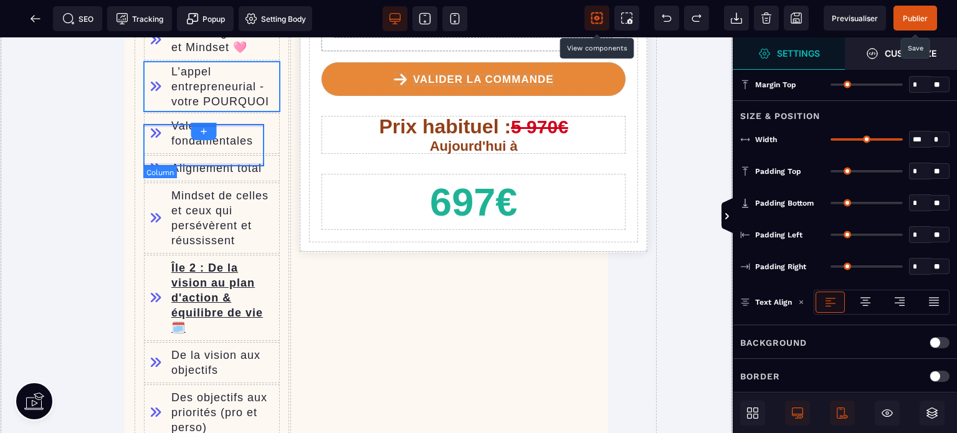
click at [145, 155] on div "Valeurs fondamentales" at bounding box center [211, 133] width 137 height 42
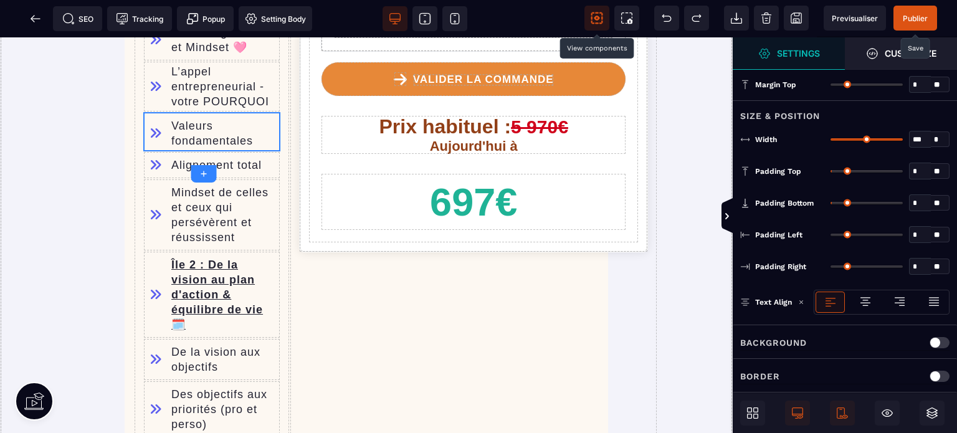
drag, startPoint x: 831, startPoint y: 200, endPoint x: 820, endPoint y: 206, distance: 12.8
click at [831, 204] on input "range" at bounding box center [867, 203] width 72 height 2
drag, startPoint x: 835, startPoint y: 169, endPoint x: 787, endPoint y: 175, distance: 48.4
click at [831, 173] on input "range" at bounding box center [867, 171] width 72 height 2
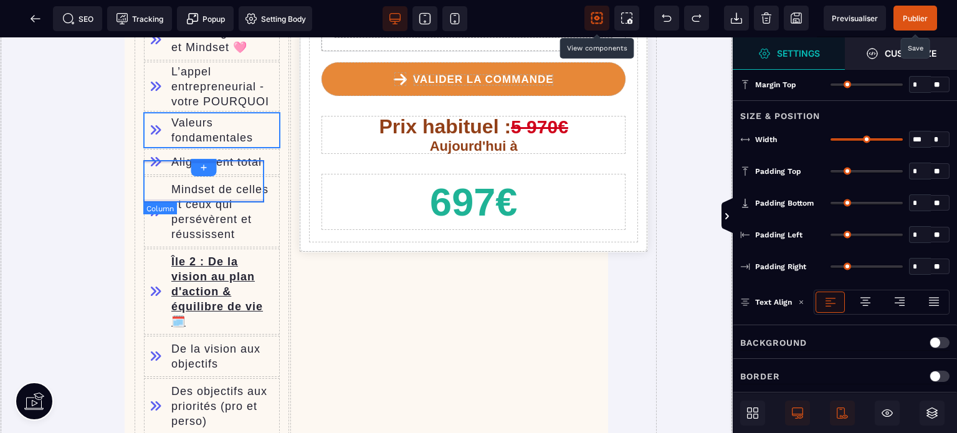
click at [179, 176] on div "Alignement total" at bounding box center [211, 161] width 137 height 27
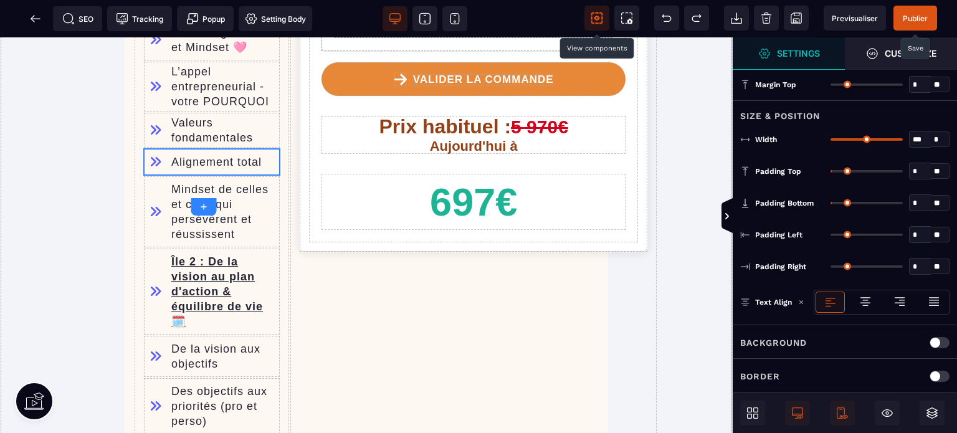
drag, startPoint x: 836, startPoint y: 199, endPoint x: 810, endPoint y: 205, distance: 26.3
click at [831, 204] on input "range" at bounding box center [867, 203] width 72 height 2
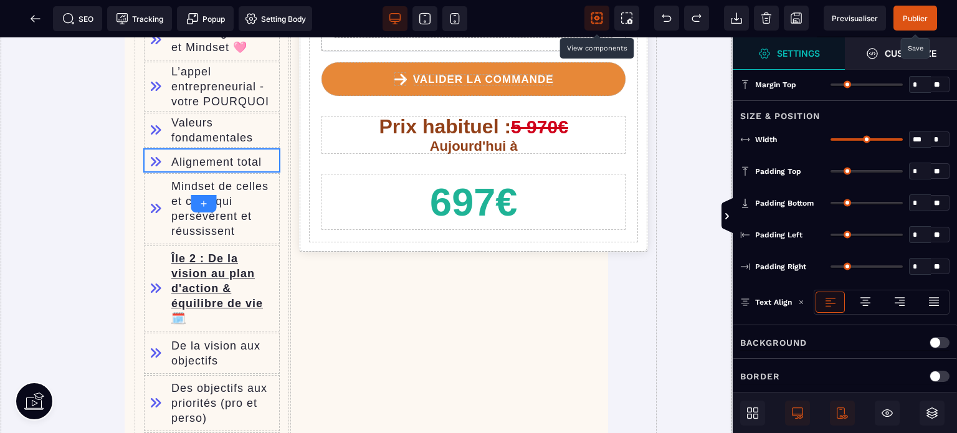
drag, startPoint x: 834, startPoint y: 168, endPoint x: 759, endPoint y: 184, distance: 77.0
click at [831, 173] on input "range" at bounding box center [867, 171] width 72 height 2
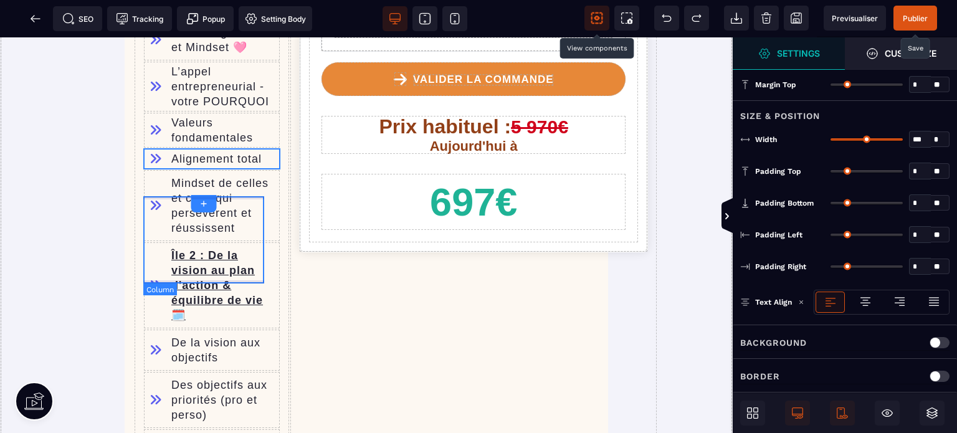
click at [156, 197] on div "Mindset de celles et ceux qui persévèrent et réussissent" at bounding box center [211, 205] width 137 height 72
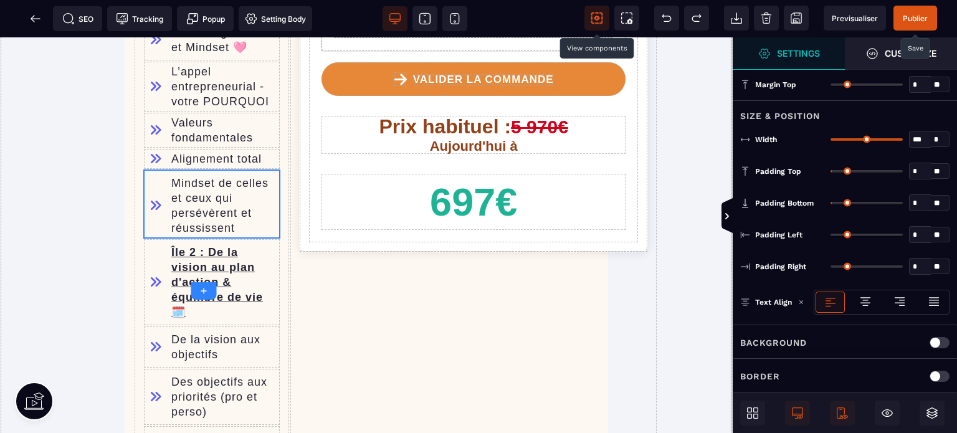
drag, startPoint x: 834, startPoint y: 196, endPoint x: 822, endPoint y: 204, distance: 14.5
click at [831, 204] on input "range" at bounding box center [867, 203] width 72 height 2
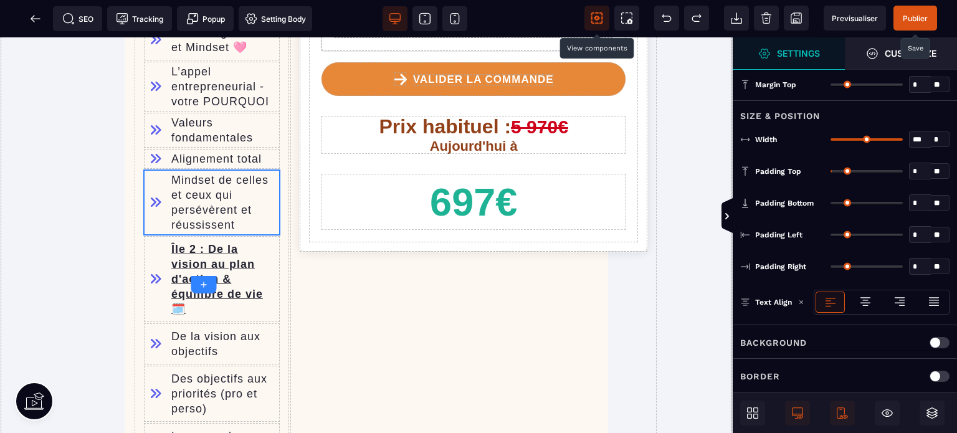
drag, startPoint x: 834, startPoint y: 169, endPoint x: 788, endPoint y: 178, distance: 47.0
click at [831, 173] on input "range" at bounding box center [867, 171] width 72 height 2
click at [155, 279] on div "Île 2 : De la vision au plan d'action & équilibre de vie 🗓️" at bounding box center [211, 279] width 137 height 87
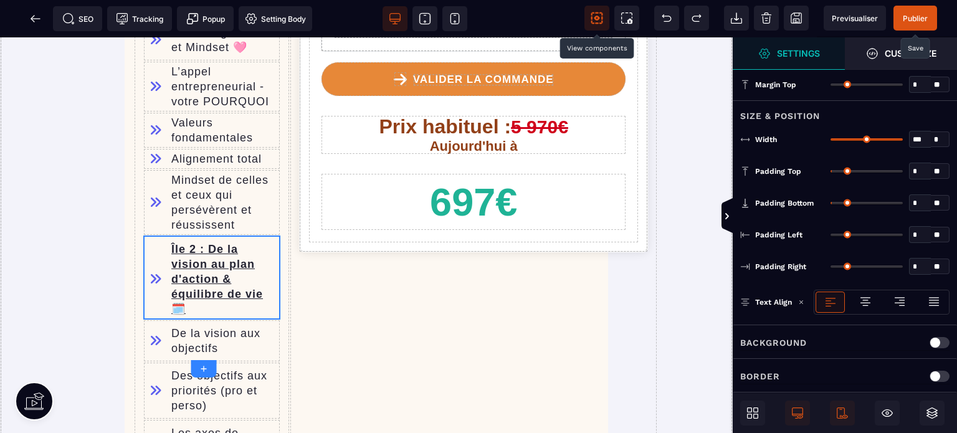
drag, startPoint x: 834, startPoint y: 199, endPoint x: 819, endPoint y: 206, distance: 15.9
click at [831, 204] on input "range" at bounding box center [867, 203] width 72 height 2
drag, startPoint x: 834, startPoint y: 169, endPoint x: 794, endPoint y: 182, distance: 41.8
click at [831, 173] on input "range" at bounding box center [867, 171] width 72 height 2
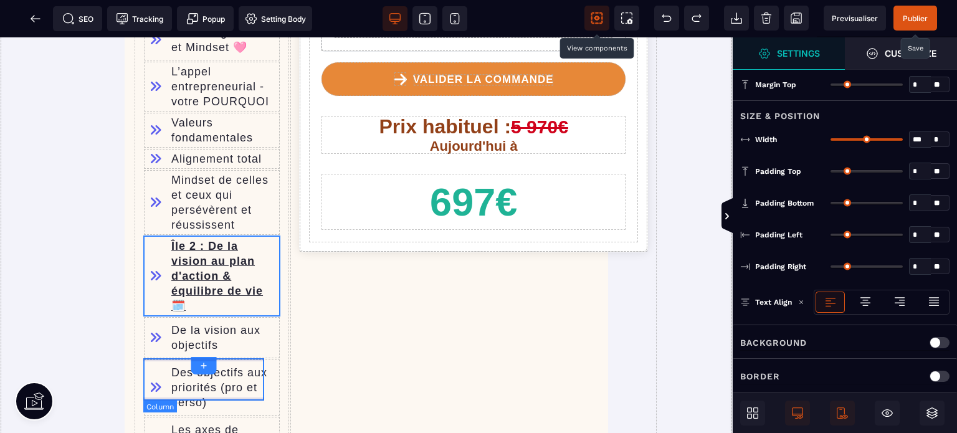
click at [150, 359] on div "De la vision aux objectifs" at bounding box center [211, 338] width 137 height 42
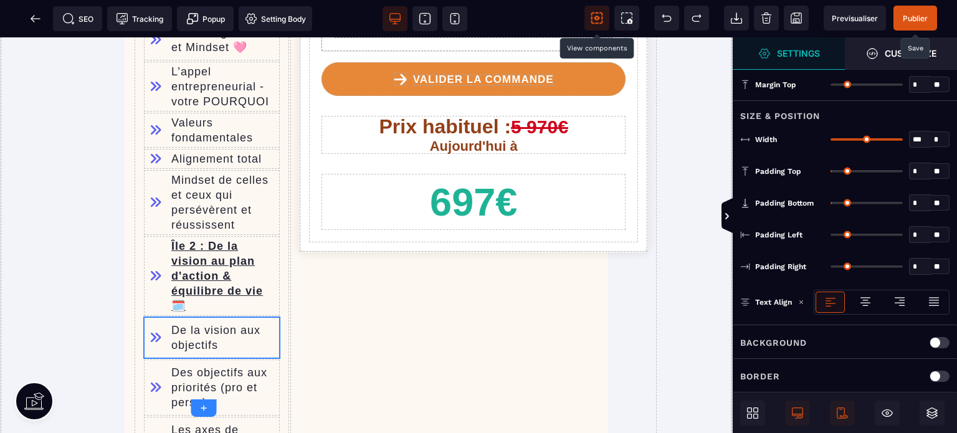
drag, startPoint x: 836, startPoint y: 199, endPoint x: 826, endPoint y: 202, distance: 10.4
click at [831, 202] on input "range" at bounding box center [867, 203] width 72 height 2
drag, startPoint x: 826, startPoint y: 202, endPoint x: 837, endPoint y: 165, distance: 39.0
click at [837, 165] on div "Margin Top * * ** All Null Size & Position Width *" at bounding box center [845, 293] width 224 height 449
drag, startPoint x: 837, startPoint y: 165, endPoint x: 811, endPoint y: 179, distance: 29.5
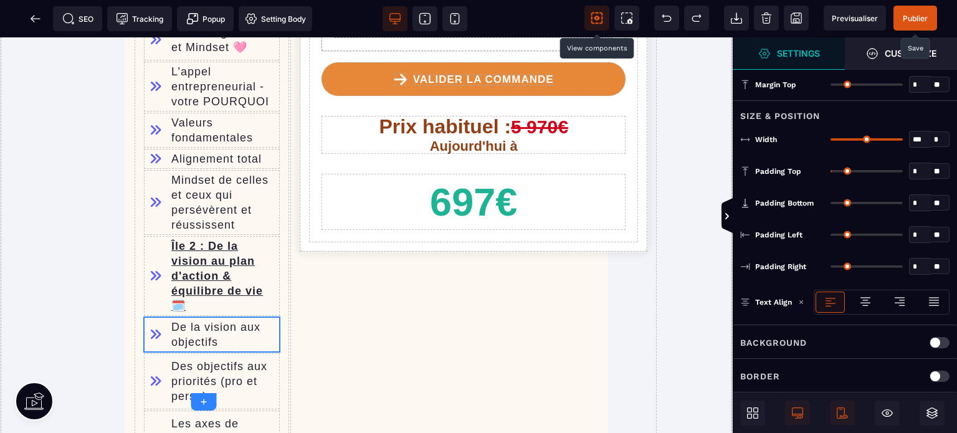
click at [831, 173] on input "range" at bounding box center [867, 171] width 72 height 2
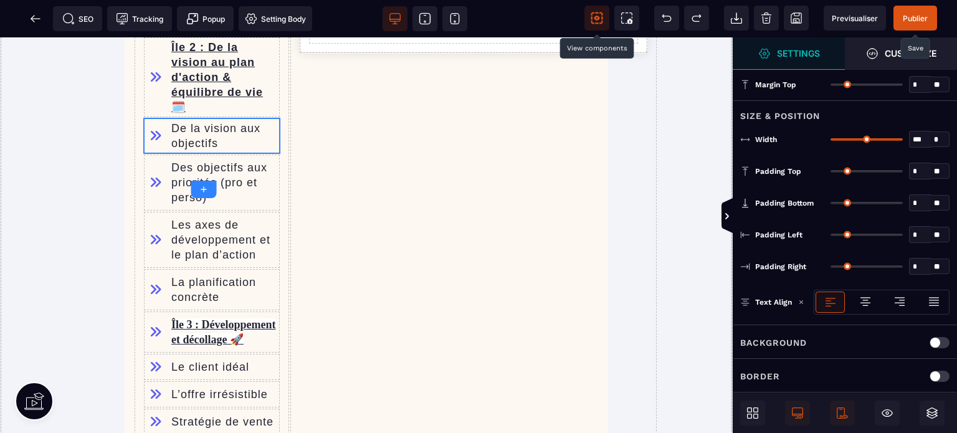
scroll to position [1285, 0]
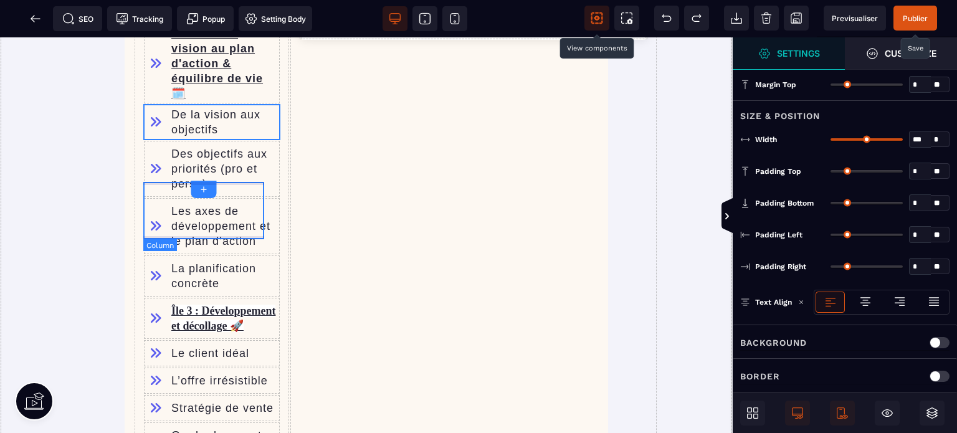
click at [152, 198] on div "Des objectifs aux priorités (pro et perso)" at bounding box center [211, 168] width 137 height 57
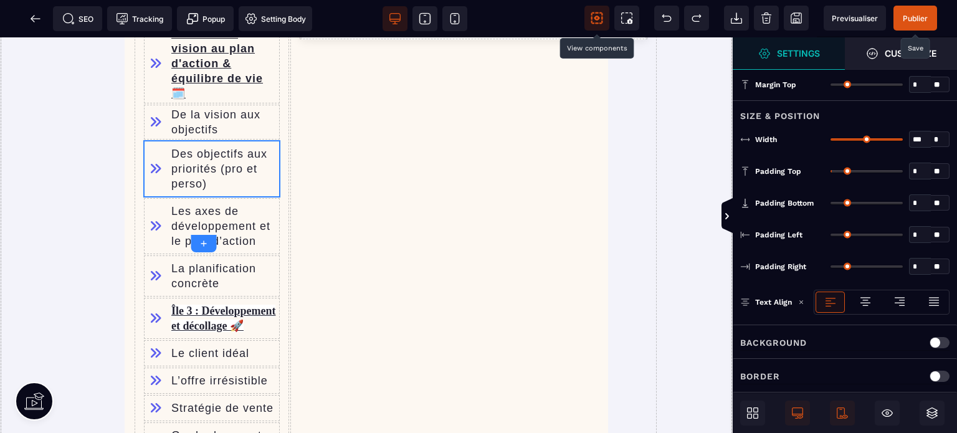
drag, startPoint x: 833, startPoint y: 198, endPoint x: 827, endPoint y: 200, distance: 6.7
click at [831, 202] on input "range" at bounding box center [867, 203] width 72 height 2
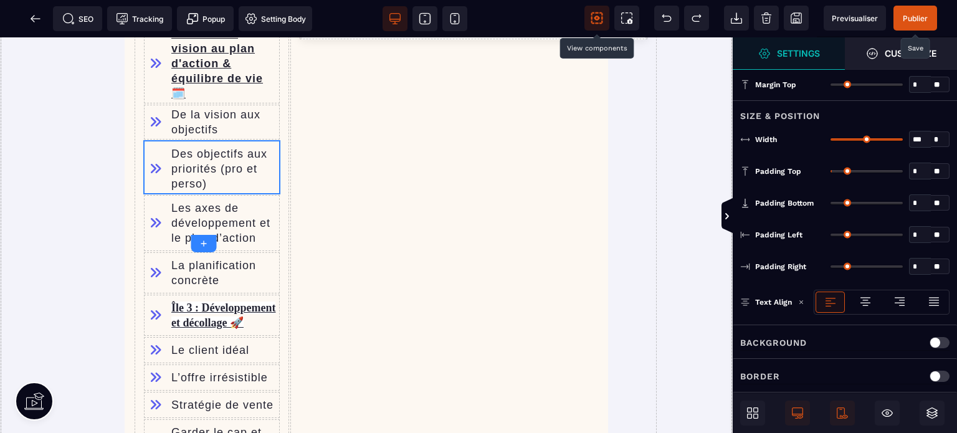
drag, startPoint x: 827, startPoint y: 200, endPoint x: 836, endPoint y: 167, distance: 34.3
click at [836, 167] on div "Margin Top * * ** All Null Size & Position Width *" at bounding box center [845, 293] width 224 height 449
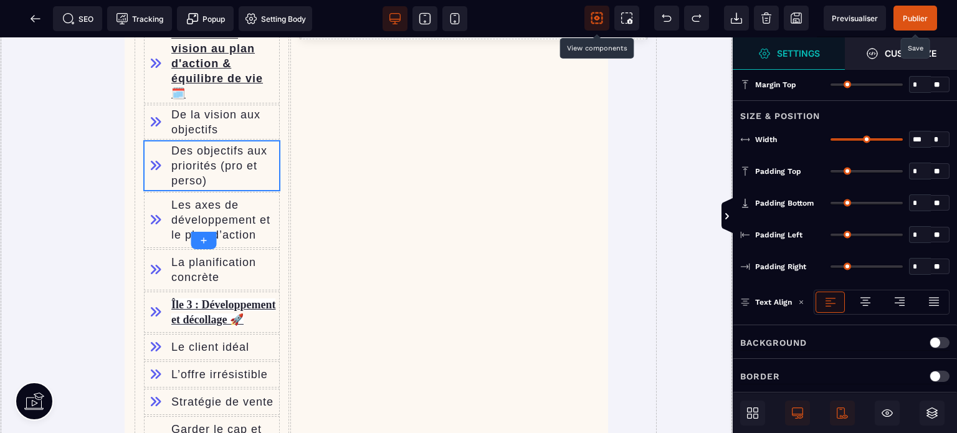
drag, startPoint x: 836, startPoint y: 167, endPoint x: 806, endPoint y: 185, distance: 35.5
click at [831, 173] on input "range" at bounding box center [867, 171] width 72 height 2
click at [155, 234] on div "Les axes de développement et le plan d’action" at bounding box center [211, 219] width 137 height 57
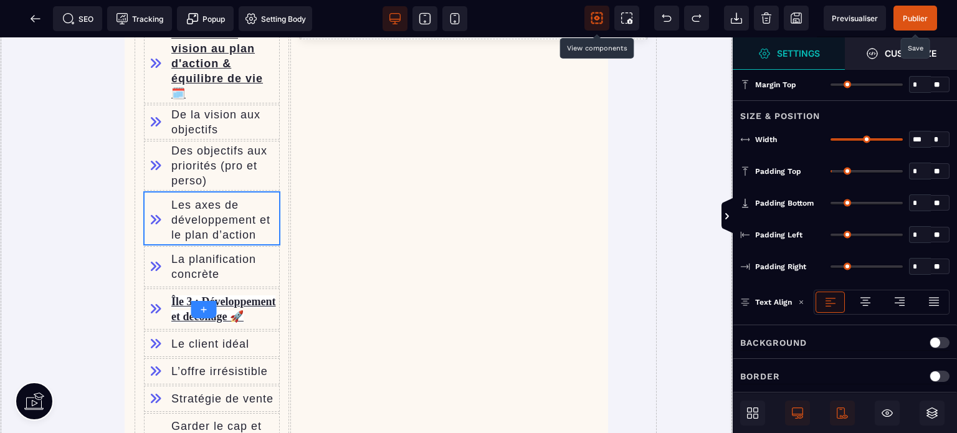
drag, startPoint x: 836, startPoint y: 201, endPoint x: 826, endPoint y: 204, distance: 10.9
click at [831, 204] on input "range" at bounding box center [867, 203] width 72 height 2
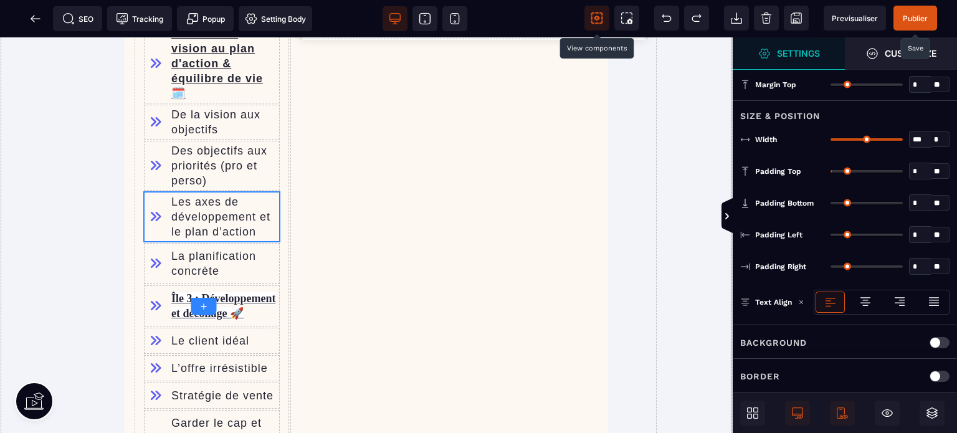
drag, startPoint x: 837, startPoint y: 166, endPoint x: 811, endPoint y: 178, distance: 29.3
click at [831, 173] on input "range" at bounding box center [867, 171] width 72 height 2
click at [161, 285] on div "La planification concrète" at bounding box center [211, 263] width 137 height 42
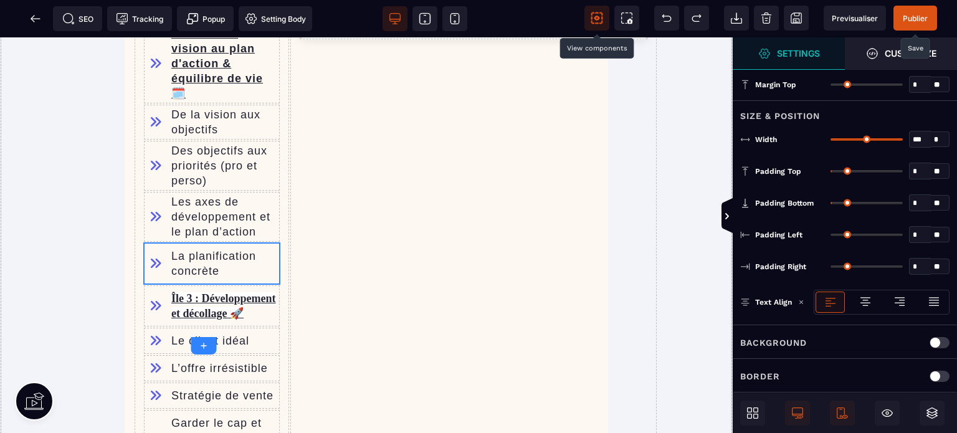
click at [831, 202] on input "range" at bounding box center [867, 203] width 72 height 2
drag, startPoint x: 830, startPoint y: 201, endPoint x: 835, endPoint y: 167, distance: 34.6
click at [835, 202] on input "range" at bounding box center [867, 203] width 72 height 2
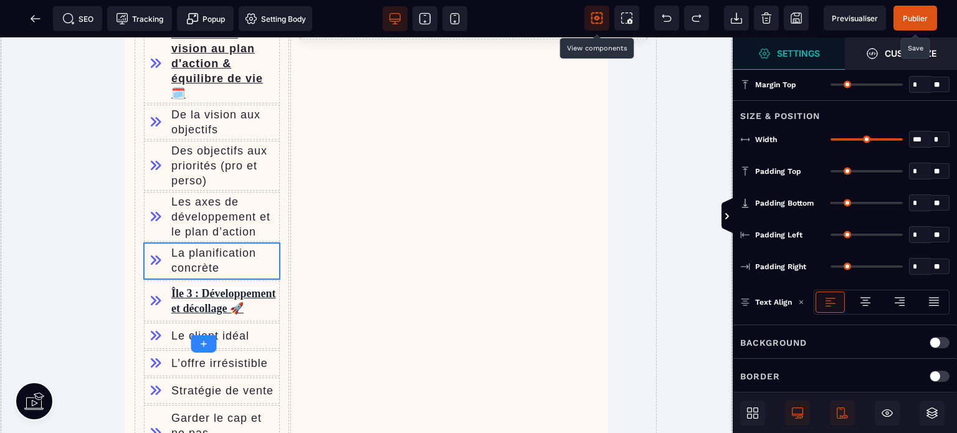
drag, startPoint x: 835, startPoint y: 167, endPoint x: 817, endPoint y: 176, distance: 19.8
click at [831, 173] on input "range" at bounding box center [867, 171] width 72 height 2
drag, startPoint x: 833, startPoint y: 204, endPoint x: 805, endPoint y: 211, distance: 28.9
click at [805, 211] on div "Padding Bottom * * ** All" at bounding box center [845, 203] width 224 height 32
drag, startPoint x: 837, startPoint y: 199, endPoint x: 811, endPoint y: 202, distance: 26.4
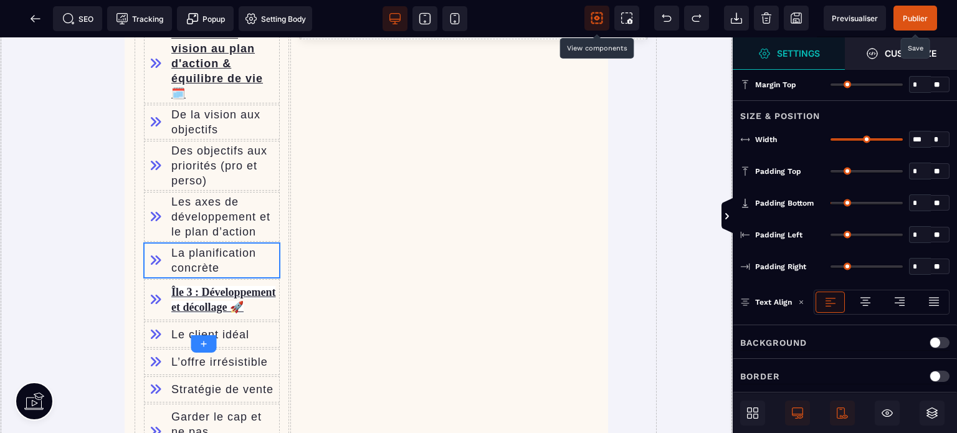
click at [831, 202] on input "range" at bounding box center [867, 203] width 72 height 2
click at [925, 24] on span "Publier" at bounding box center [915, 18] width 44 height 25
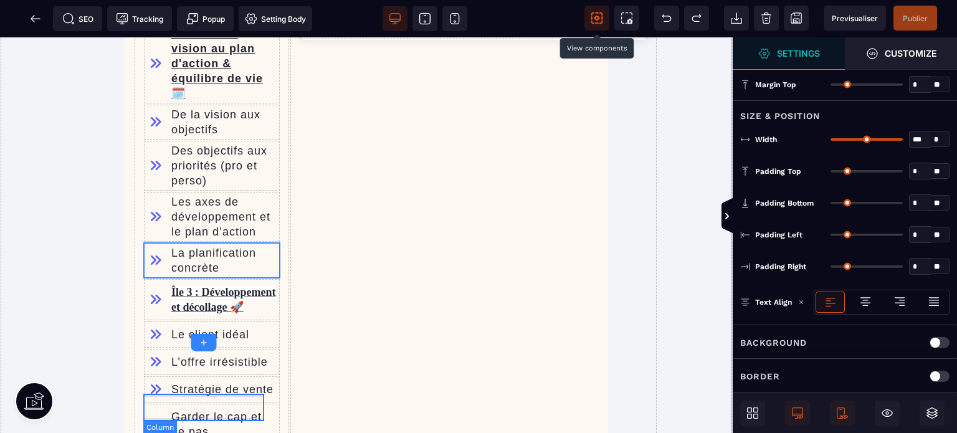
click at [160, 348] on div "Le client idéal" at bounding box center [211, 334] width 137 height 27
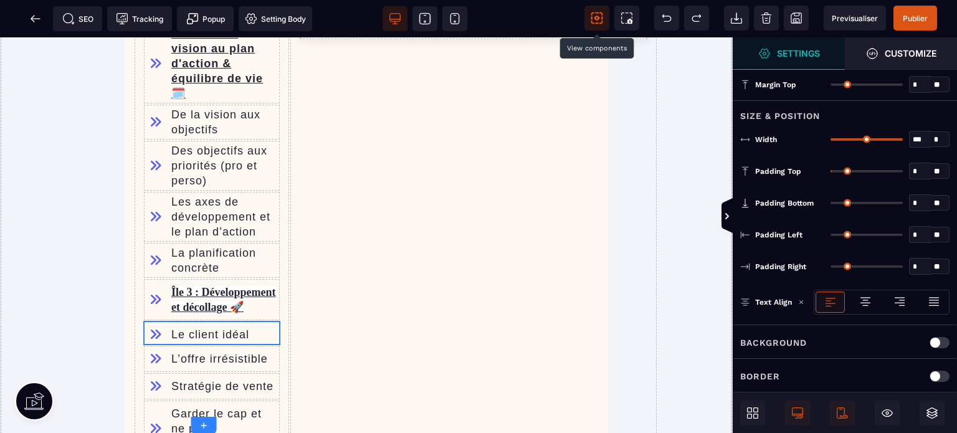
drag, startPoint x: 833, startPoint y: 199, endPoint x: 822, endPoint y: 204, distance: 12.5
click at [831, 204] on input "range" at bounding box center [867, 203] width 72 height 2
drag, startPoint x: 838, startPoint y: 169, endPoint x: 786, endPoint y: 186, distance: 54.4
click at [831, 173] on input "range" at bounding box center [867, 171] width 72 height 2
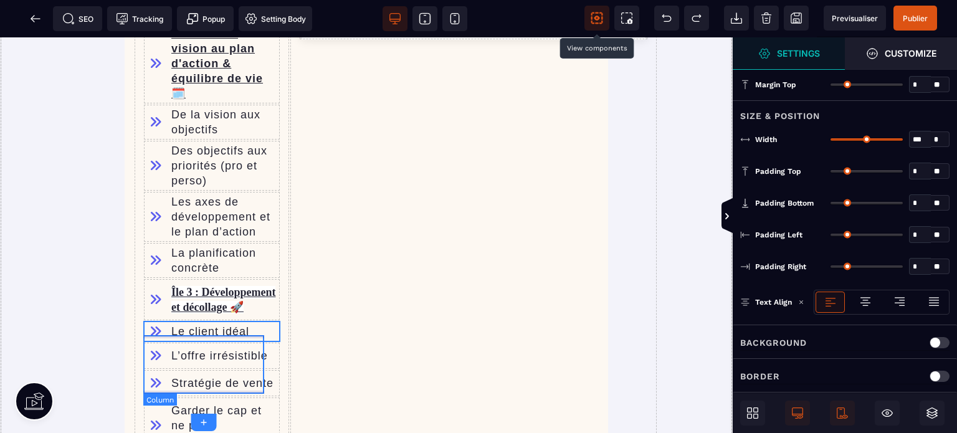
click at [150, 321] on div "Île 3 : Développement et décollage 🚀" at bounding box center [211, 300] width 137 height 42
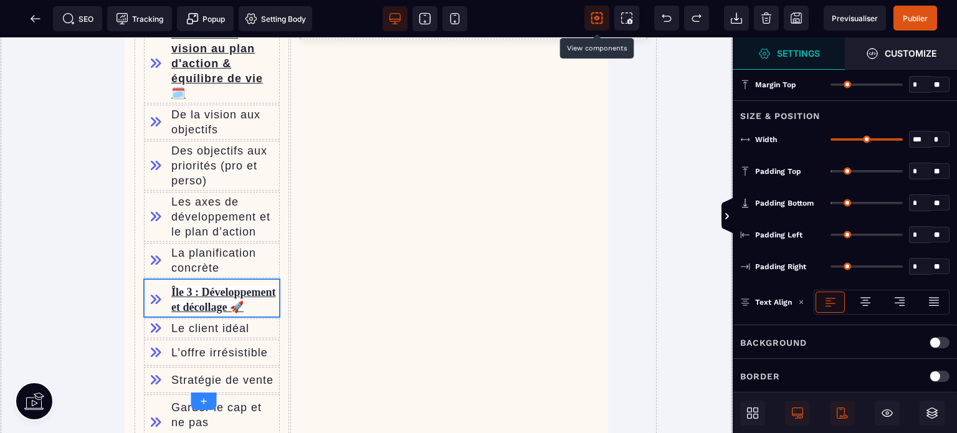
drag, startPoint x: 834, startPoint y: 199, endPoint x: 827, endPoint y: 200, distance: 7.0
click at [831, 202] on input "range" at bounding box center [867, 203] width 72 height 2
drag, startPoint x: 837, startPoint y: 166, endPoint x: 764, endPoint y: 194, distance: 77.3
click at [831, 173] on input "range" at bounding box center [867, 171] width 72 height 2
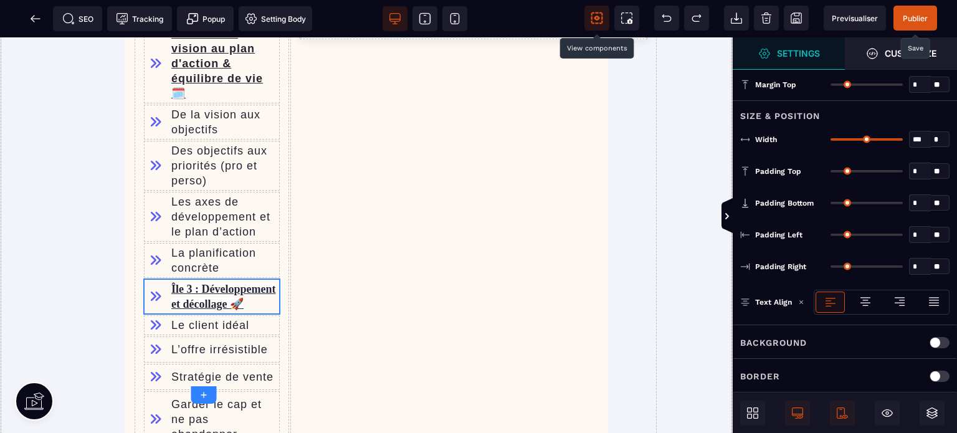
click at [915, 16] on span "Publier" at bounding box center [915, 18] width 25 height 9
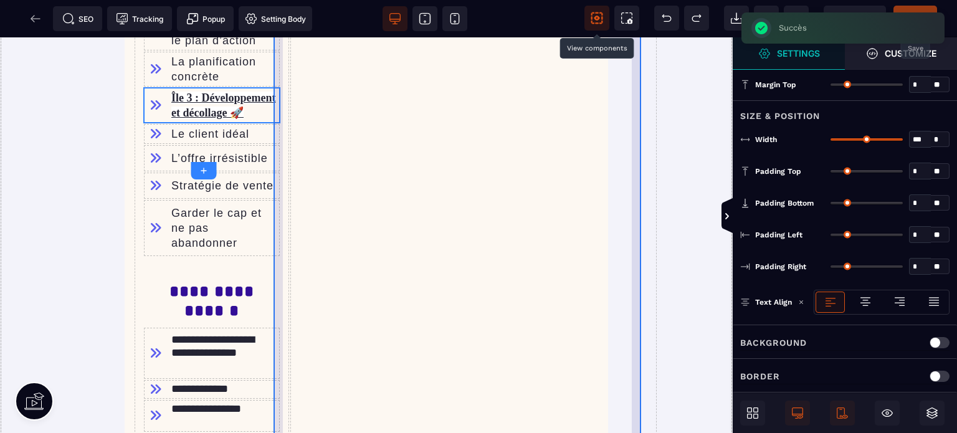
scroll to position [1509, 0]
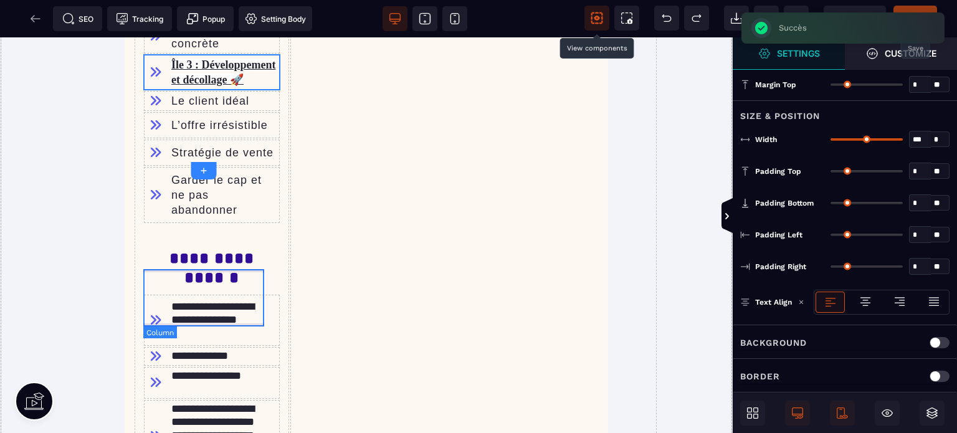
click at [158, 224] on div "Garder le cap et ne pas abandonner" at bounding box center [211, 194] width 137 height 57
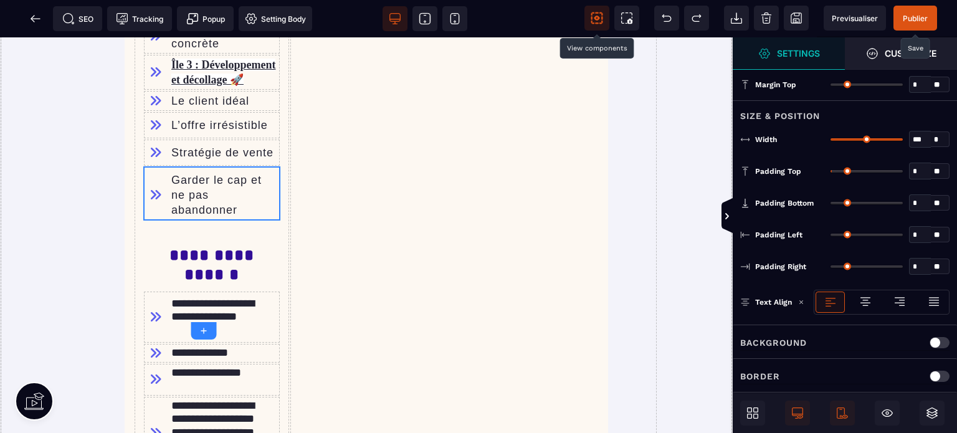
drag, startPoint x: 831, startPoint y: 199, endPoint x: 817, endPoint y: 204, distance: 14.0
click at [831, 204] on input "range" at bounding box center [867, 203] width 72 height 2
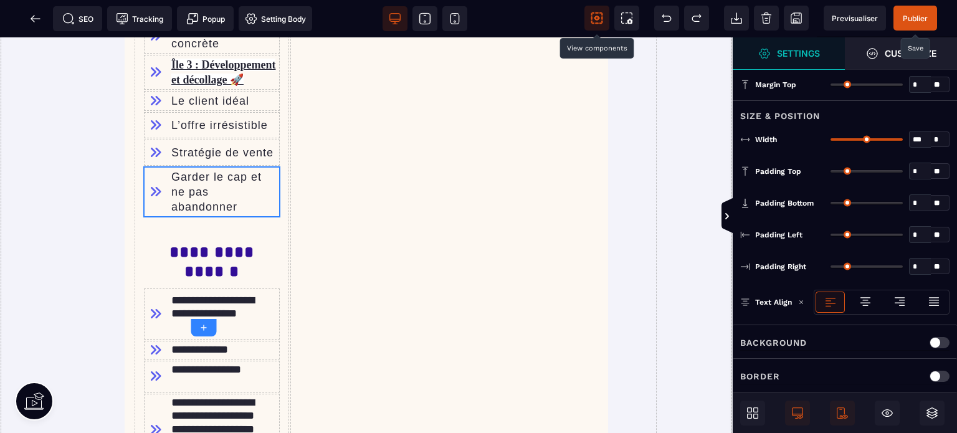
drag, startPoint x: 835, startPoint y: 167, endPoint x: 793, endPoint y: 188, distance: 47.4
click at [831, 173] on input "range" at bounding box center [867, 171] width 72 height 2
click at [156, 166] on div "Stratégie de vente" at bounding box center [211, 152] width 137 height 27
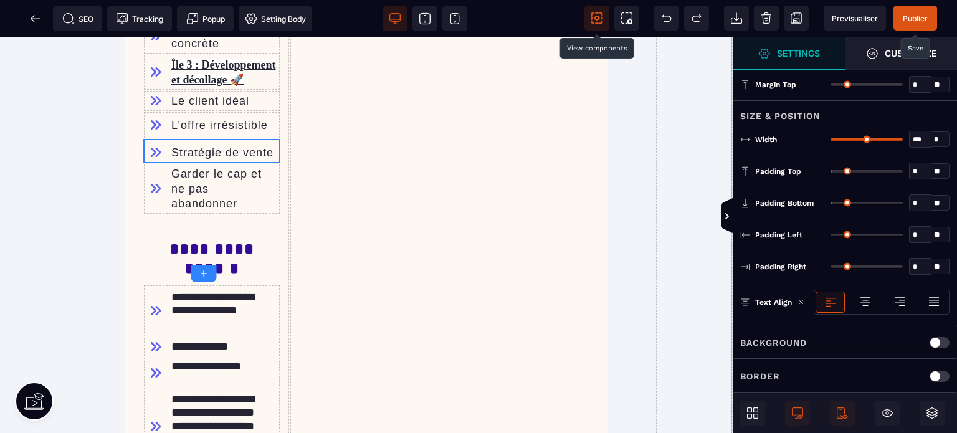
drag, startPoint x: 837, startPoint y: 199, endPoint x: 828, endPoint y: 204, distance: 10.0
click at [831, 204] on input "range" at bounding box center [867, 203] width 72 height 2
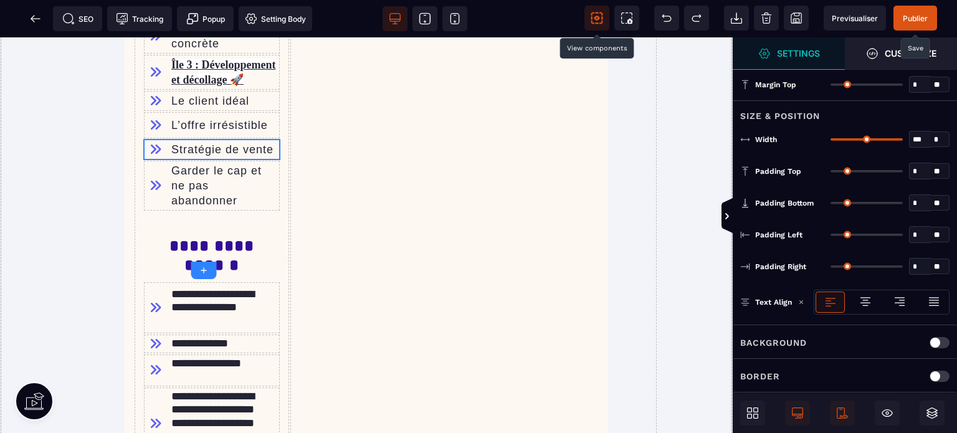
drag, startPoint x: 836, startPoint y: 166, endPoint x: 799, endPoint y: 186, distance: 42.4
click at [831, 173] on input "range" at bounding box center [867, 171] width 72 height 2
click at [160, 139] on div "L’offre irrésistible" at bounding box center [211, 125] width 137 height 27
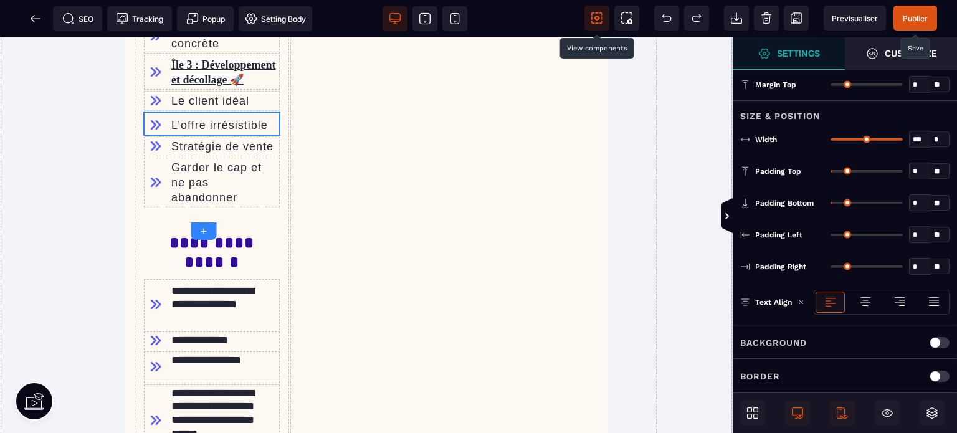
drag, startPoint x: 837, startPoint y: 199, endPoint x: 824, endPoint y: 207, distance: 14.5
click at [831, 204] on input "range" at bounding box center [867, 203] width 72 height 2
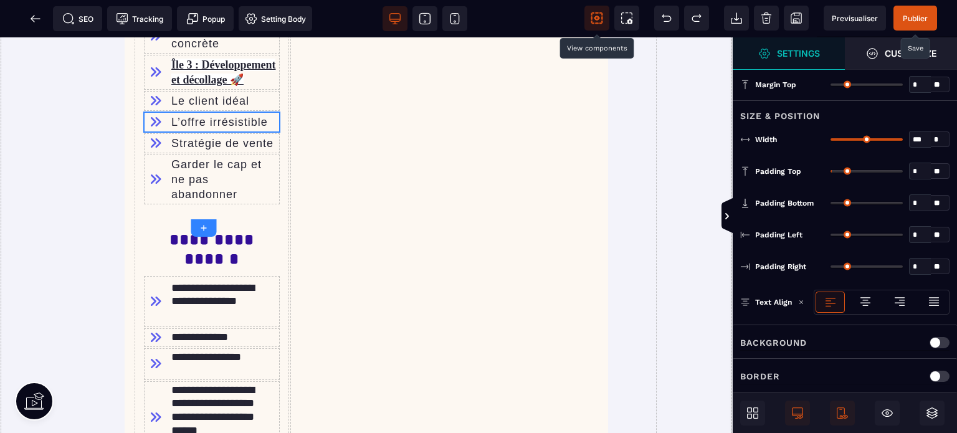
drag, startPoint x: 837, startPoint y: 166, endPoint x: 815, endPoint y: 179, distance: 25.1
click at [831, 173] on input "range" at bounding box center [867, 171] width 72 height 2
click at [910, 16] on span "Publier" at bounding box center [915, 18] width 25 height 9
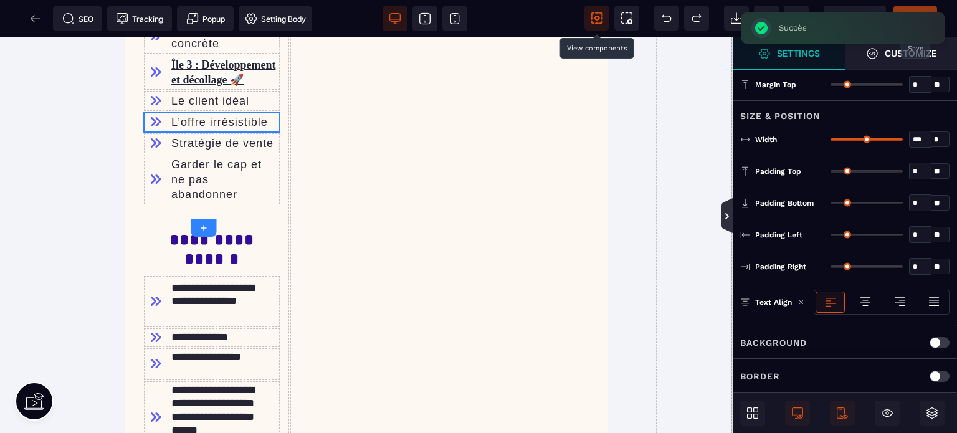
click at [726, 216] on icon at bounding box center [727, 216] width 4 height 6
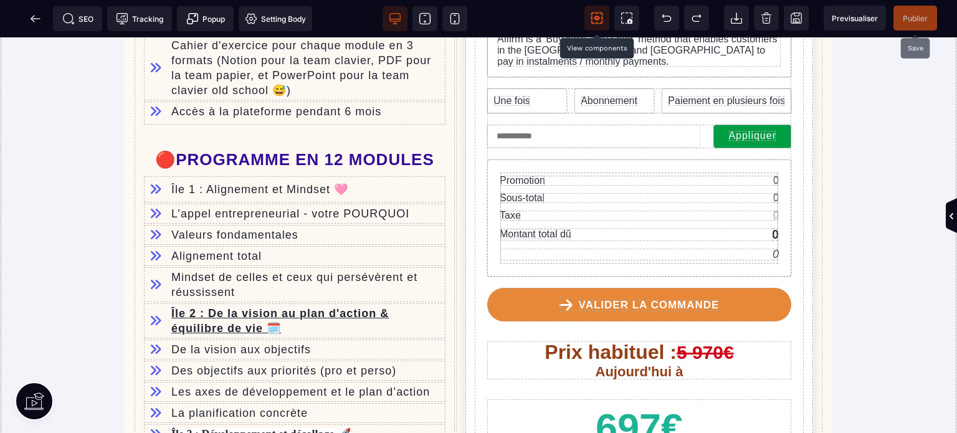
scroll to position [773, 0]
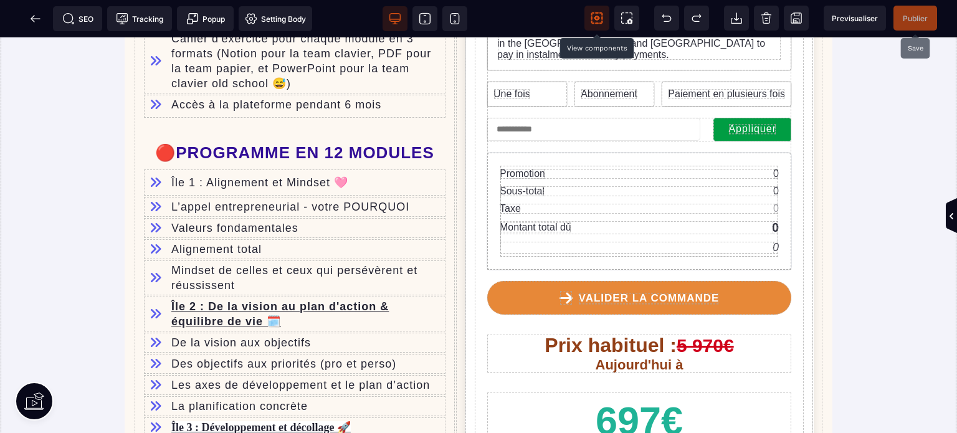
click at [594, 14] on icon at bounding box center [597, 18] width 12 height 12
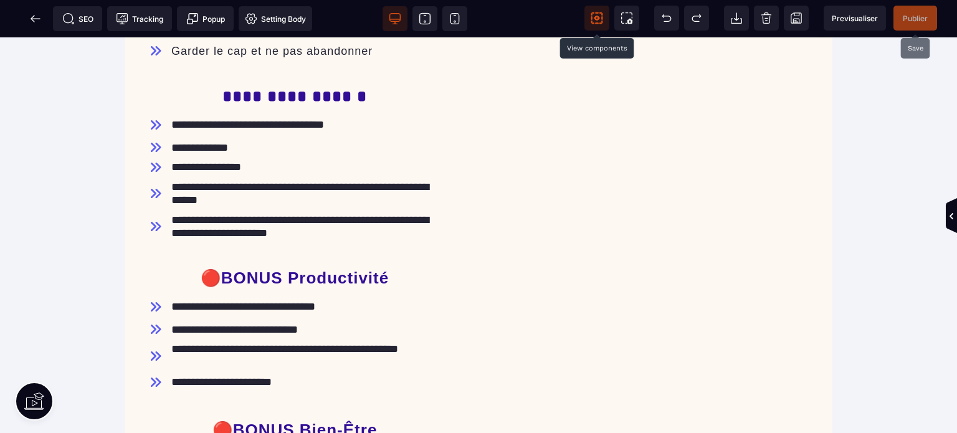
scroll to position [1254, 0]
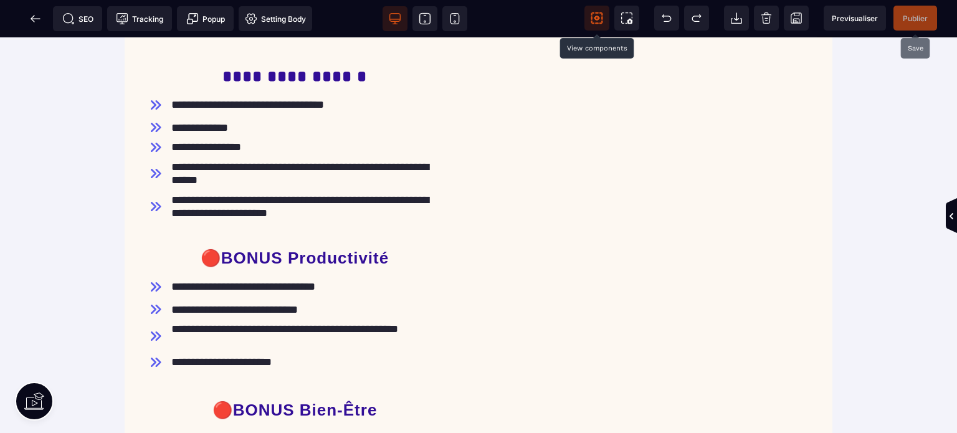
click at [915, 14] on span "Publier" at bounding box center [915, 18] width 25 height 9
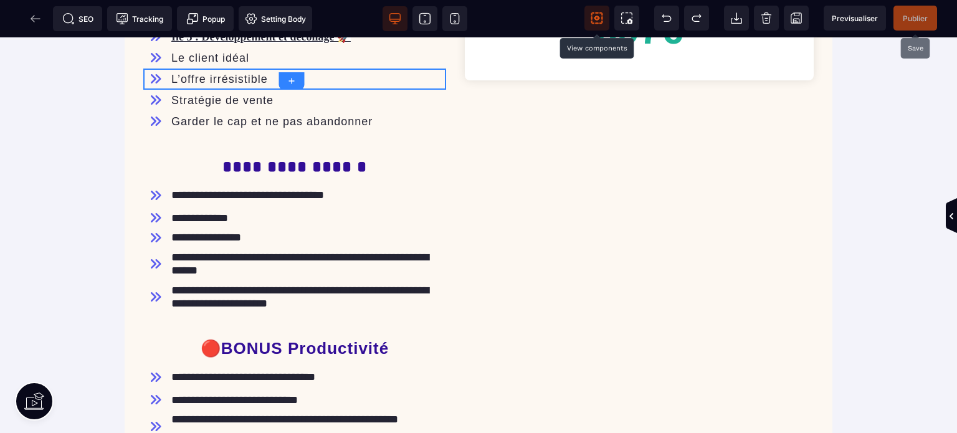
scroll to position [1216, 0]
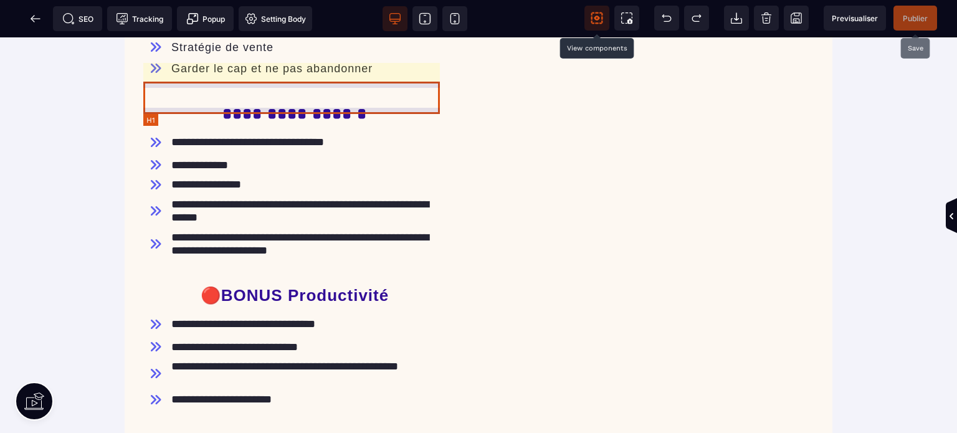
click at [197, 98] on h1 "**********" at bounding box center [294, 114] width 297 height 32
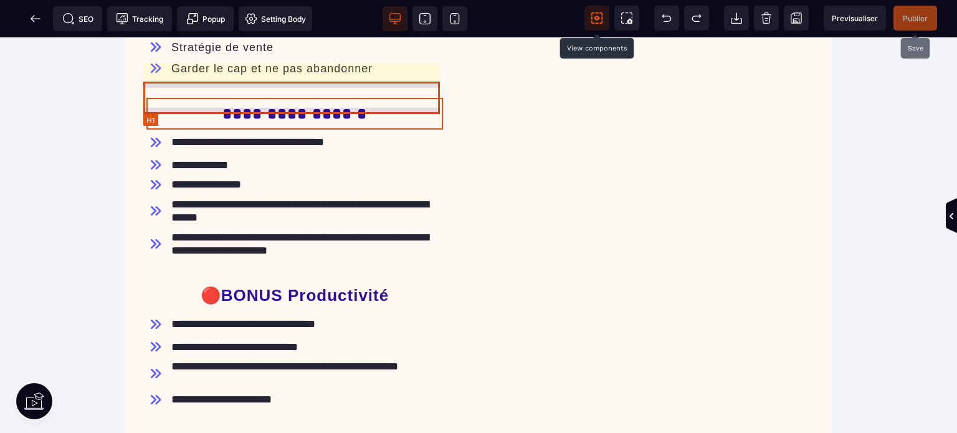
scroll to position [1717, 0]
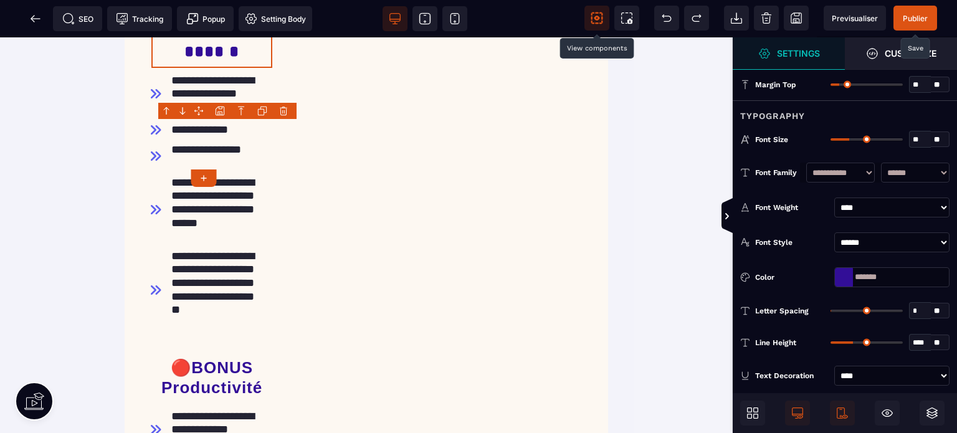
click at [229, 104] on div at bounding box center [227, 111] width 138 height 16
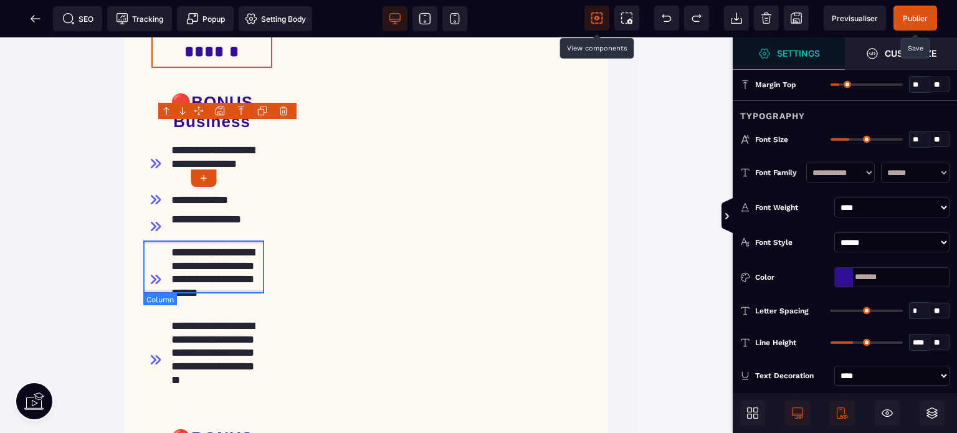
click at [155, 191] on div "**********" at bounding box center [211, 164] width 137 height 53
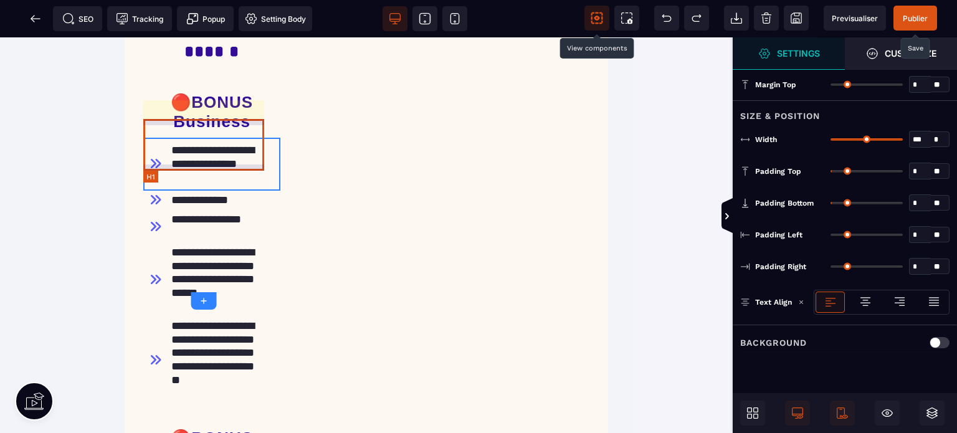
click at [152, 67] on h1 "**********" at bounding box center [211, 41] width 121 height 51
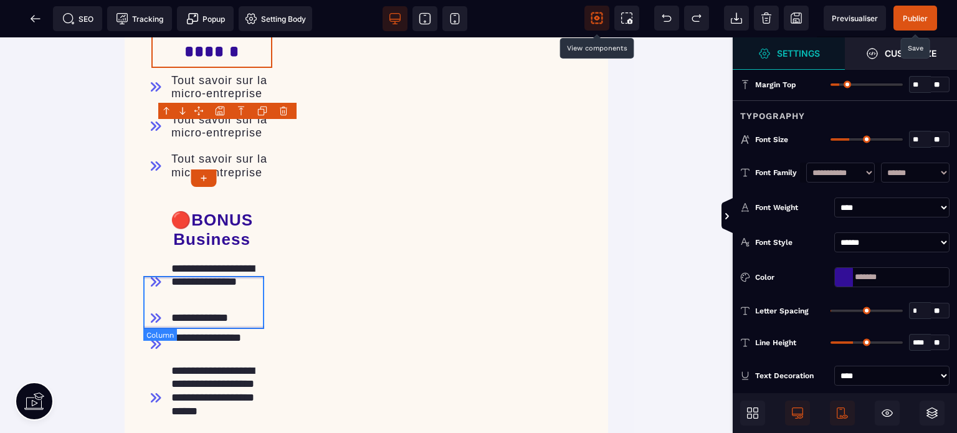
click at [214, 186] on div "Tout savoir sur la micro-entreprise" at bounding box center [211, 165] width 137 height 39
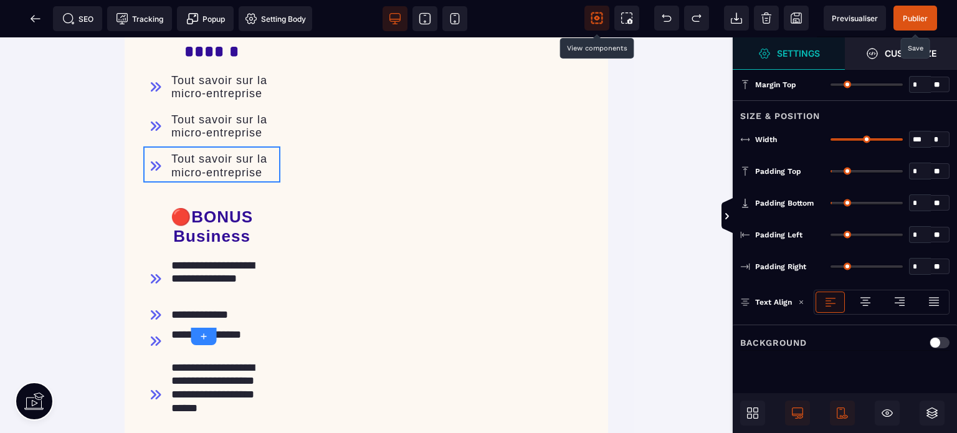
drag, startPoint x: 837, startPoint y: 198, endPoint x: 817, endPoint y: 202, distance: 19.8
click at [831, 202] on input "range" at bounding box center [867, 203] width 72 height 2
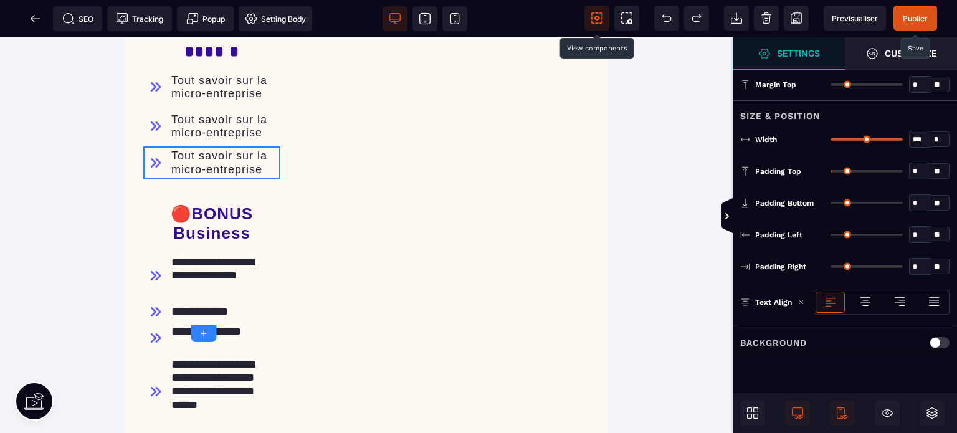
drag, startPoint x: 834, startPoint y: 167, endPoint x: 742, endPoint y: 185, distance: 93.4
click at [831, 173] on input "range" at bounding box center [867, 171] width 72 height 2
click at [201, 146] on div "Tout savoir sur la micro-entreprise" at bounding box center [211, 126] width 137 height 39
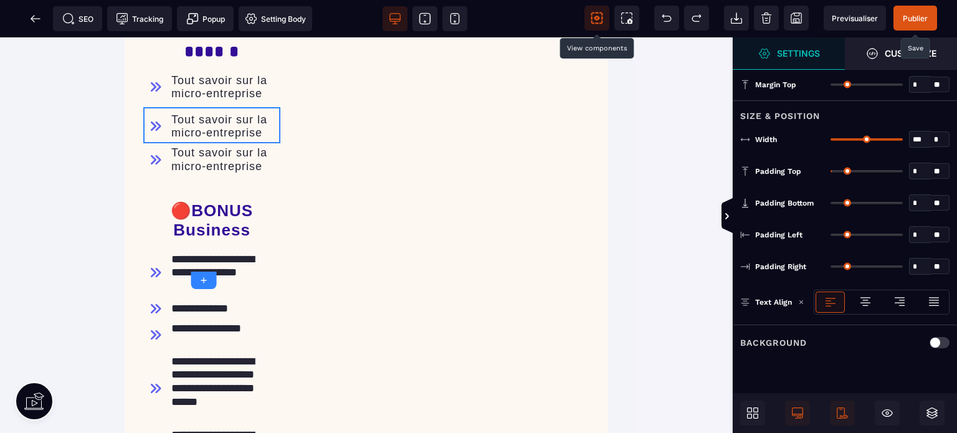
drag, startPoint x: 831, startPoint y: 201, endPoint x: 807, endPoint y: 202, distance: 24.4
click at [831, 202] on input "range" at bounding box center [867, 203] width 72 height 2
drag, startPoint x: 835, startPoint y: 169, endPoint x: 746, endPoint y: 189, distance: 91.4
click at [831, 173] on input "range" at bounding box center [867, 171] width 72 height 2
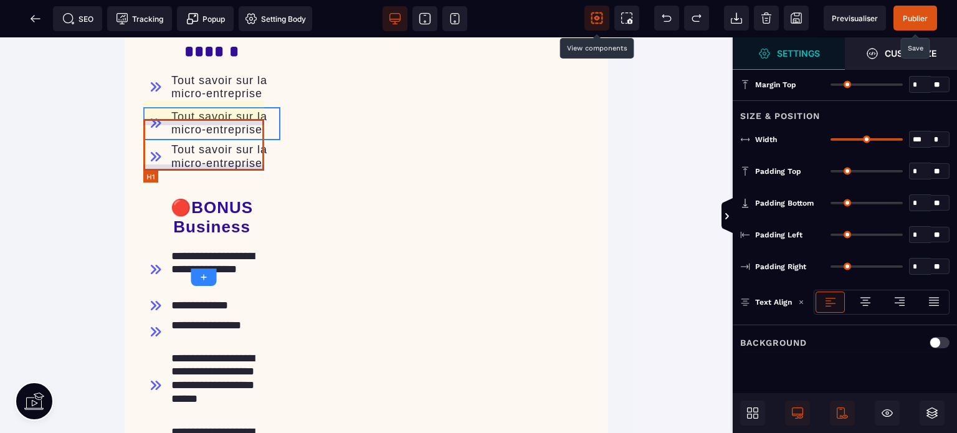
click at [164, 67] on h1 "**********" at bounding box center [211, 41] width 121 height 51
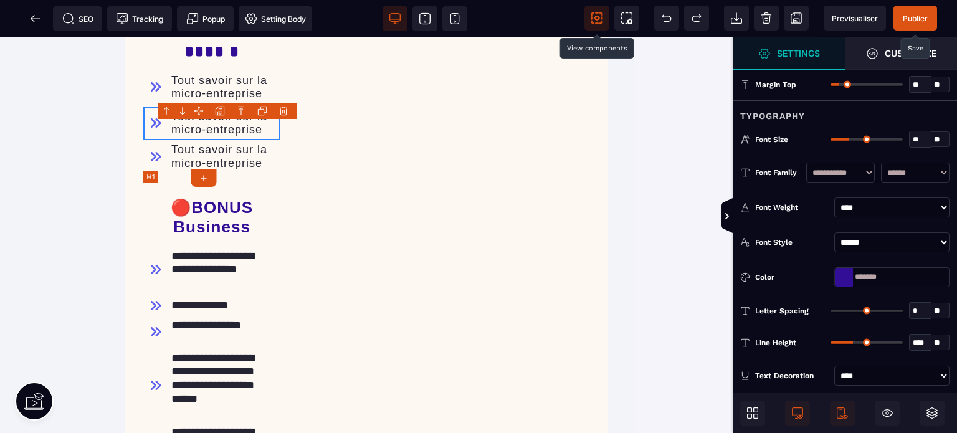
click at [164, 67] on h1 "**********" at bounding box center [211, 41] width 121 height 51
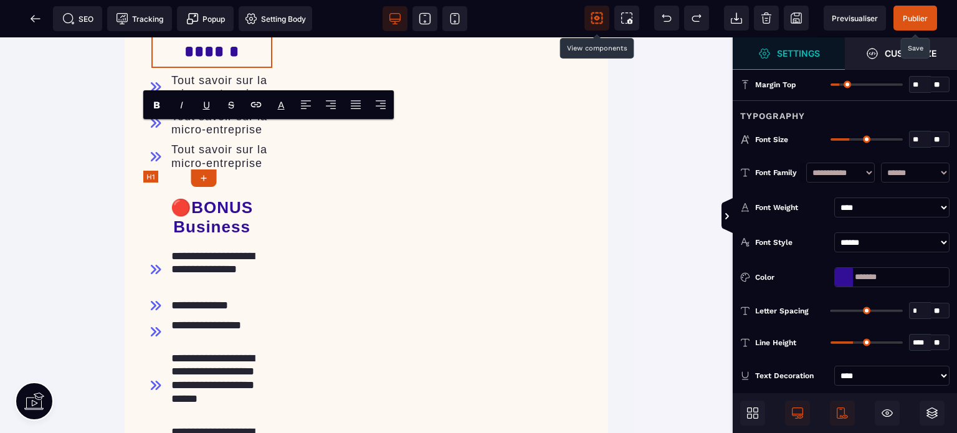
click at [188, 67] on h1 "**********" at bounding box center [211, 41] width 121 height 51
drag, startPoint x: 193, startPoint y: 134, endPoint x: 239, endPoint y: 163, distance: 54.8
click at [239, 67] on h1 "**********" at bounding box center [211, 41] width 121 height 51
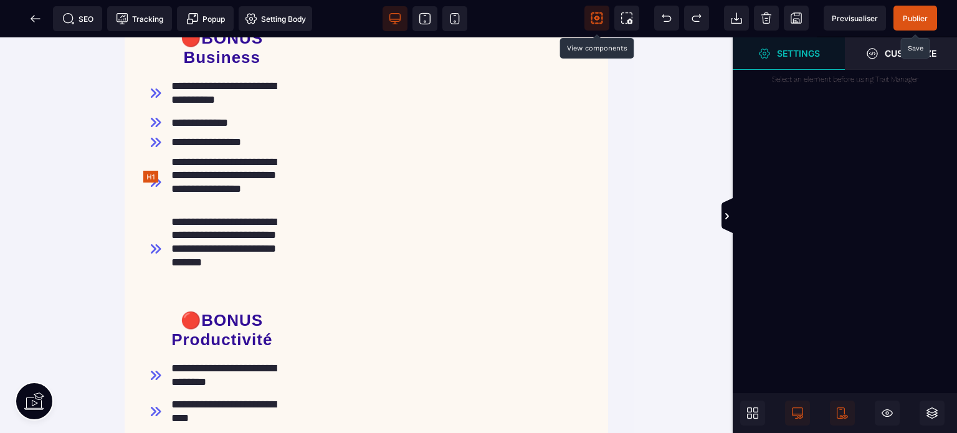
scroll to position [1458, 0]
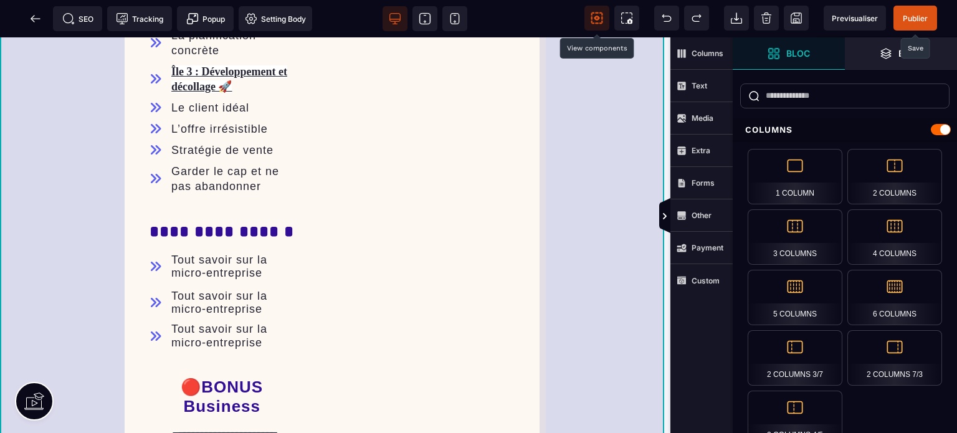
click at [92, 231] on div "**********" at bounding box center [335, 102] width 670 height 2074
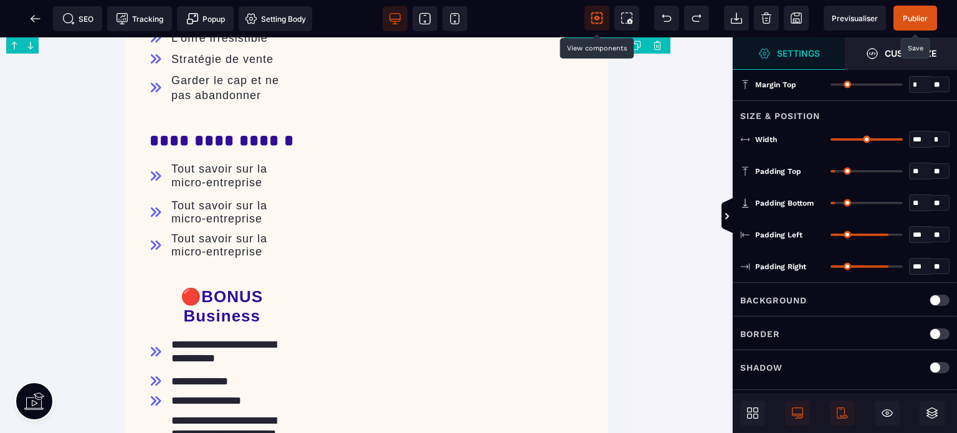
scroll to position [1442, 0]
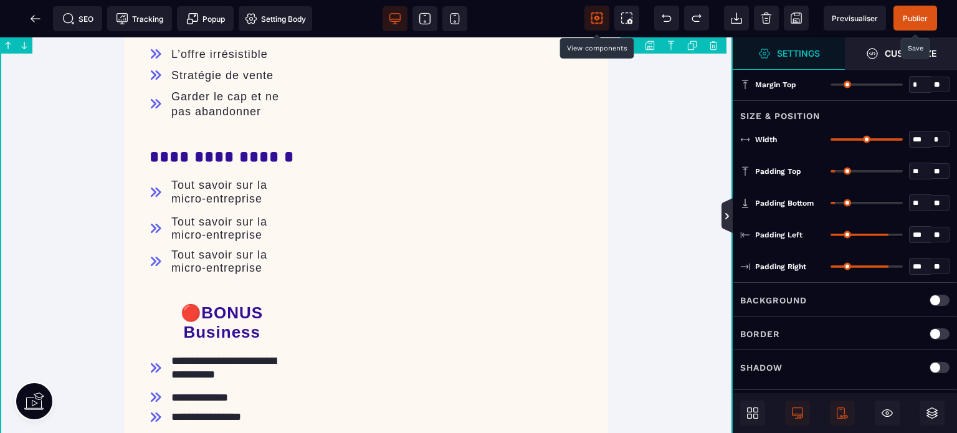
click at [730, 216] on icon at bounding box center [727, 216] width 10 height 10
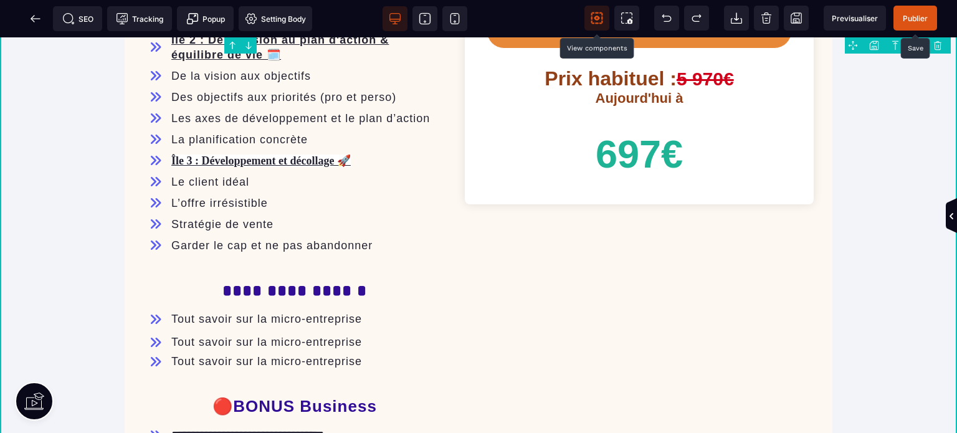
scroll to position [1052, 0]
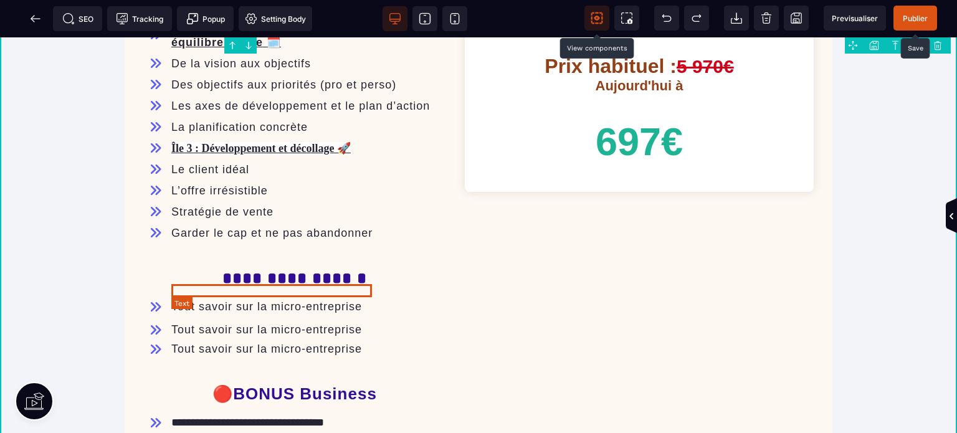
click at [209, 300] on div "Tout savoir sur la micro-entreprise" at bounding box center [266, 307] width 191 height 14
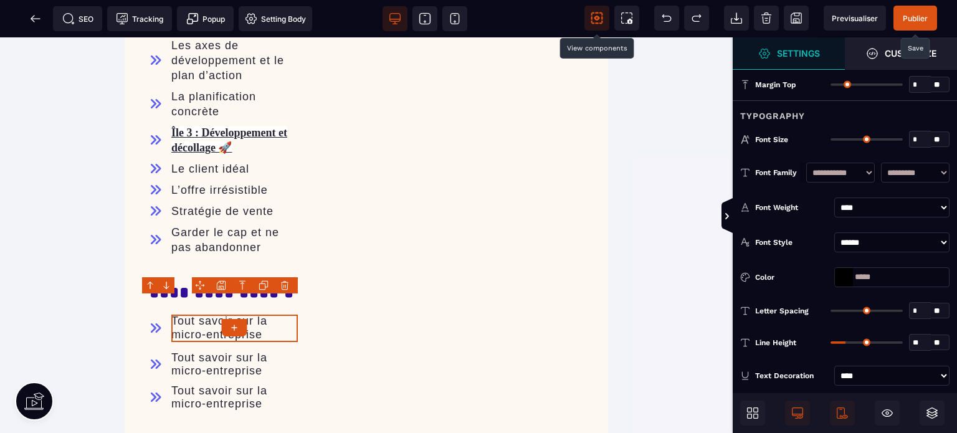
scroll to position [1311, 0]
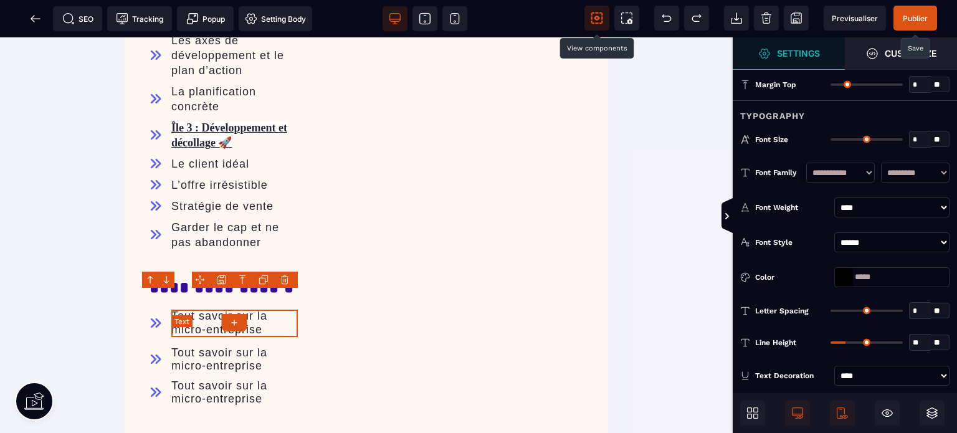
click at [197, 310] on div "Tout savoir sur la micro-entreprise" at bounding box center [234, 323] width 126 height 27
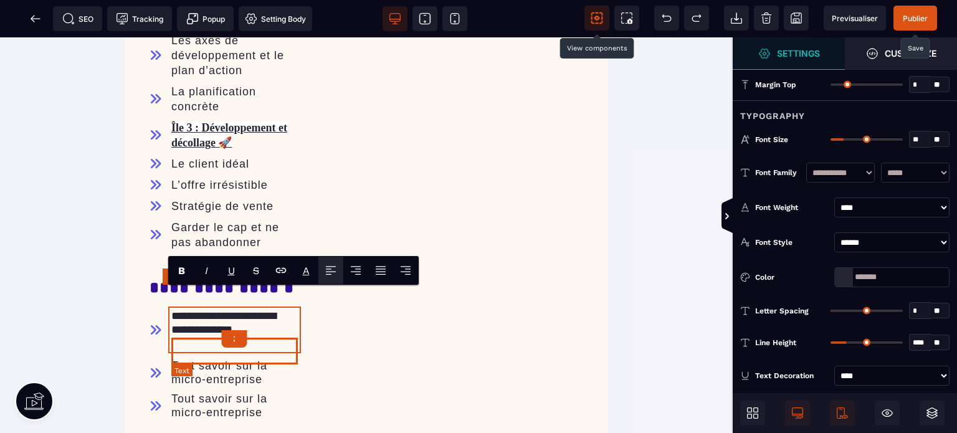
click at [198, 361] on div "Tout savoir sur la micro-entreprise" at bounding box center [234, 372] width 126 height 27
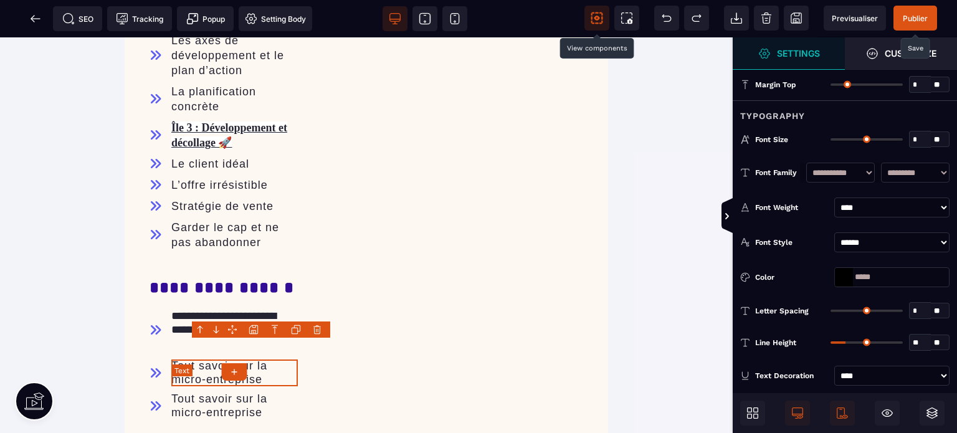
click at [191, 364] on div "Tout savoir sur la micro-entreprise" at bounding box center [234, 372] width 126 height 27
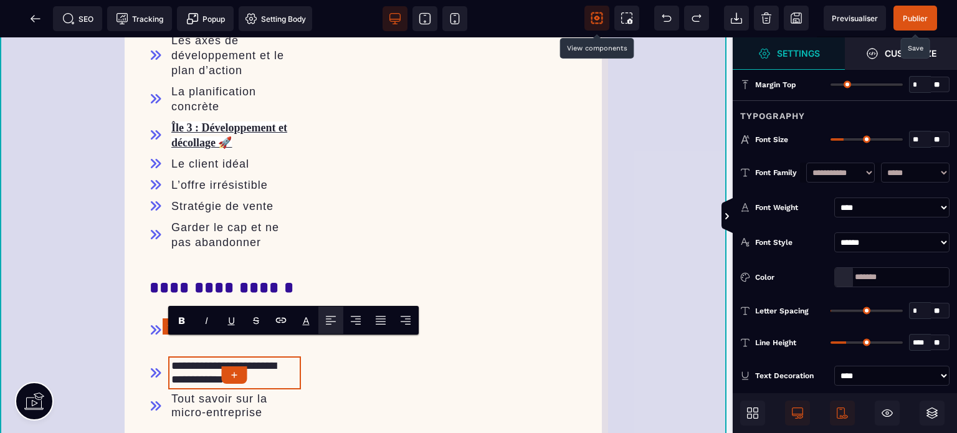
click at [105, 356] on div "**********" at bounding box center [366, 164] width 733 height 2087
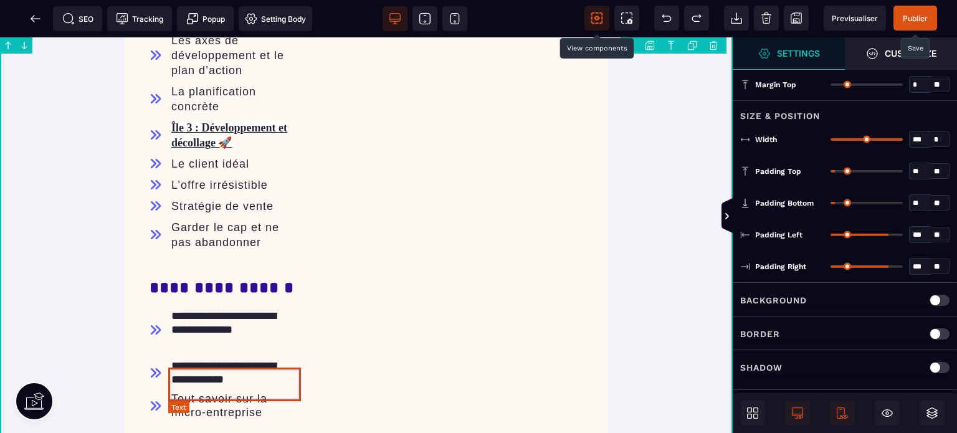
click at [191, 401] on text "Tout savoir sur la micro-entreprise" at bounding box center [234, 405] width 133 height 33
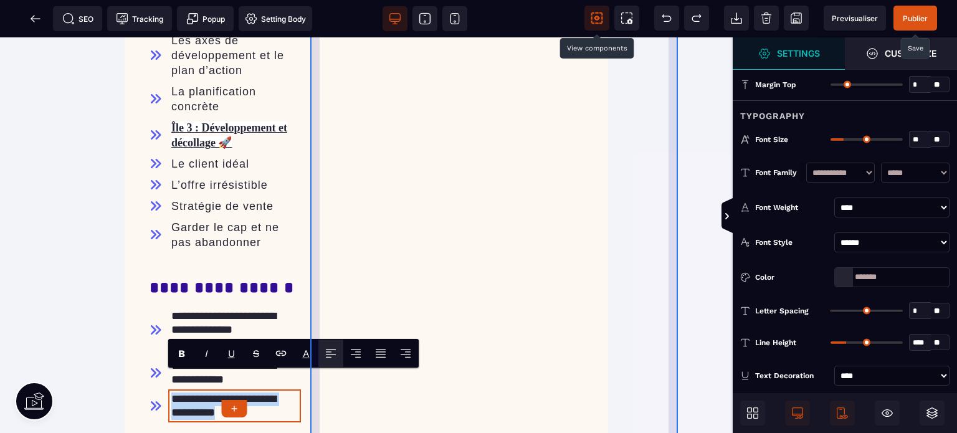
paste text
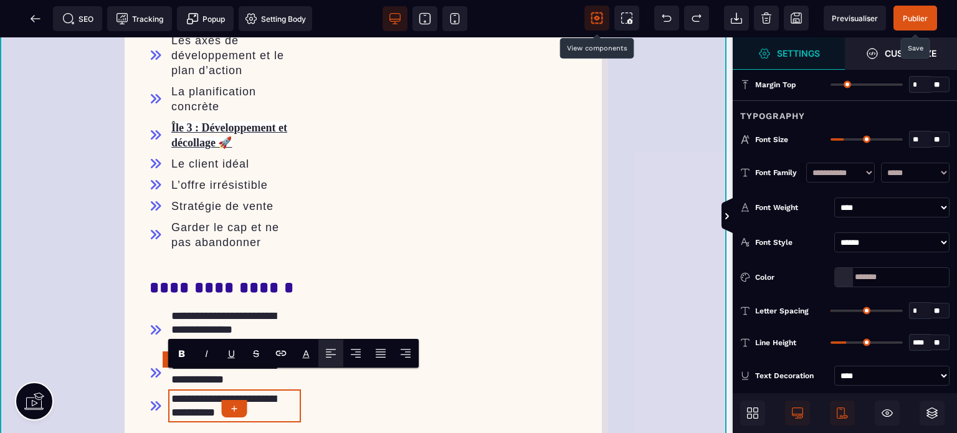
click at [57, 343] on div "**********" at bounding box center [366, 164] width 733 height 2087
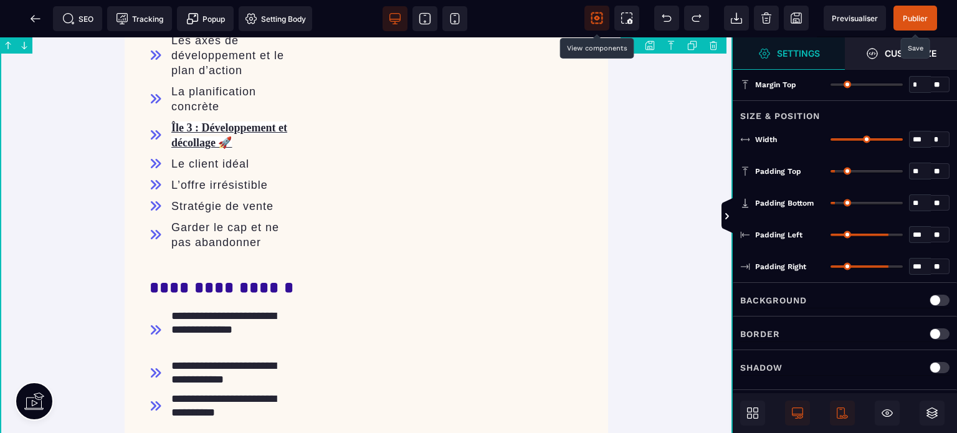
click at [907, 24] on span "Publier" at bounding box center [915, 18] width 44 height 25
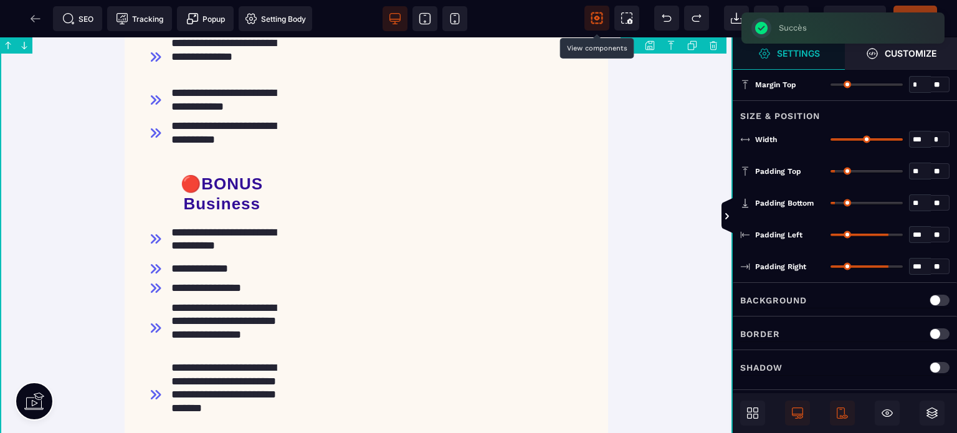
scroll to position [1590, 0]
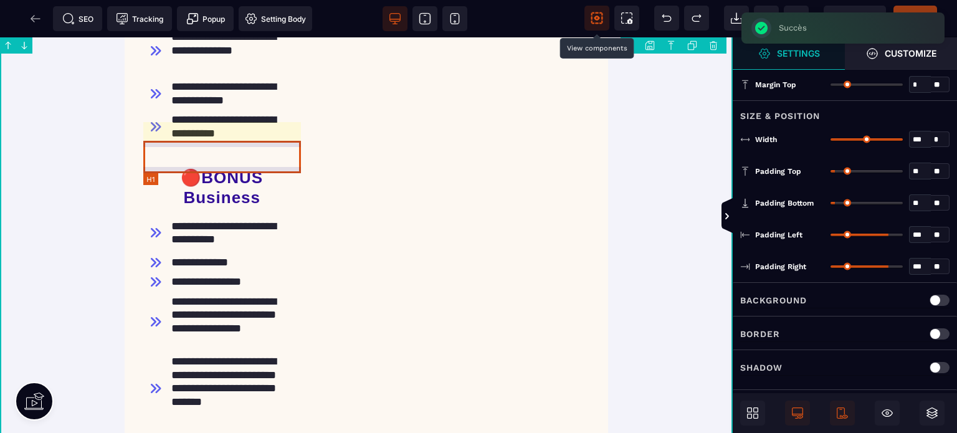
click at [163, 162] on h1 "🔴BONUS Business" at bounding box center [222, 187] width 158 height 51
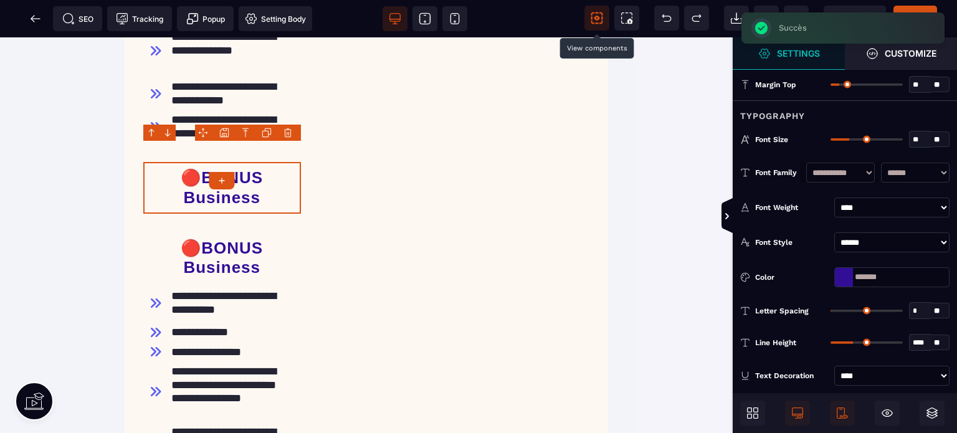
click at [272, 132] on div at bounding box center [267, 133] width 16 height 16
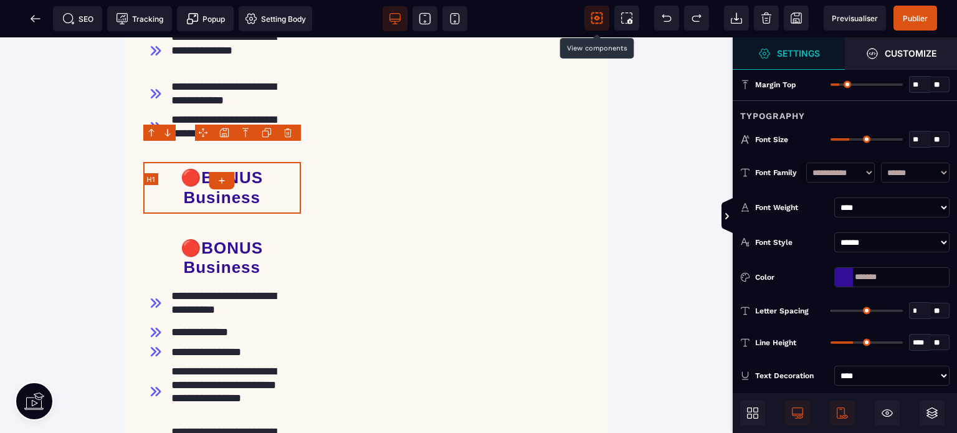
click at [214, 162] on h1 "🔴BONUS Business" at bounding box center [222, 187] width 158 height 51
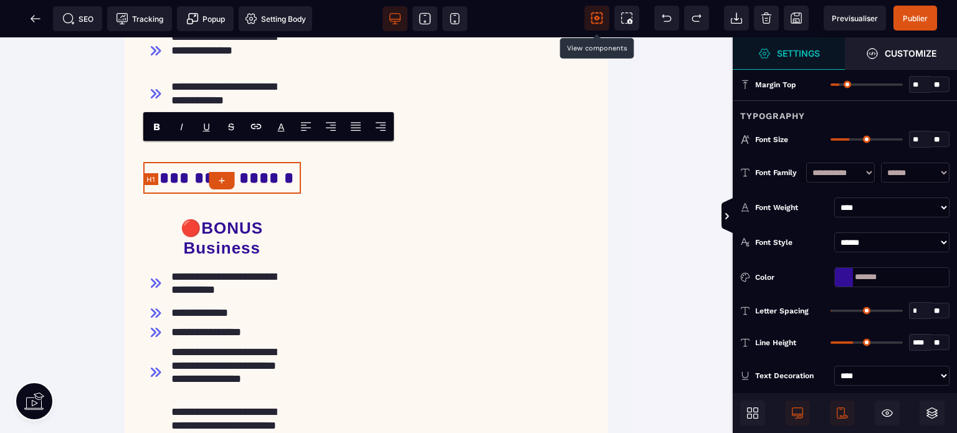
click at [214, 162] on h1 "**********" at bounding box center [222, 178] width 158 height 32
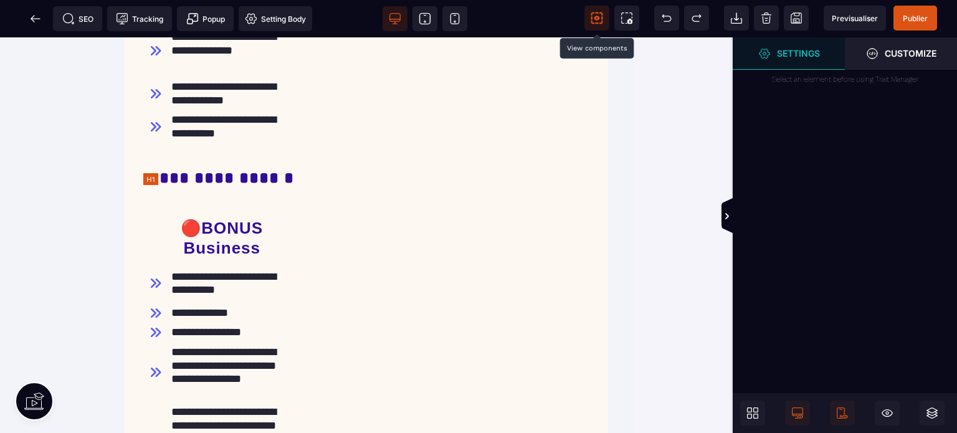
click at [175, 162] on h1 "**********" at bounding box center [222, 178] width 158 height 32
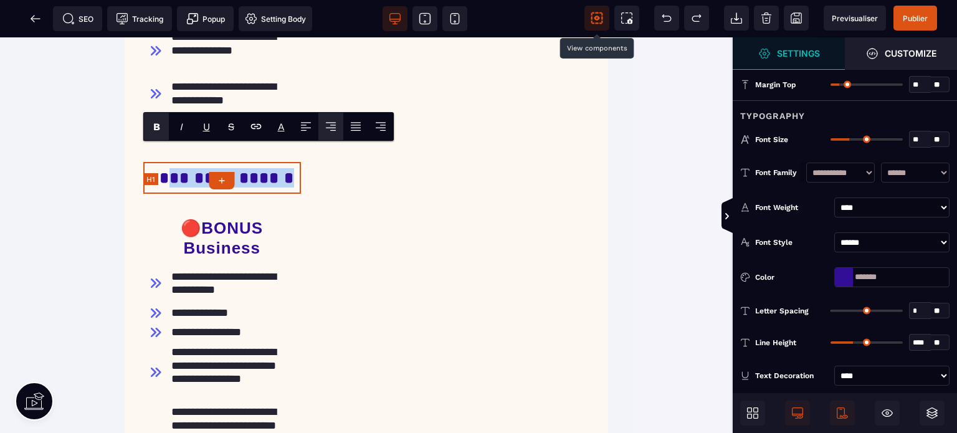
drag, startPoint x: 175, startPoint y: 153, endPoint x: 287, endPoint y: 159, distance: 112.3
click at [287, 162] on h1 "**********" at bounding box center [222, 178] width 158 height 32
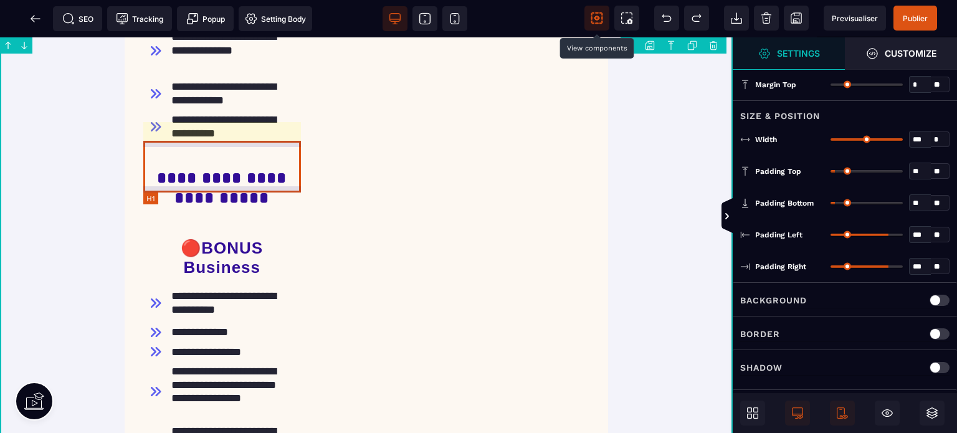
click at [168, 191] on h1 "**********" at bounding box center [222, 187] width 158 height 51
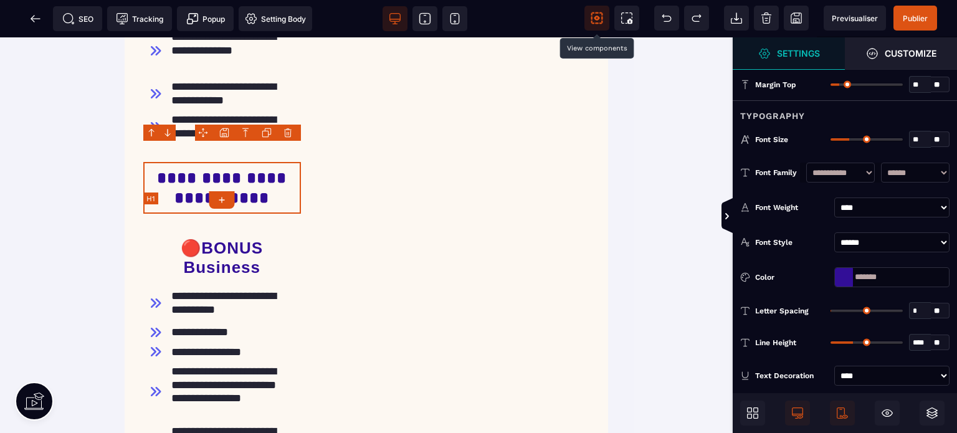
click at [168, 191] on h1 "**********" at bounding box center [222, 187] width 158 height 51
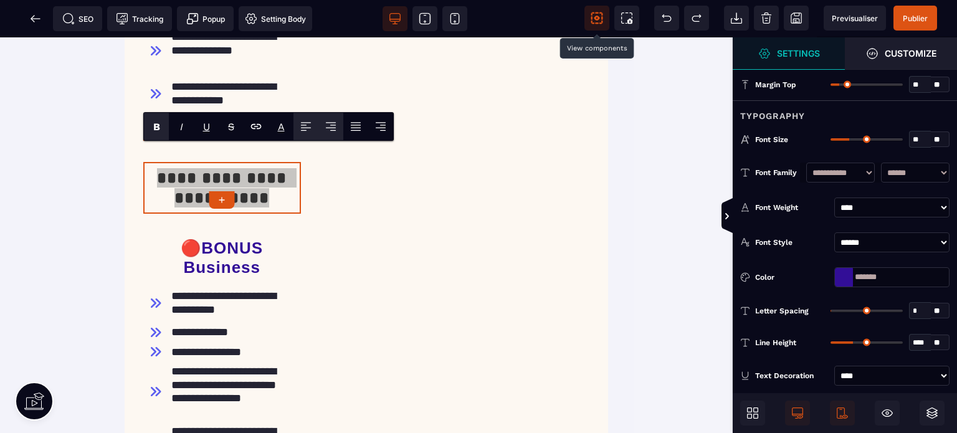
click at [305, 123] on icon at bounding box center [306, 122] width 10 height 1
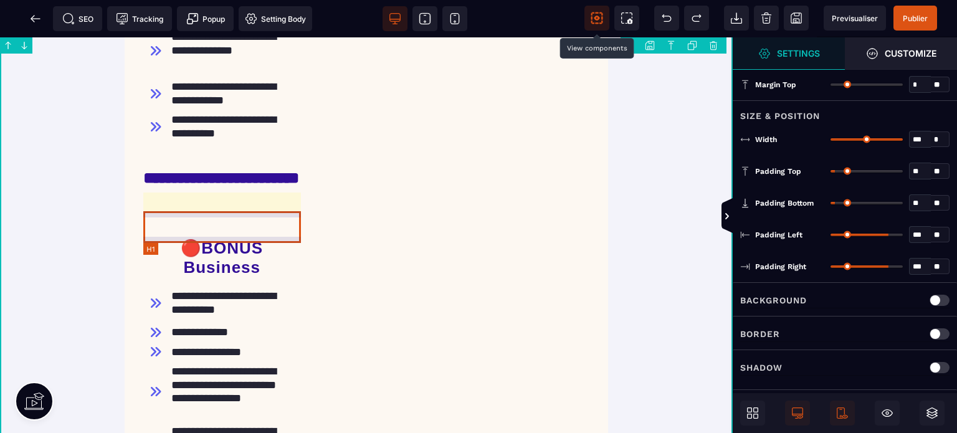
click at [153, 232] on h1 "🔴BONUS Business" at bounding box center [222, 257] width 158 height 51
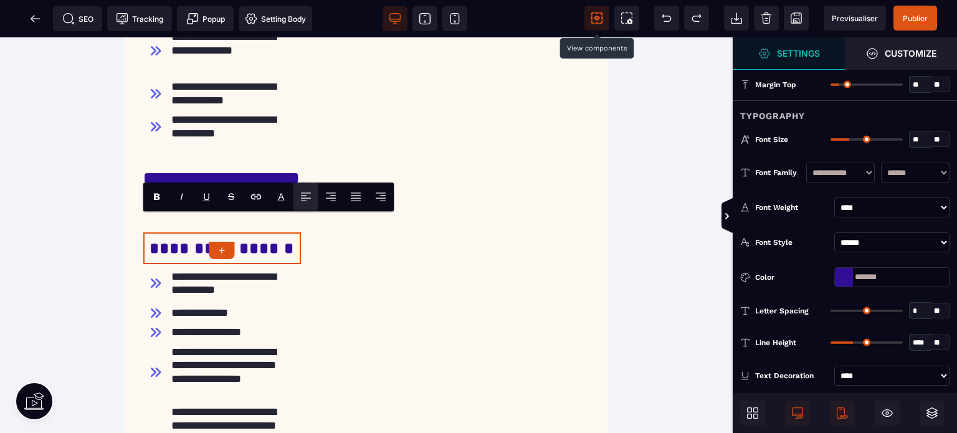
click at [306, 195] on icon at bounding box center [304, 195] width 6 height 1
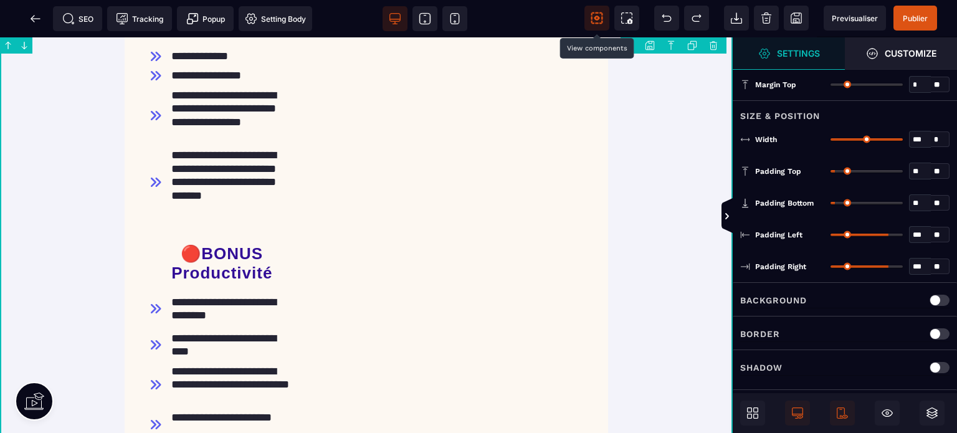
drag, startPoint x: 726, startPoint y: 179, endPoint x: 728, endPoint y: 239, distance: 59.2
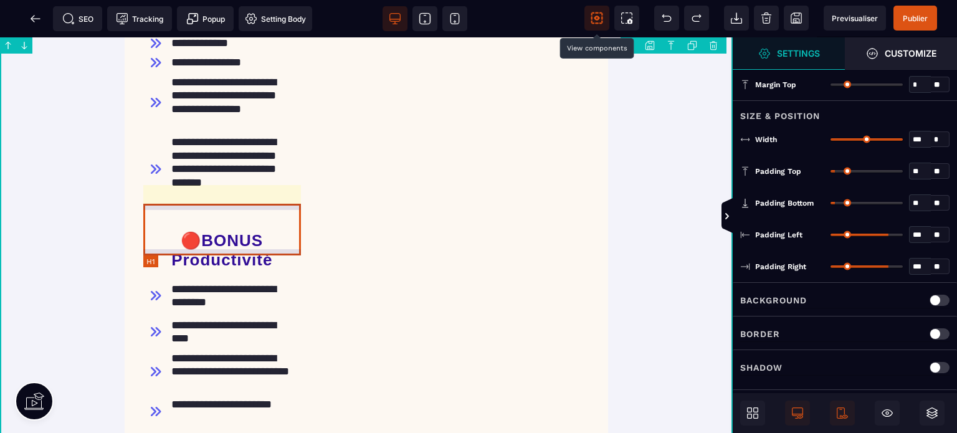
click at [175, 233] on h1 "🔴BONUS Productivité" at bounding box center [222, 250] width 158 height 51
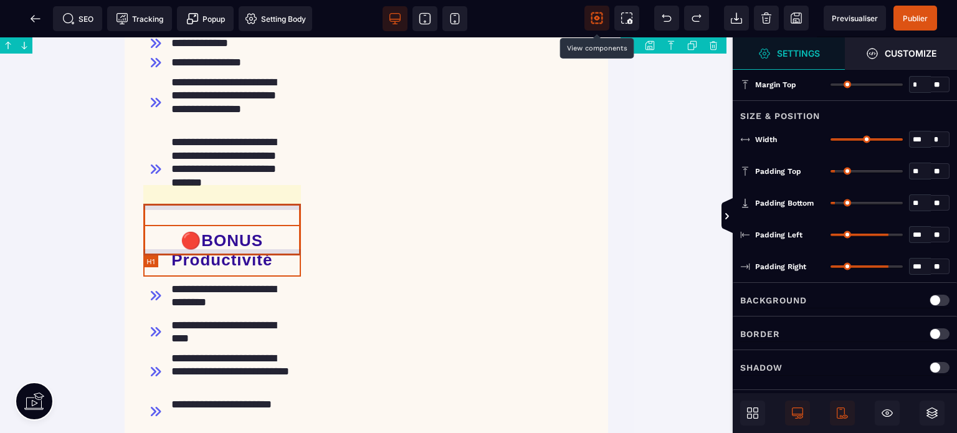
click at [175, 233] on h1 "🔴BONUS Productivité" at bounding box center [222, 250] width 158 height 51
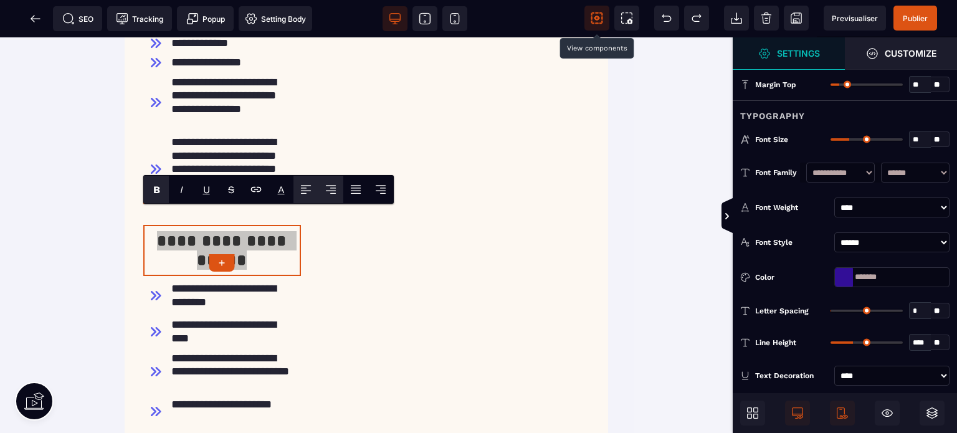
click at [307, 188] on icon at bounding box center [306, 189] width 12 height 12
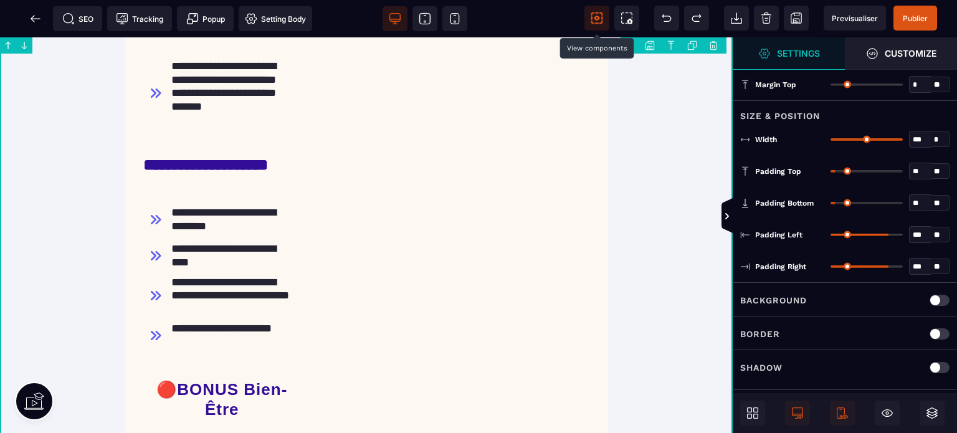
scroll to position [1980, 0]
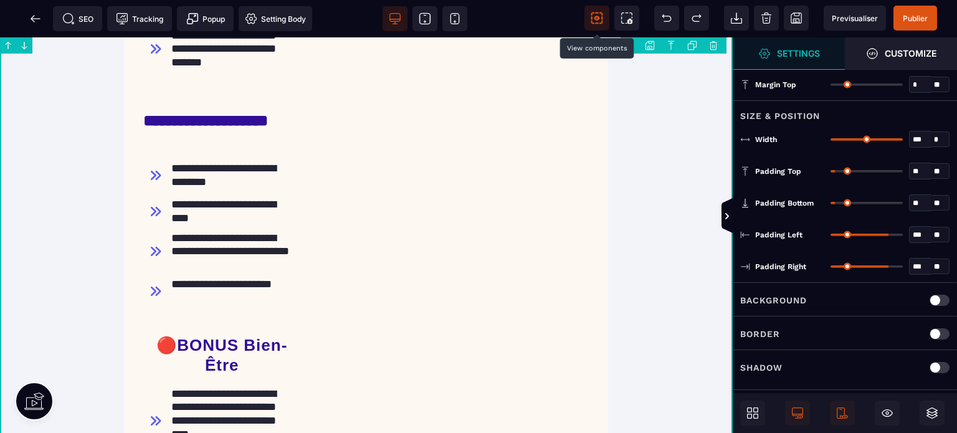
drag, startPoint x: 728, startPoint y: 239, endPoint x: 725, endPoint y: 259, distance: 20.1
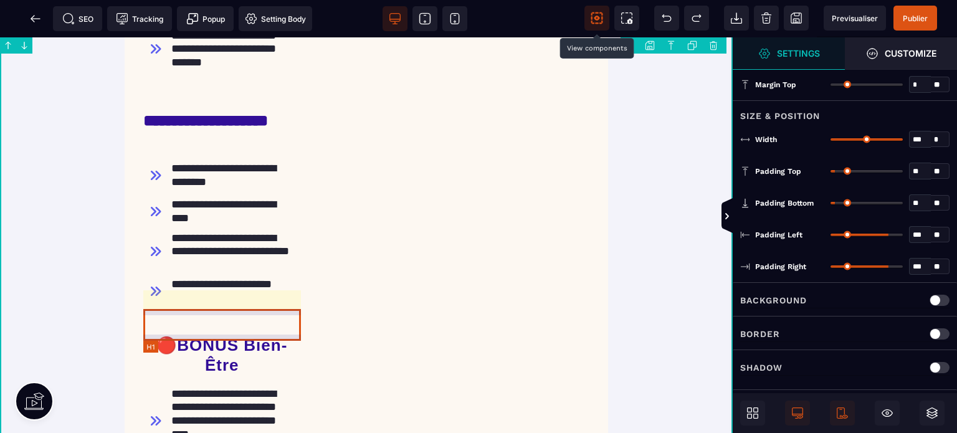
click at [160, 333] on h1 "🔴BONUS Bien-Être" at bounding box center [222, 355] width 158 height 51
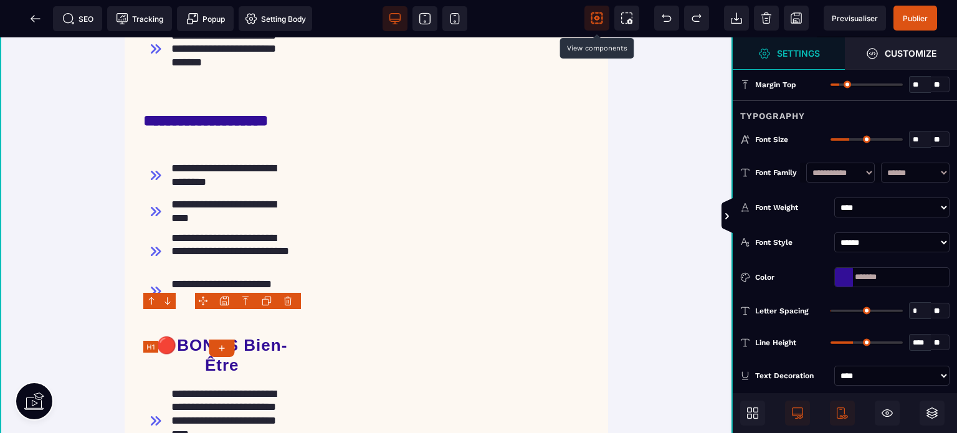
click at [160, 333] on h1 "🔴BONUS Bien-Être" at bounding box center [222, 355] width 158 height 51
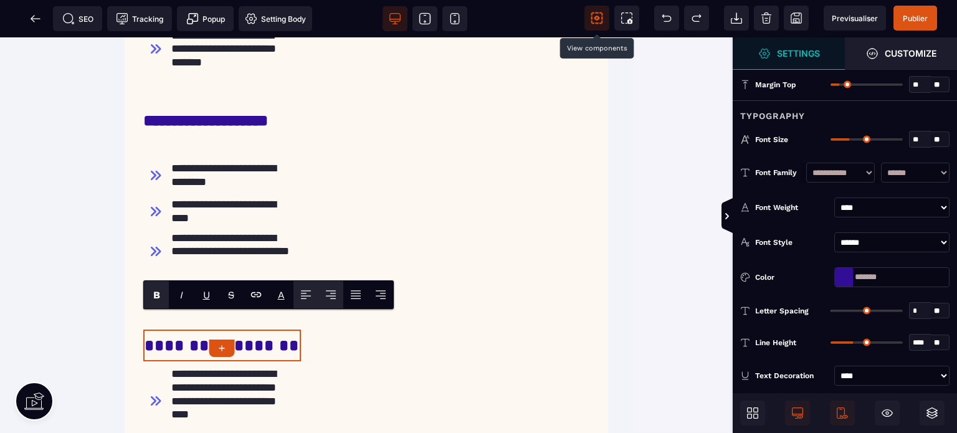
click at [310, 296] on icon at bounding box center [306, 296] width 10 height 1
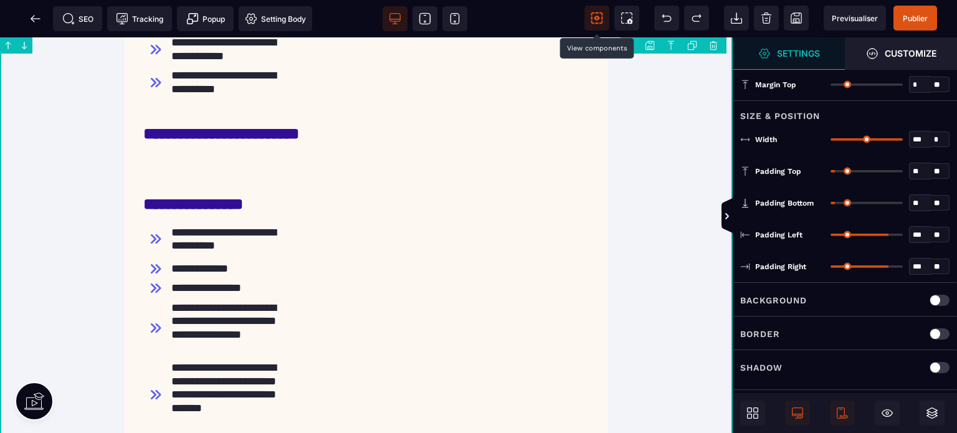
scroll to position [1505, 0]
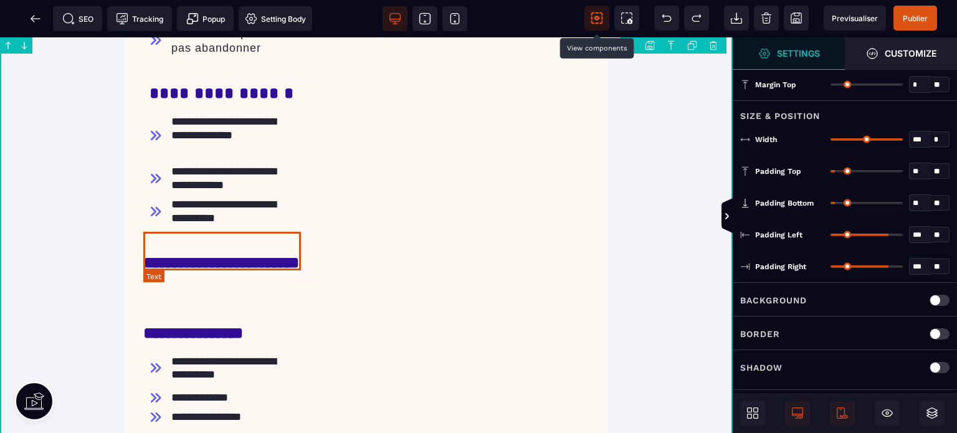
click at [179, 253] on div "**********" at bounding box center [222, 272] width 158 height 39
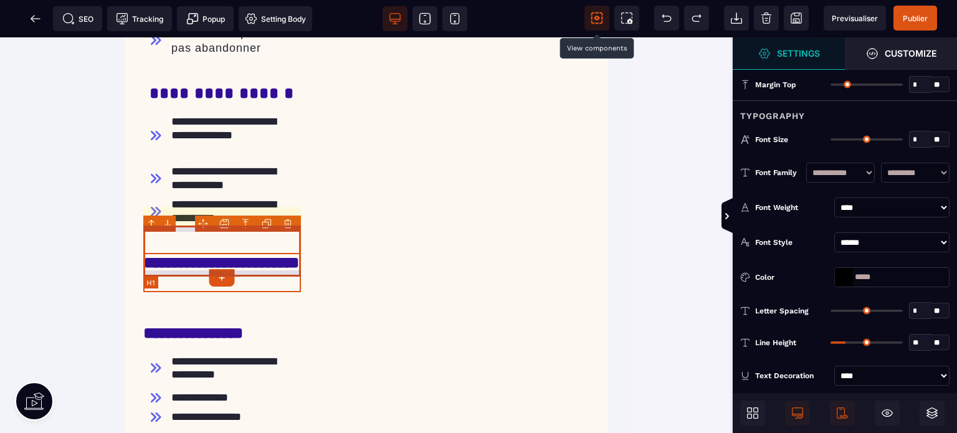
click at [181, 274] on h1 "**********" at bounding box center [222, 272] width 158 height 51
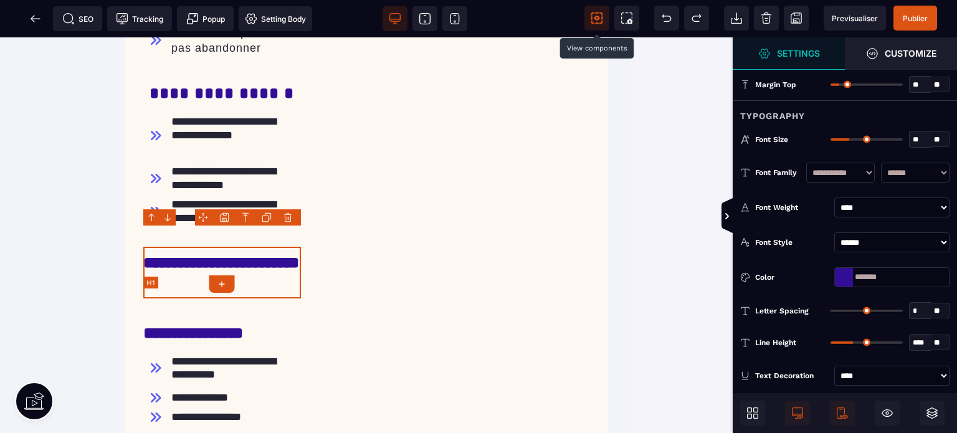
click at [181, 274] on h1 "**********" at bounding box center [222, 272] width 158 height 51
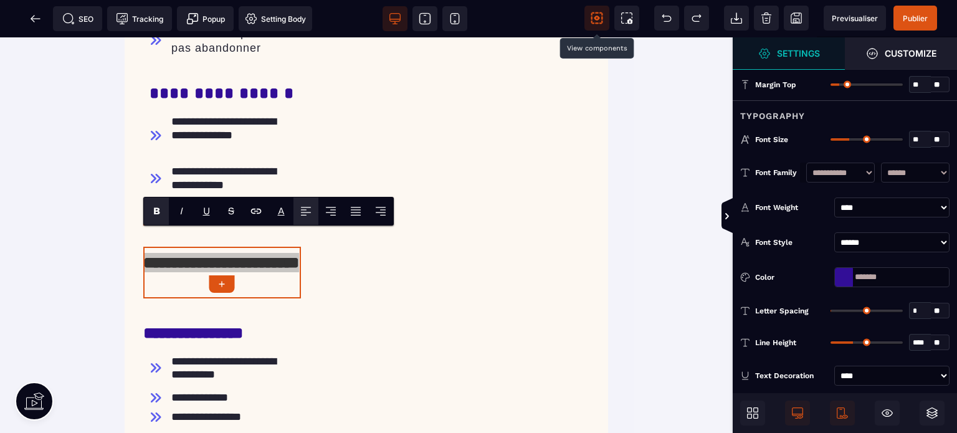
click at [307, 211] on icon at bounding box center [306, 211] width 12 height 12
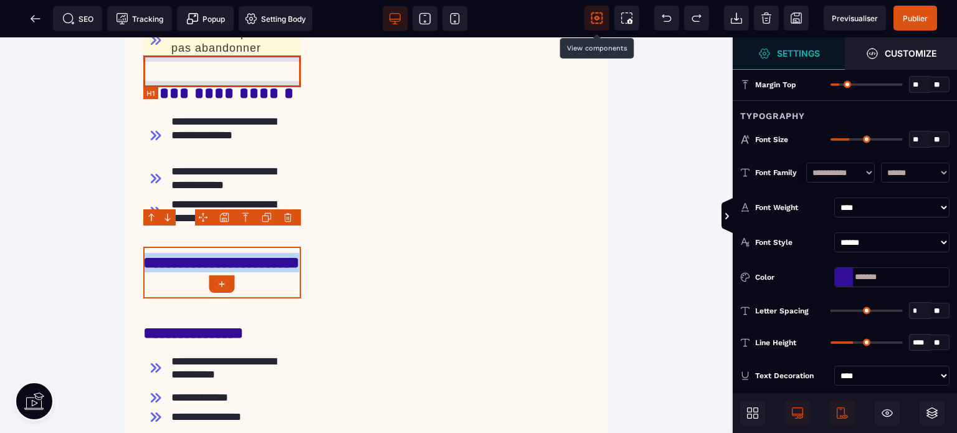
click at [151, 85] on h1 "**********" at bounding box center [222, 93] width 158 height 32
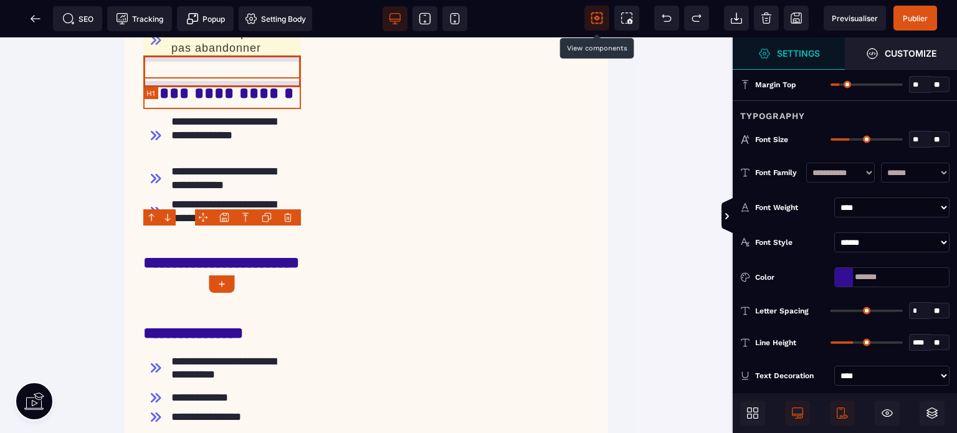
click at [151, 85] on h1 "**********" at bounding box center [222, 93] width 158 height 32
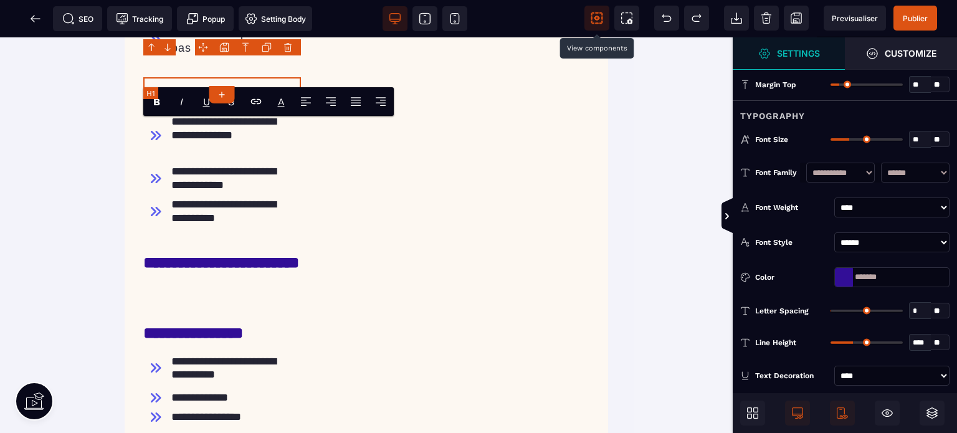
click at [150, 77] on h1 "**********" at bounding box center [222, 93] width 158 height 32
click at [307, 104] on icon at bounding box center [306, 101] width 12 height 12
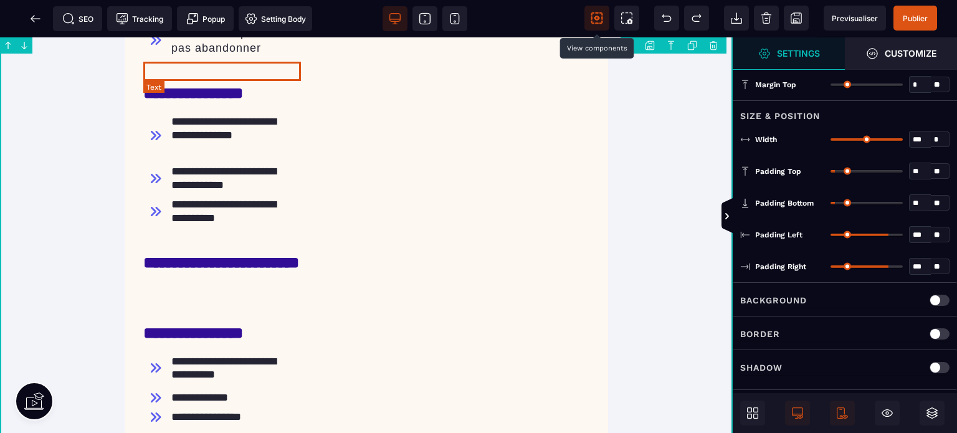
click at [199, 83] on div "**********" at bounding box center [222, 92] width 158 height 19
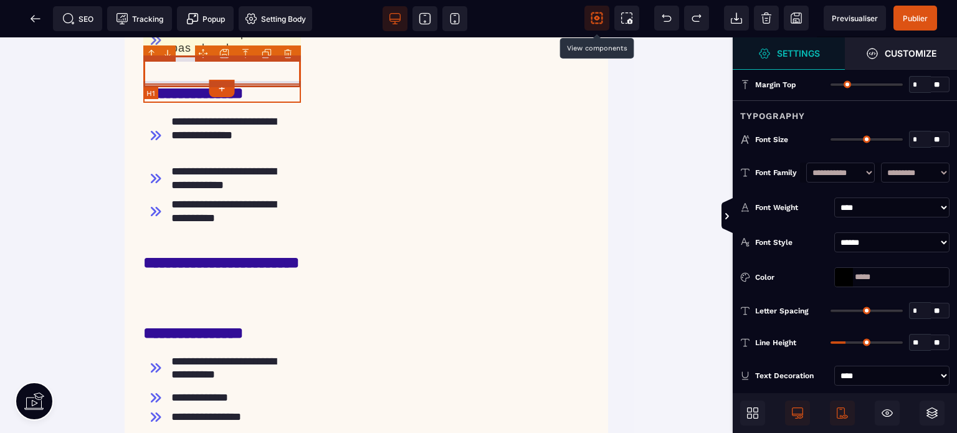
click at [194, 83] on h1 "**********" at bounding box center [222, 93] width 158 height 32
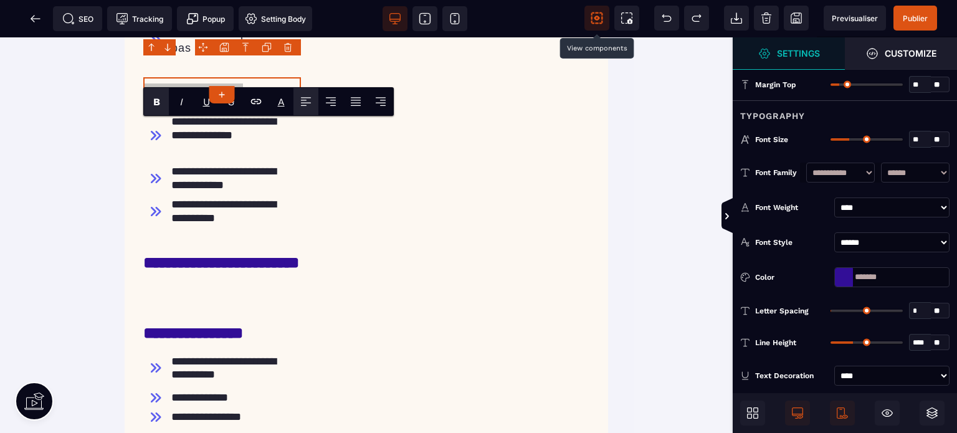
click at [305, 100] on icon at bounding box center [304, 100] width 6 height 1
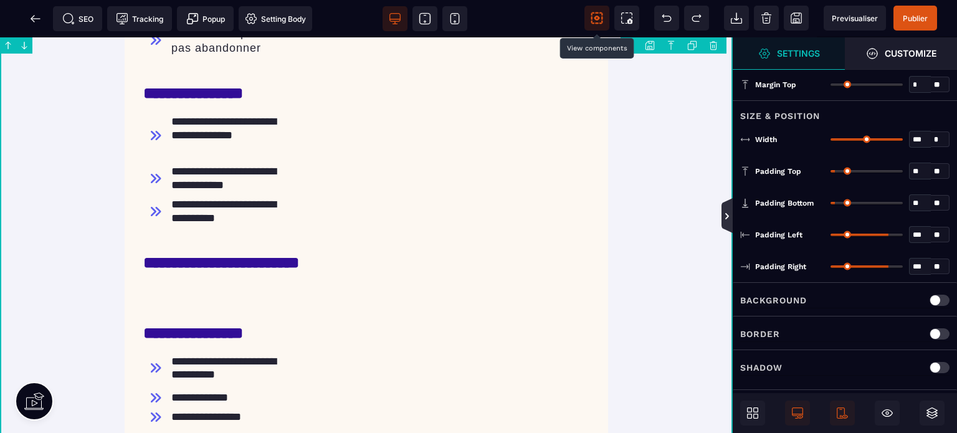
click at [725, 218] on icon at bounding box center [727, 216] width 4 height 6
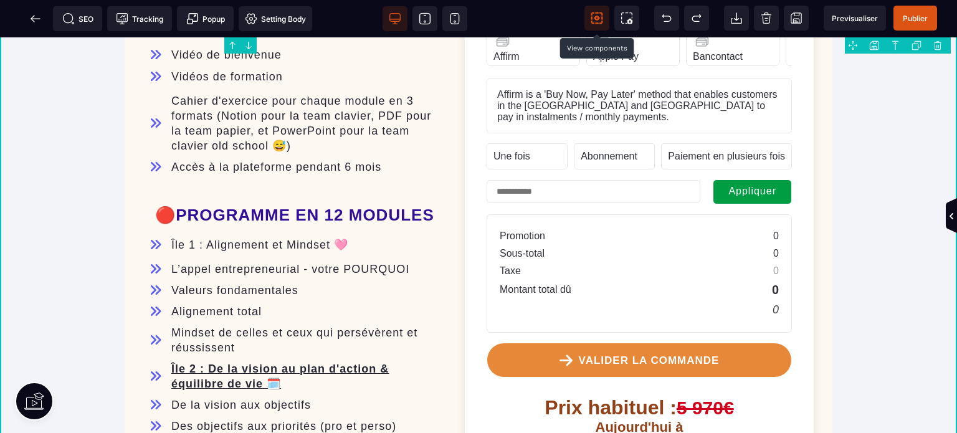
scroll to position [676, 0]
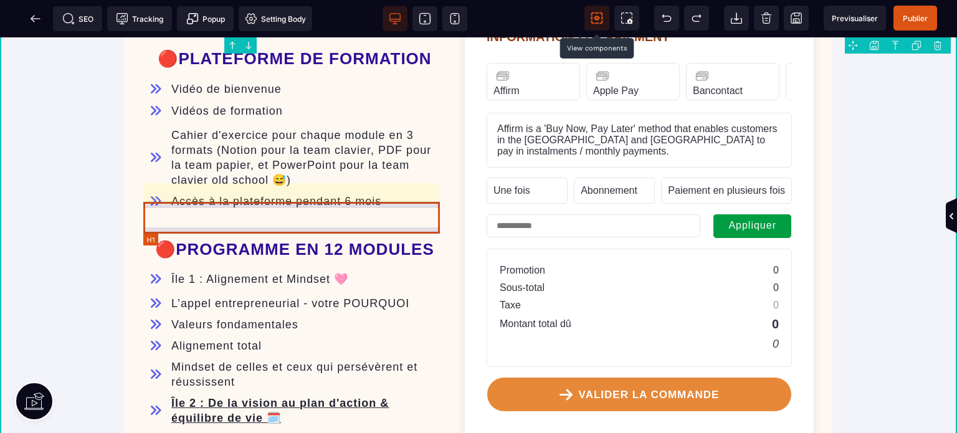
click at [169, 234] on h1 "🔴PROGRAMME EN 12 MODULES" at bounding box center [294, 250] width 303 height 32
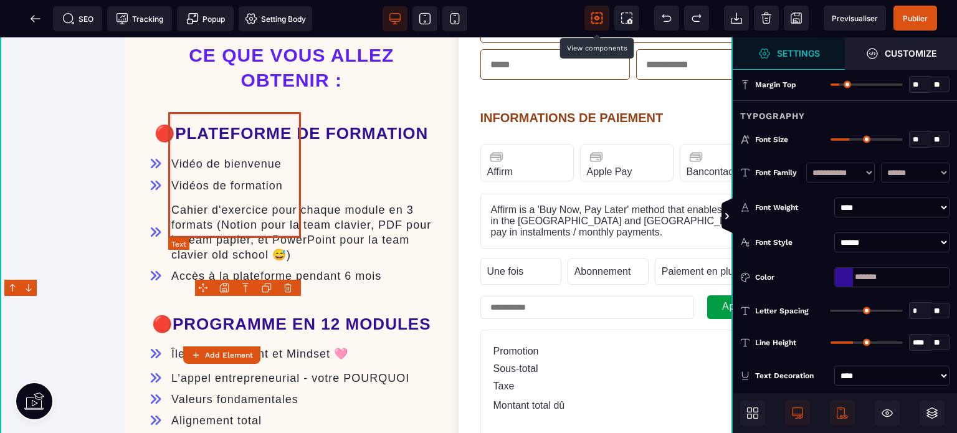
scroll to position [631, 0]
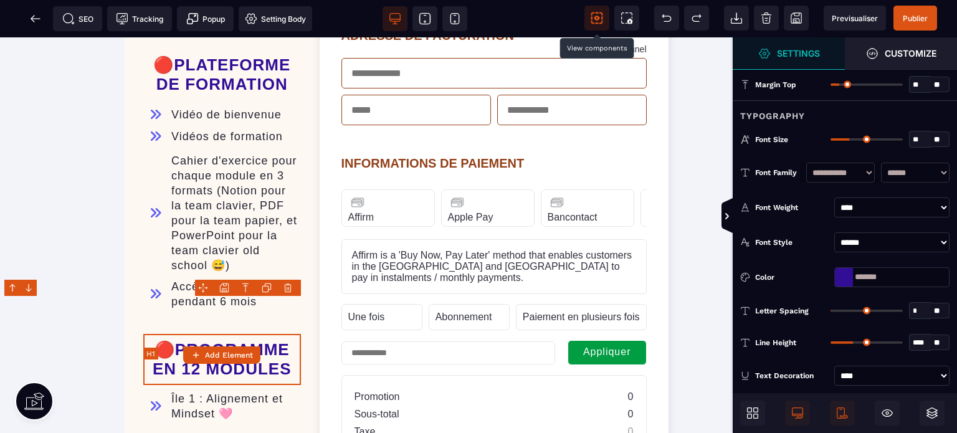
click at [156, 334] on h1 "🔴PROGRAMME EN 12 MODULES" at bounding box center [222, 359] width 158 height 51
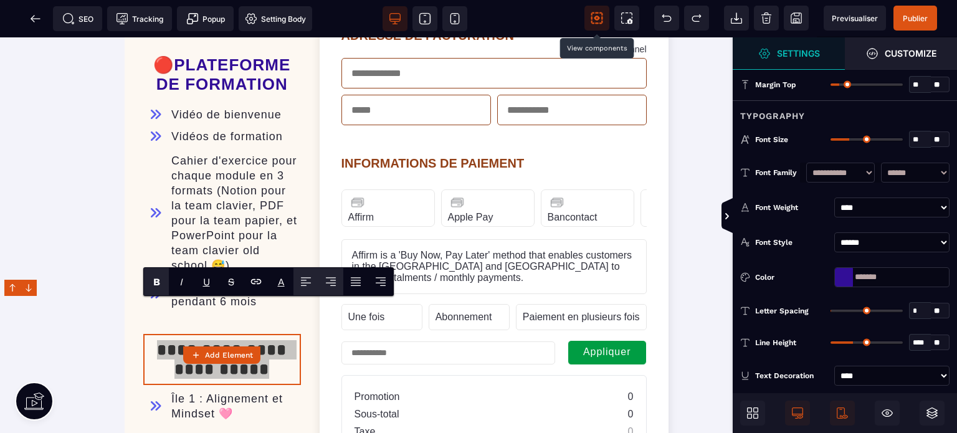
click at [300, 287] on icon at bounding box center [306, 281] width 12 height 12
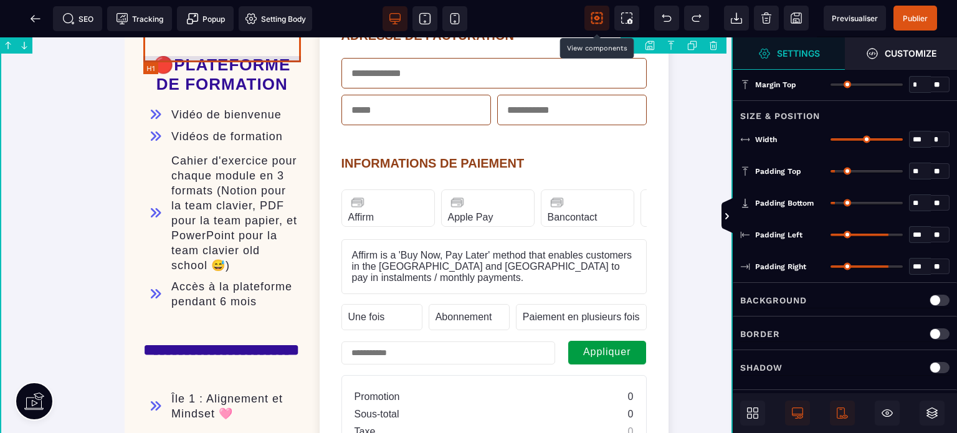
click at [162, 52] on h1 "🔴PLATEFORME DE FORMATION" at bounding box center [222, 74] width 158 height 51
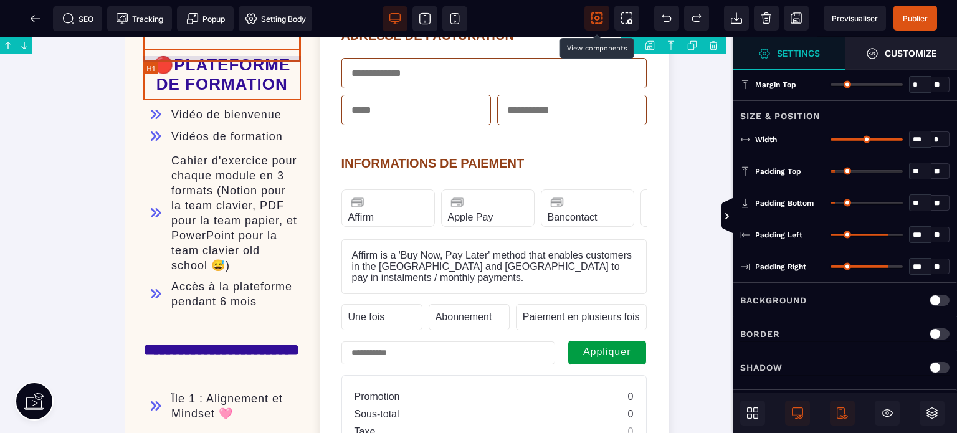
click at [162, 52] on h1 "🔴PLATEFORME DE FORMATION" at bounding box center [222, 74] width 158 height 51
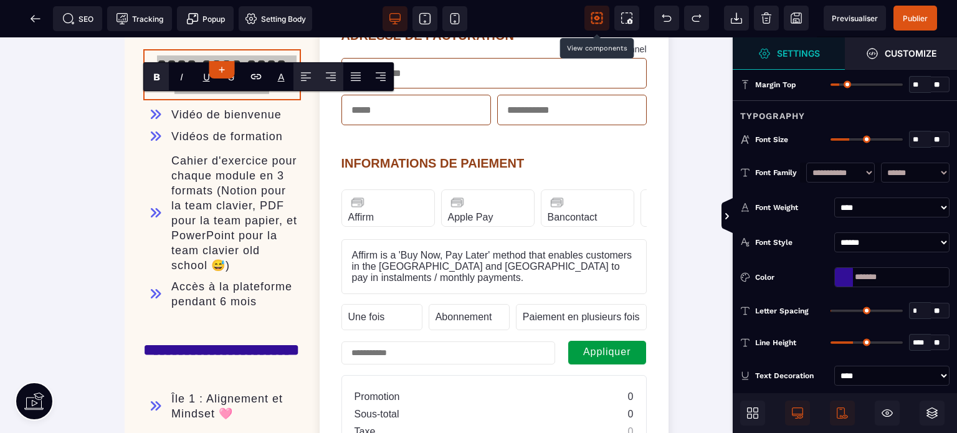
click at [307, 72] on icon at bounding box center [306, 72] width 10 height 1
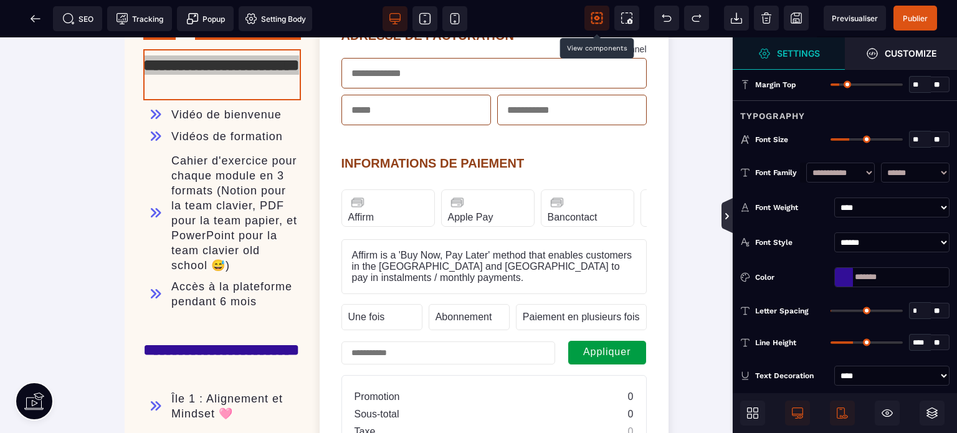
click at [723, 212] on icon at bounding box center [727, 216] width 10 height 10
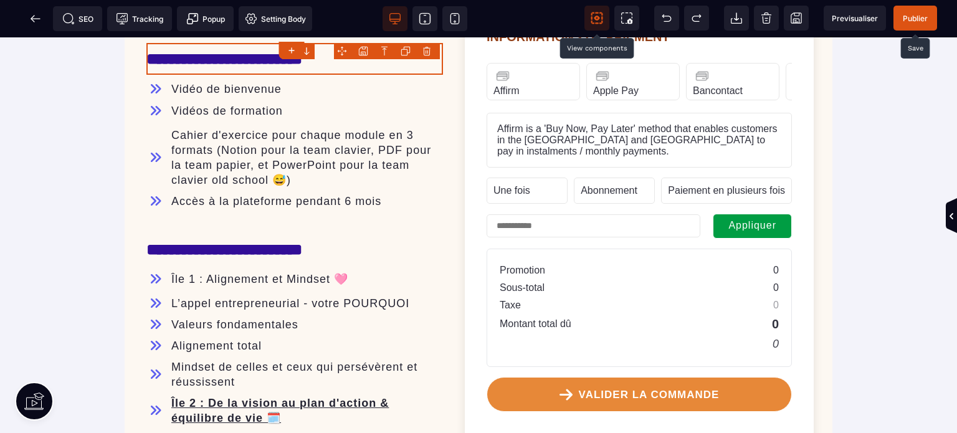
click at [905, 12] on span "Publier" at bounding box center [915, 18] width 44 height 25
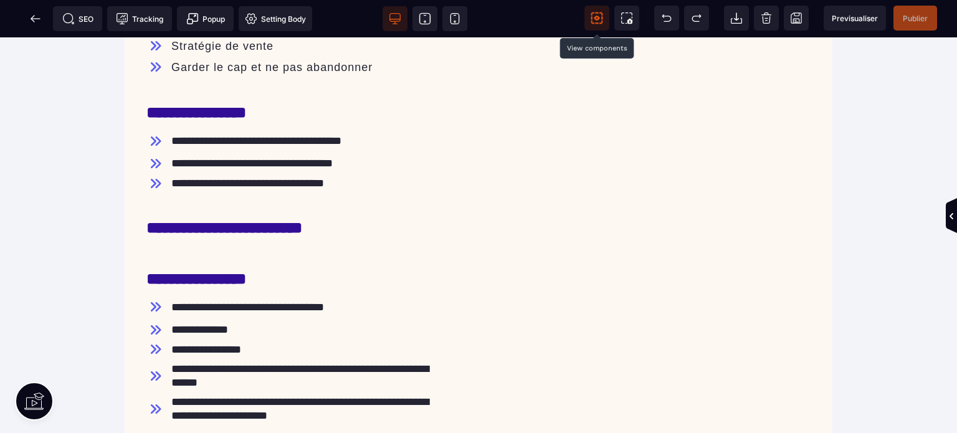
scroll to position [1197, 0]
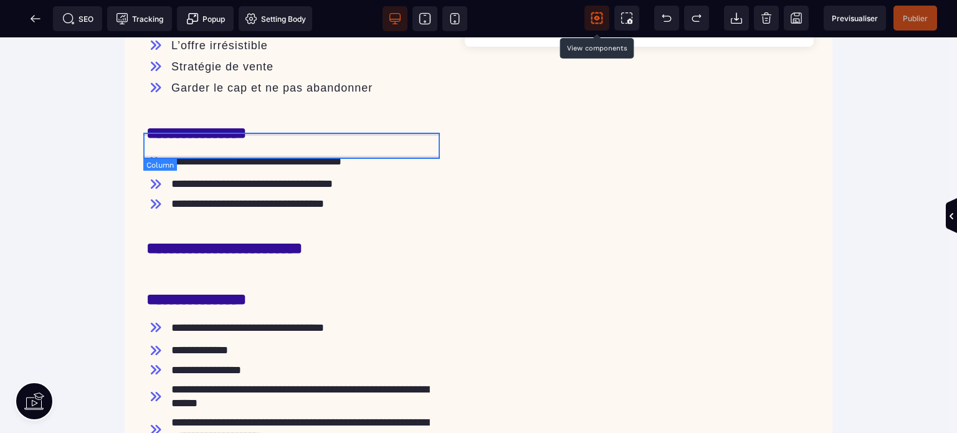
click at [171, 157] on div "**********" at bounding box center [294, 162] width 303 height 26
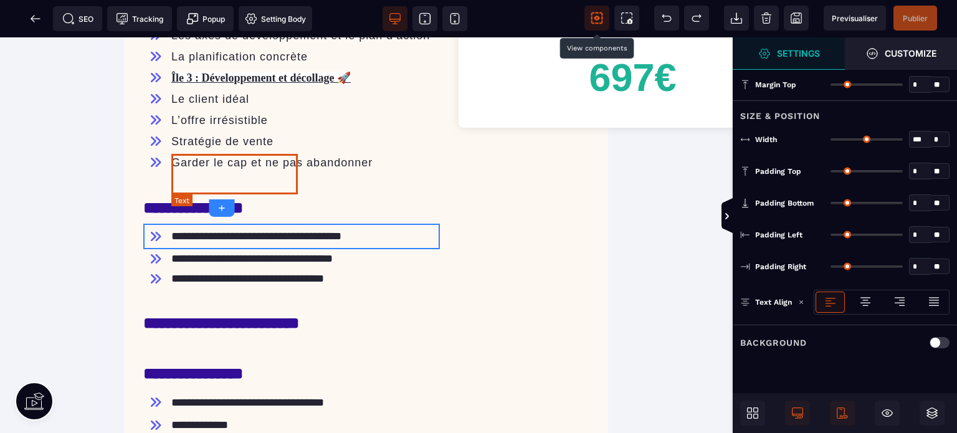
scroll to position [1445, 0]
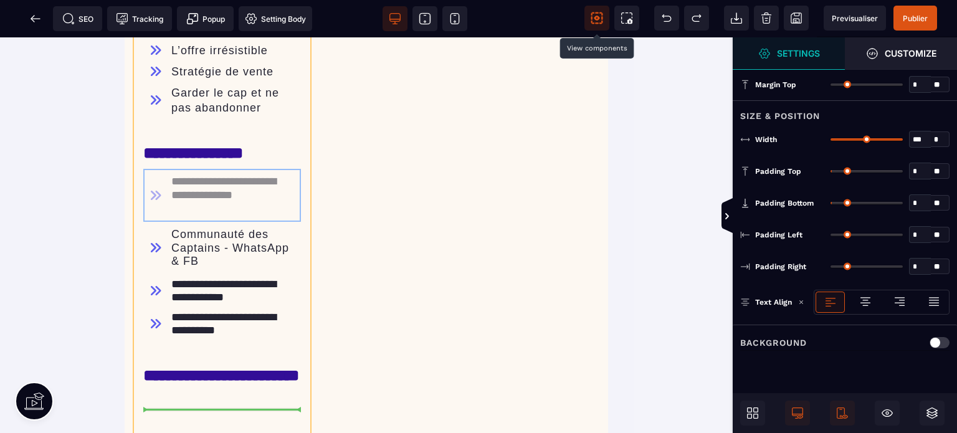
drag, startPoint x: 298, startPoint y: 198, endPoint x: 242, endPoint y: 381, distance: 191.0
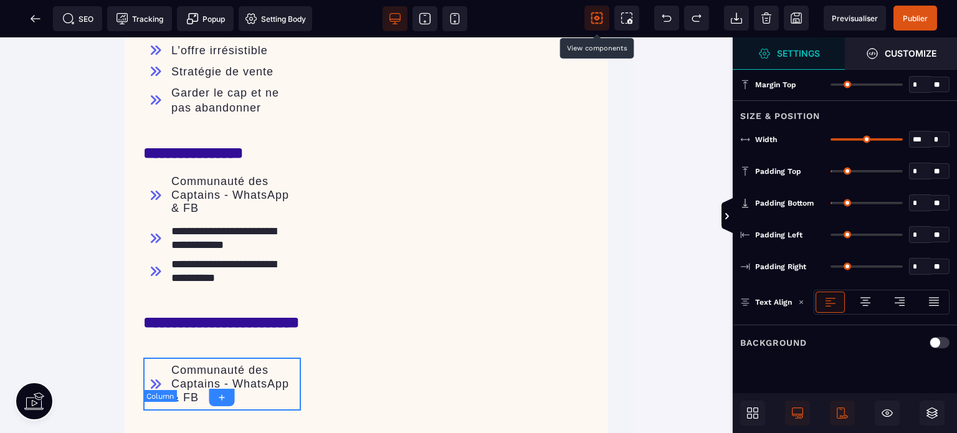
click at [182, 358] on div "Communauté des Captains - WhatsApp & FB" at bounding box center [222, 384] width 158 height 53
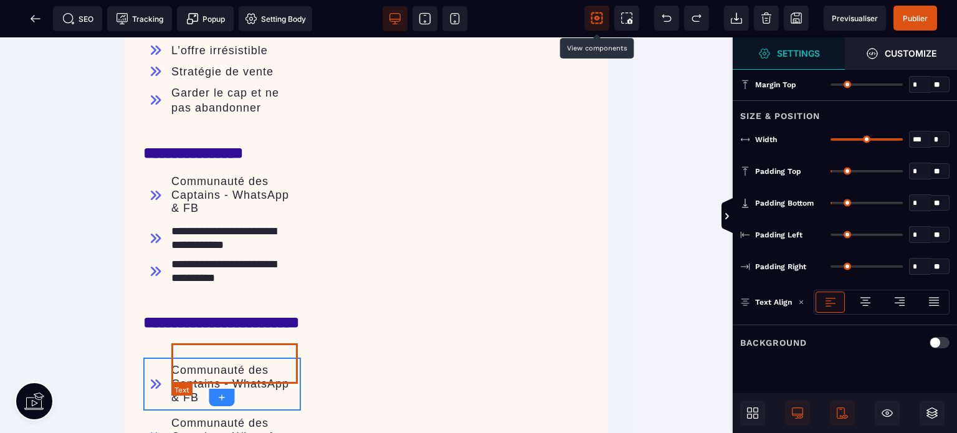
click at [182, 364] on div "Communauté des Captains - WhatsApp & FB" at bounding box center [234, 384] width 126 height 40
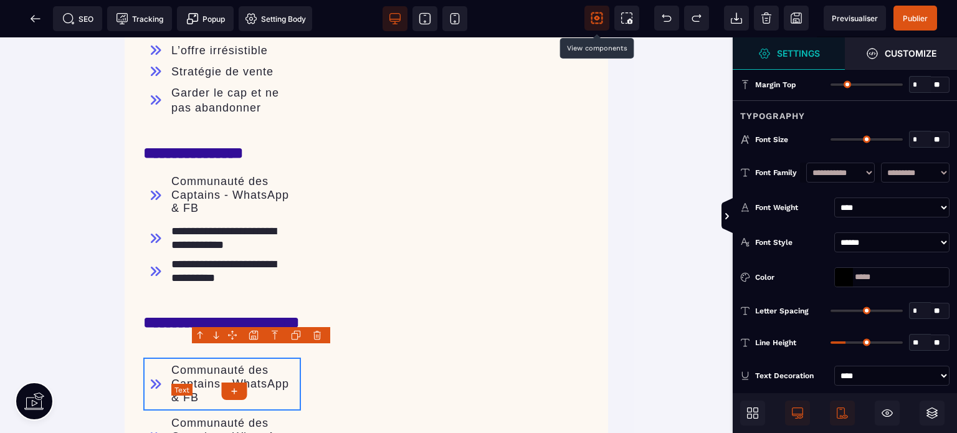
click at [182, 364] on div "Communauté des Captains - WhatsApp & FB" at bounding box center [234, 384] width 126 height 40
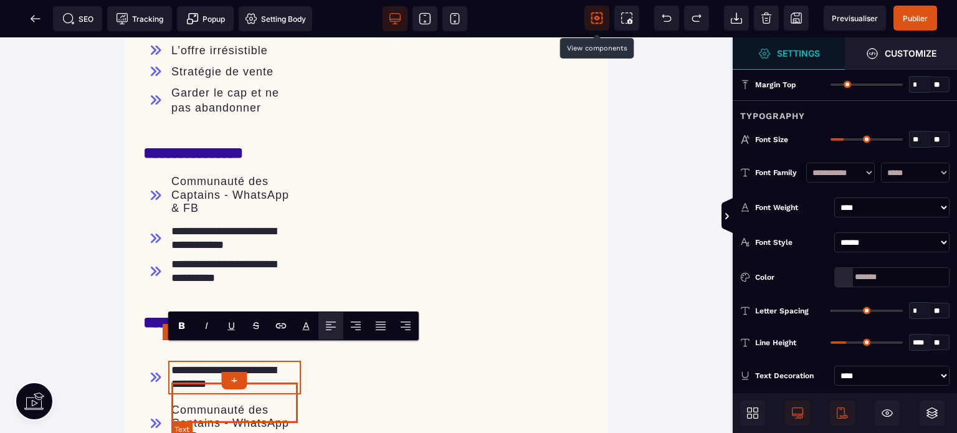
click at [239, 411] on div "Communauté des Captains - WhatsApp & FB" at bounding box center [234, 424] width 126 height 40
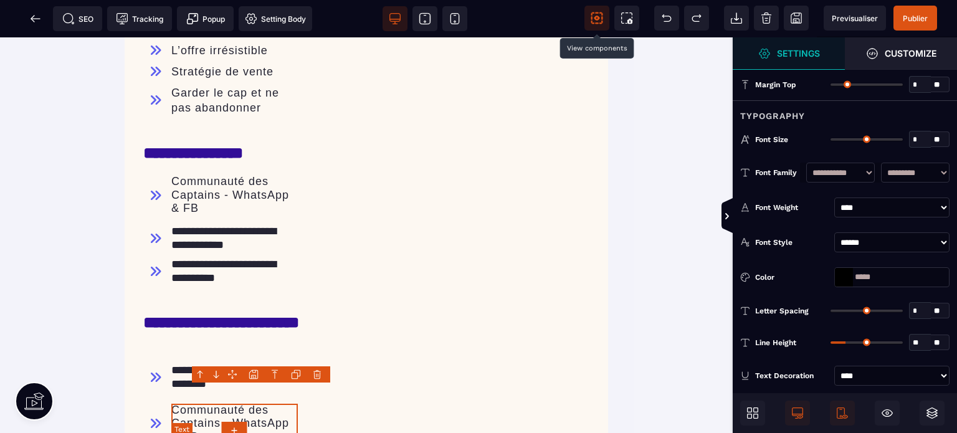
click at [198, 406] on div "Communauté des Captains - WhatsApp & FB" at bounding box center [234, 424] width 126 height 40
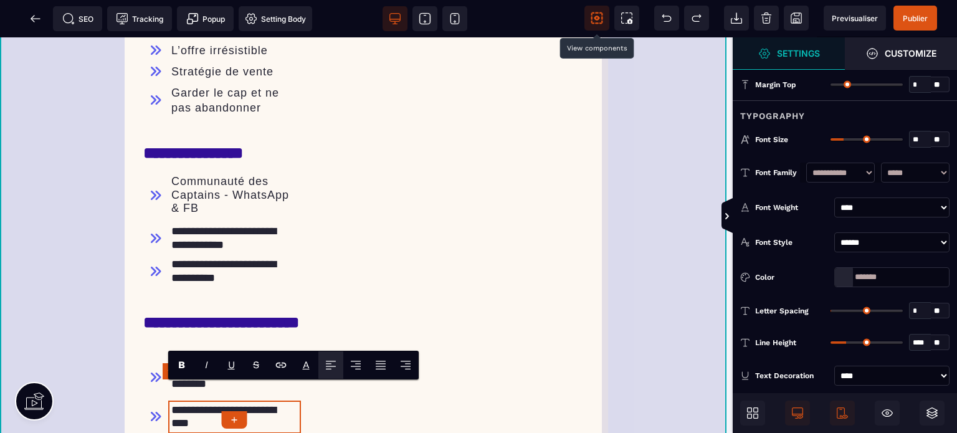
click at [124, 398] on div "**********" at bounding box center [366, 138] width 733 height 2302
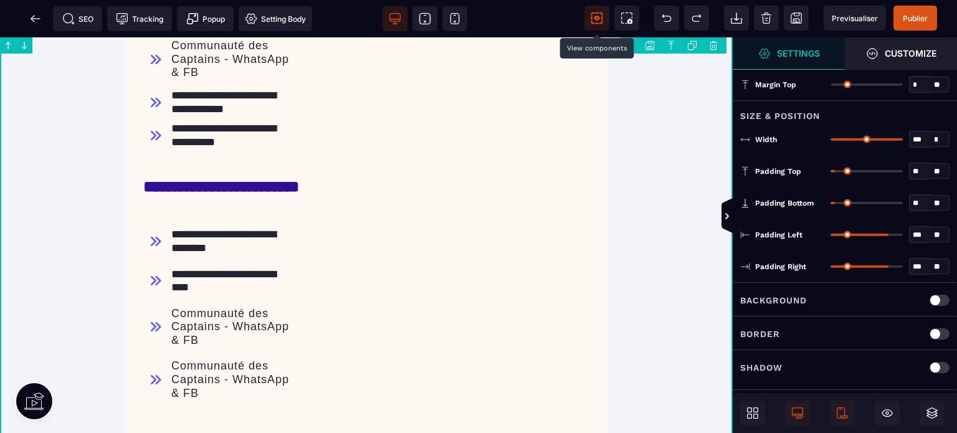
scroll to position [1634, 0]
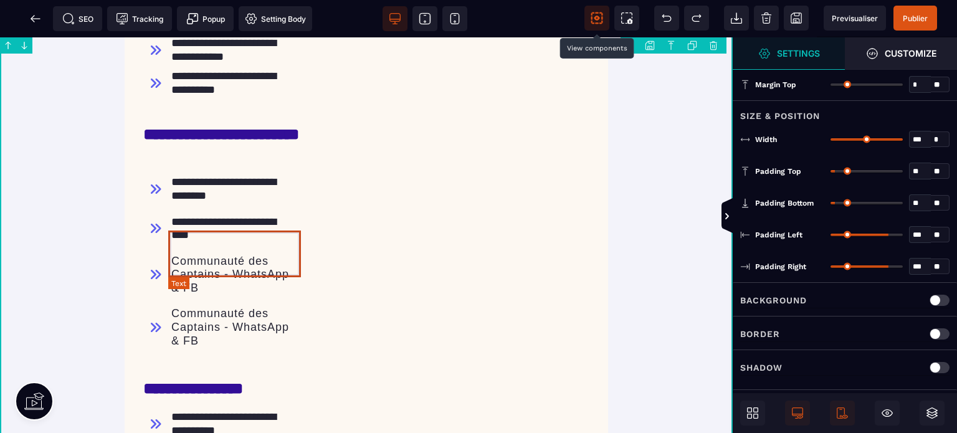
click at [198, 274] on text "Communauté des Captains - WhatsApp & FB" at bounding box center [234, 275] width 133 height 47
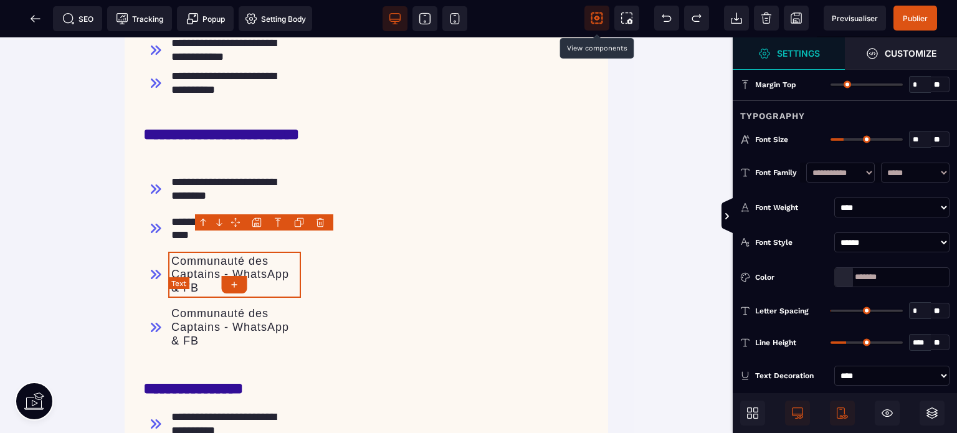
click at [198, 274] on text "Communauté des Captains - WhatsApp & FB" at bounding box center [234, 275] width 133 height 47
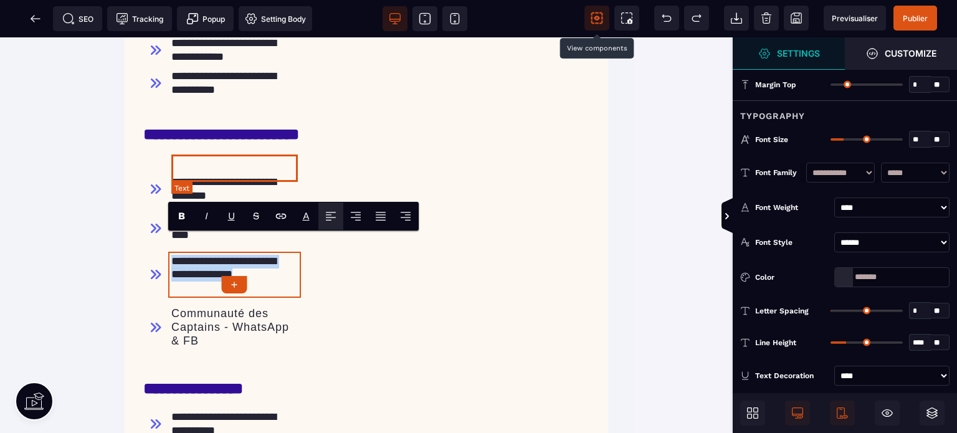
paste text
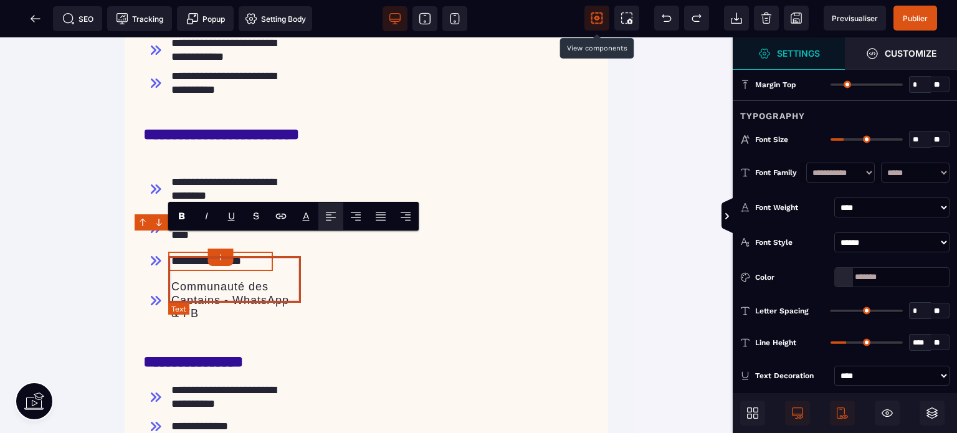
click at [208, 301] on text "Communauté des Captains - WhatsApp & FB" at bounding box center [234, 300] width 133 height 47
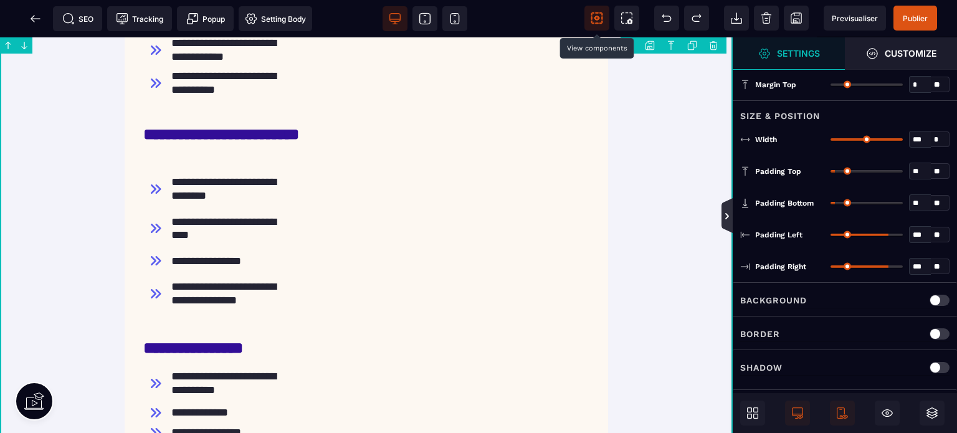
click at [725, 219] on icon at bounding box center [727, 216] width 4 height 6
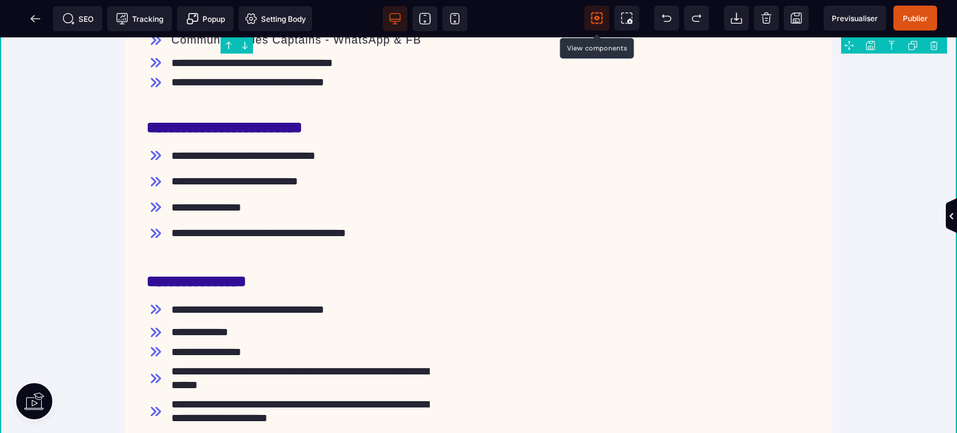
scroll to position [1338, 0]
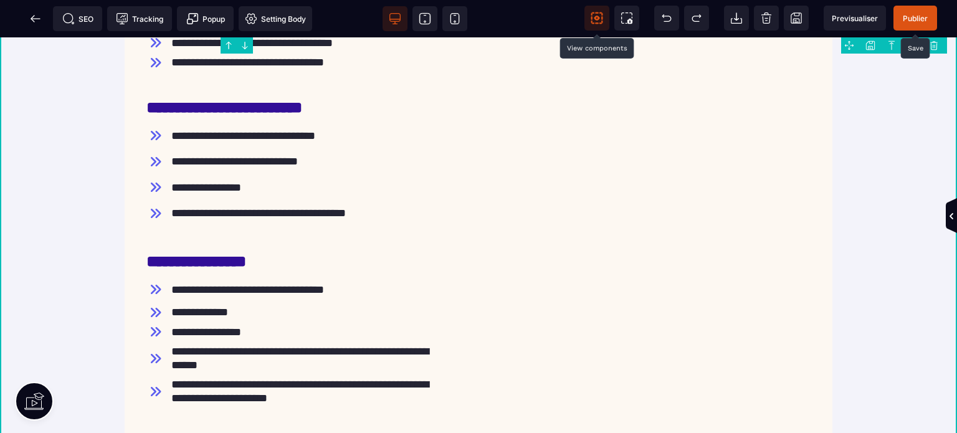
click at [914, 16] on span "Publier" at bounding box center [915, 18] width 25 height 9
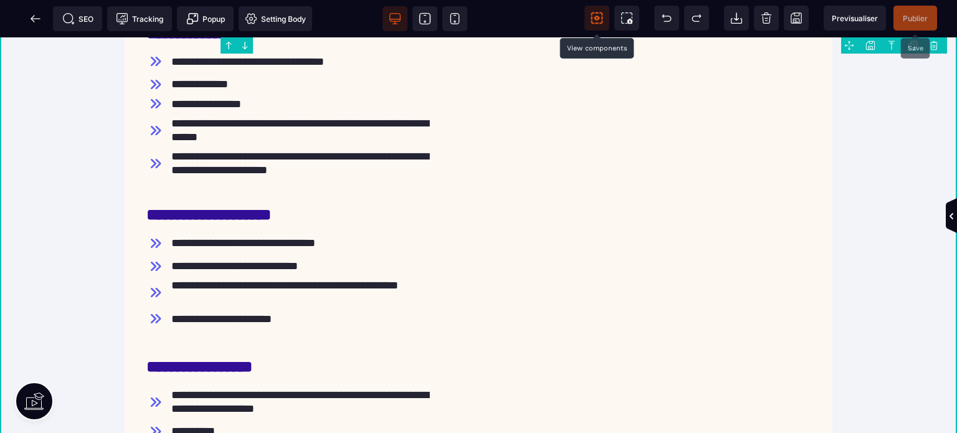
scroll to position [1518, 0]
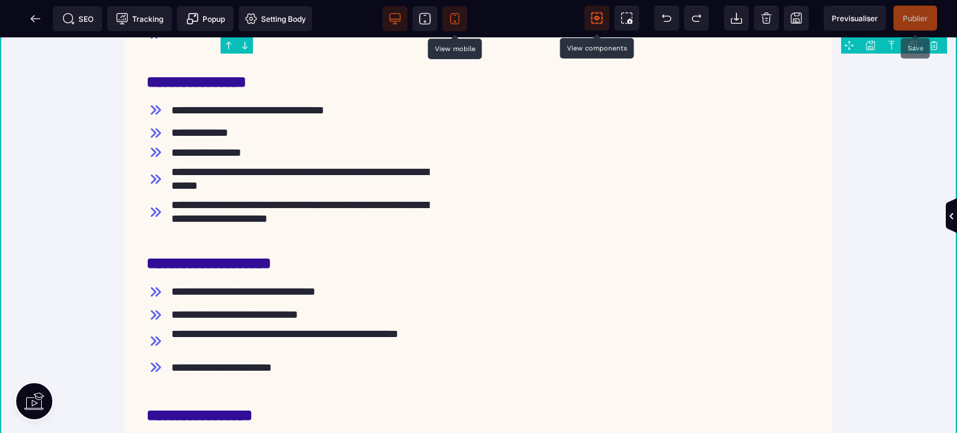
click at [457, 18] on icon at bounding box center [455, 18] width 12 height 12
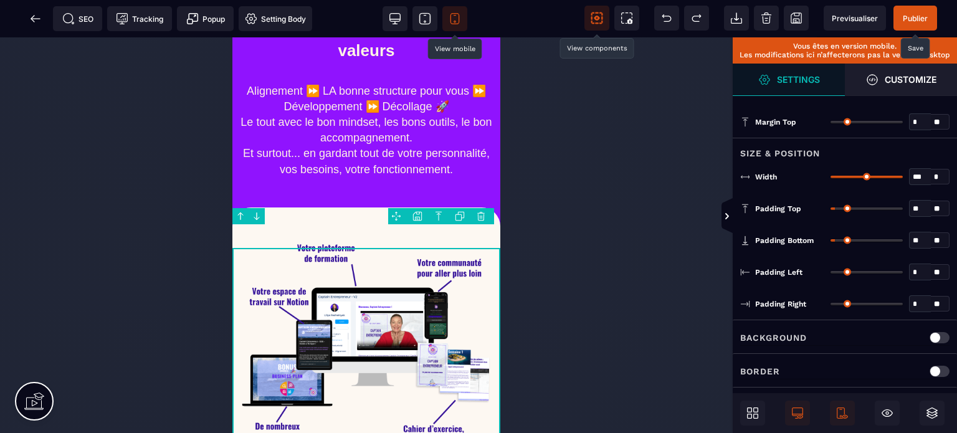
scroll to position [0, 0]
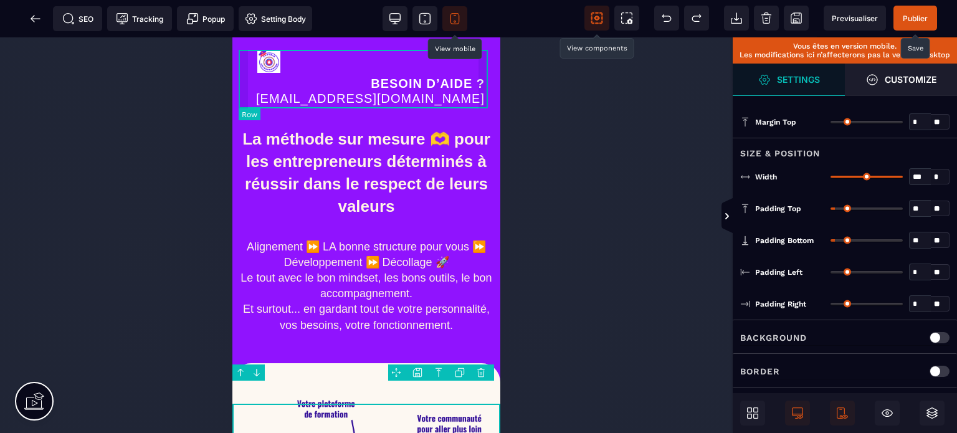
click at [244, 97] on div "BESOIN D’AIDE ? [PERSON_NAME][EMAIL_ADDRESS][DOMAIN_NAME]" at bounding box center [366, 79] width 255 height 59
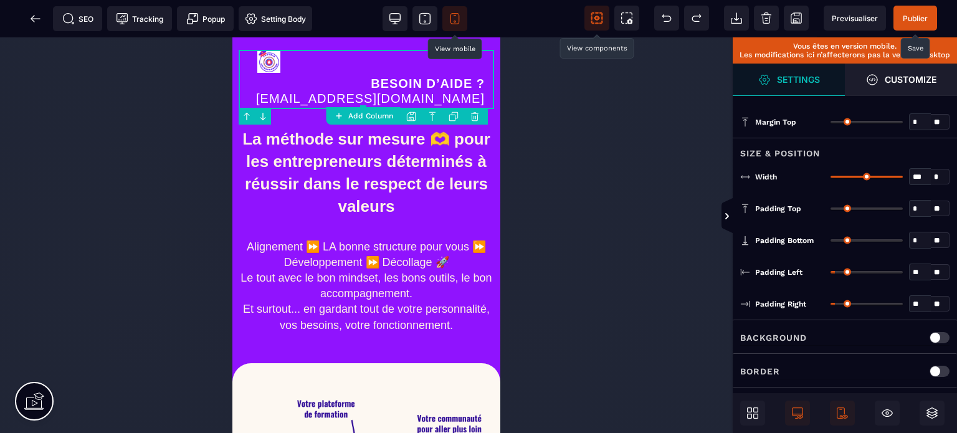
click at [451, 112] on icon at bounding box center [454, 117] width 10 height 10
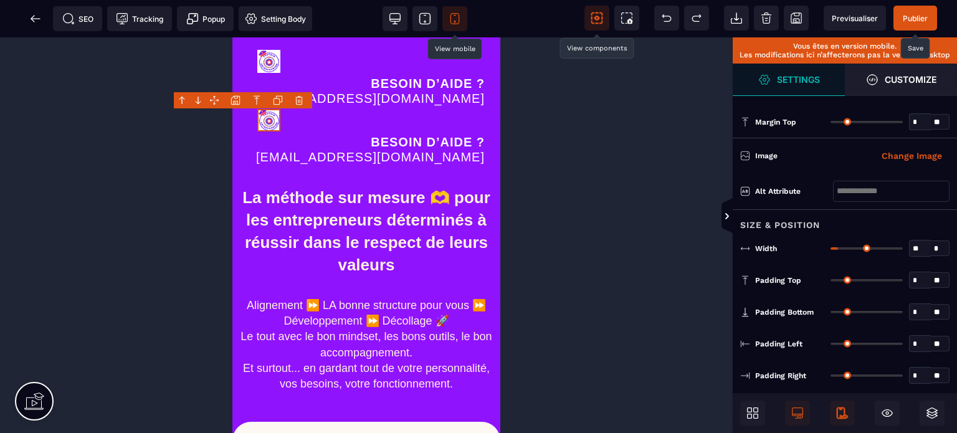
click at [842, 408] on icon at bounding box center [841, 412] width 8 height 11
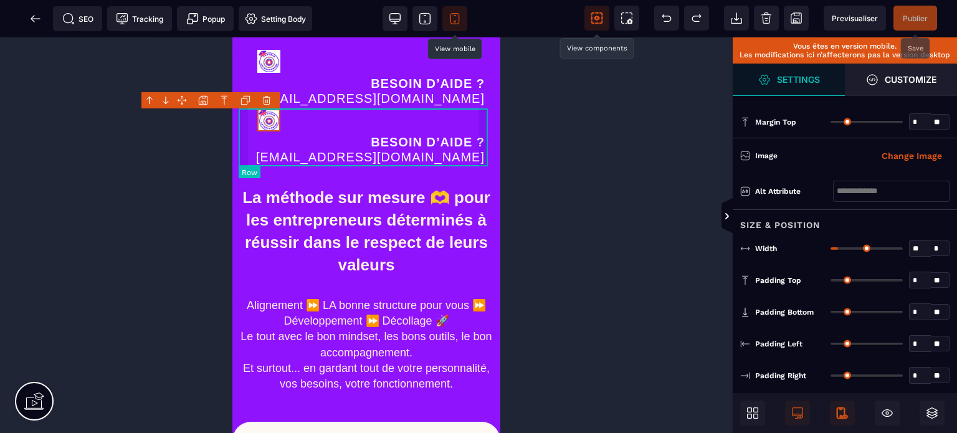
click at [242, 154] on div "BESOIN D’AIDE ? [PERSON_NAME][EMAIL_ADDRESS][DOMAIN_NAME]" at bounding box center [366, 138] width 255 height 59
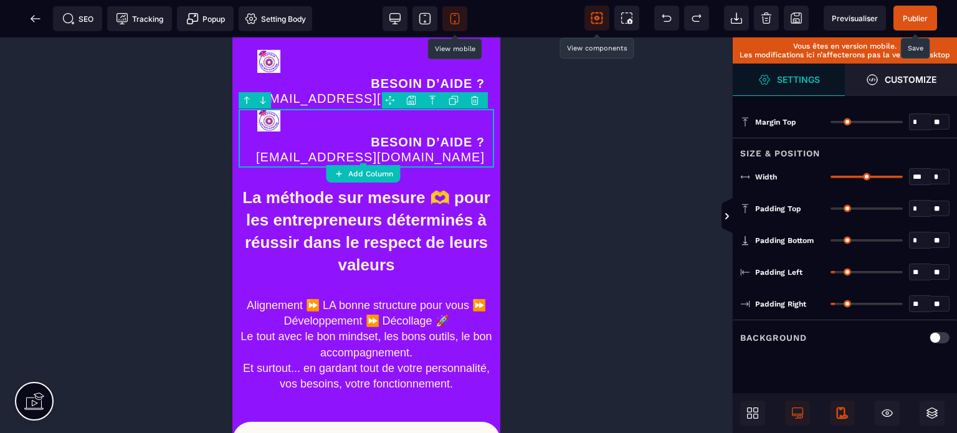
click at [836, 414] on icon at bounding box center [842, 413] width 12 height 12
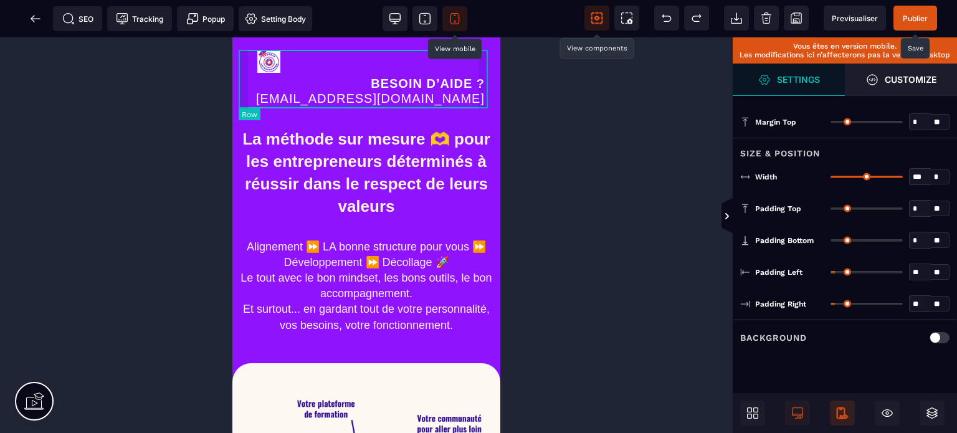
click at [243, 94] on div "BESOIN D’AIDE ? [PERSON_NAME][EMAIL_ADDRESS][DOMAIN_NAME]" at bounding box center [366, 79] width 255 height 59
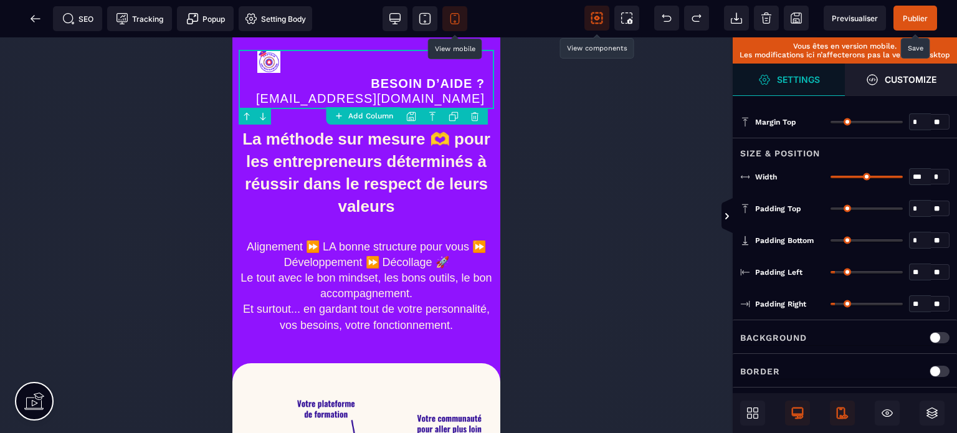
click at [800, 409] on icon at bounding box center [797, 413] width 12 height 12
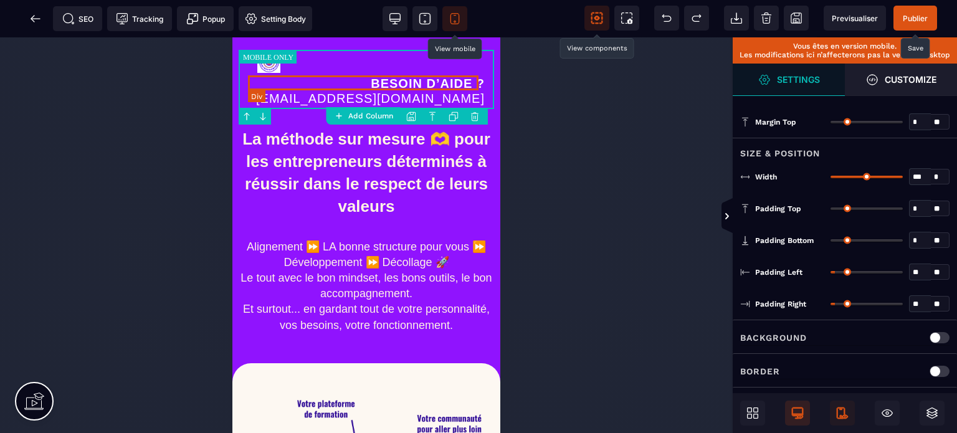
click at [356, 74] on text "BESOIN D’AIDE ? [PERSON_NAME][EMAIL_ADDRESS][DOMAIN_NAME]" at bounding box center [366, 91] width 237 height 36
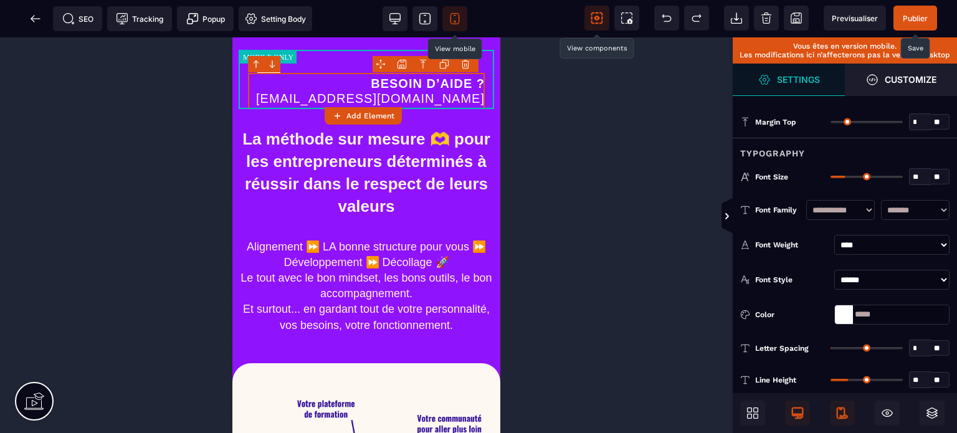
click at [463, 65] on body "B" at bounding box center [478, 216] width 957 height 433
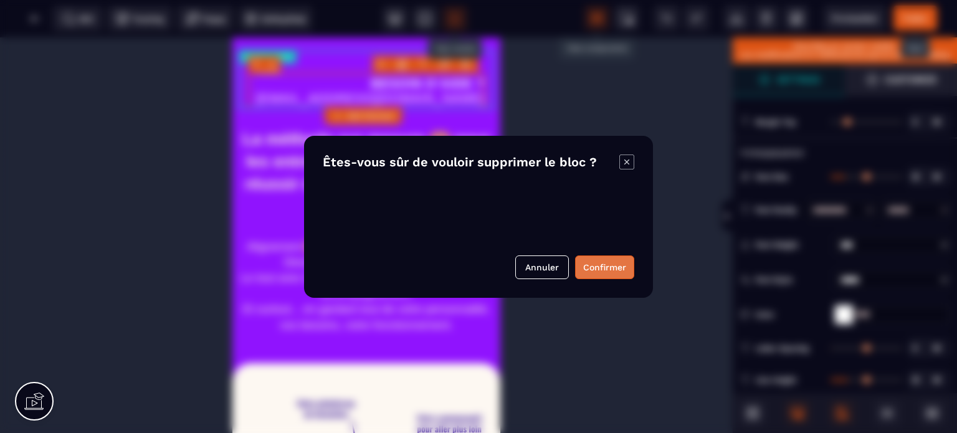
click at [600, 256] on button "Confirmer" at bounding box center [604, 267] width 59 height 24
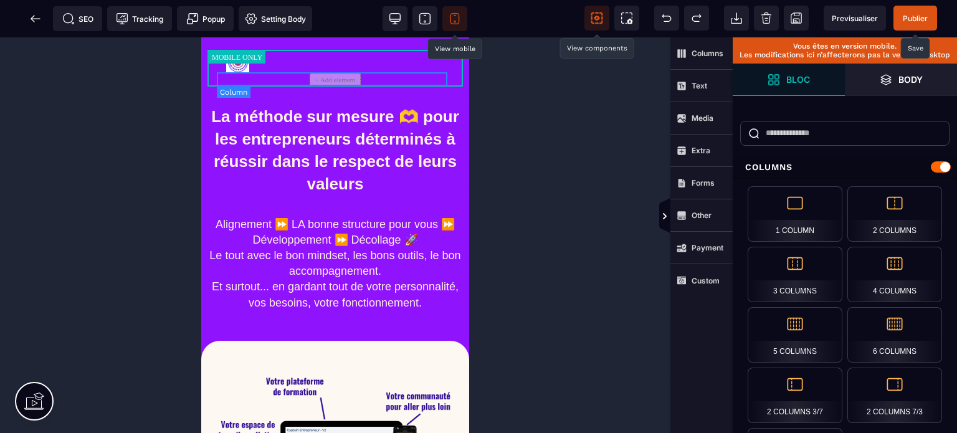
click at [278, 77] on div "+ Add element" at bounding box center [335, 80] width 237 height 14
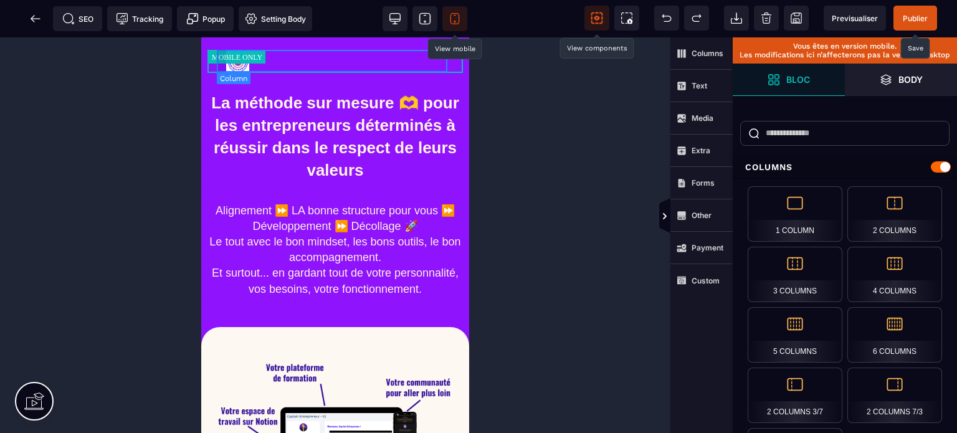
click at [270, 64] on div at bounding box center [335, 61] width 237 height 23
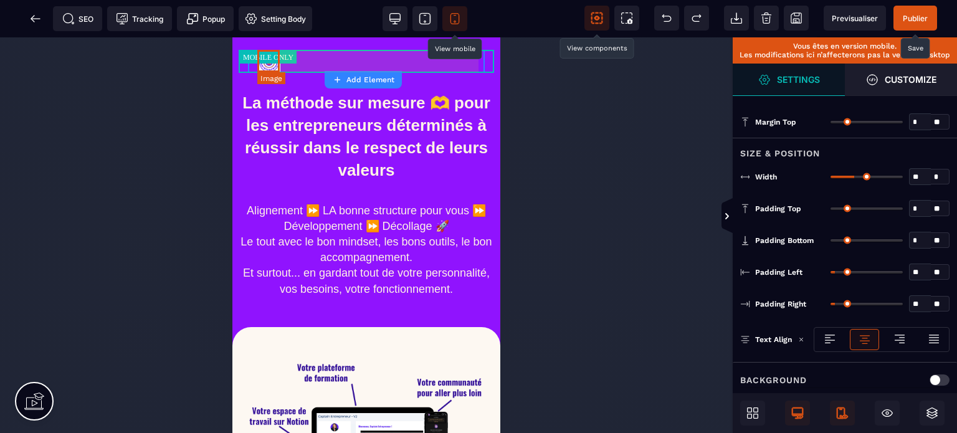
click at [270, 64] on img at bounding box center [268, 61] width 23 height 23
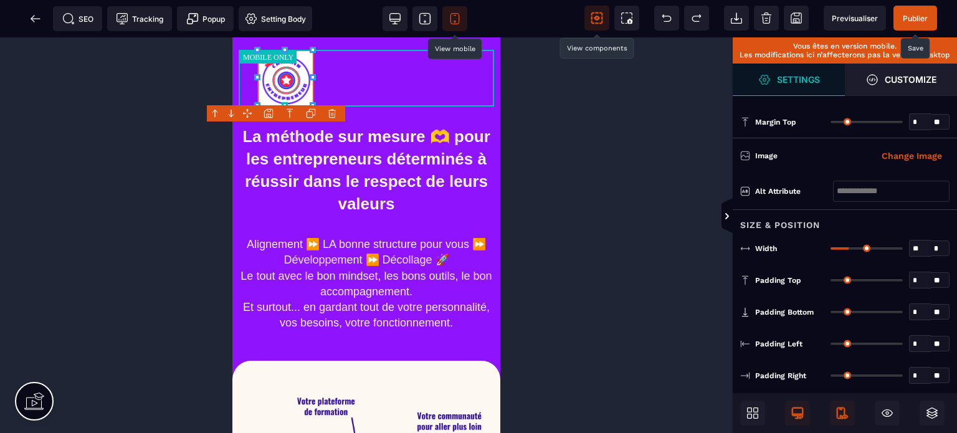
drag, startPoint x: 840, startPoint y: 245, endPoint x: 850, endPoint y: 246, distance: 10.0
click at [850, 247] on input "range" at bounding box center [867, 248] width 72 height 2
click at [829, 231] on div "Size & Position" at bounding box center [845, 220] width 224 height 23
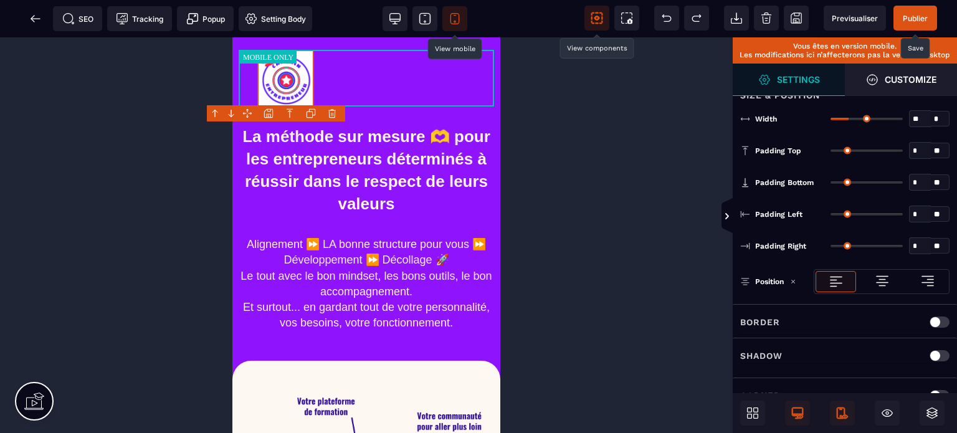
scroll to position [155, 0]
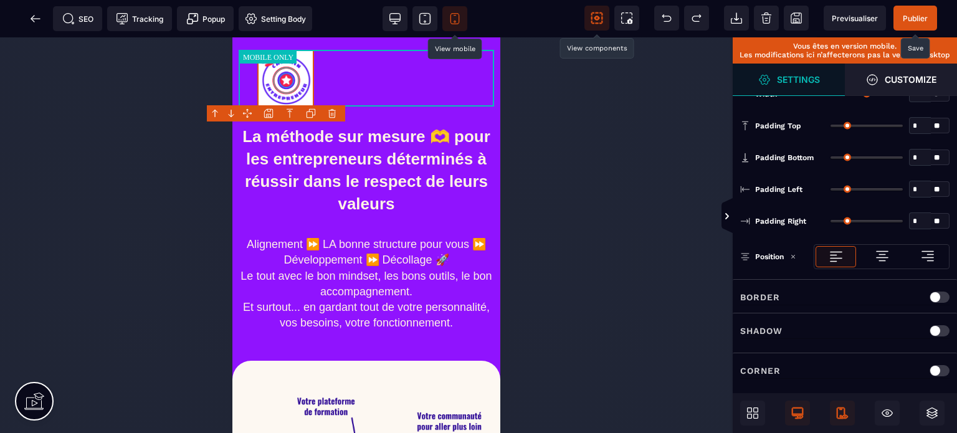
click at [880, 252] on img at bounding box center [882, 256] width 15 height 15
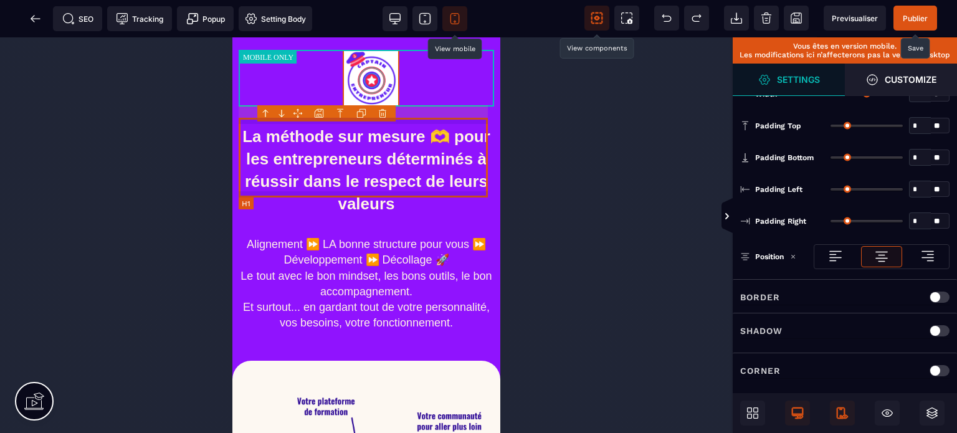
click at [310, 189] on h1 "La méthode sur mesure 🫶 pour les entrepreneurs déterminés à réussir dans le res…" at bounding box center [366, 170] width 255 height 102
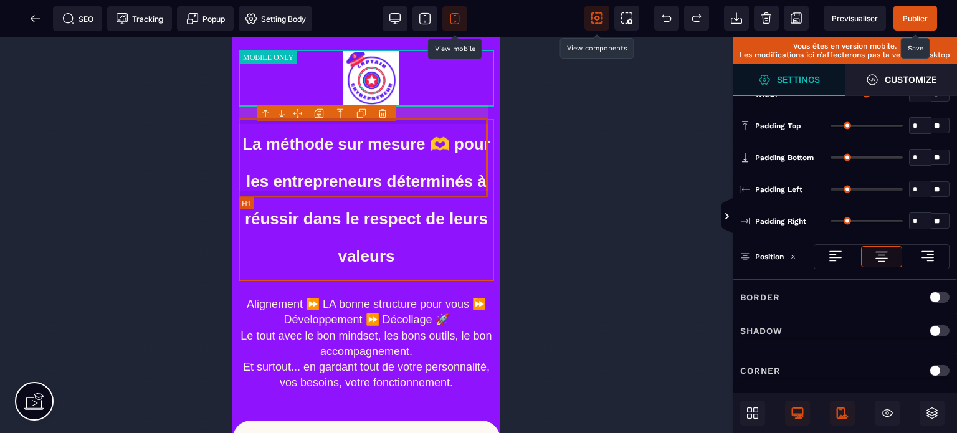
scroll to position [0, 0]
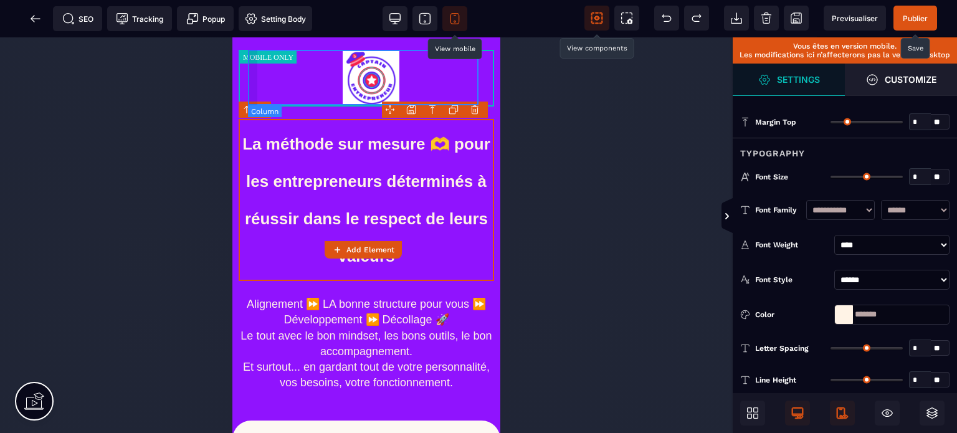
click at [477, 86] on div at bounding box center [366, 78] width 237 height 57
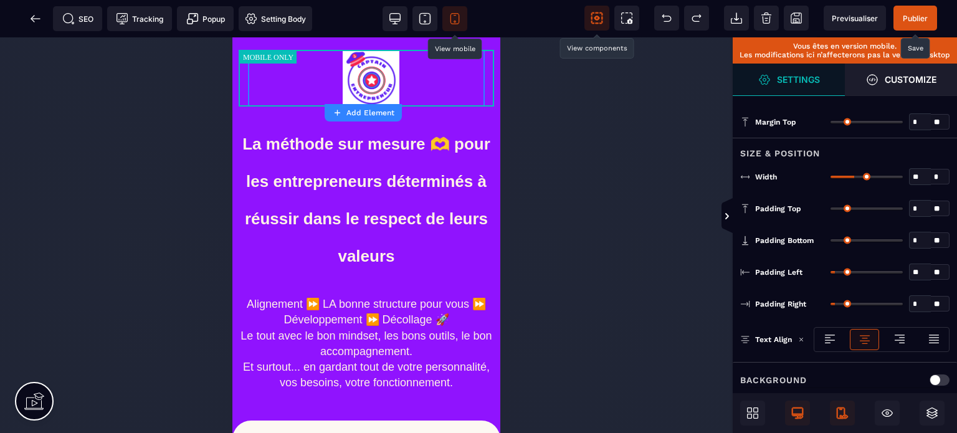
drag, startPoint x: 836, startPoint y: 301, endPoint x: 815, endPoint y: 308, distance: 21.9
click at [831, 305] on input "range" at bounding box center [867, 304] width 72 height 2
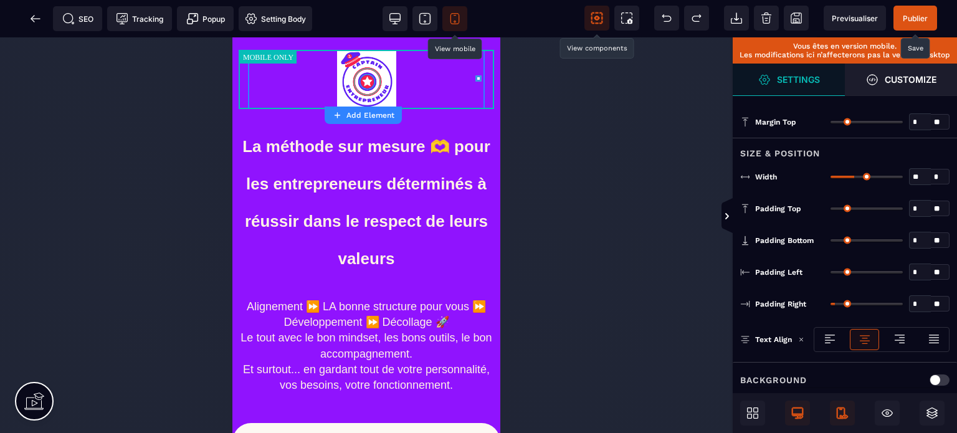
drag, startPoint x: 840, startPoint y: 269, endPoint x: 796, endPoint y: 279, distance: 44.9
click at [831, 274] on input "range" at bounding box center [867, 272] width 72 height 2
click at [483, 87] on div at bounding box center [366, 79] width 255 height 59
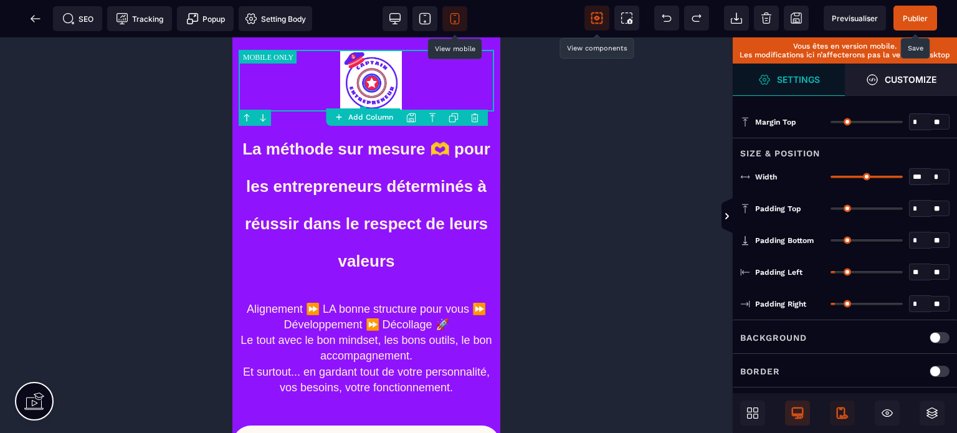
drag, startPoint x: 838, startPoint y: 302, endPoint x: 818, endPoint y: 304, distance: 20.0
click at [831, 304] on input "range" at bounding box center [867, 304] width 72 height 2
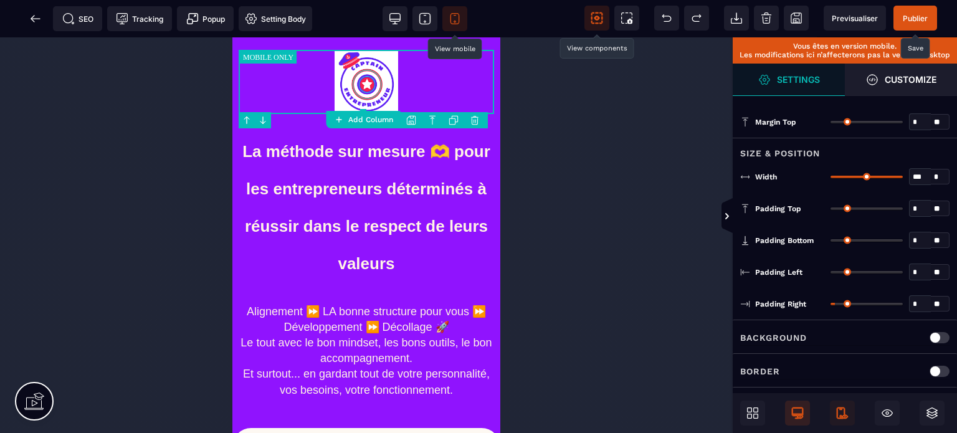
drag, startPoint x: 835, startPoint y: 270, endPoint x: 789, endPoint y: 280, distance: 47.3
click at [831, 274] on input "range" at bounding box center [867, 272] width 72 height 2
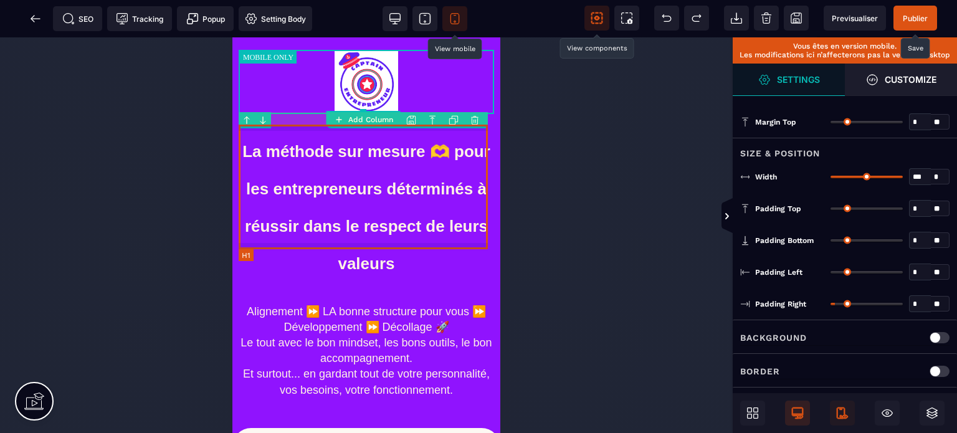
click at [405, 191] on h1 "La méthode sur mesure 🫶 pour les entrepreneurs déterminés à réussir dans le res…" at bounding box center [366, 207] width 255 height 162
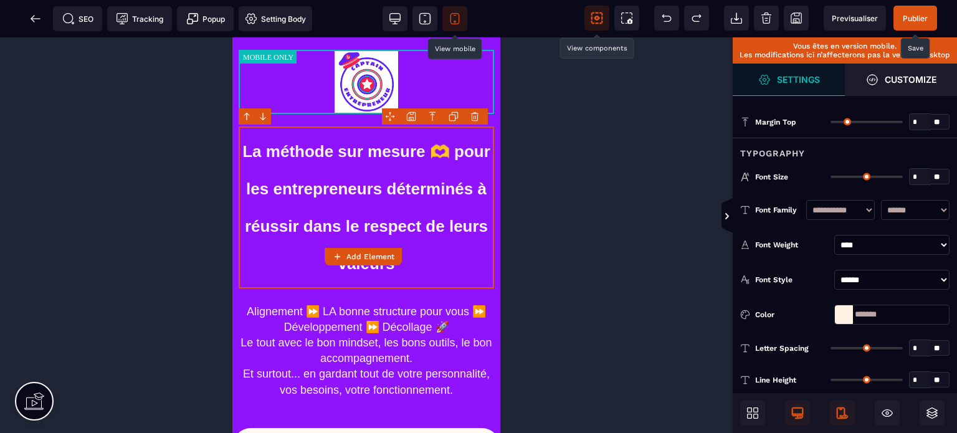
drag, startPoint x: 913, startPoint y: 173, endPoint x: 922, endPoint y: 173, distance: 9.4
click at [922, 173] on input "*" at bounding box center [920, 177] width 21 height 14
click at [907, 151] on div "Typography" at bounding box center [845, 149] width 224 height 23
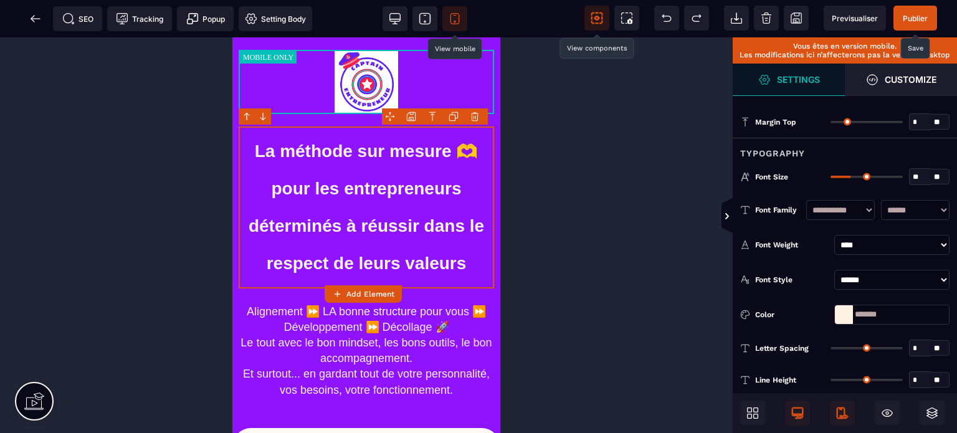
click at [915, 373] on input "*" at bounding box center [920, 380] width 21 height 14
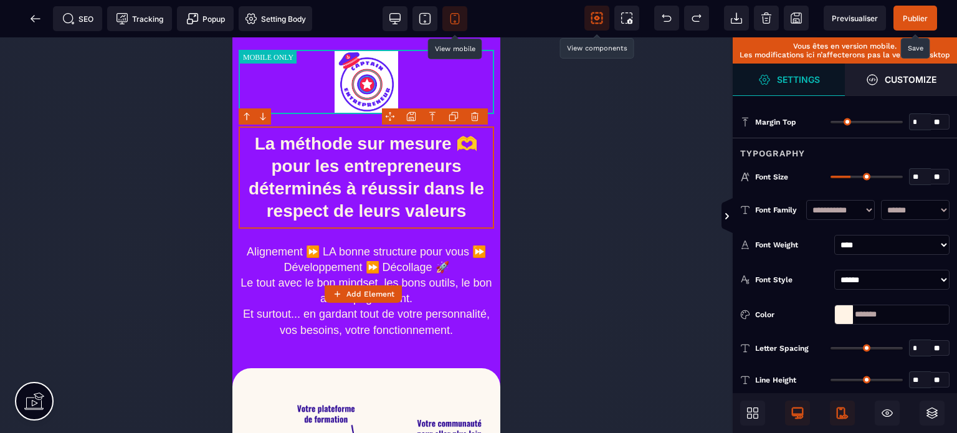
click at [877, 360] on div "Letter Spacing * * ** All" at bounding box center [845, 348] width 224 height 32
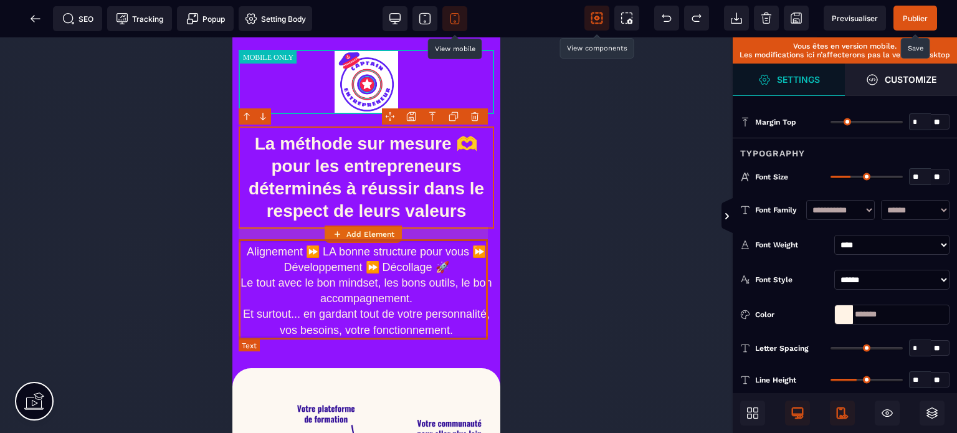
click at [483, 302] on text "Alignement ⏩ LA bonne structure pour vous ⏩ Développement ⏩ Décollage 🚀 Le tout…" at bounding box center [366, 291] width 255 height 100
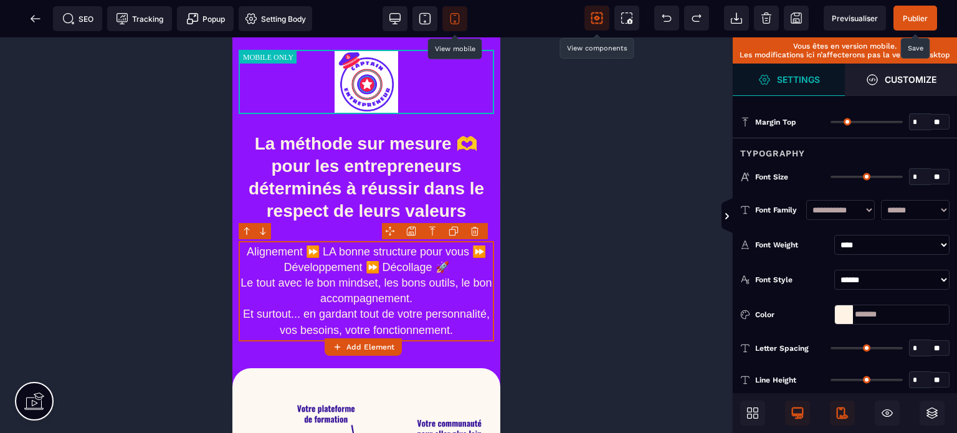
click at [920, 17] on span "Publier" at bounding box center [915, 18] width 25 height 9
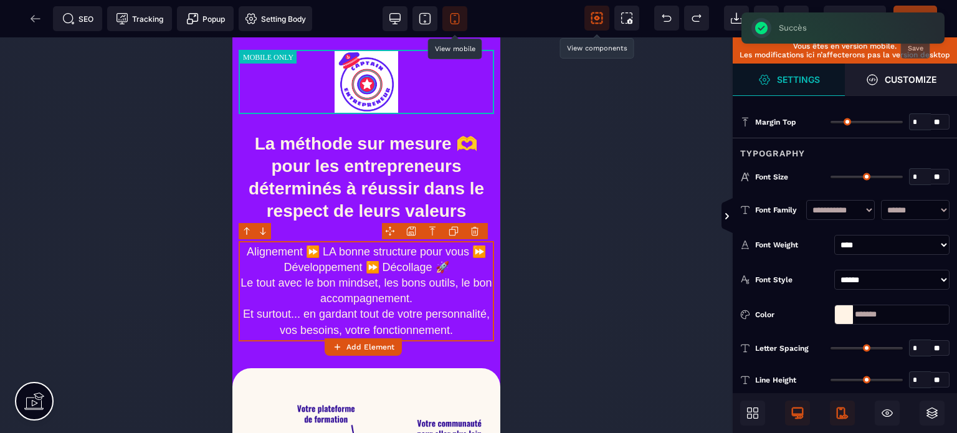
drag, startPoint x: 910, startPoint y: 175, endPoint x: 928, endPoint y: 174, distance: 18.7
click at [928, 174] on input "*" at bounding box center [920, 177] width 21 height 14
click at [912, 147] on div "Typography" at bounding box center [845, 149] width 224 height 23
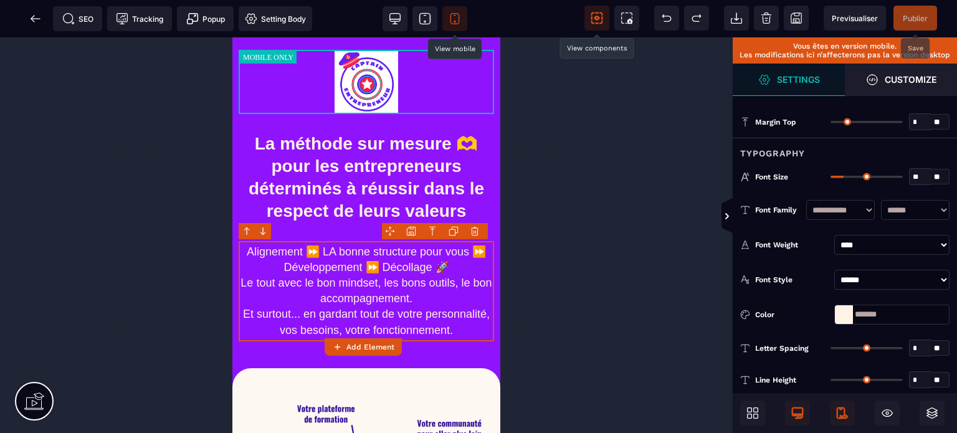
click at [920, 350] on input "*" at bounding box center [920, 348] width 21 height 14
drag, startPoint x: 921, startPoint y: 378, endPoint x: 913, endPoint y: 377, distance: 7.5
click at [913, 377] on input "*" at bounding box center [920, 380] width 21 height 14
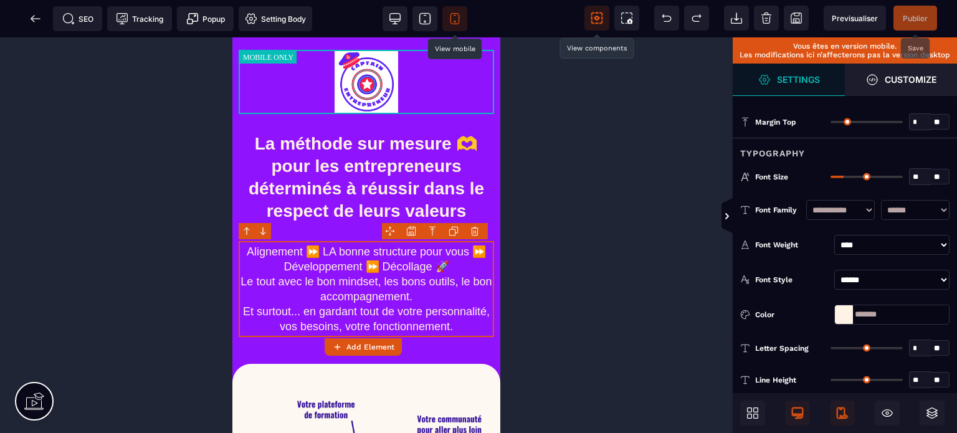
click at [885, 364] on div "Line Height ** * ** All" at bounding box center [845, 380] width 224 height 32
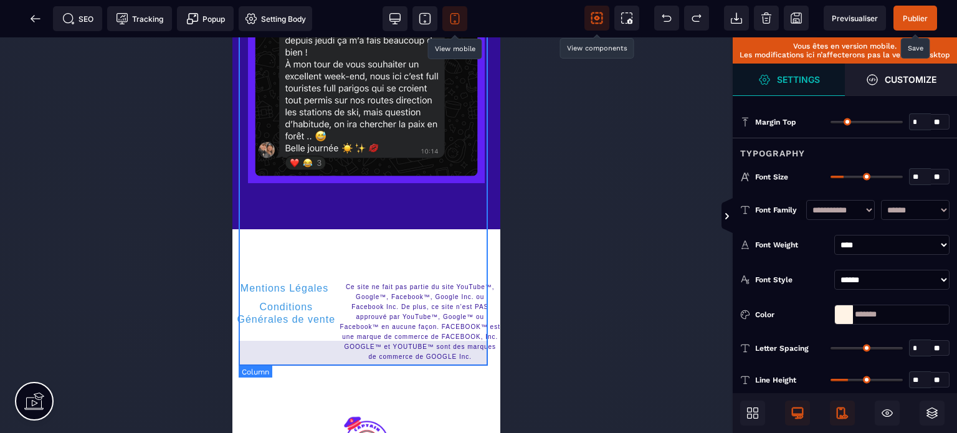
scroll to position [7135, 0]
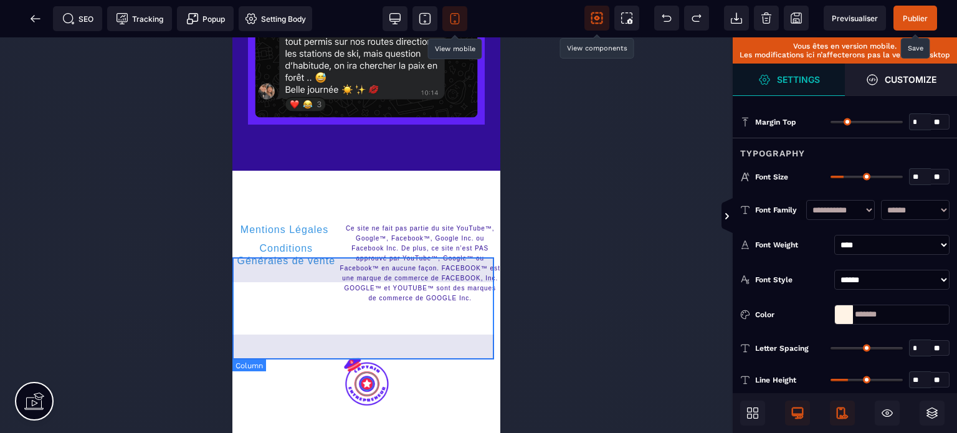
click at [369, 331] on div at bounding box center [366, 382] width 268 height 103
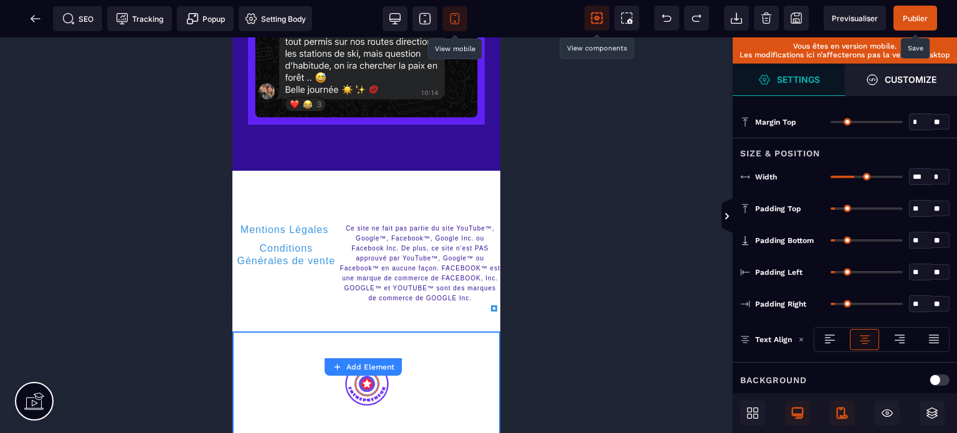
drag, startPoint x: 860, startPoint y: 176, endPoint x: 923, endPoint y: 182, distance: 63.2
click at [903, 178] on input "range" at bounding box center [867, 177] width 72 height 2
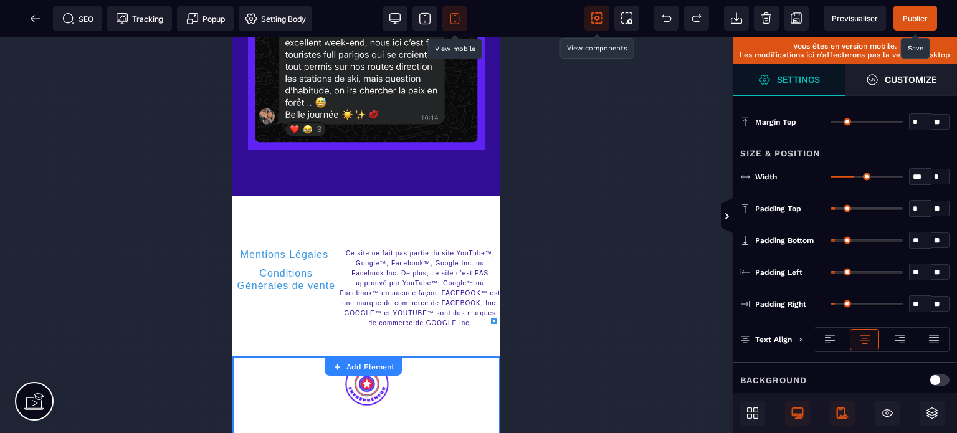
drag, startPoint x: 840, startPoint y: 204, endPoint x: 822, endPoint y: 212, distance: 19.8
click at [831, 210] on input "range" at bounding box center [867, 208] width 72 height 2
click at [840, 242] on div "** * **" at bounding box center [890, 240] width 119 height 17
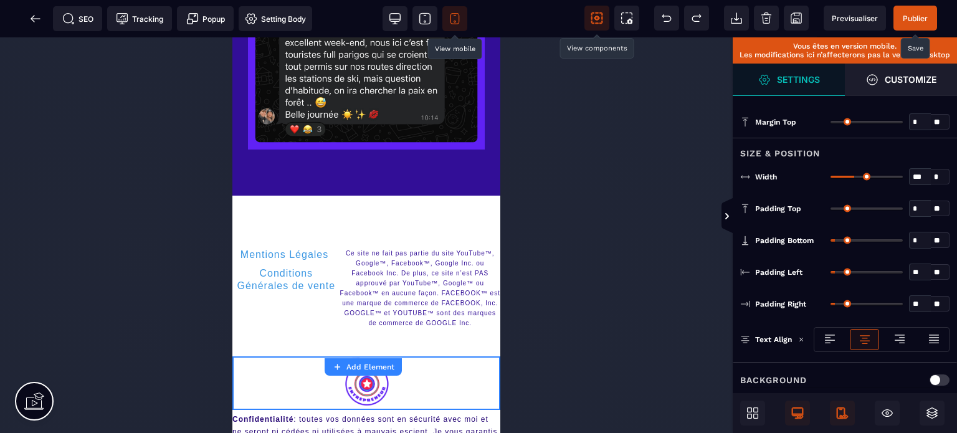
scroll to position [7085, 0]
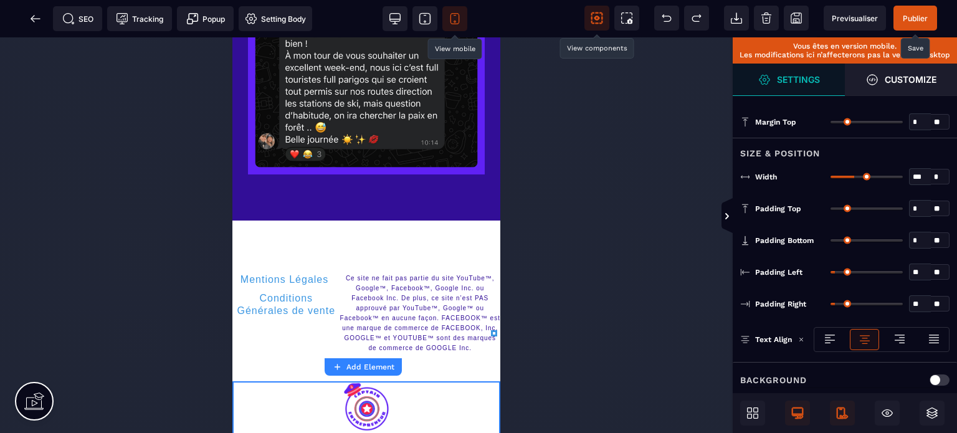
drag, startPoint x: 838, startPoint y: 236, endPoint x: 751, endPoint y: 250, distance: 88.3
click at [831, 242] on input "range" at bounding box center [867, 240] width 72 height 2
click at [317, 283] on div "Mentions Légales Conditions Générales de vente" at bounding box center [286, 313] width 108 height 136
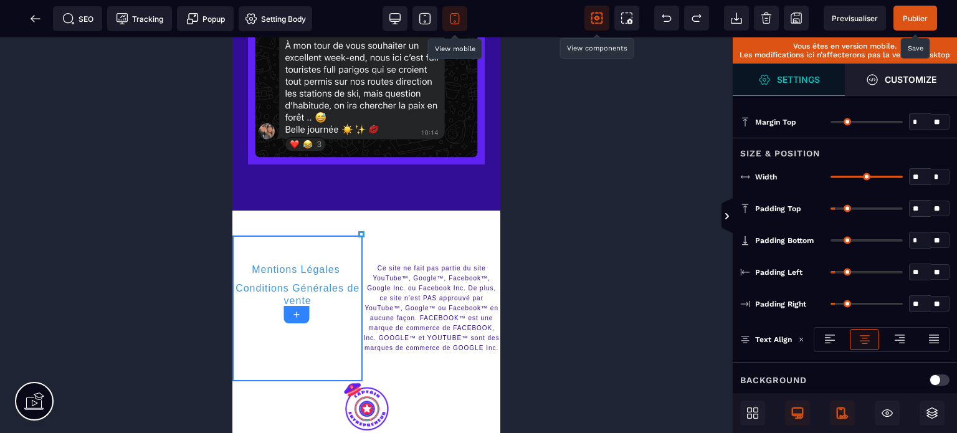
scroll to position [7118, 0]
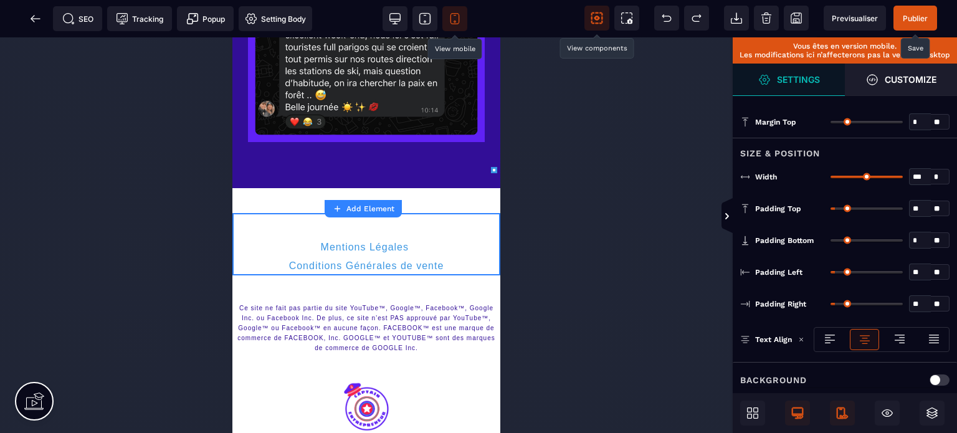
drag, startPoint x: 900, startPoint y: 174, endPoint x: 910, endPoint y: 176, distance: 10.8
click at [903, 176] on input "range" at bounding box center [867, 177] width 72 height 2
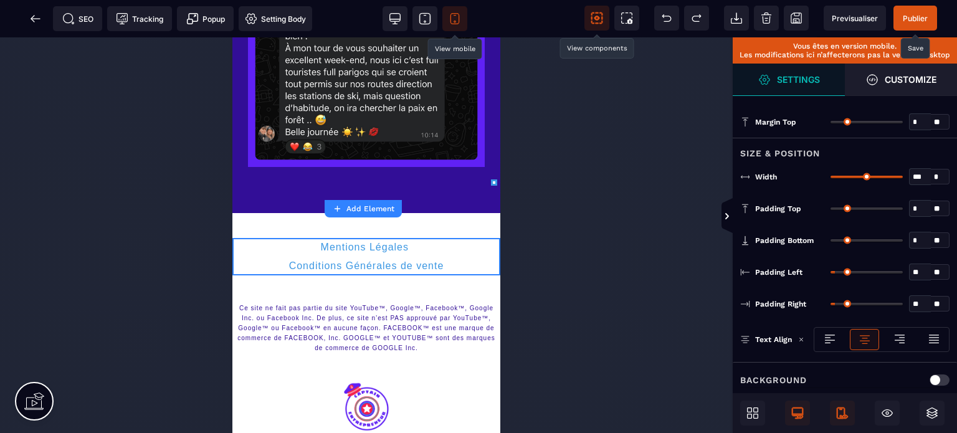
drag, startPoint x: 839, startPoint y: 205, endPoint x: 764, endPoint y: 212, distance: 75.1
click at [831, 210] on input "range" at bounding box center [867, 208] width 72 height 2
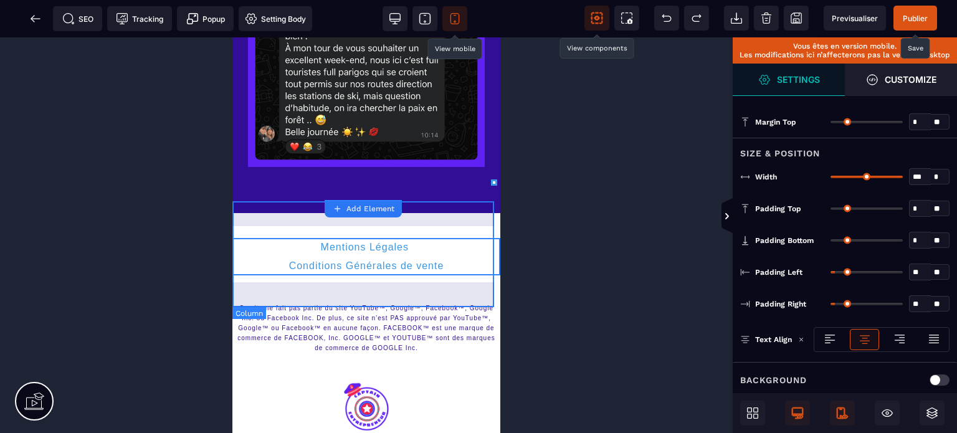
click at [355, 302] on div "Ce site ne fait pas partie du site YouTube™, Google™, Facebook™, Google Inc. ou…" at bounding box center [366, 328] width 268 height 106
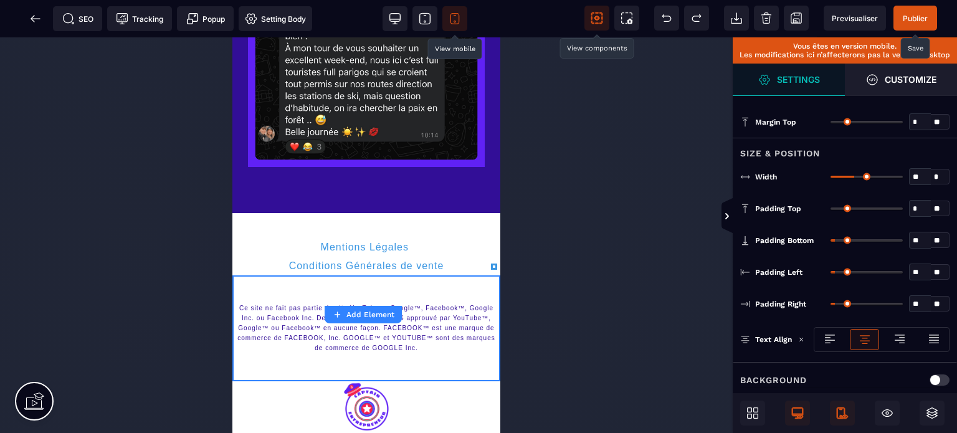
scroll to position [7068, 0]
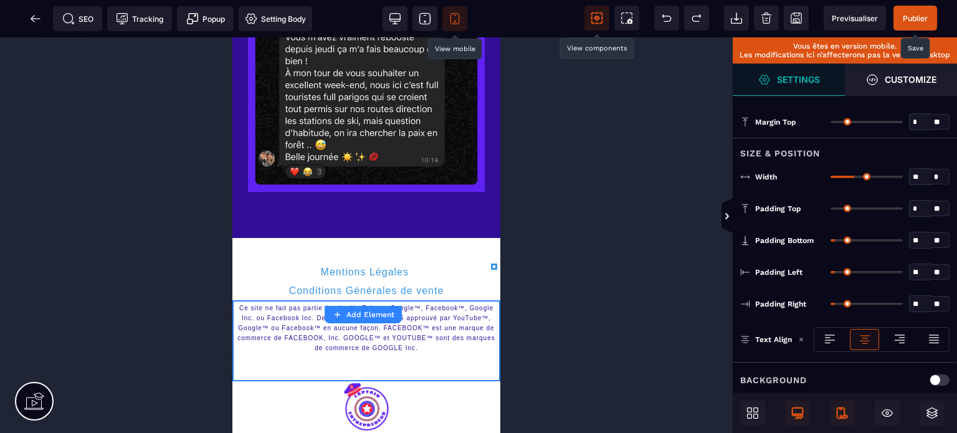
drag, startPoint x: 838, startPoint y: 206, endPoint x: 822, endPoint y: 211, distance: 16.9
click at [831, 210] on input "range" at bounding box center [867, 208] width 72 height 2
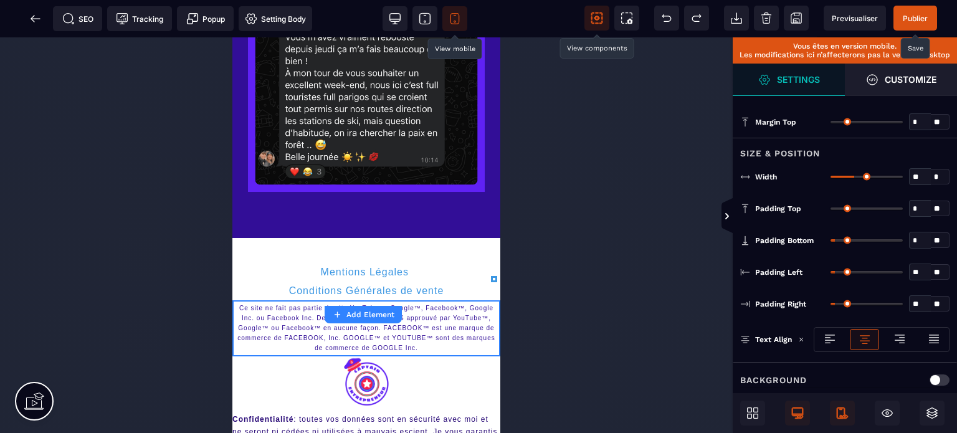
scroll to position [7043, 0]
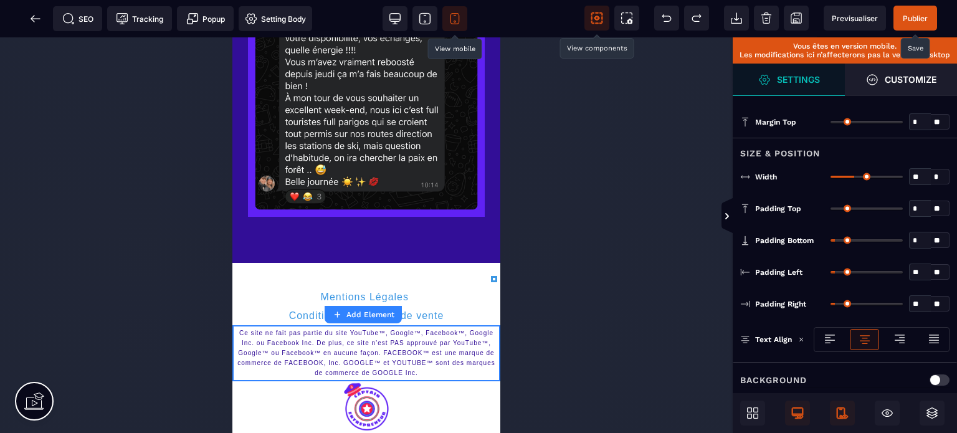
drag, startPoint x: 837, startPoint y: 239, endPoint x: 728, endPoint y: 267, distance: 113.0
click at [831, 242] on input "range" at bounding box center [867, 240] width 72 height 2
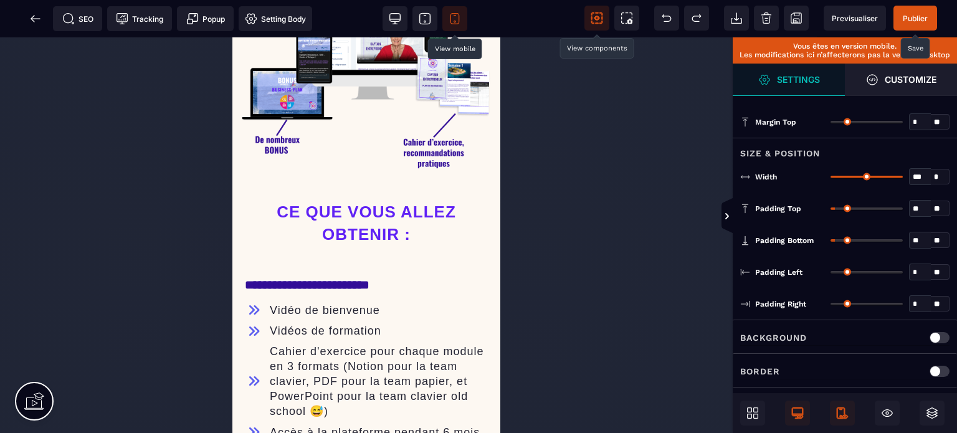
scroll to position [0, 0]
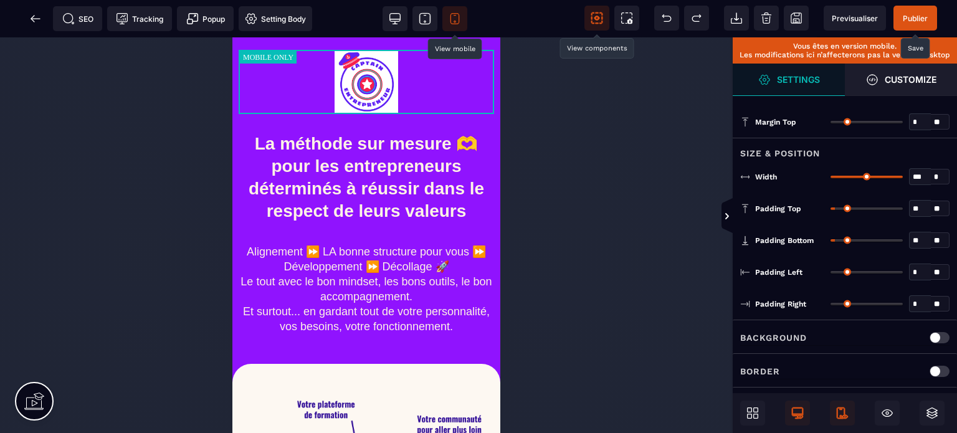
click at [925, 15] on span "Publier" at bounding box center [915, 18] width 25 height 9
click at [426, 17] on icon at bounding box center [425, 18] width 12 height 12
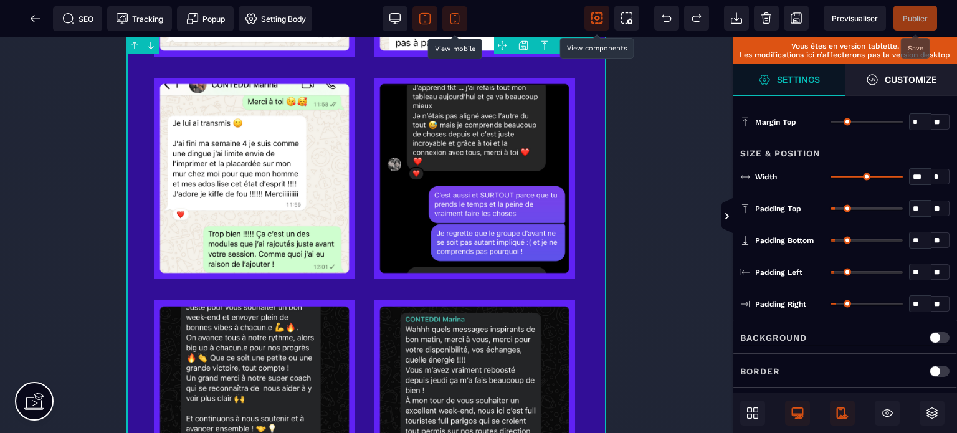
scroll to position [3737, 0]
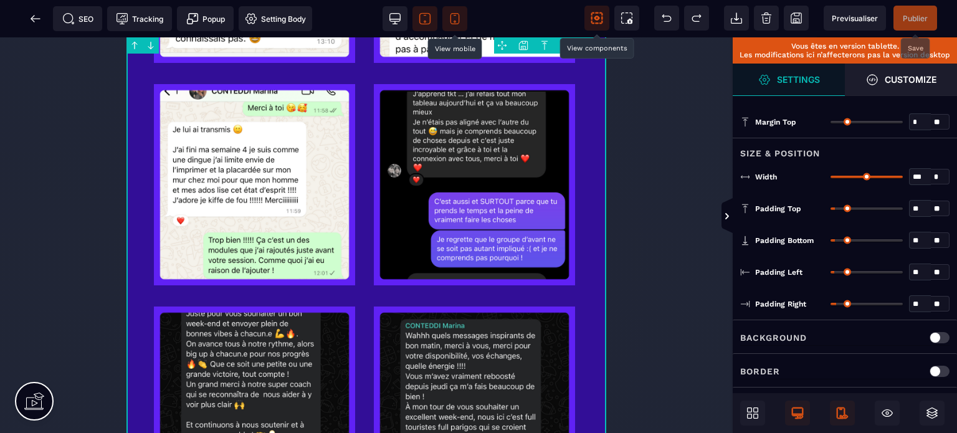
drag, startPoint x: 603, startPoint y: 62, endPoint x: 737, endPoint y: 401, distance: 363.9
click at [913, 14] on span "Publier" at bounding box center [915, 18] width 25 height 9
click at [37, 17] on icon at bounding box center [35, 18] width 12 height 12
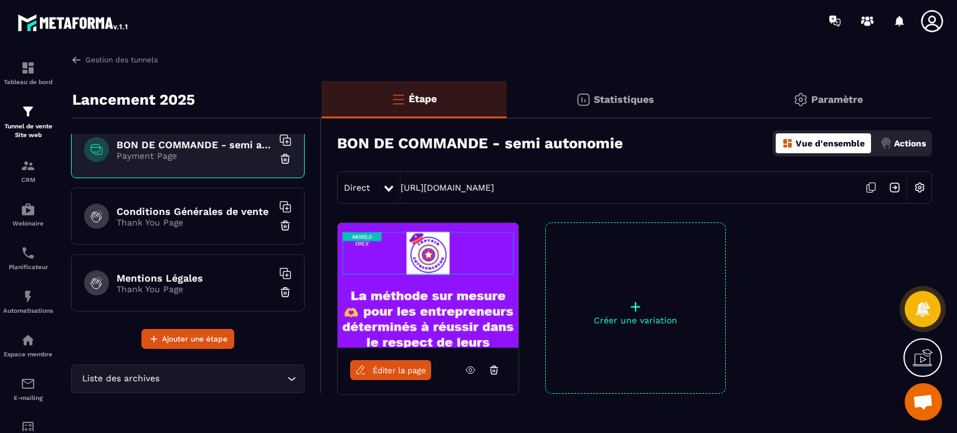
scroll to position [551, 0]
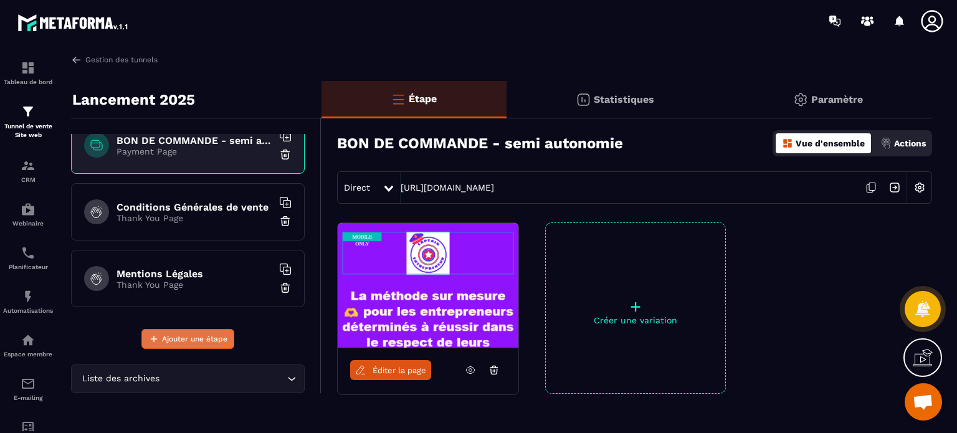
click at [168, 341] on span "Ajouter une étape" at bounding box center [194, 339] width 65 height 12
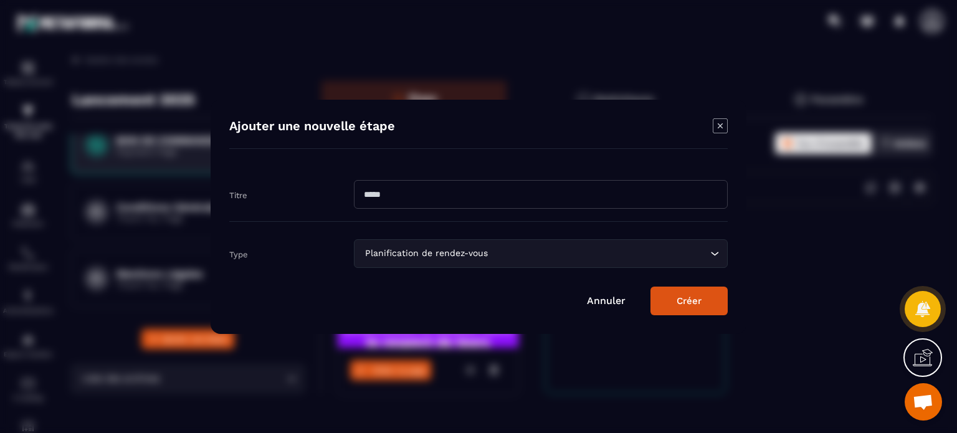
click at [432, 198] on input "Modal window" at bounding box center [541, 194] width 374 height 29
click at [650, 287] on button "Créer" at bounding box center [688, 301] width 77 height 29
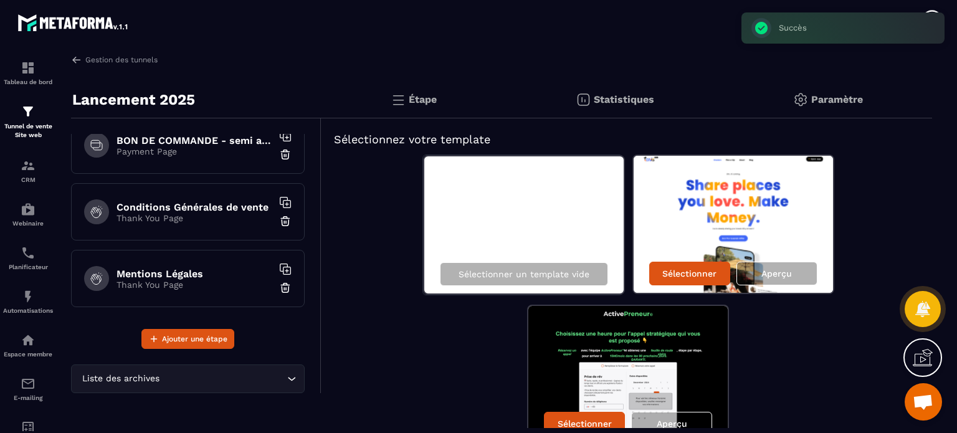
scroll to position [617, 0]
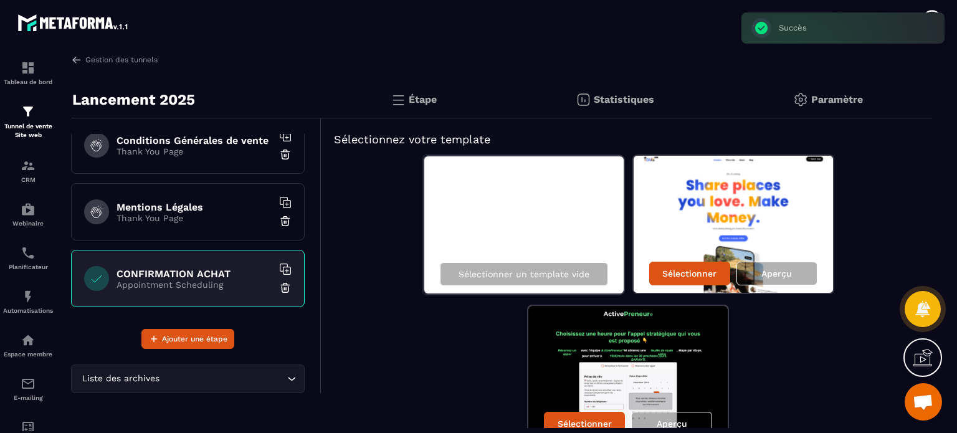
click at [279, 285] on img at bounding box center [285, 288] width 12 height 12
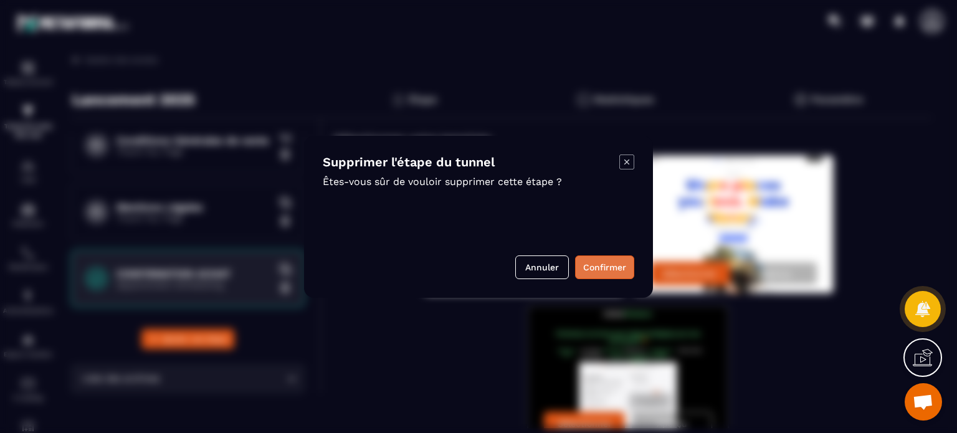
click at [609, 267] on button "Confirmer" at bounding box center [604, 267] width 59 height 24
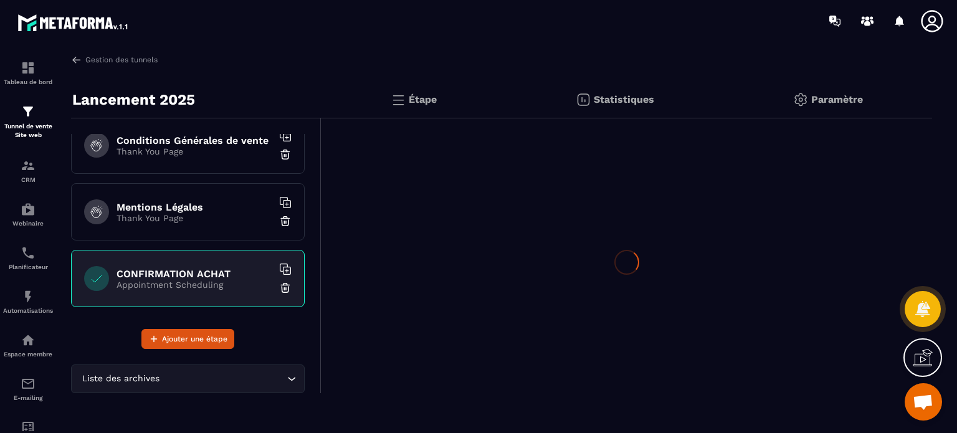
scroll to position [551, 0]
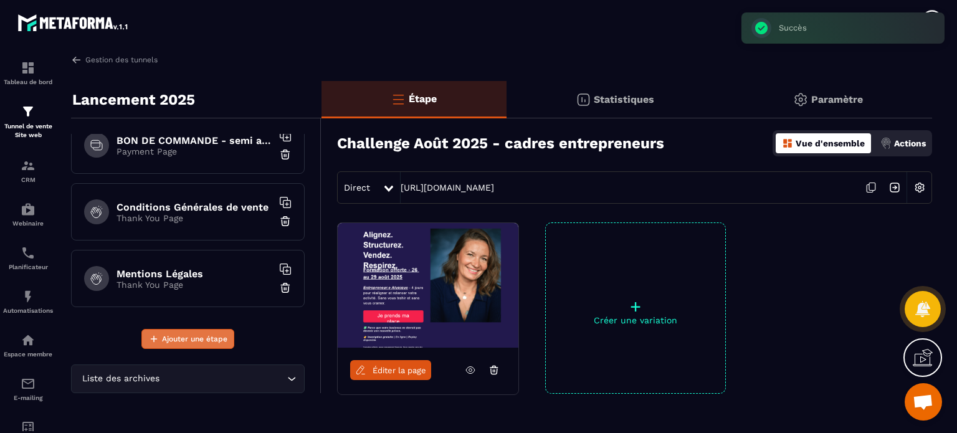
click at [211, 335] on span "Ajouter une étape" at bounding box center [194, 339] width 65 height 12
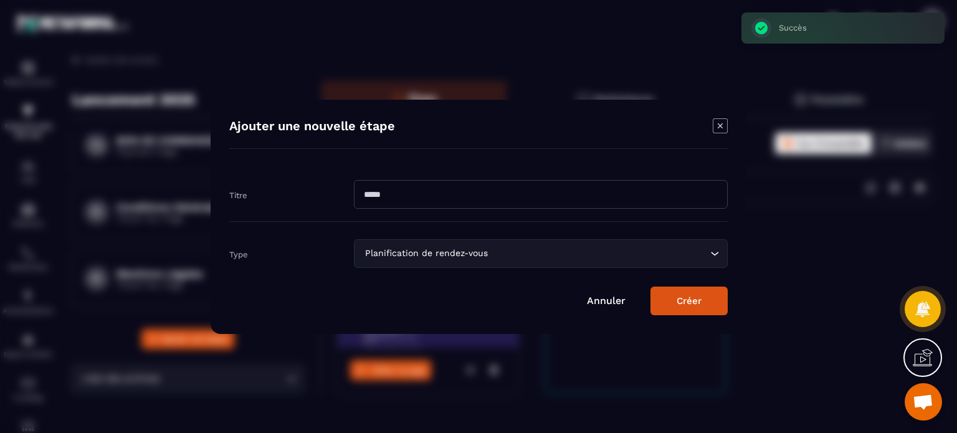
click at [466, 191] on input "Modal window" at bounding box center [541, 194] width 374 height 29
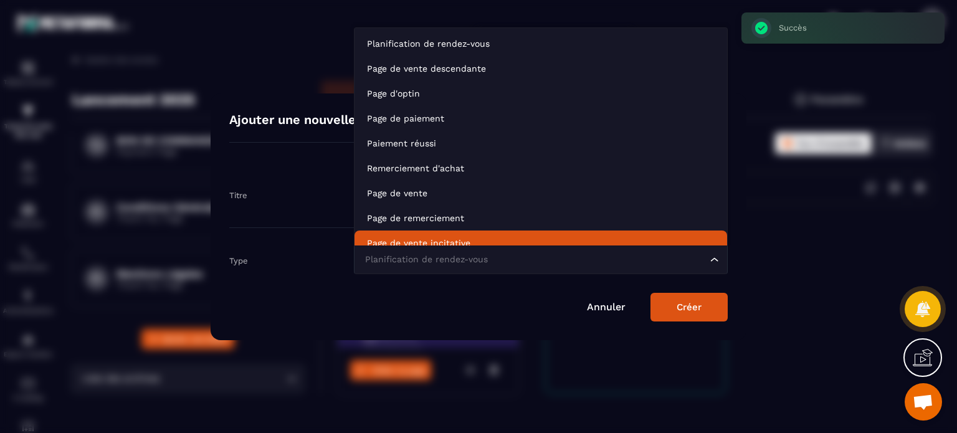
scroll to position [9, 0]
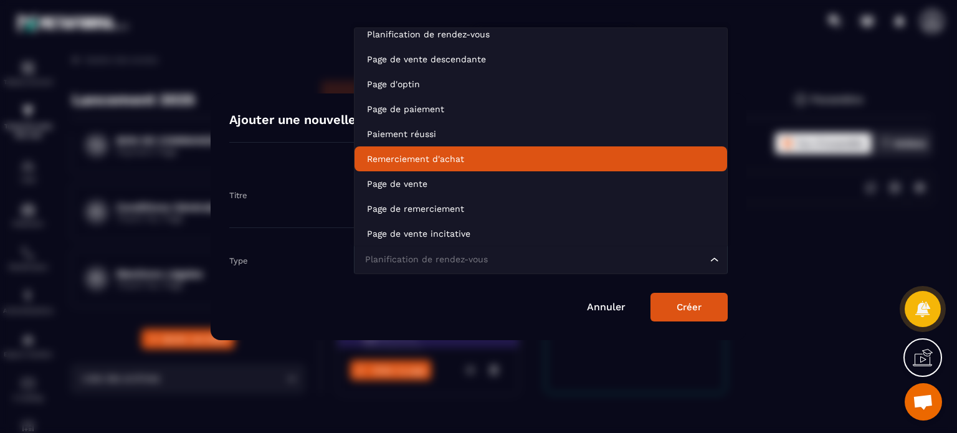
click at [439, 162] on p "Remerciement d'achat" at bounding box center [541, 159] width 348 height 12
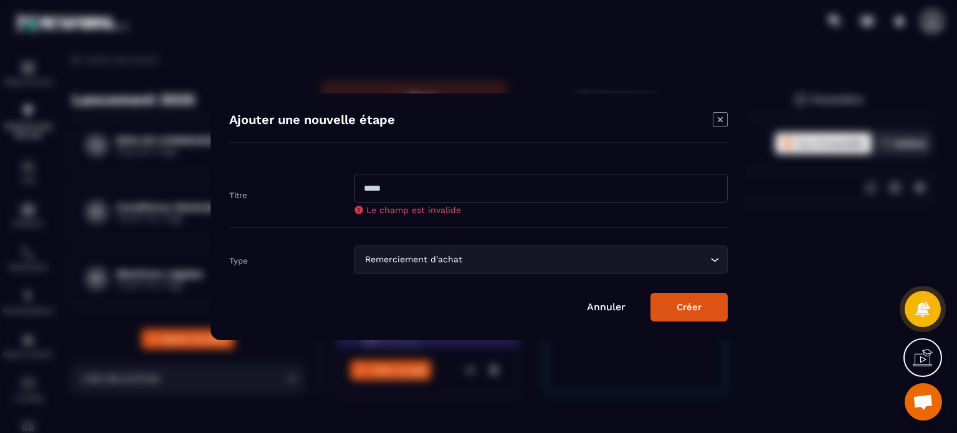
click at [452, 216] on div "Titre Le champ est invalide" at bounding box center [478, 194] width 498 height 67
click at [451, 189] on input "Modal window" at bounding box center [541, 188] width 374 height 29
click at [650, 293] on button "Créer" at bounding box center [688, 307] width 77 height 29
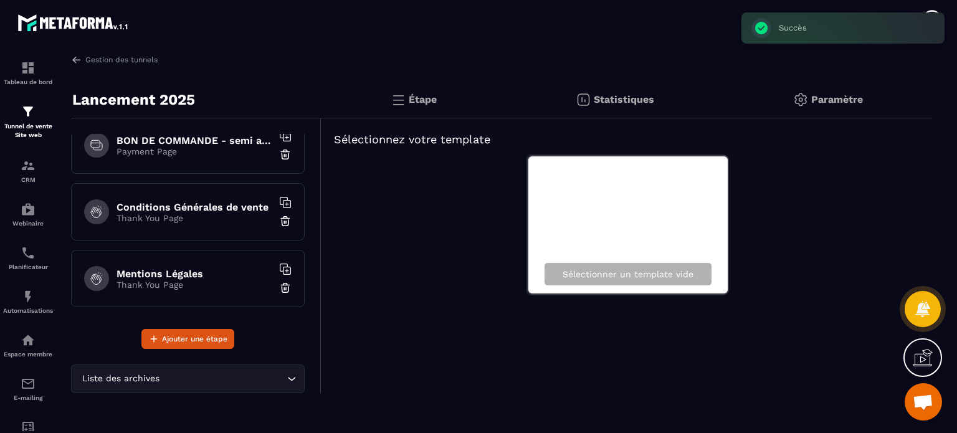
scroll to position [617, 0]
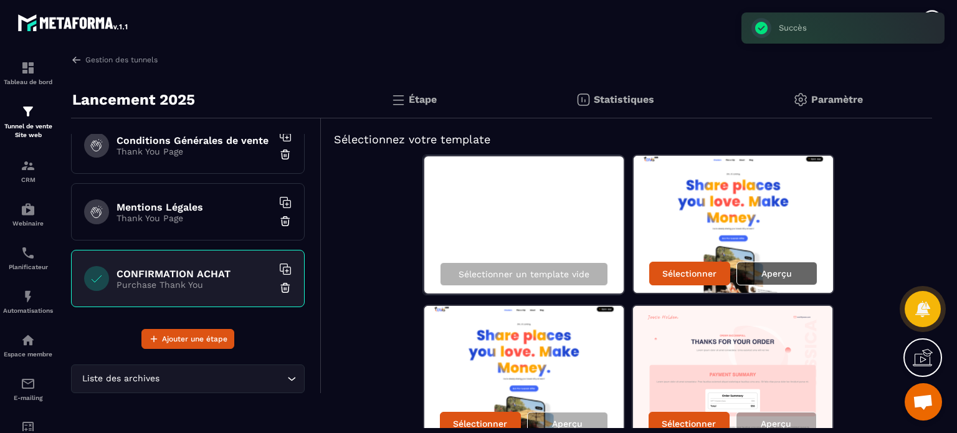
click at [776, 271] on p "Aperçu" at bounding box center [776, 274] width 31 height 10
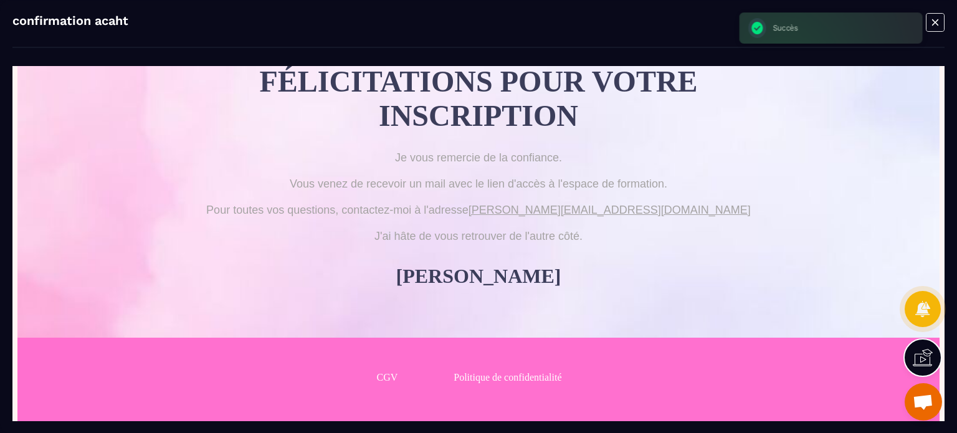
scroll to position [139, 0]
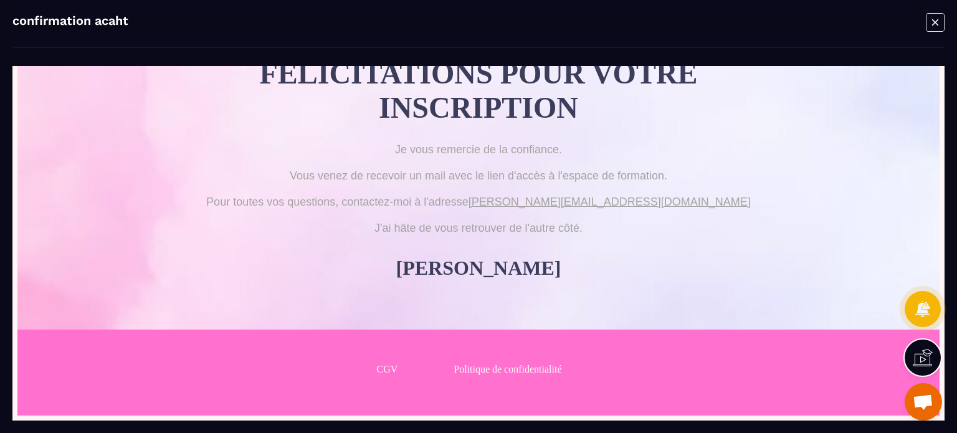
click at [934, 13] on icon "Modal window" at bounding box center [935, 22] width 18 height 18
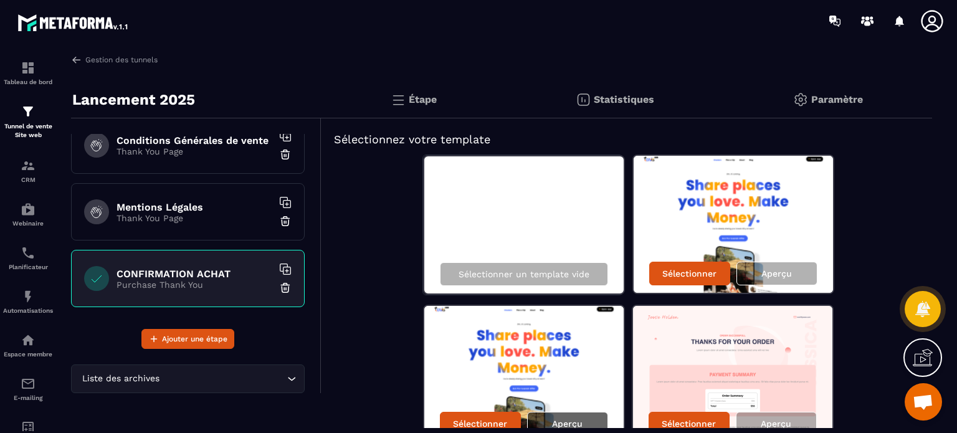
click at [563, 421] on p "Aperçu" at bounding box center [567, 424] width 31 height 10
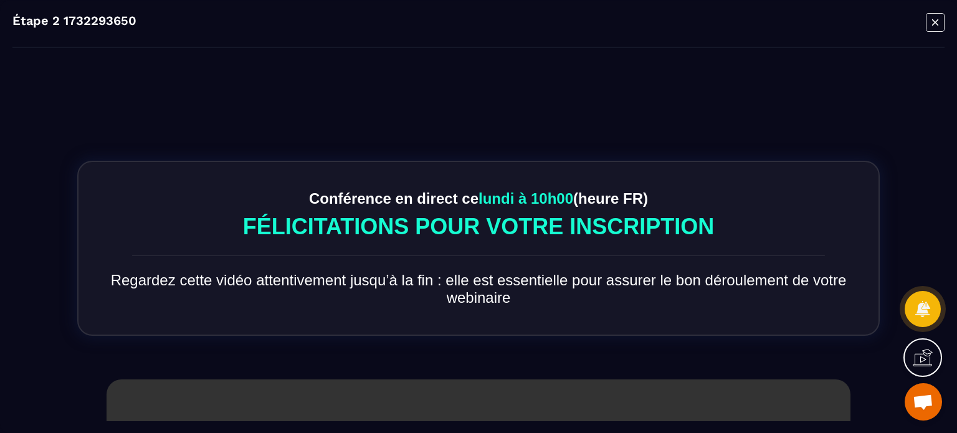
scroll to position [0, 0]
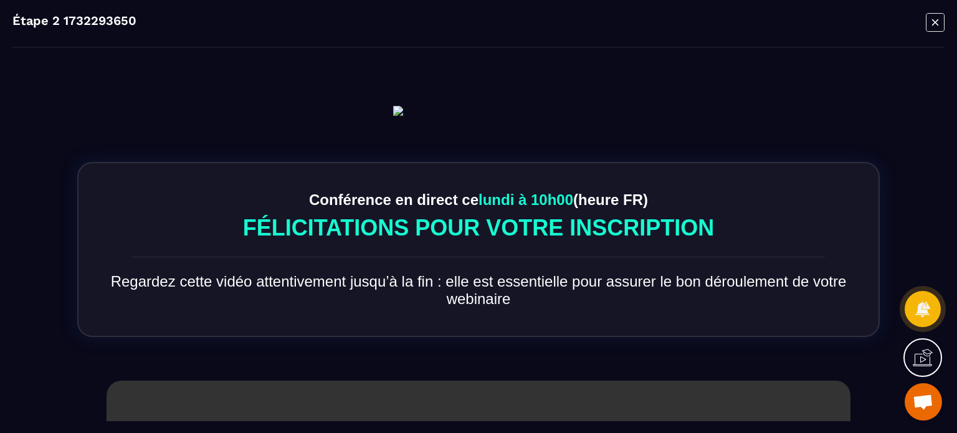
click at [941, 22] on icon "Modal window" at bounding box center [935, 21] width 19 height 19
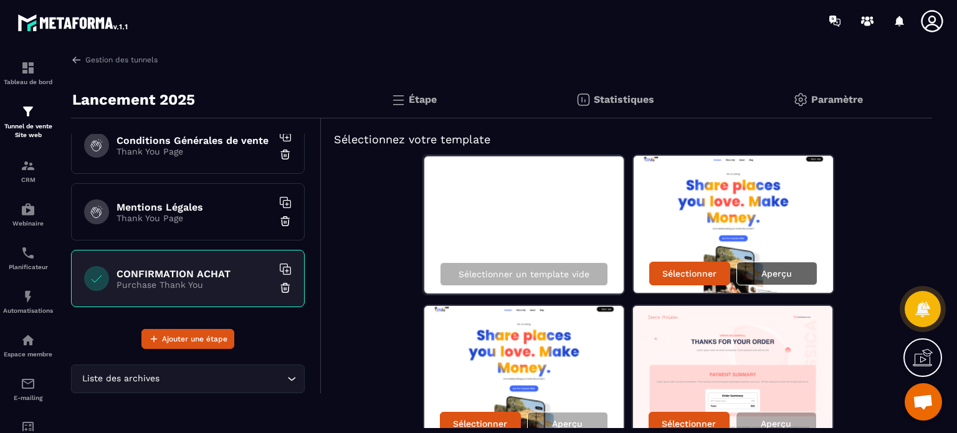
click at [791, 267] on div "Aperçu" at bounding box center [776, 274] width 81 height 24
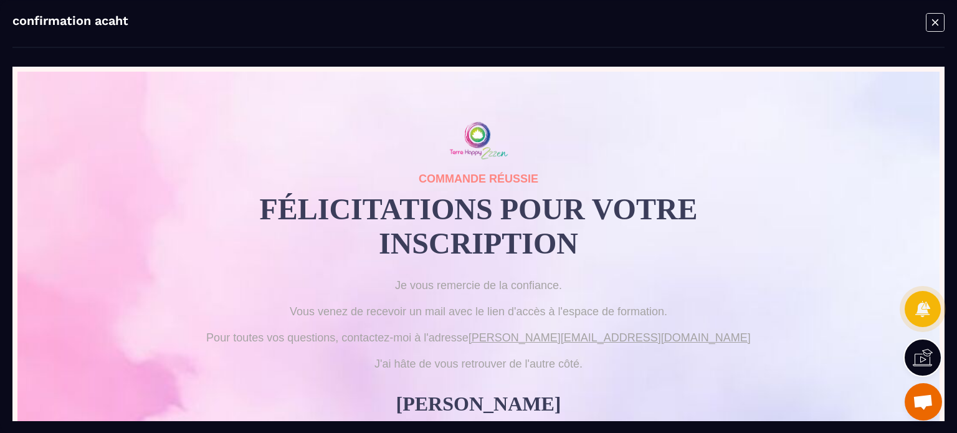
click at [935, 19] on icon "Modal window" at bounding box center [935, 21] width 19 height 19
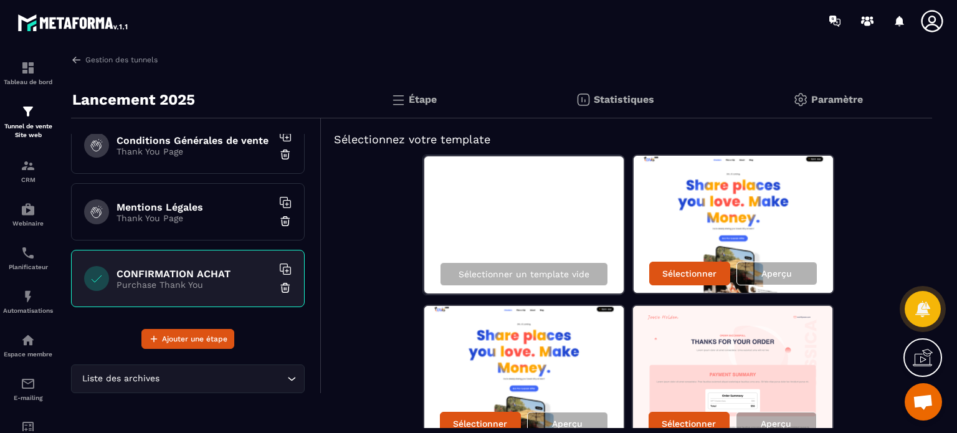
click at [885, 211] on div "Sélectionner un template vide Sélectionner Aperçu Sélectionner Aperçu Sélection…" at bounding box center [627, 300] width 586 height 290
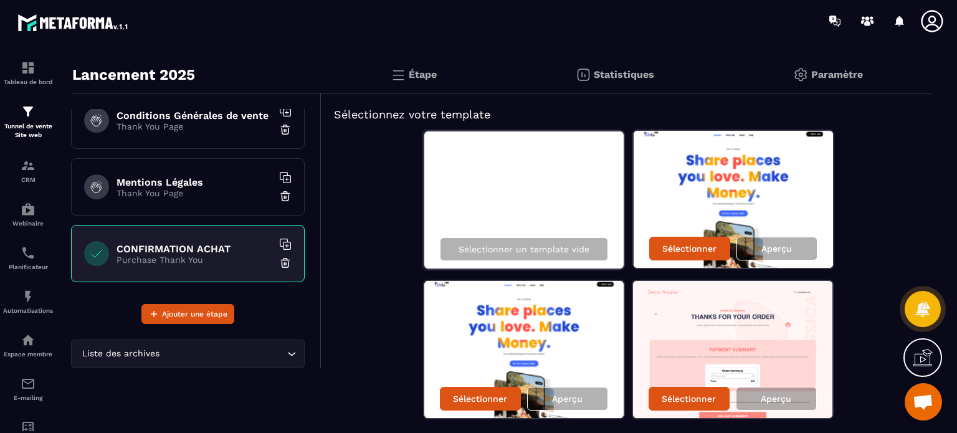
scroll to position [65, 0]
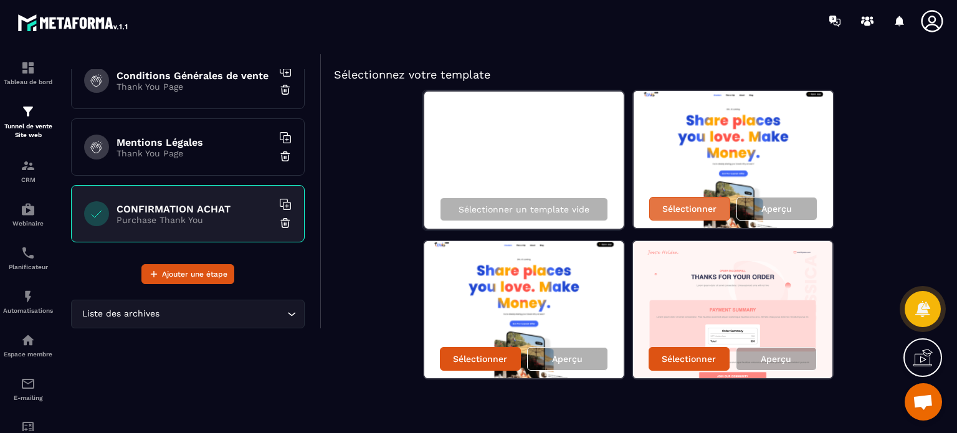
click at [698, 208] on p "Sélectionner" at bounding box center [689, 209] width 54 height 10
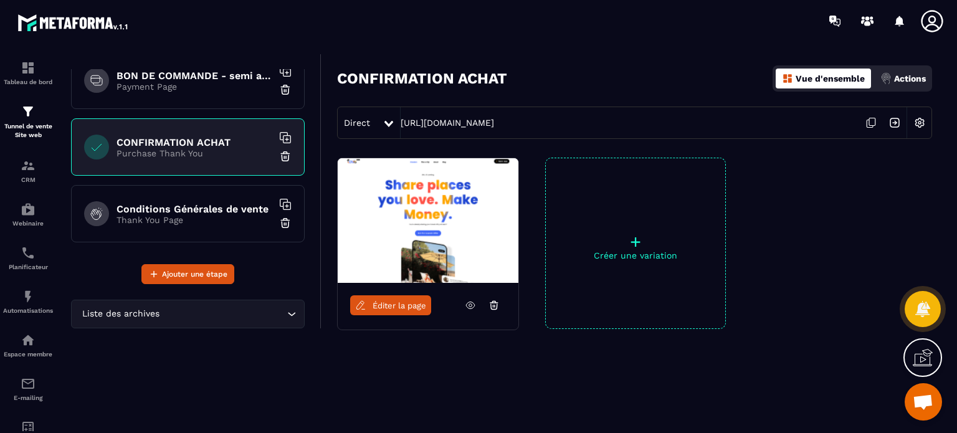
scroll to position [554, 0]
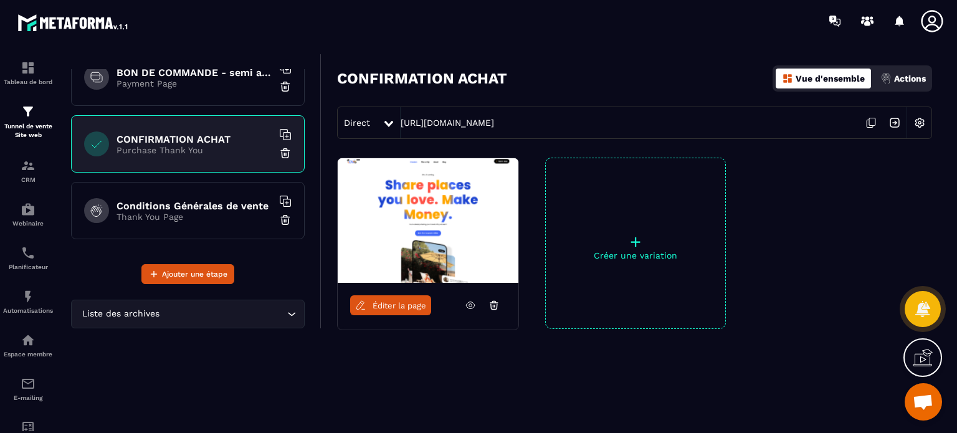
click at [917, 119] on img at bounding box center [920, 123] width 24 height 24
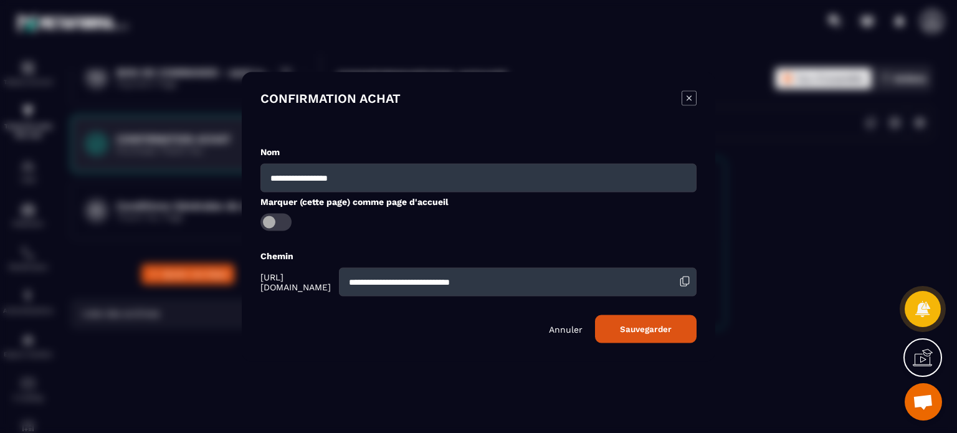
click at [548, 270] on input "**********" at bounding box center [518, 281] width 358 height 29
paste input "*******"
click at [659, 332] on button "Sauvegarder" at bounding box center [646, 329] width 102 height 28
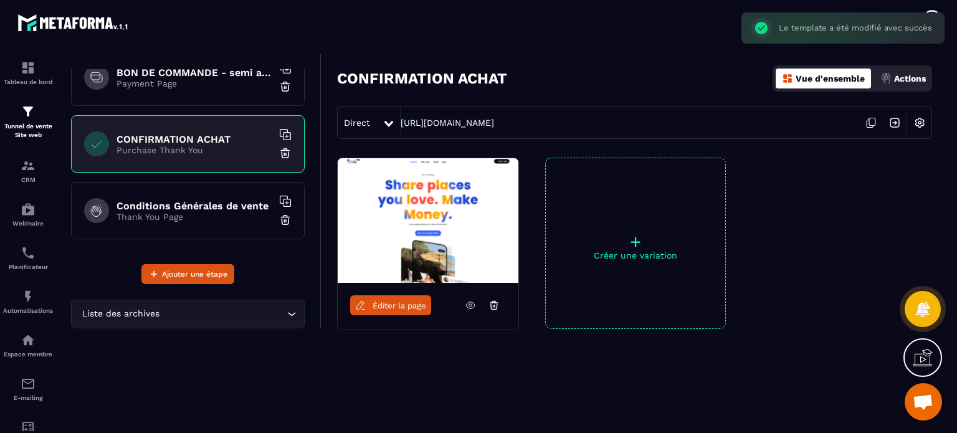
click at [386, 304] on span "Éditer la page" at bounding box center [400, 305] width 54 height 9
